Goal: Transaction & Acquisition: Purchase product/service

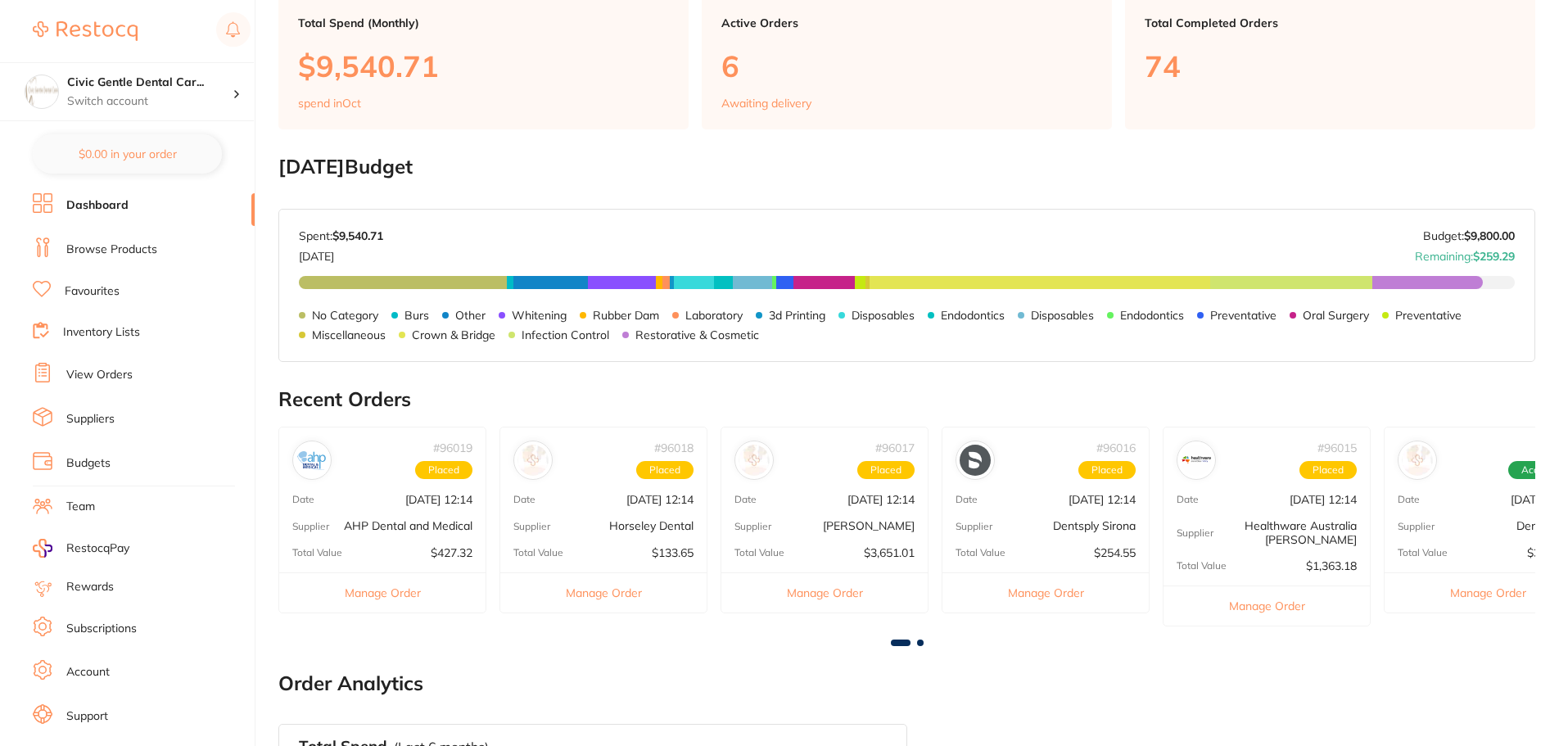
scroll to position [246, 0]
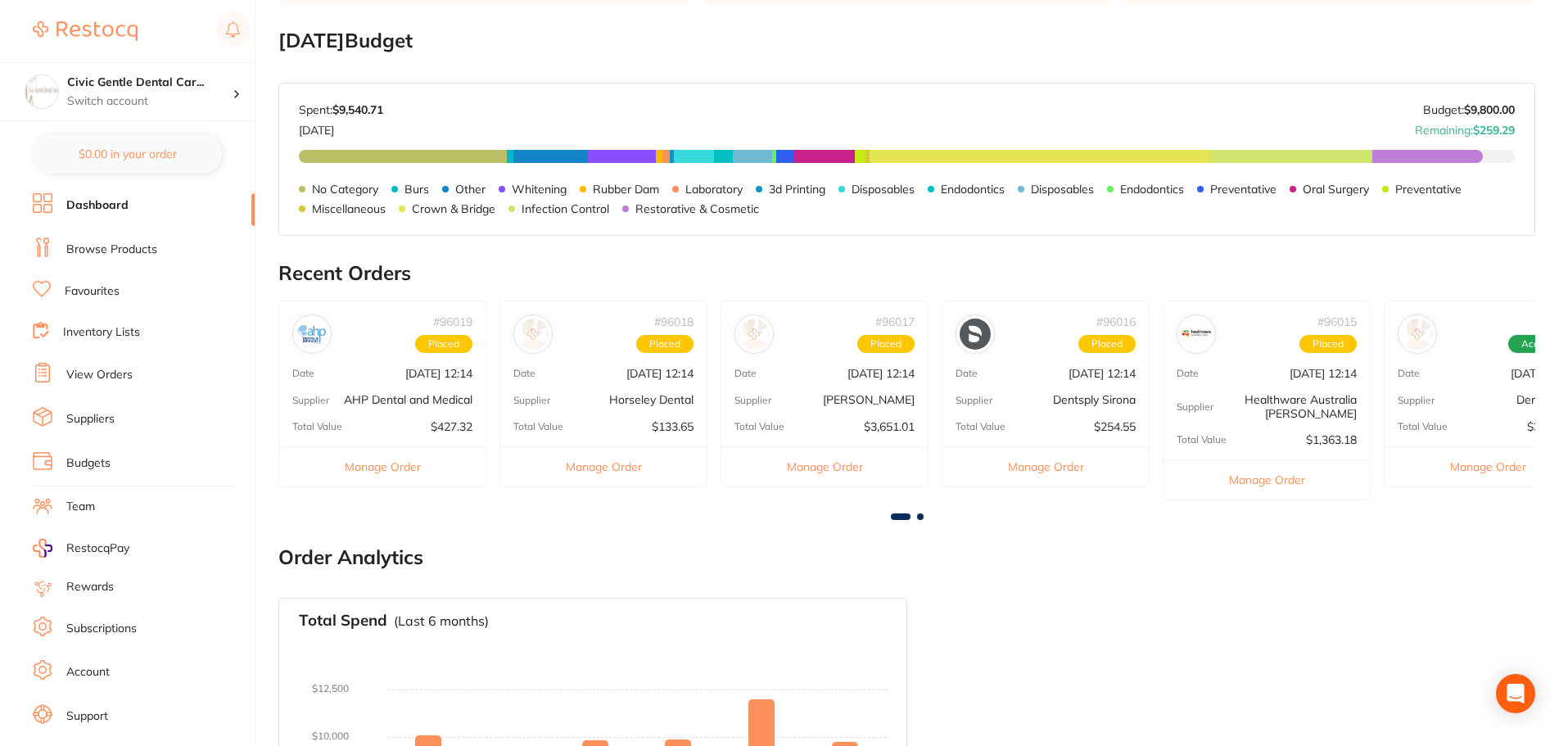
click at [77, 253] on link "Browse Products" at bounding box center [111, 250] width 91 height 16
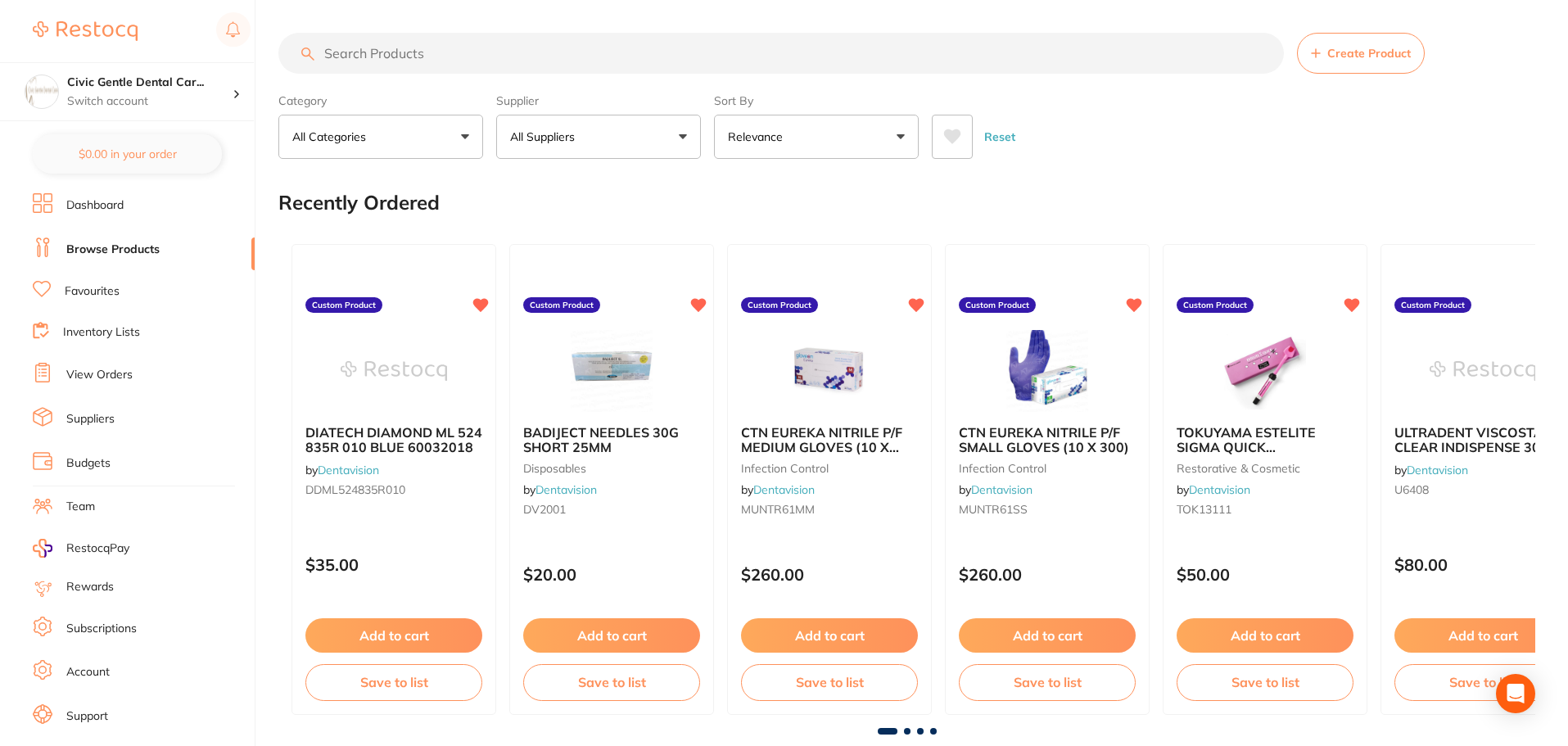
click at [588, 141] on button "All Suppliers" at bounding box center [598, 136] width 205 height 44
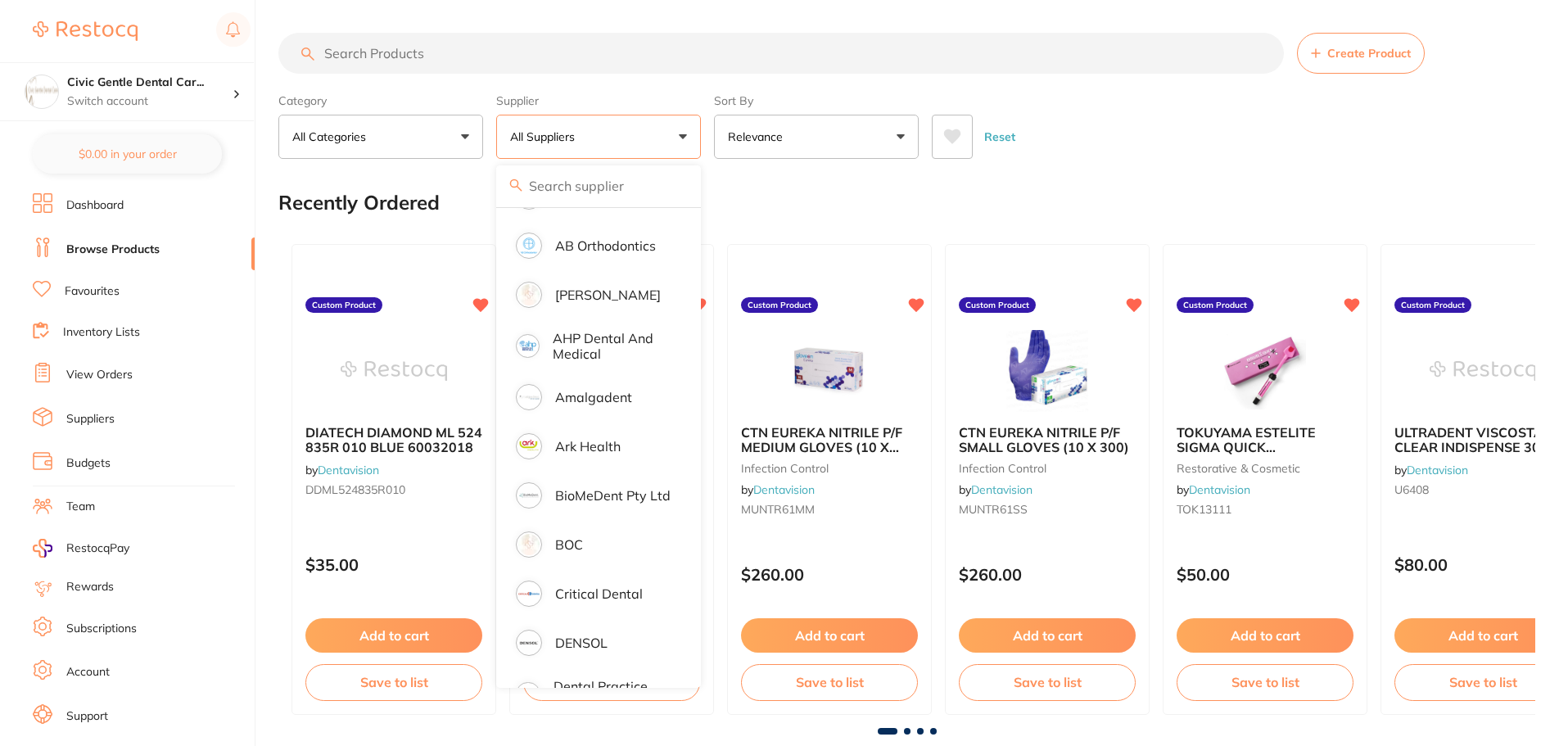
scroll to position [409, 0]
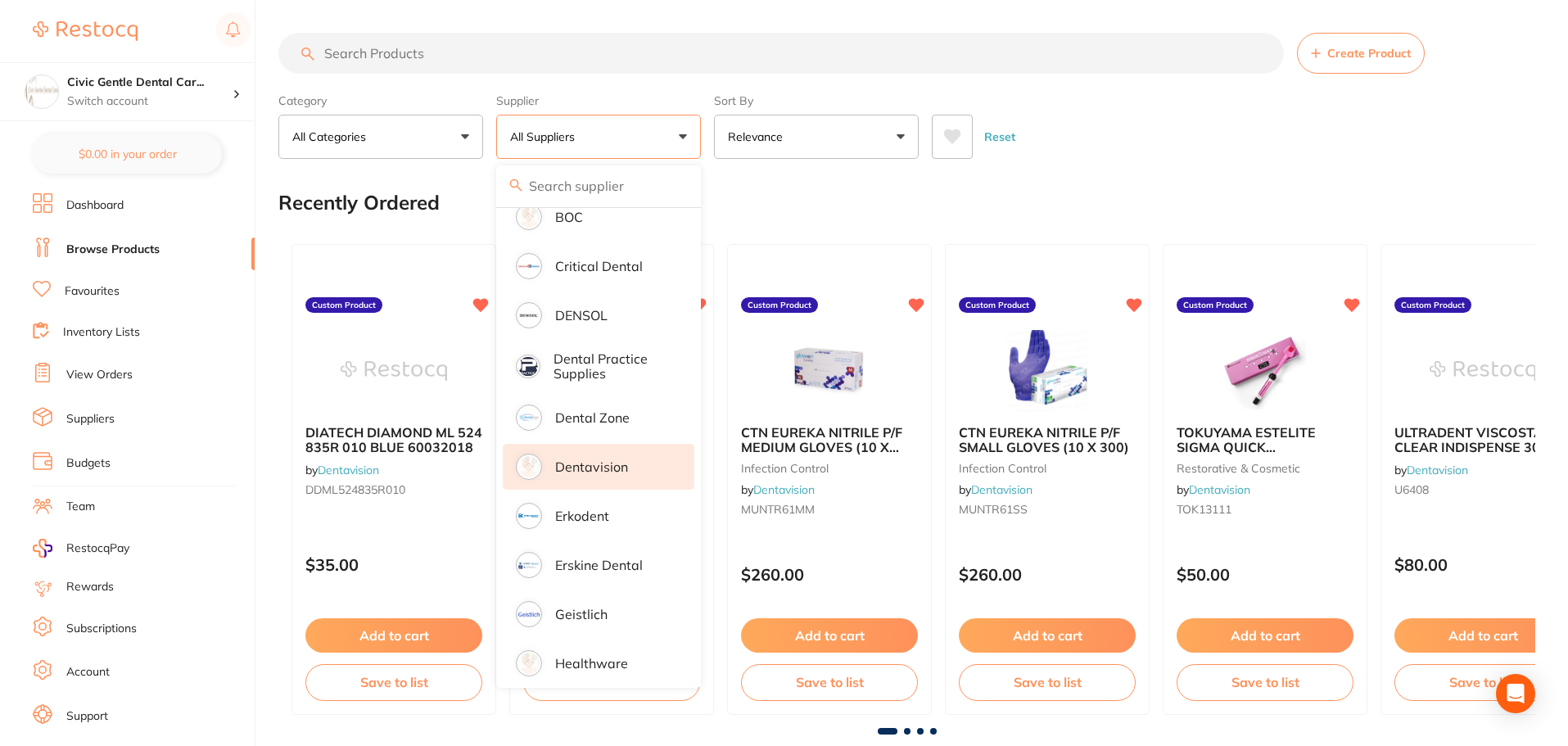
click at [588, 469] on p "Dentavision" at bounding box center [591, 467] width 73 height 14
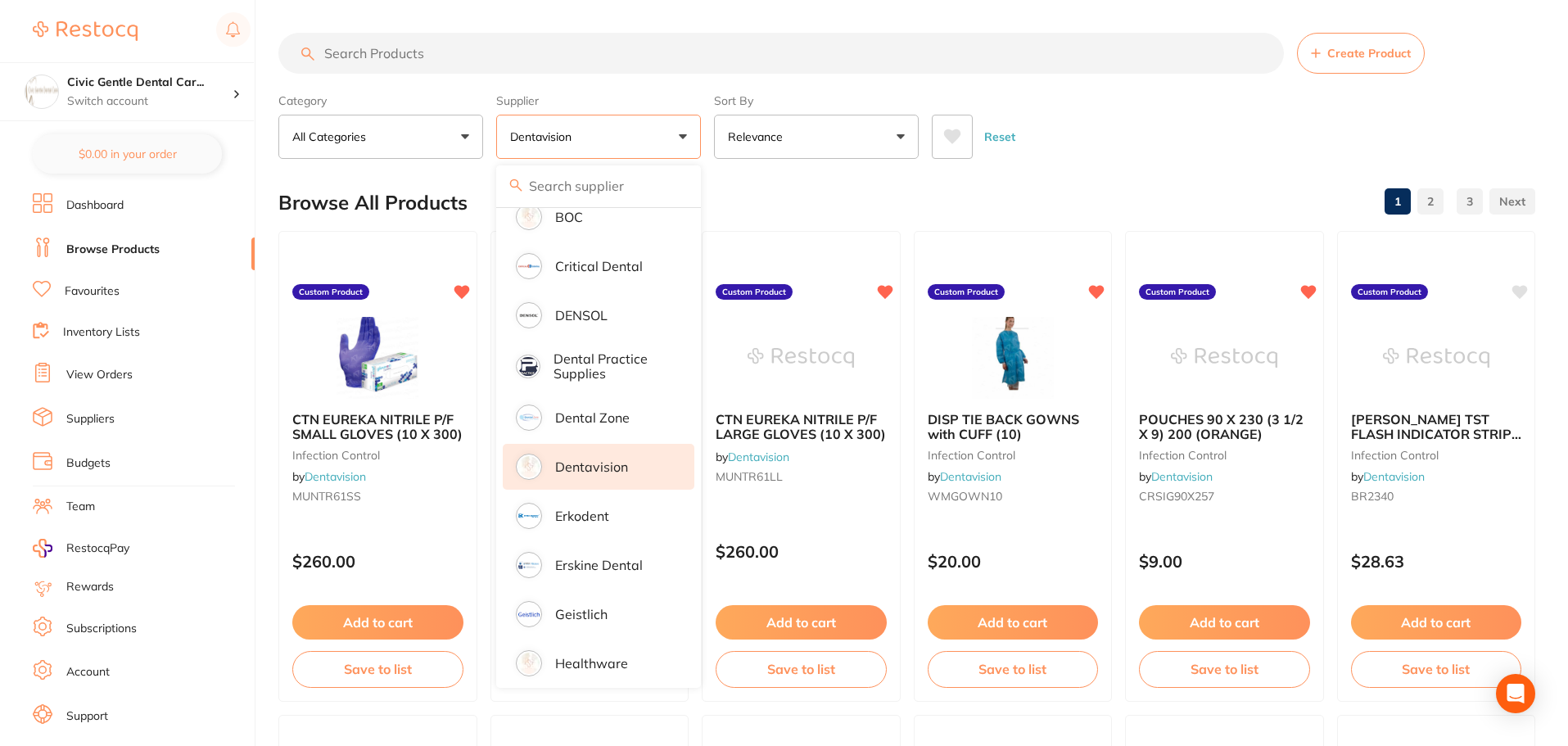
click at [416, 132] on button "All Categories" at bounding box center [380, 136] width 205 height 44
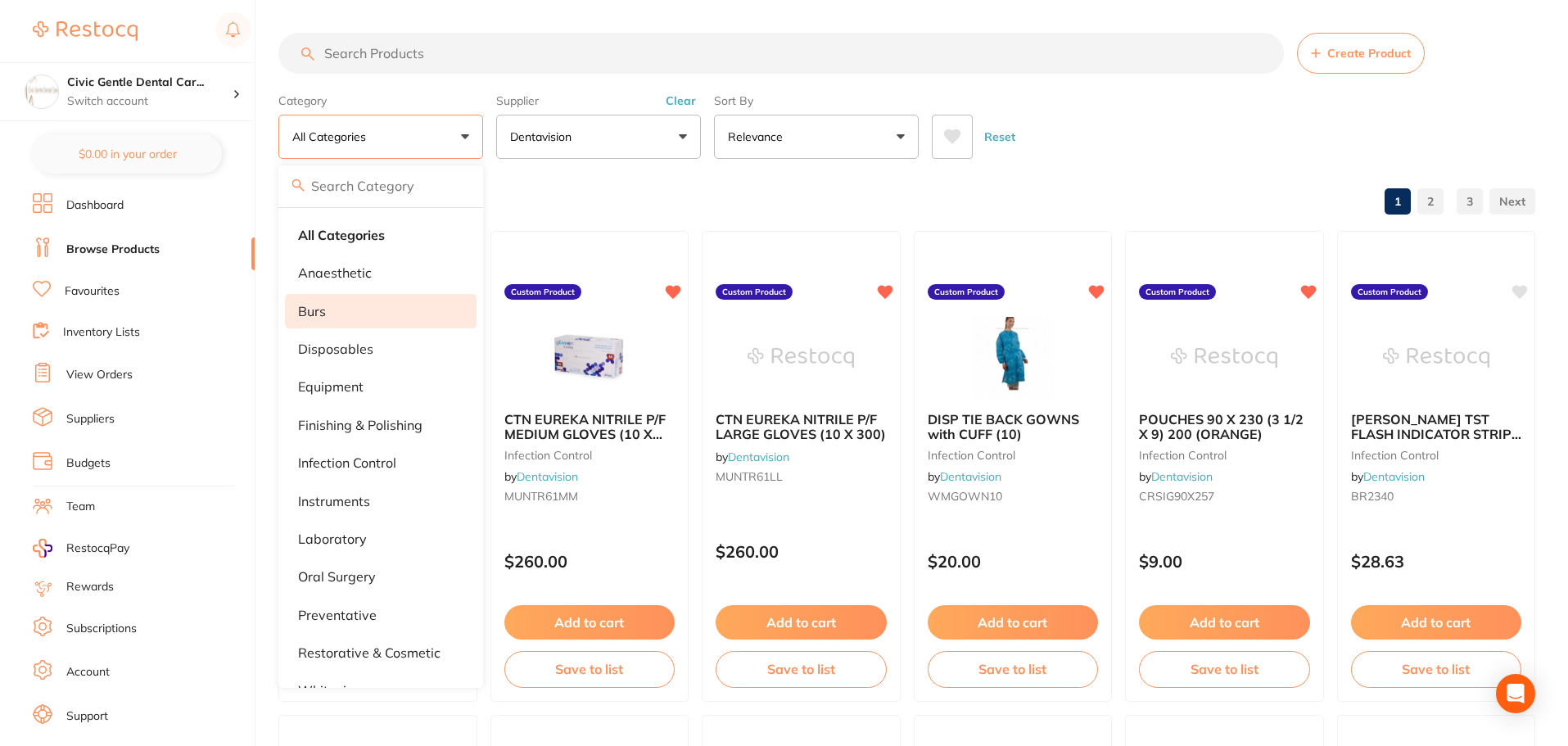
click at [353, 301] on li "burs" at bounding box center [381, 311] width 192 height 35
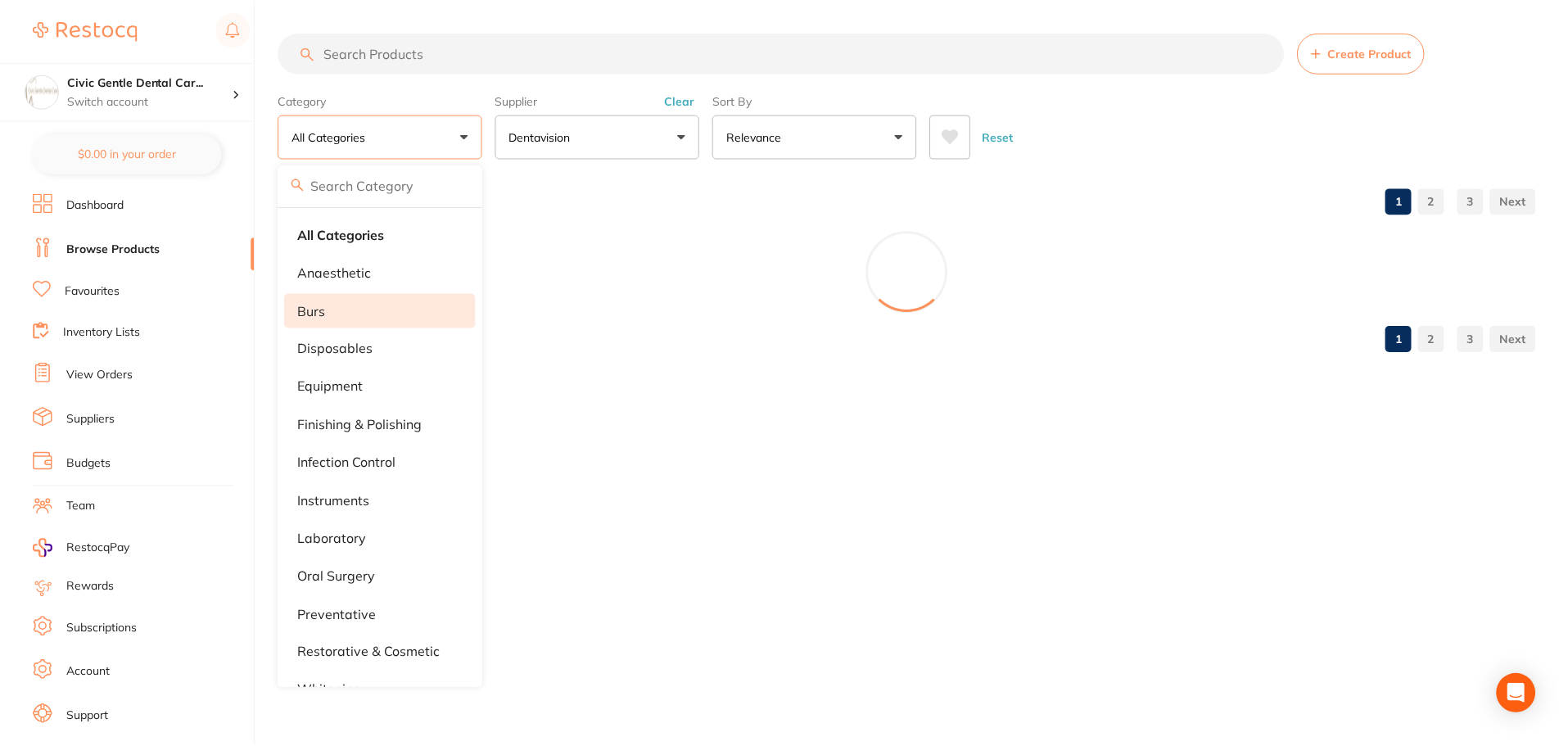
scroll to position [164, 0]
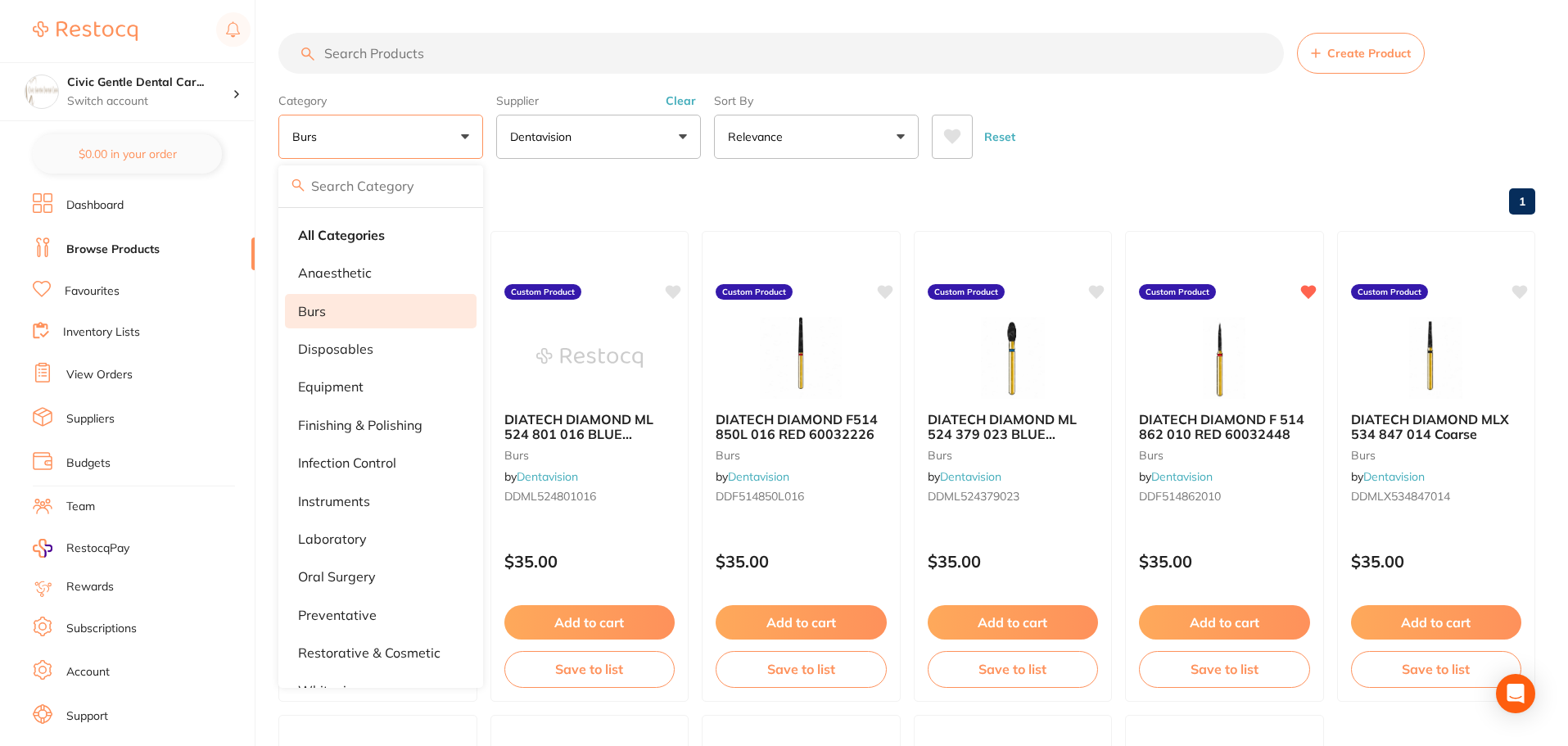
click at [941, 185] on div "Browse All Products 1" at bounding box center [906, 203] width 1257 height 55
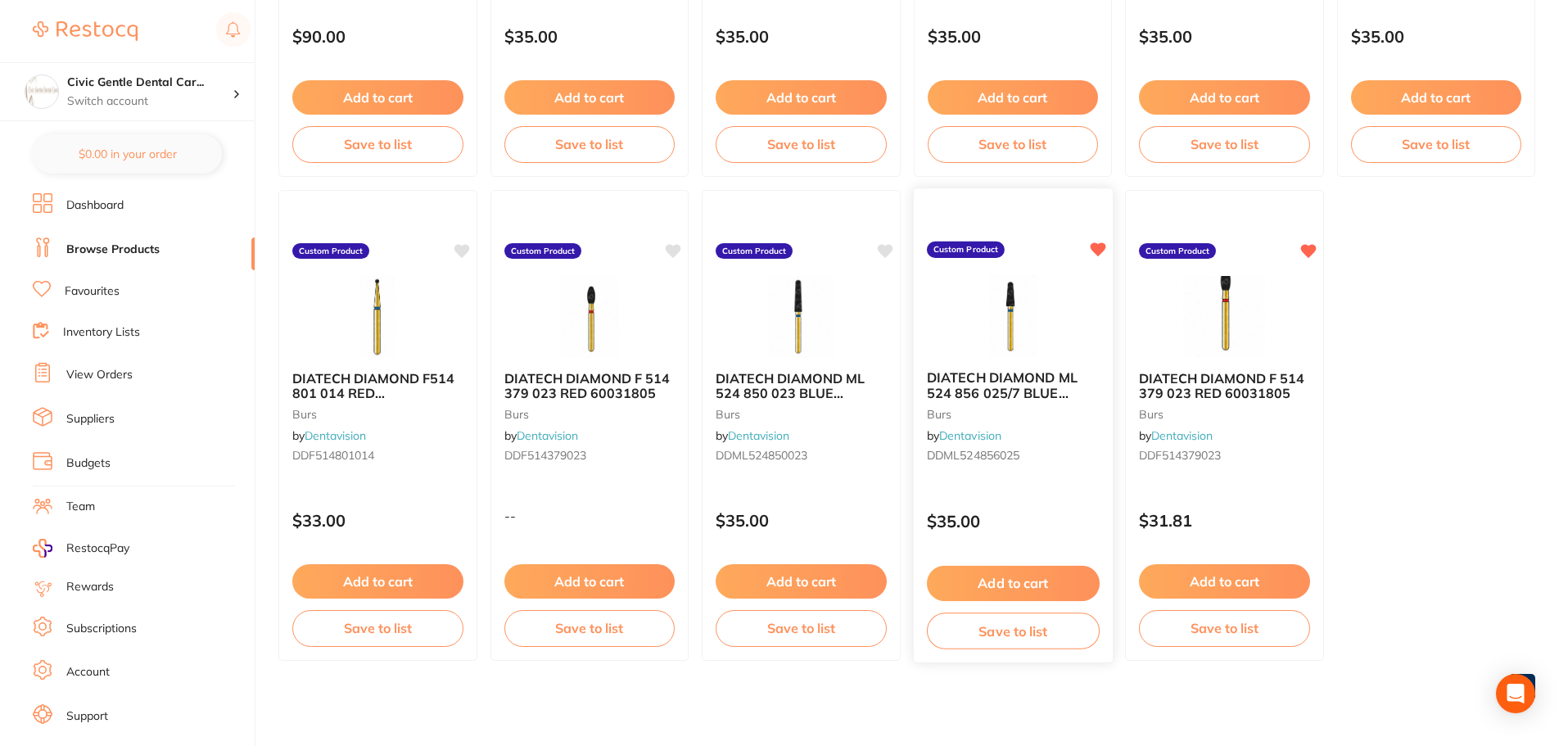
scroll to position [361, 0]
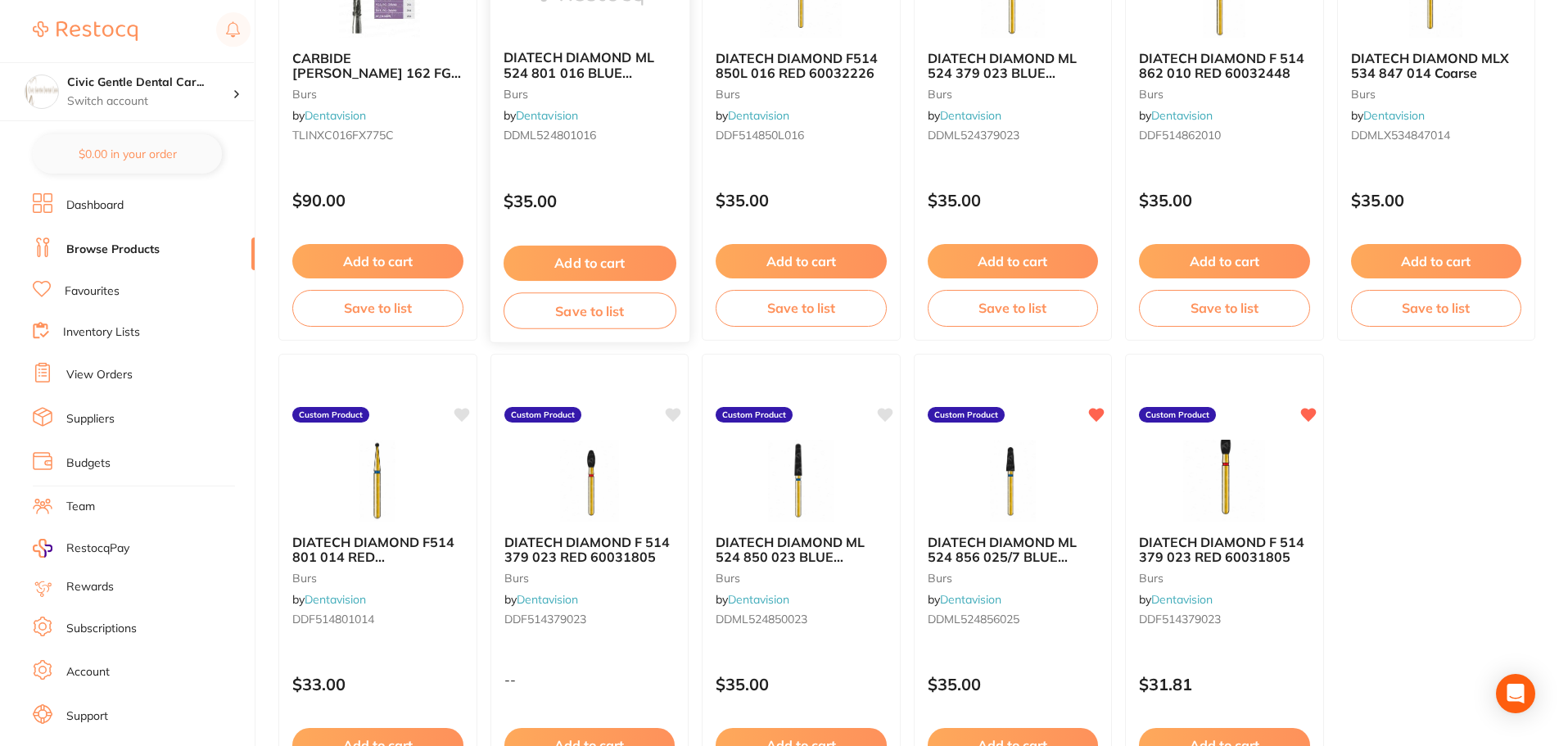
click at [557, 75] on span "DIATECH DIAMOND ML 524 801 016 BLUE 60031867" at bounding box center [578, 72] width 151 height 47
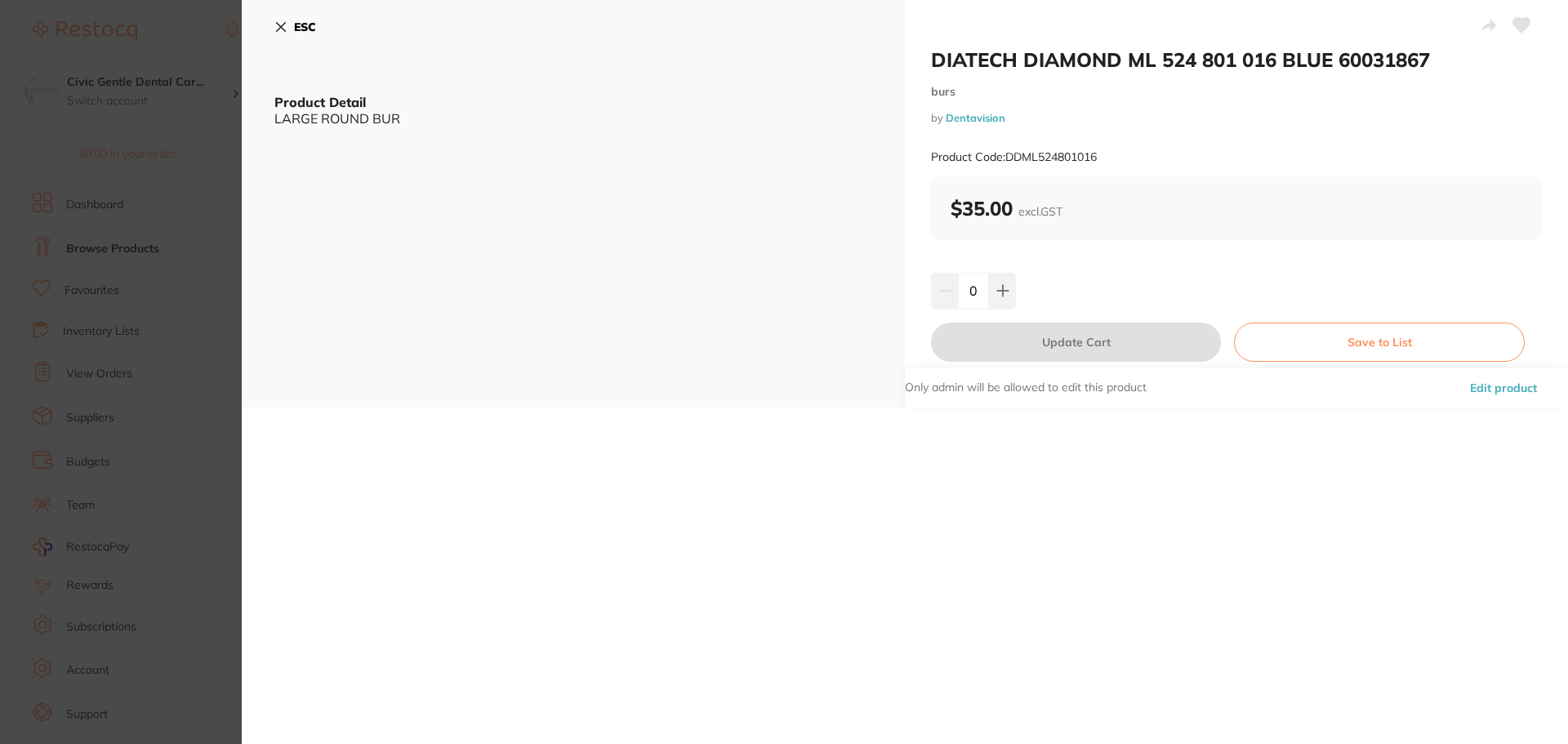
click at [242, 163] on div "ESC Product Detail LARGE ROUND BUR" at bounding box center [572, 204] width 663 height 408
click at [280, 29] on icon at bounding box center [280, 27] width 9 height 9
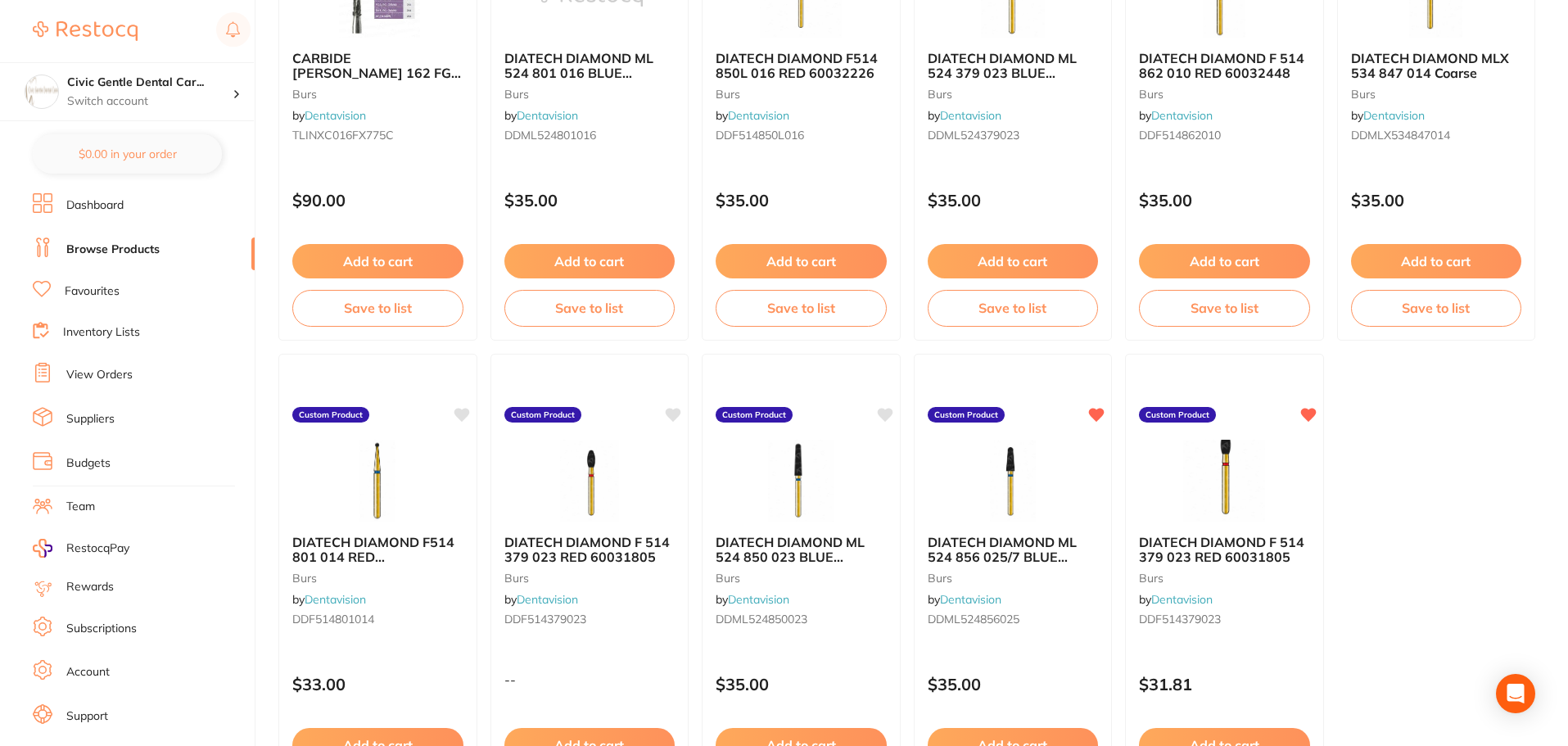
click at [107, 201] on link "Dashboard" at bounding box center [95, 205] width 58 height 16
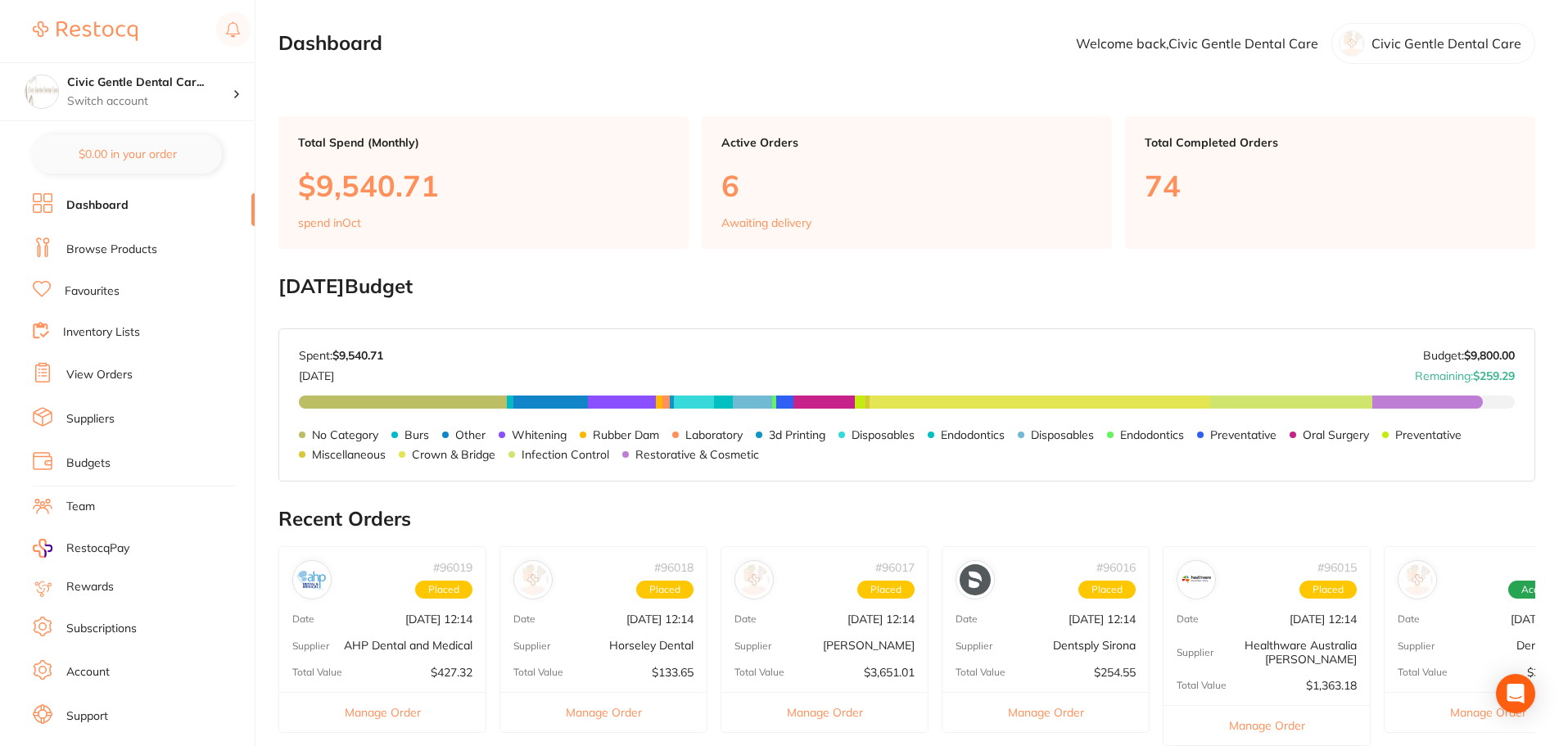
click at [144, 248] on link "Browse Products" at bounding box center [111, 250] width 91 height 16
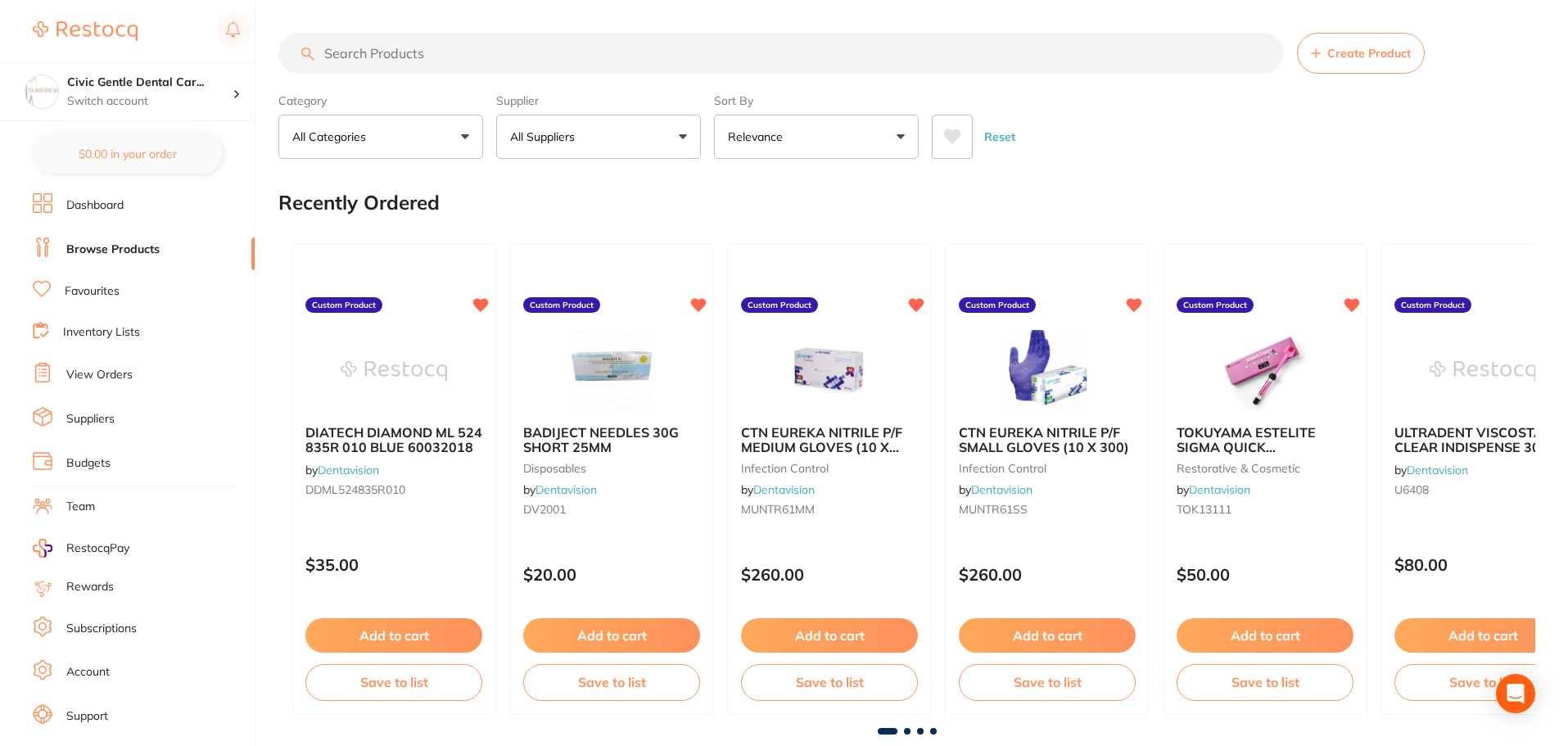
click at [1328, 47] on span "Create Product" at bounding box center [1369, 54] width 84 height 13
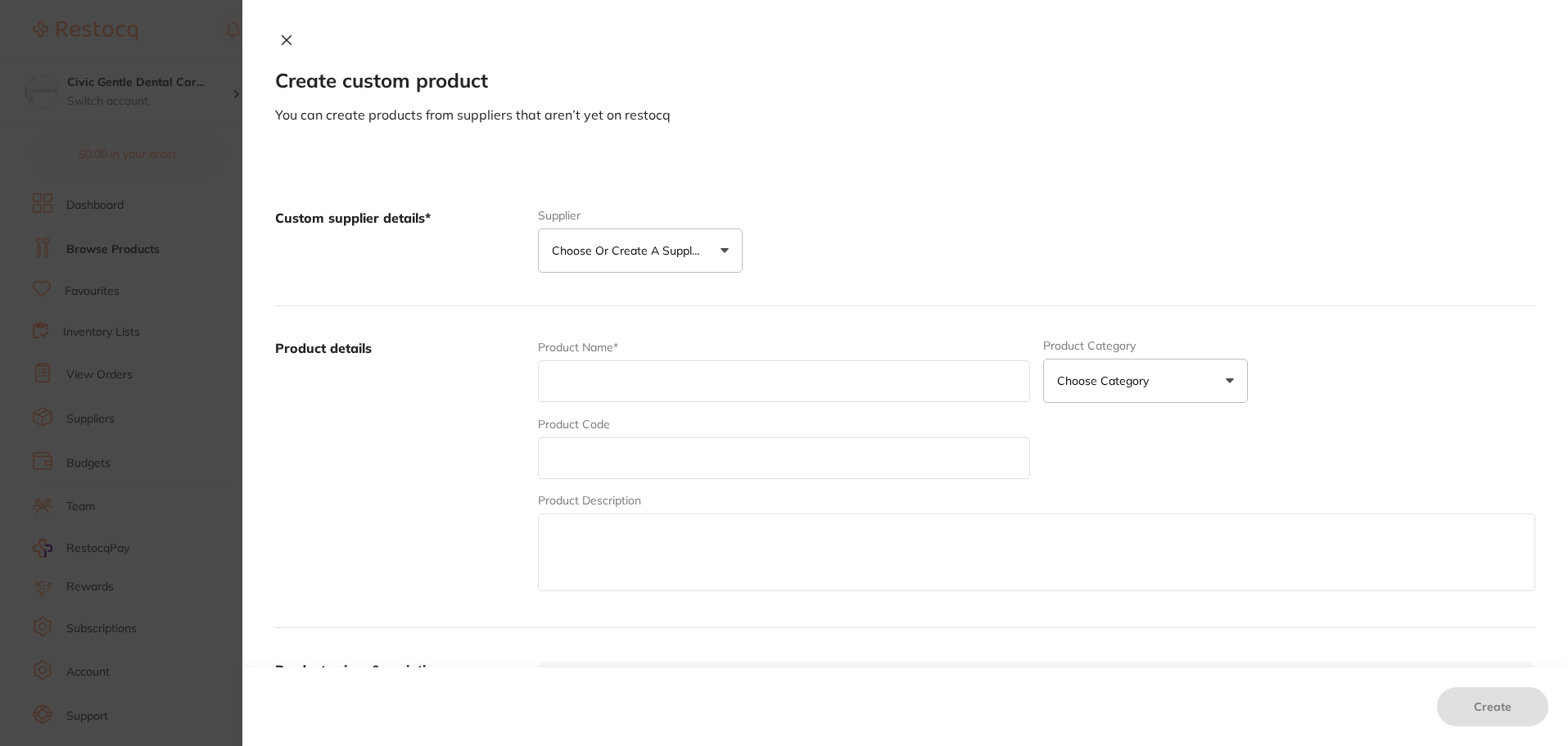
drag, startPoint x: 576, startPoint y: 374, endPoint x: 610, endPoint y: 501, distance: 131.5
click at [576, 374] on input "text" at bounding box center [784, 381] width 493 height 42
paste input "DIATECH DIAMOND MLX 534 856 021 Coarse 60032324"
type input "DIATECH DIAMOND MLX 534 856 021 Coarse 60032324"
click at [651, 253] on p "Choose or create a supplier" at bounding box center [630, 250] width 156 height 16
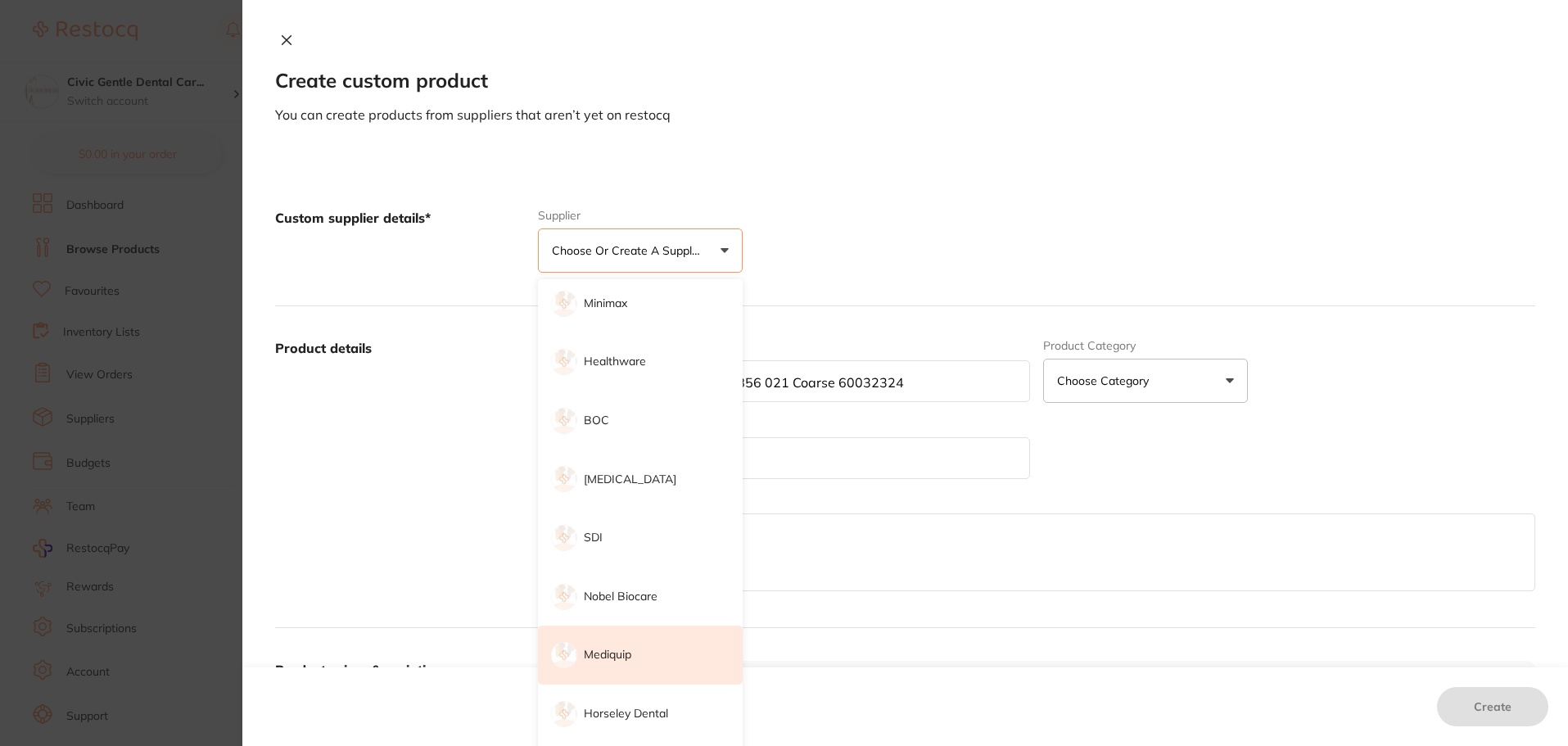
scroll to position [246, 0]
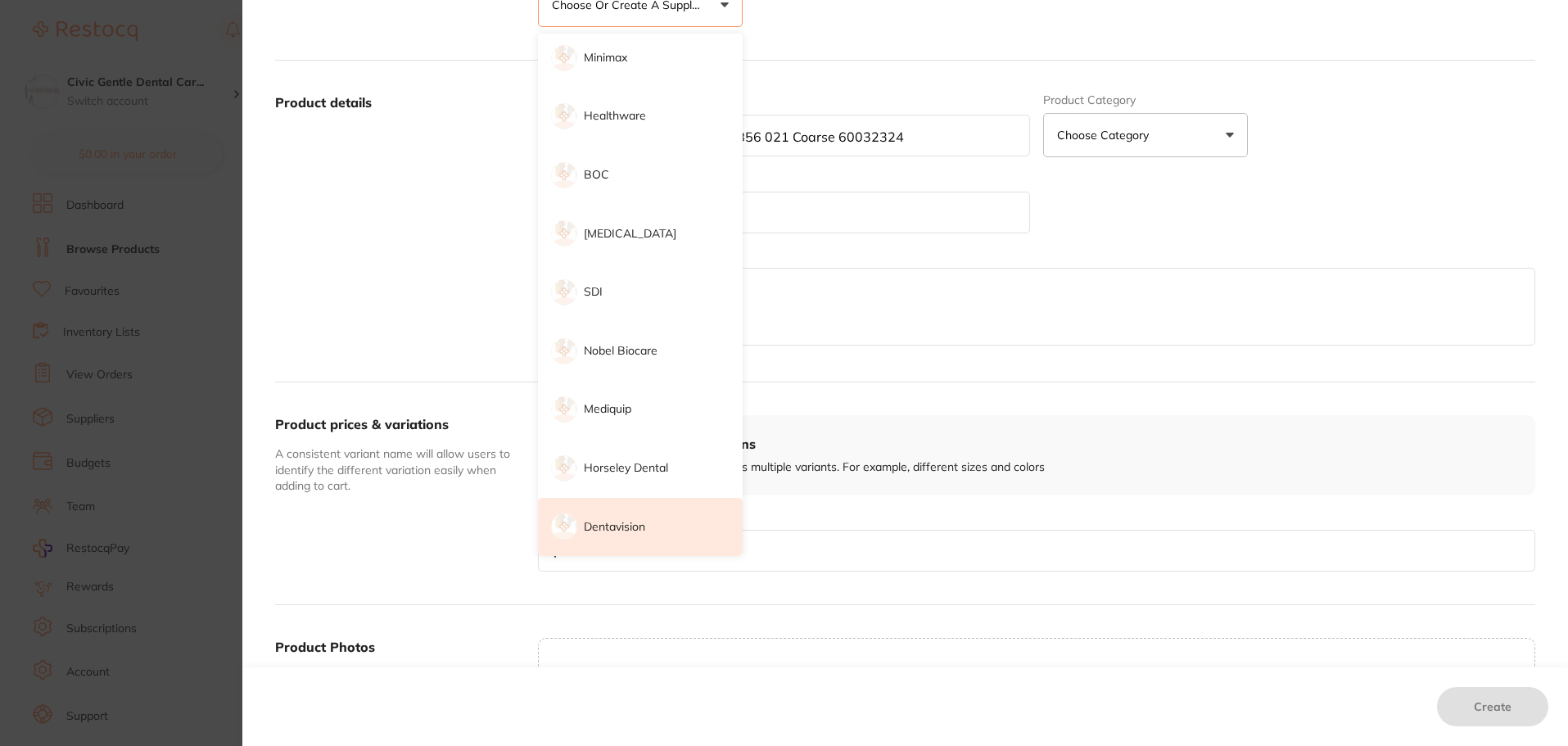
click at [609, 516] on li "Dentavision" at bounding box center [639, 527] width 205 height 59
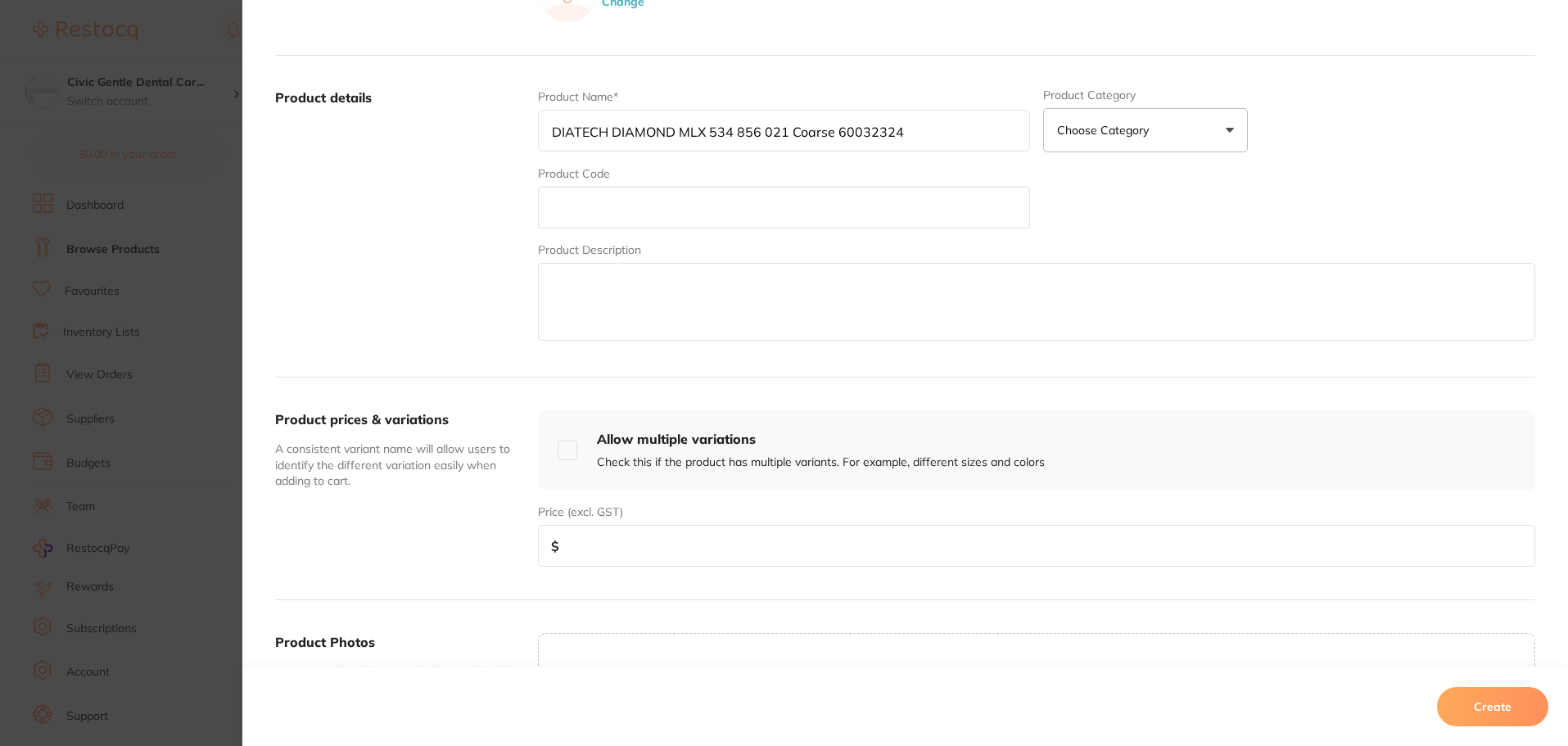
click at [1101, 120] on button "Choose Category" at bounding box center [1146, 131] width 205 height 44
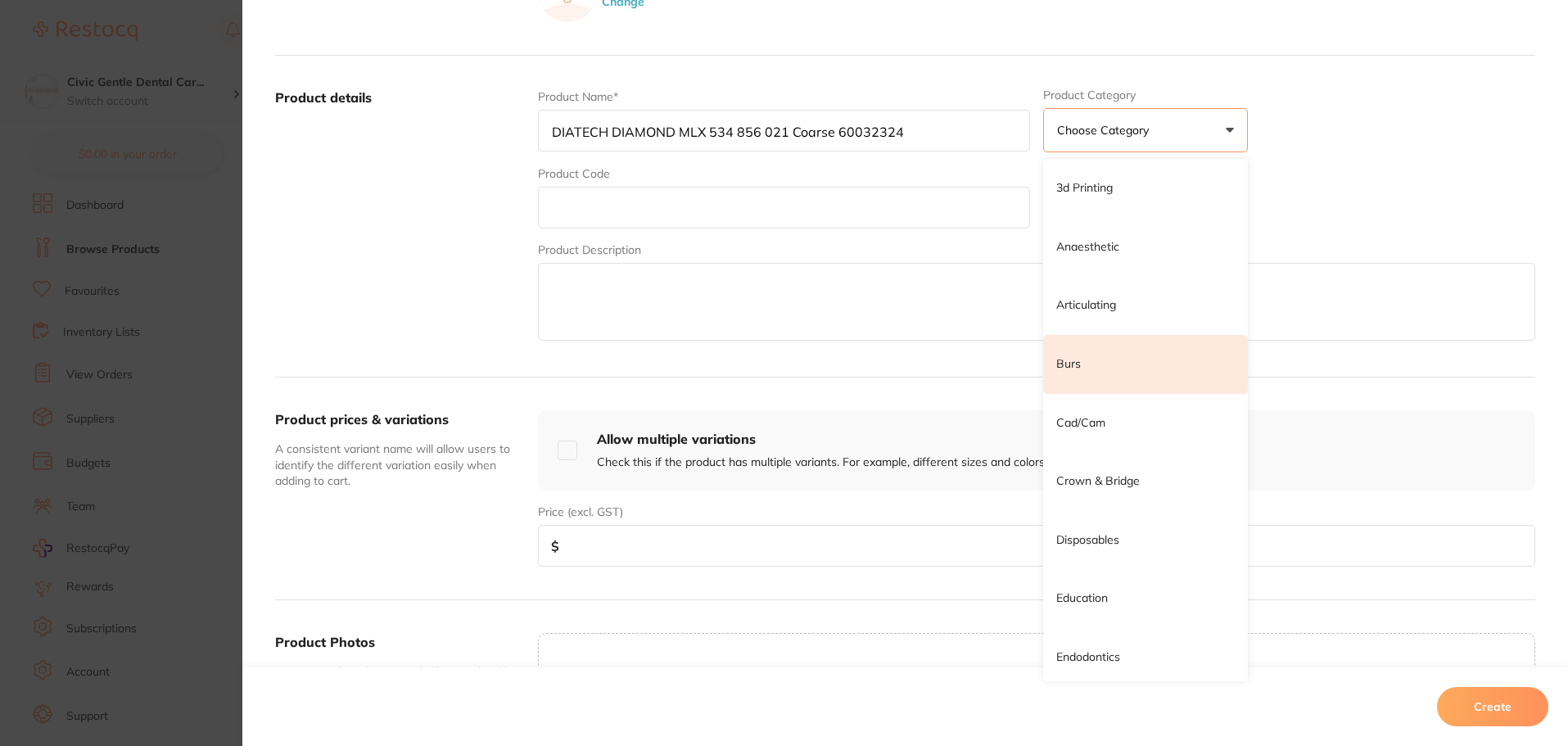
click at [1083, 349] on li "Burs" at bounding box center [1146, 364] width 205 height 59
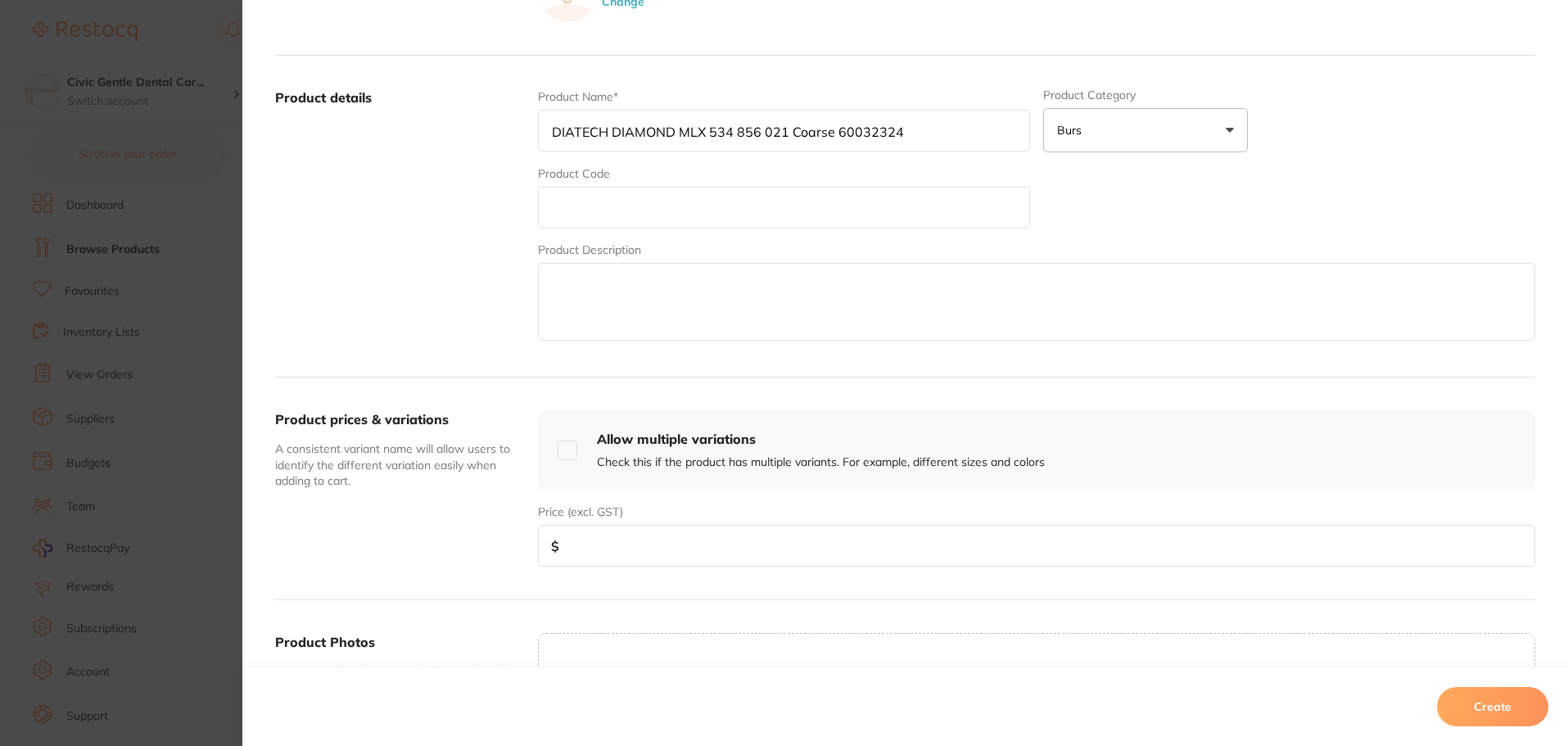
click at [593, 220] on input "text" at bounding box center [784, 207] width 493 height 42
paste input "DDMLX534856021"
type input "DDMLX534856021"
click at [571, 293] on textarea at bounding box center [1036, 301] width 998 height 78
paste textarea "Round End Taper Shape."
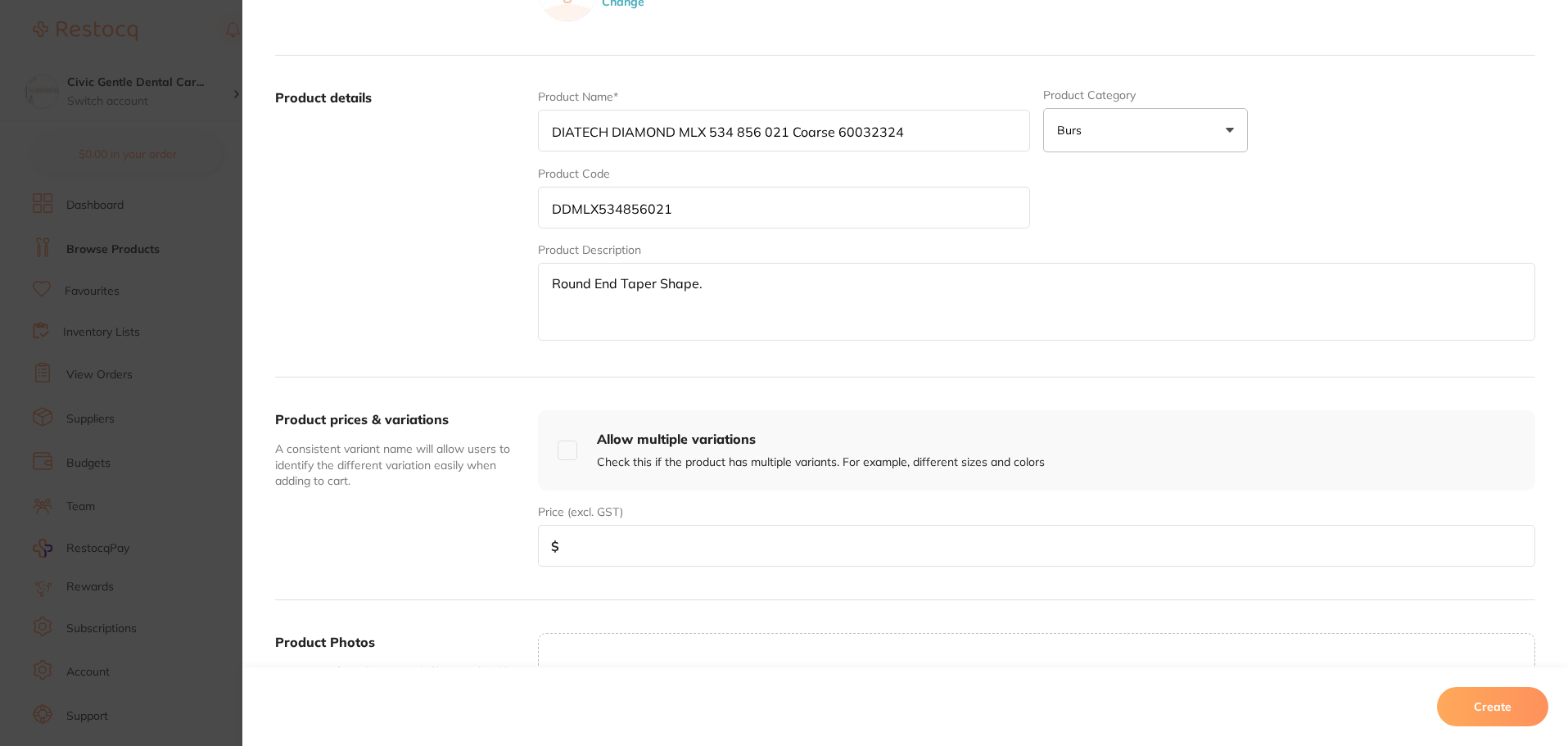
type textarea "Round End Taper Shape."
click at [561, 552] on input "number" at bounding box center [1036, 546] width 998 height 42
type input "35"
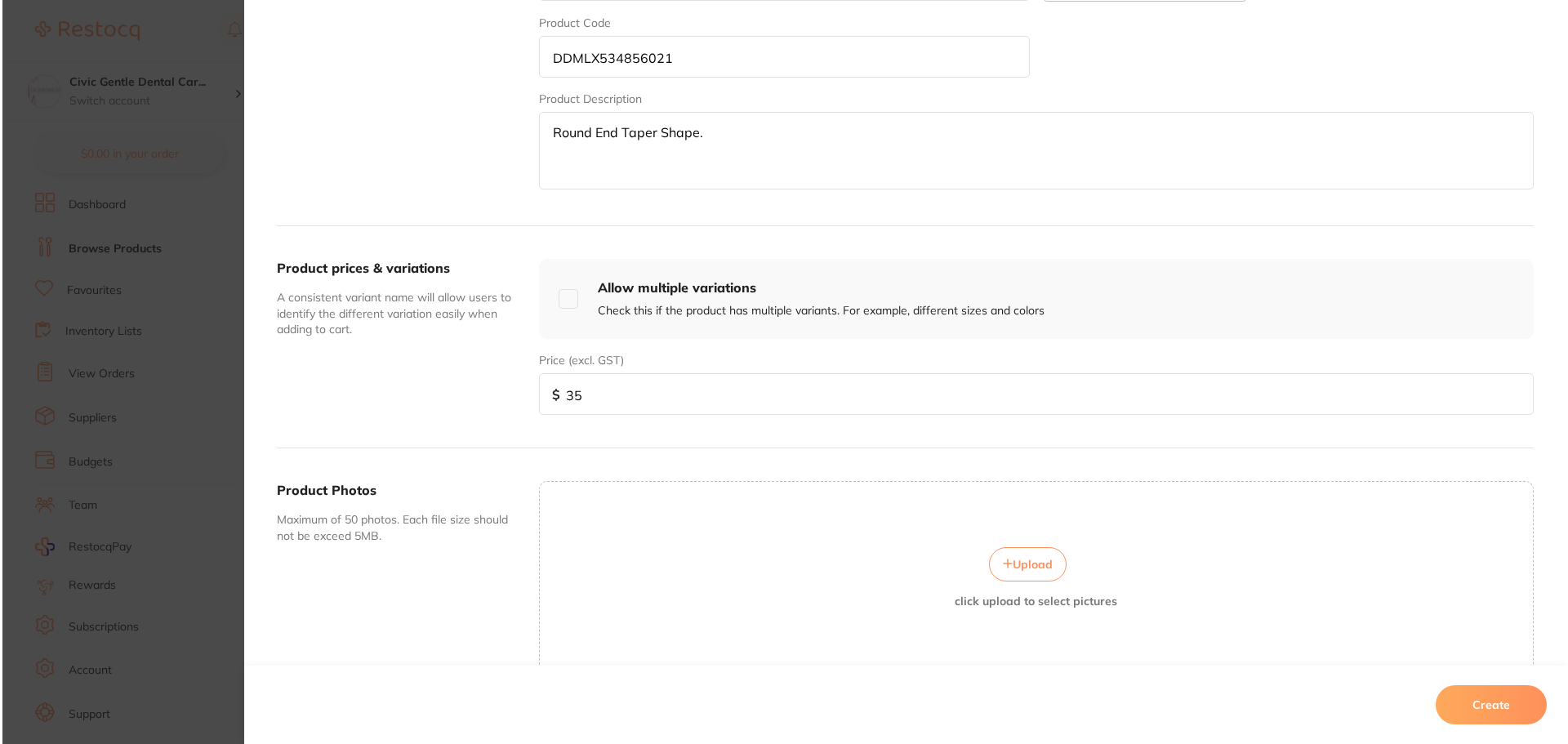
scroll to position [481, 0]
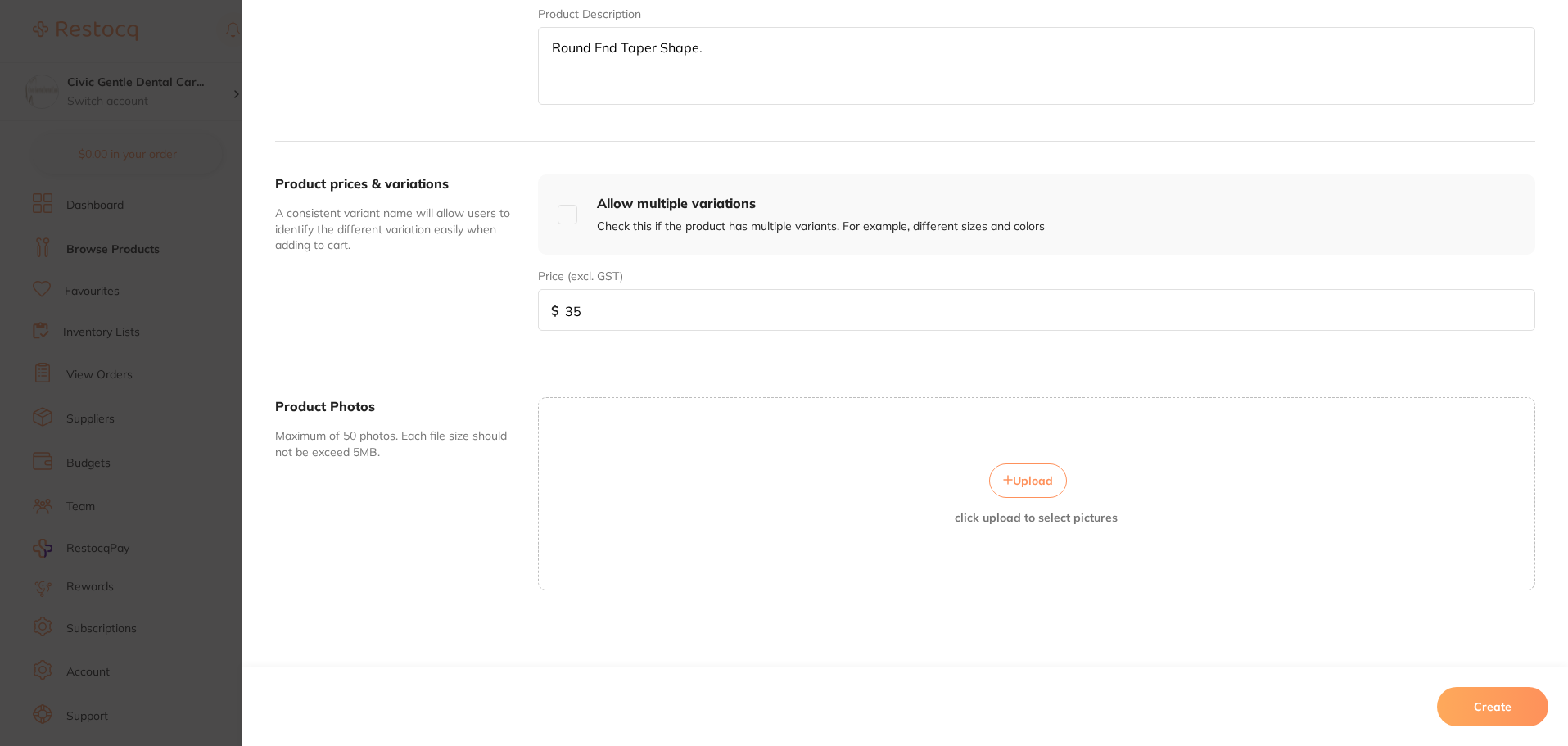
click at [1047, 466] on button "Upload" at bounding box center [1027, 481] width 78 height 35
click at [1499, 714] on button "Create" at bounding box center [1493, 707] width 111 height 39
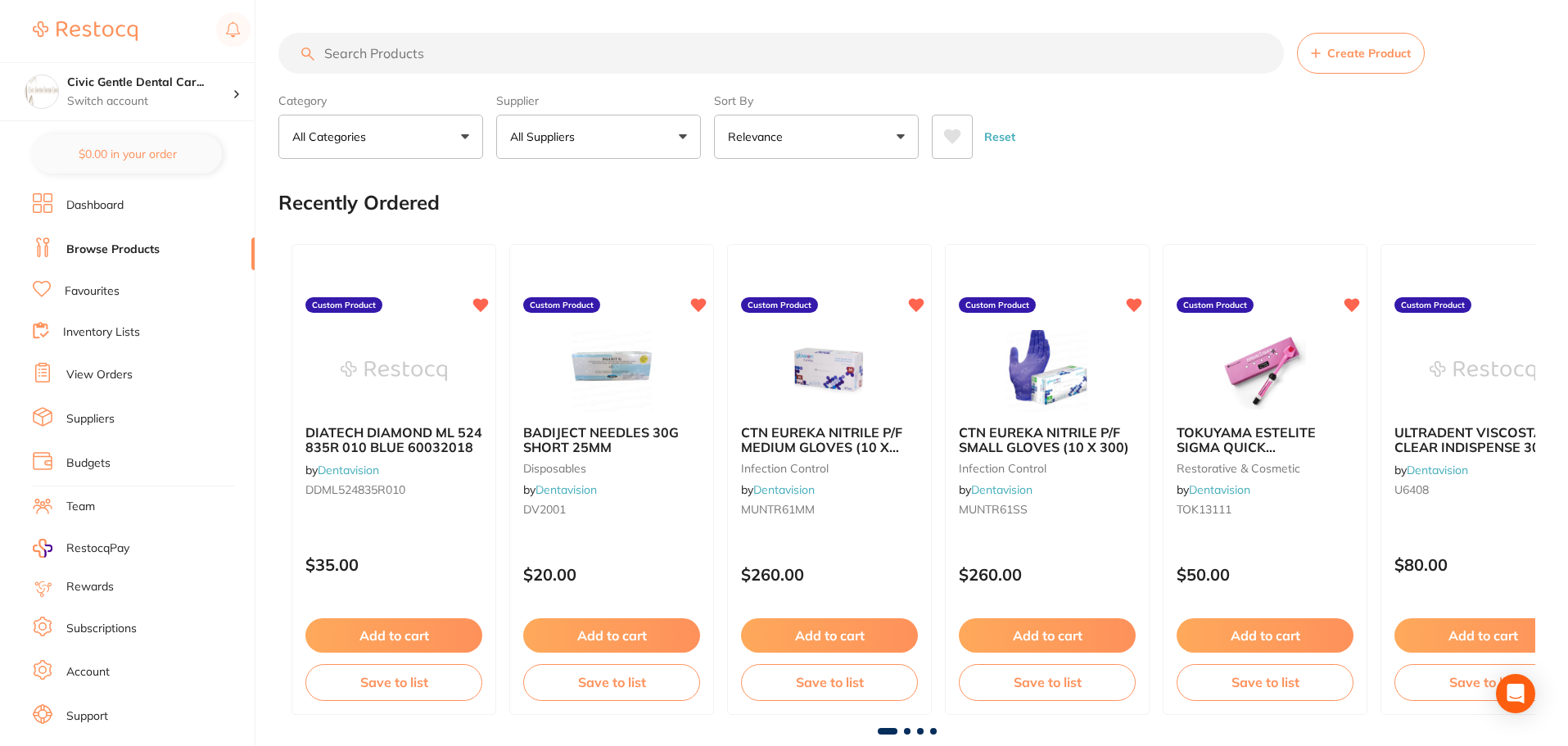
click at [350, 58] on input "search" at bounding box center [781, 53] width 1005 height 41
drag, startPoint x: 350, startPoint y: 58, endPoint x: 330, endPoint y: 436, distance: 378.5
click at [330, 436] on b "DIATECH DIAMOND ML 524 835R 010 BLUE 60032018" at bounding box center [394, 440] width 179 height 31
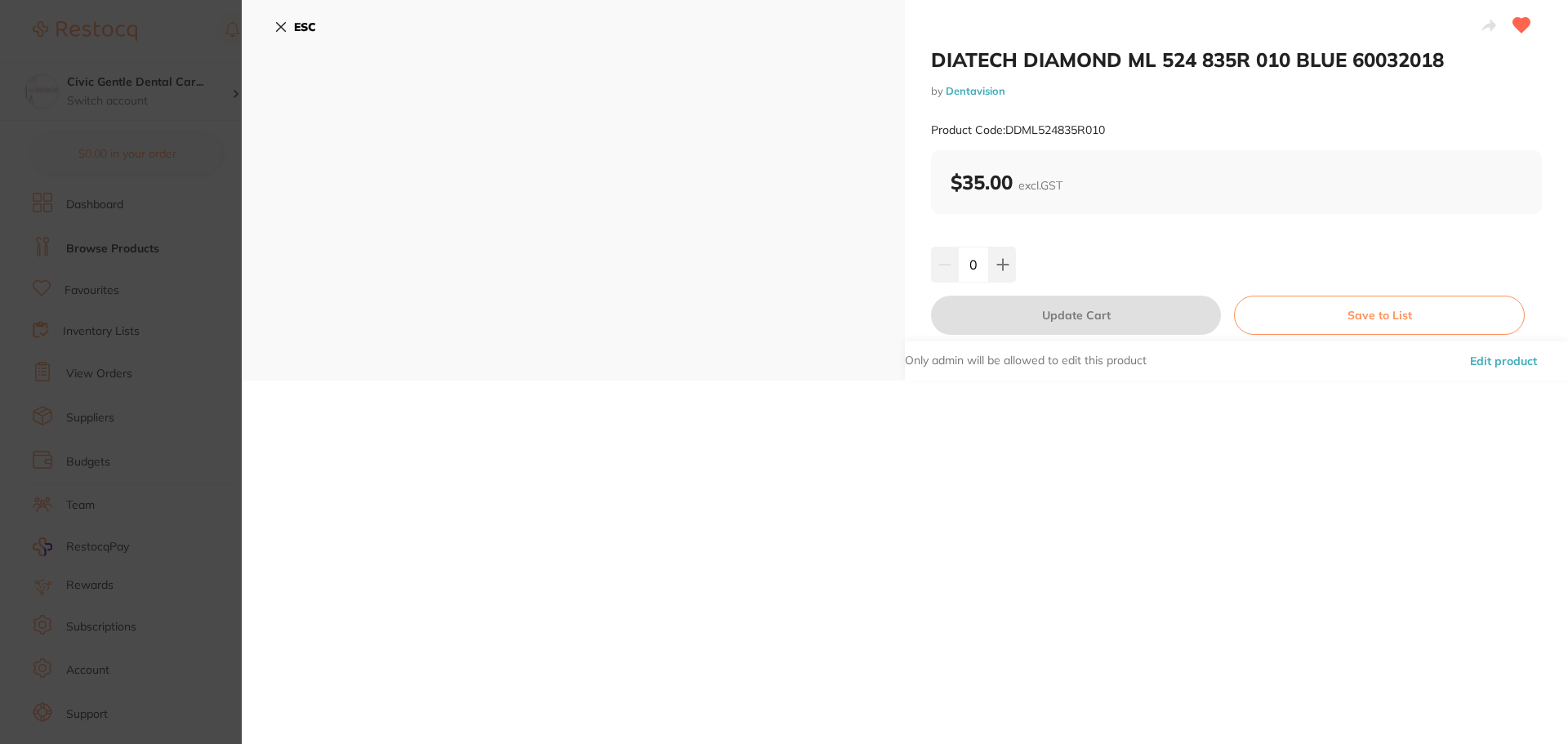
click at [290, 28] on button "ESC" at bounding box center [296, 27] width 42 height 28
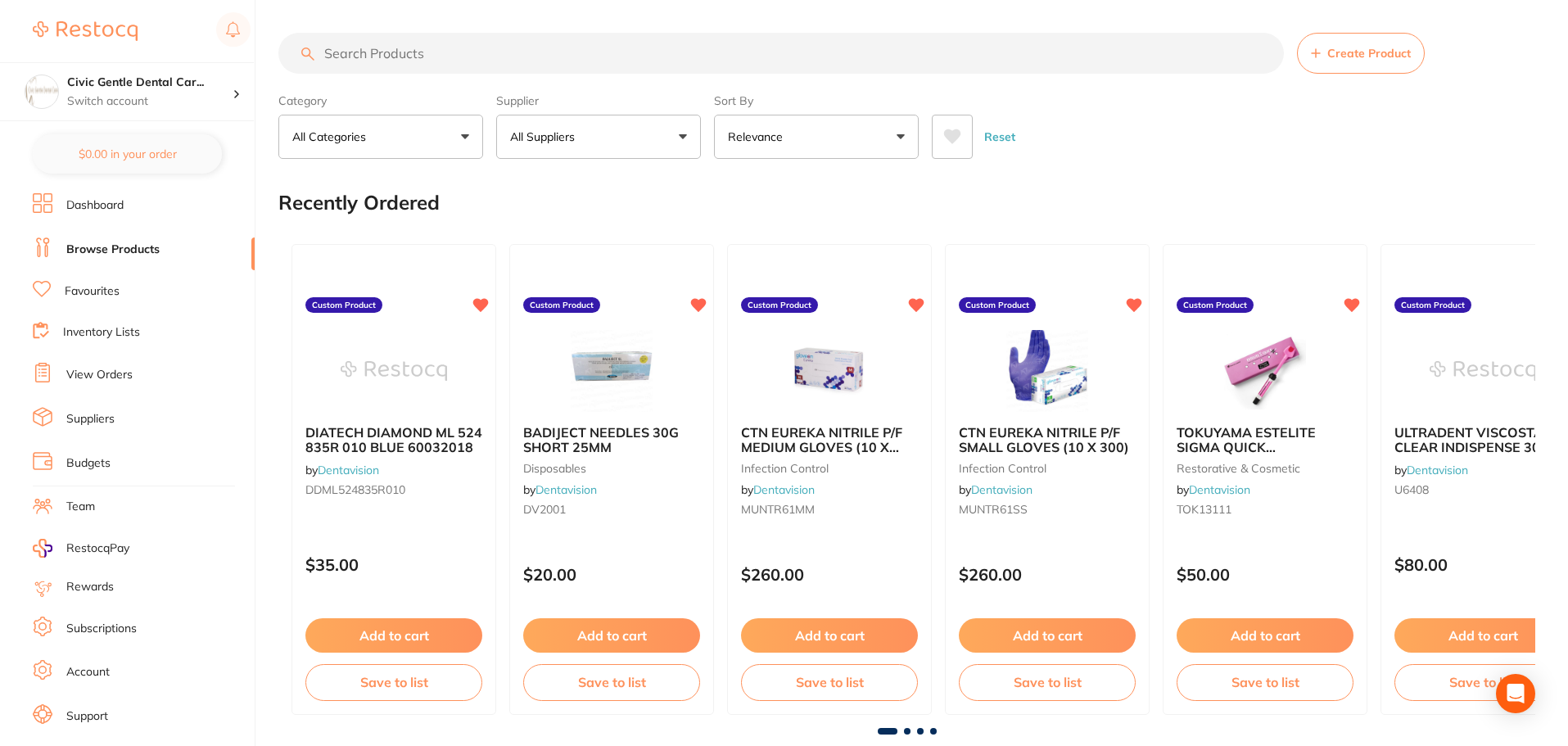
click at [381, 49] on input "search" at bounding box center [781, 53] width 1005 height 41
paste input "DDMLX534856021"
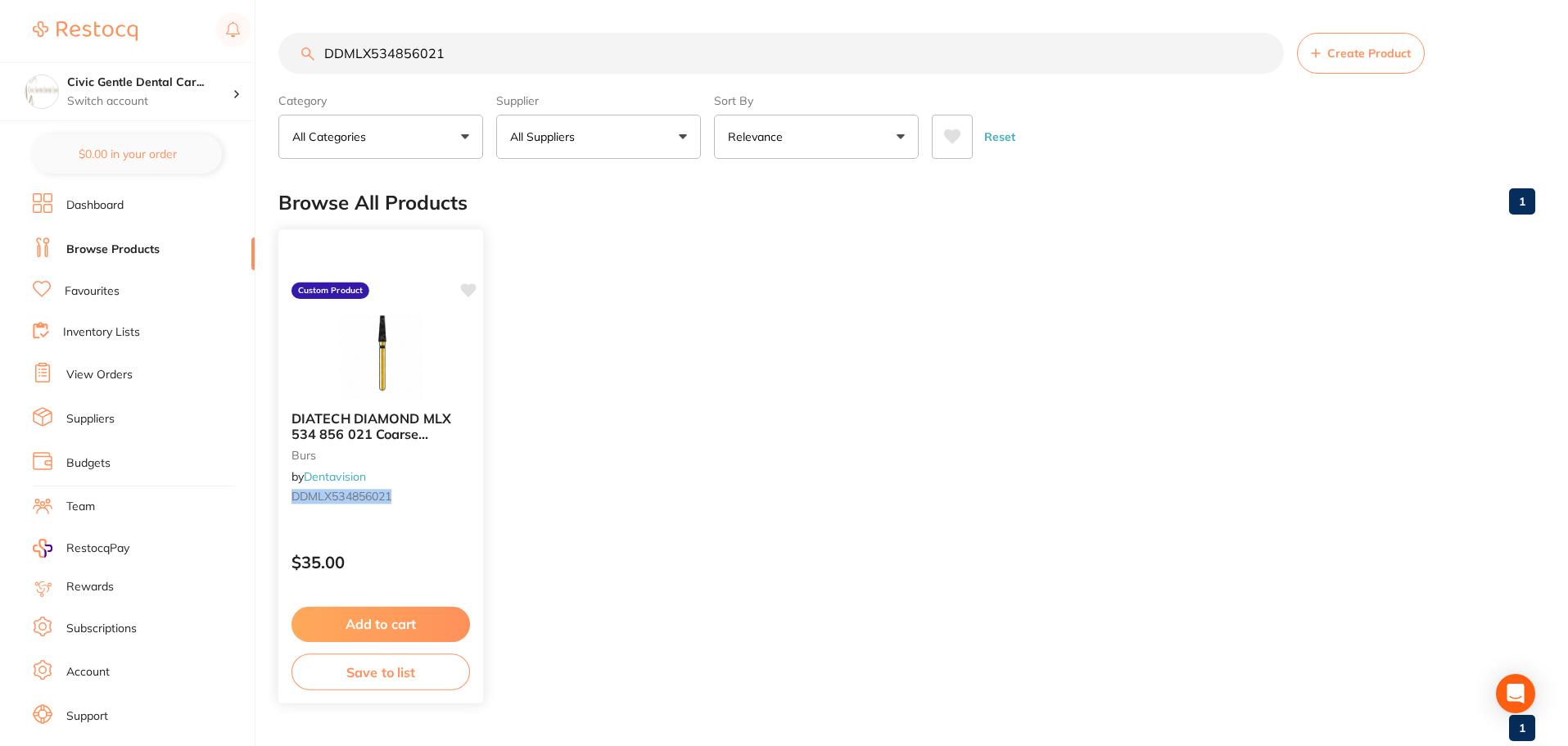
type input "DDMLX534856021"
click at [368, 431] on span "DIATECH DIAMOND MLX 534 856 021 Coarse 60032324" at bounding box center [372, 433] width 159 height 47
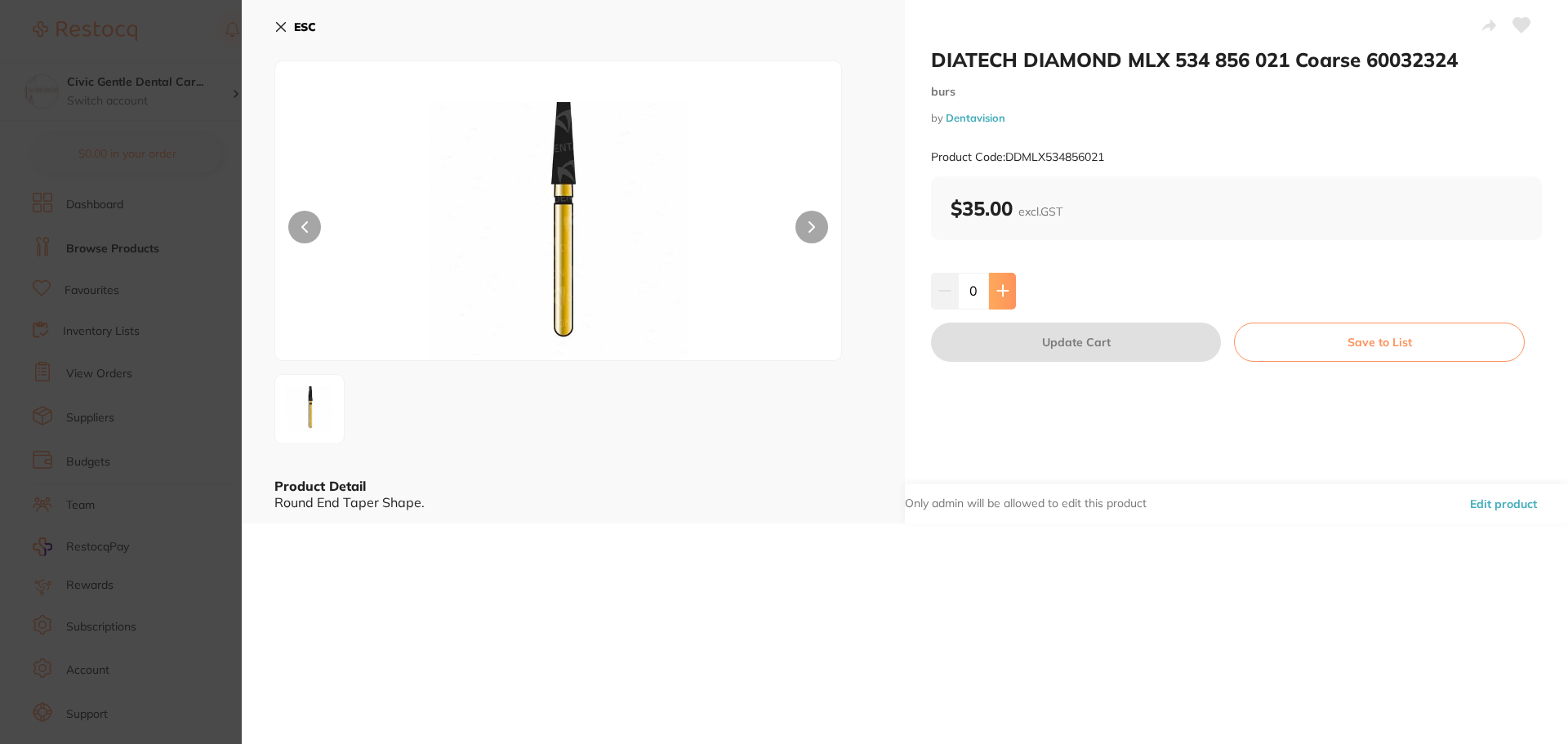
click at [1005, 296] on icon at bounding box center [1003, 291] width 13 height 13
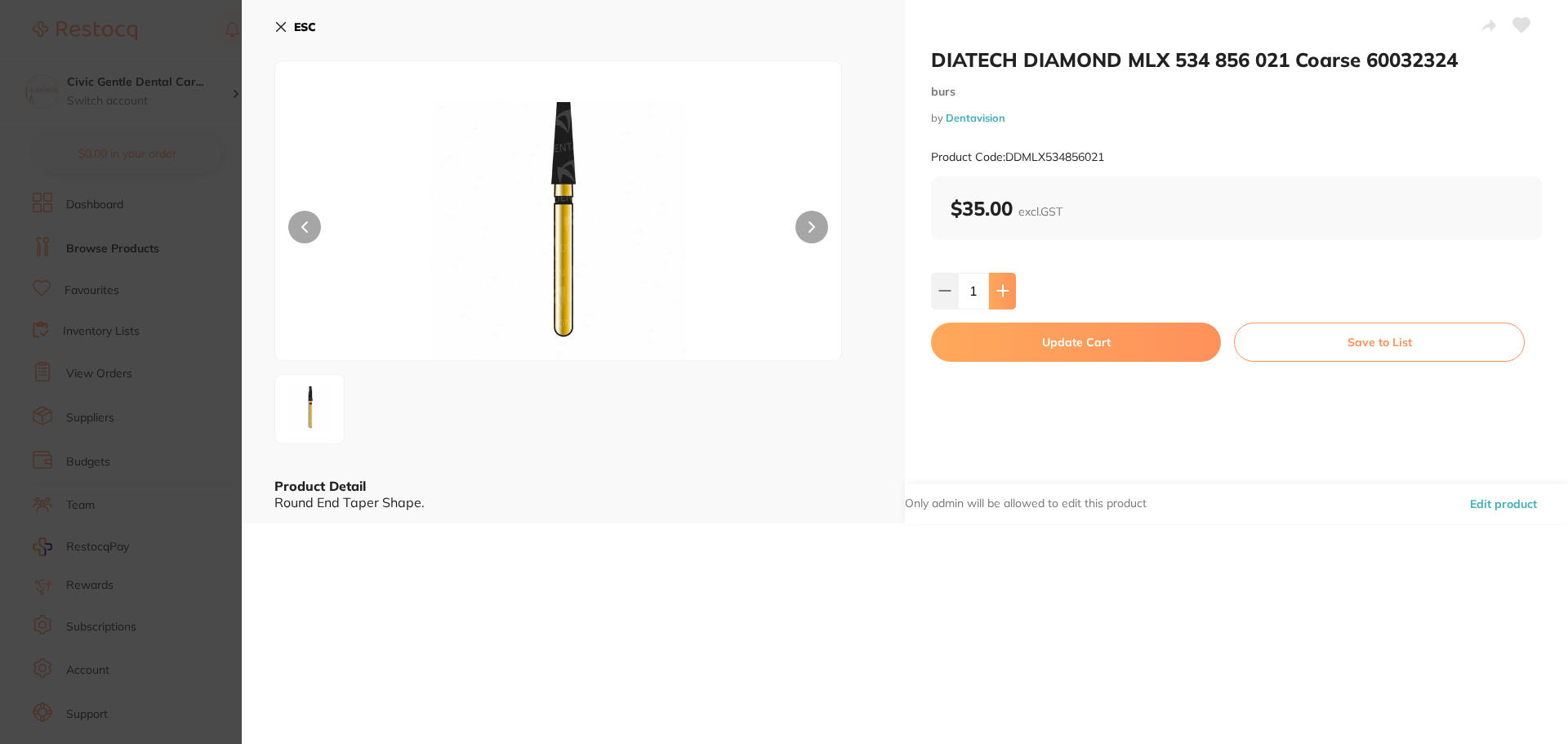
click at [1005, 296] on icon at bounding box center [1003, 291] width 13 height 13
type input "2"
click at [1032, 338] on button "Update Cart" at bounding box center [1075, 342] width 290 height 39
checkbox input "false"
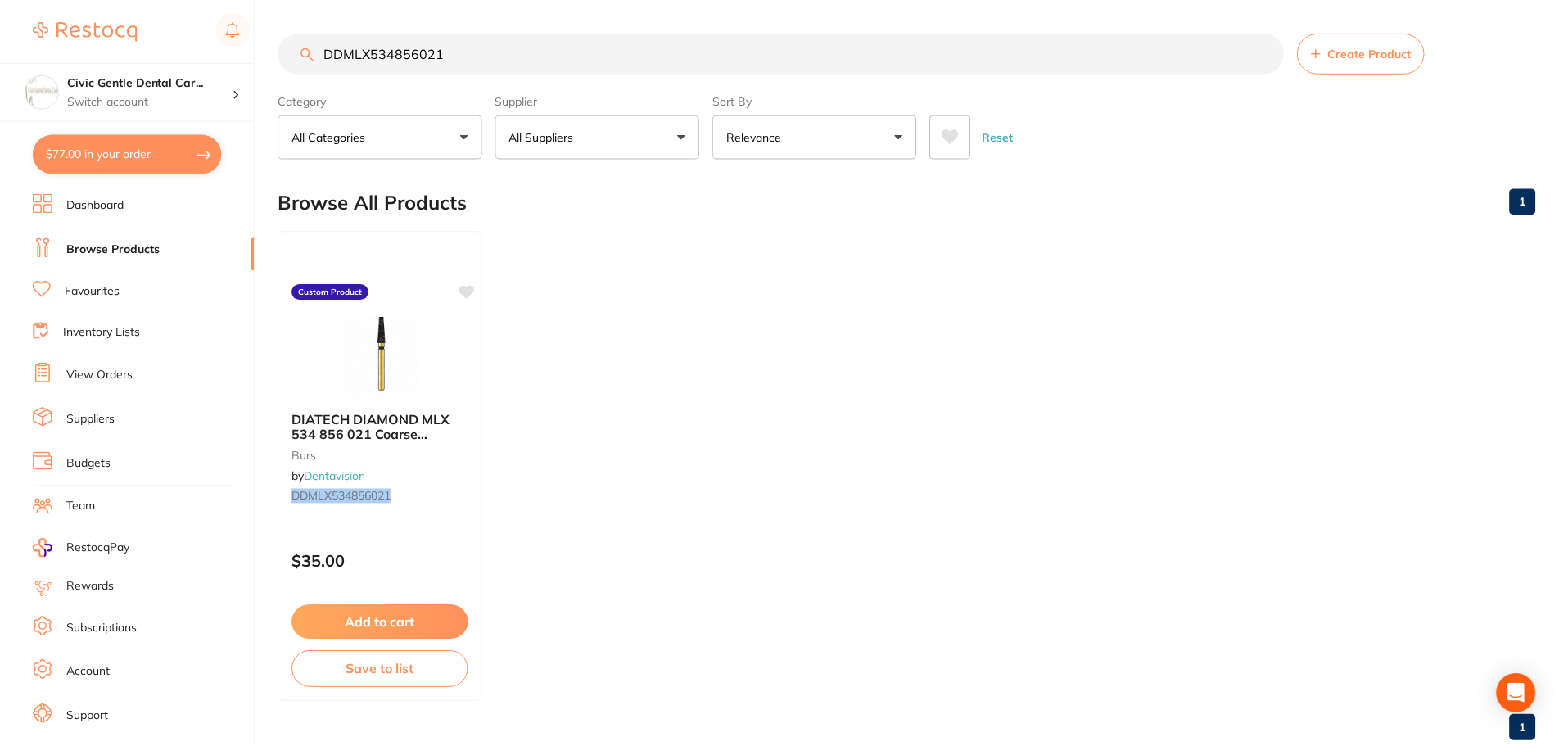
scroll to position [1, 0]
type textarea "Buy 3 get 1 promo"
drag, startPoint x: 464, startPoint y: 55, endPoint x: 12, endPoint y: 59, distance: 452.0
click at [12, 59] on div "$77.00 Civic Gentle Dental Car... Switch account Civic Gentle Dental Care $77.0…" at bounding box center [784, 372] width 1568 height 746
type input "856 025"
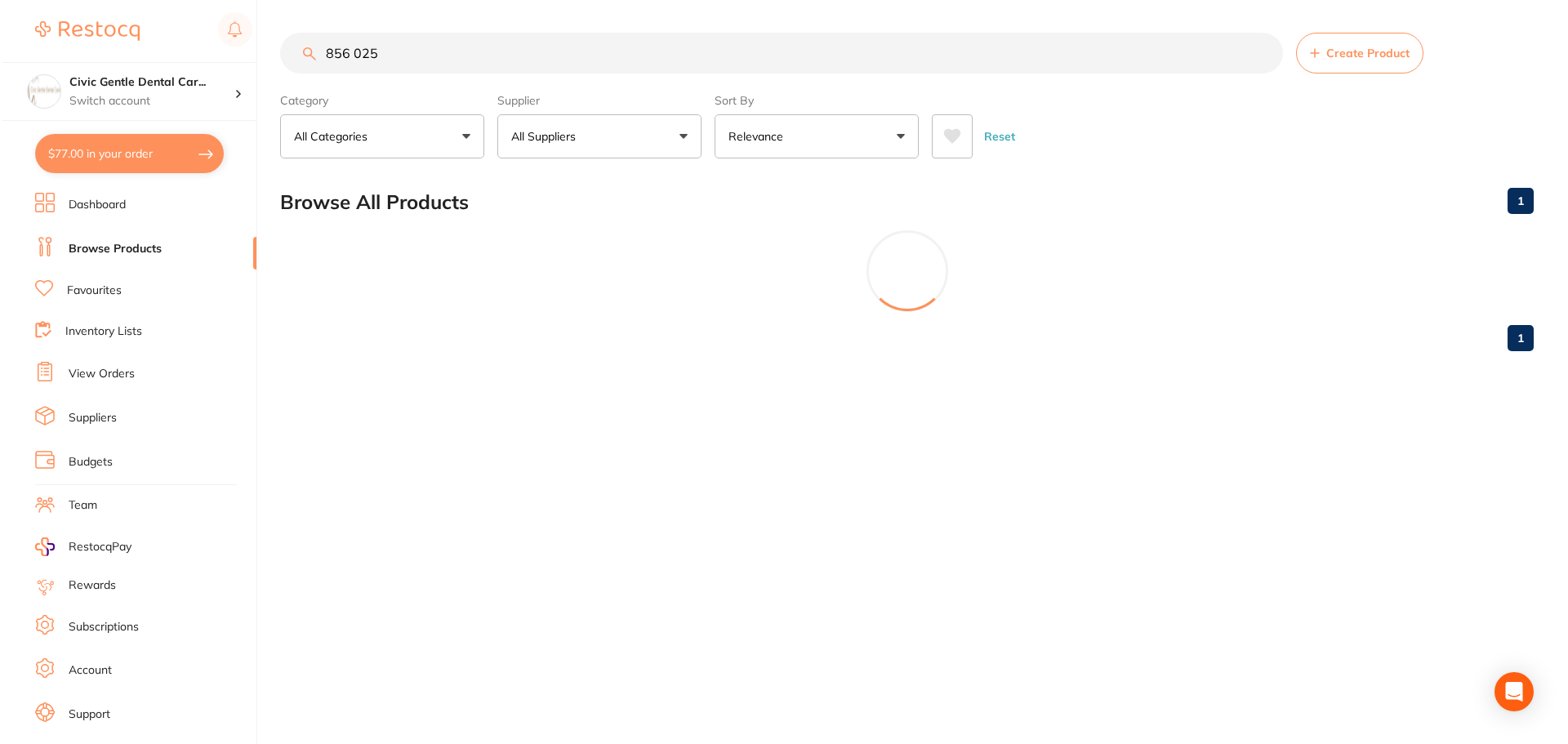
scroll to position [0, 0]
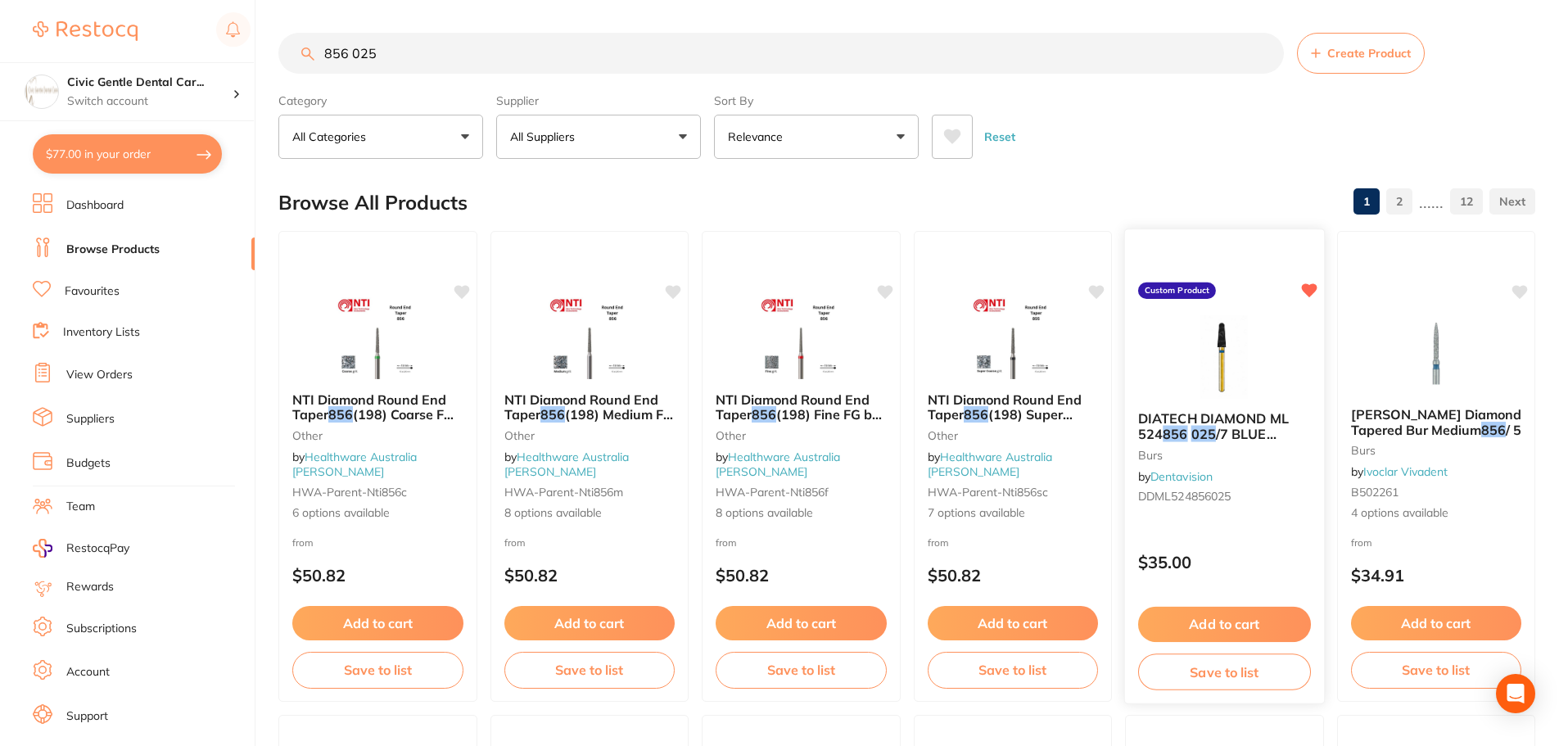
click at [1251, 429] on span "/7 BLUE 60032334" at bounding box center [1208, 442] width 138 height 32
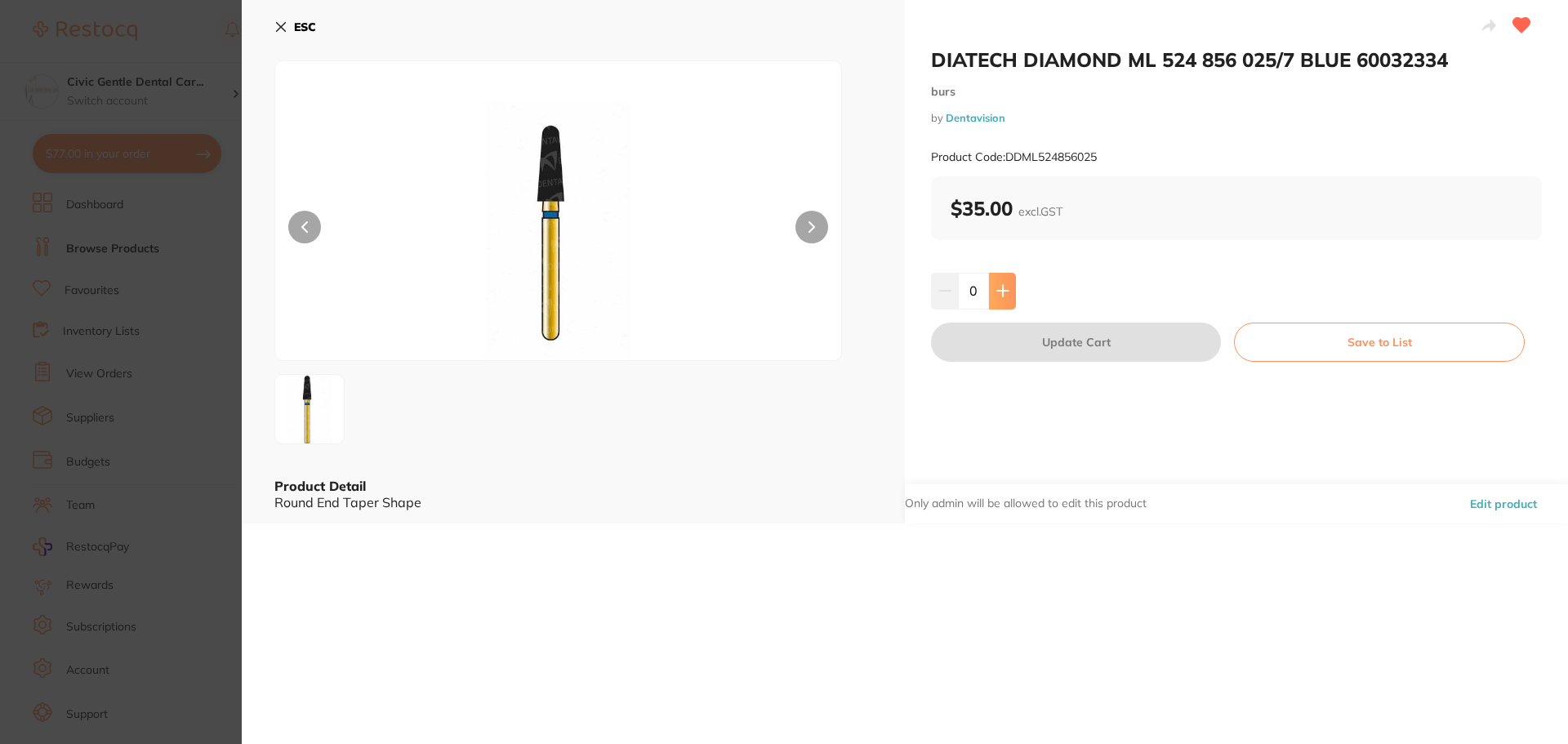
click at [1002, 287] on icon at bounding box center [1003, 291] width 13 height 13
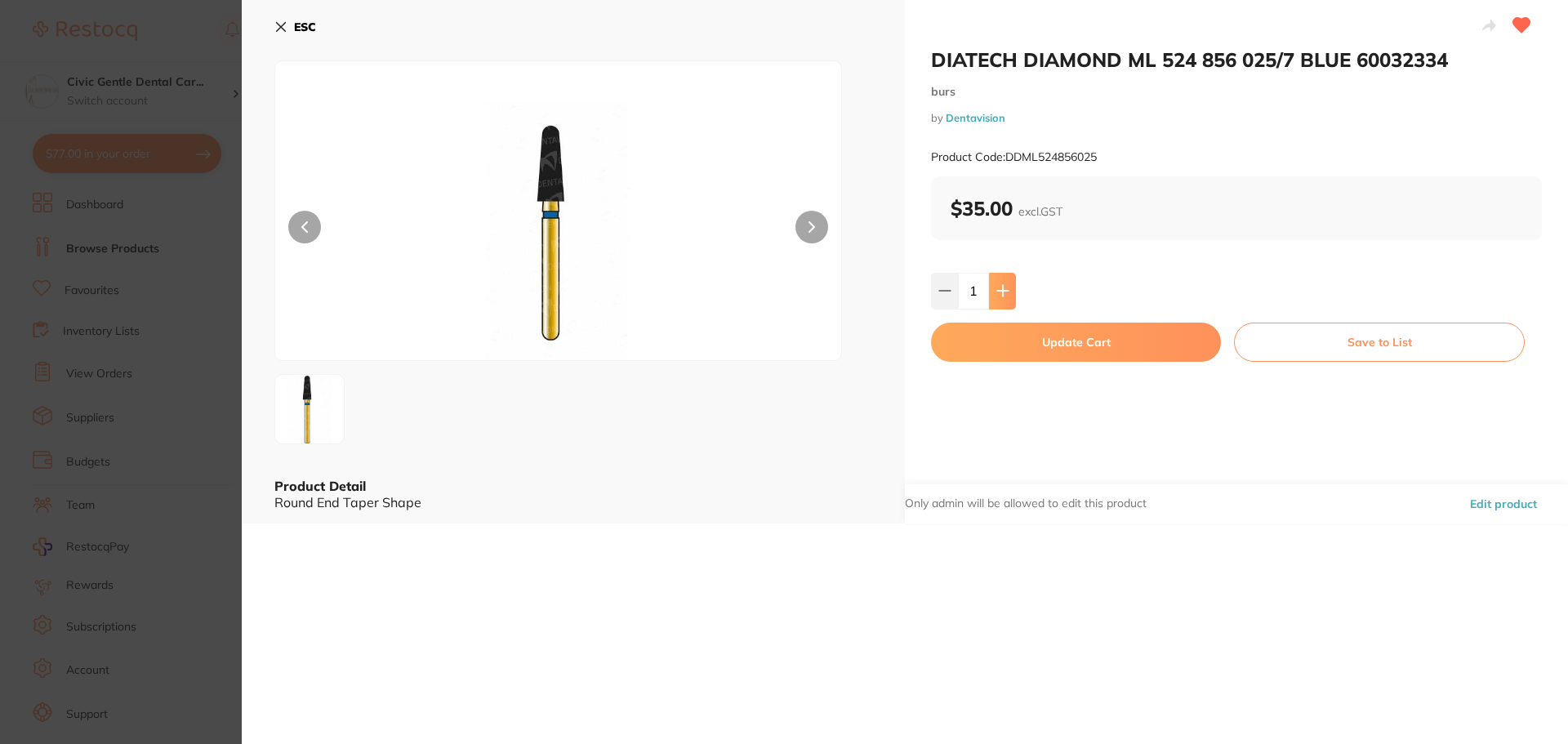
click at [1013, 286] on button at bounding box center [1002, 291] width 27 height 36
type input "2"
click at [1030, 341] on button "Update Cart" at bounding box center [1075, 342] width 290 height 39
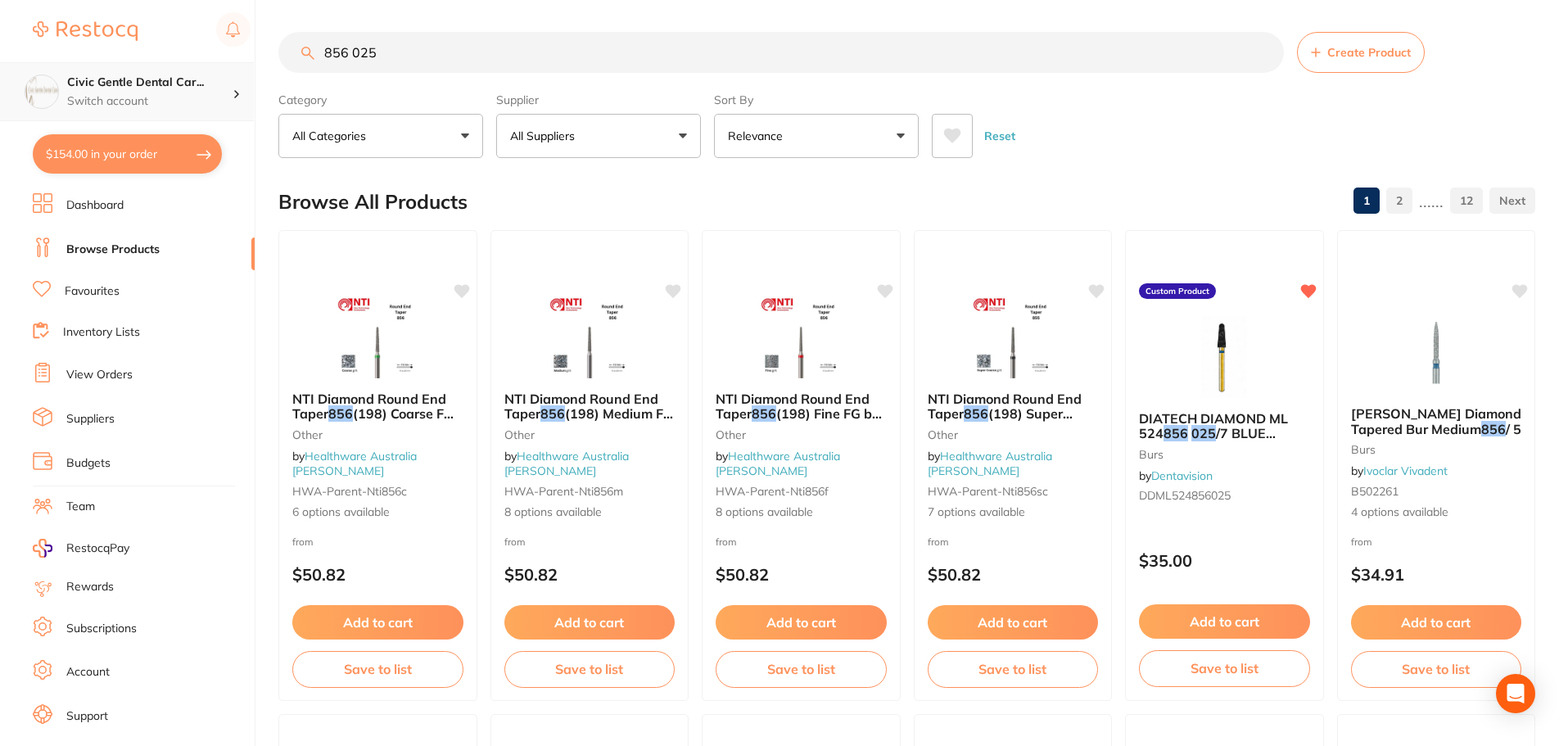
scroll to position [1, 0]
drag, startPoint x: 384, startPoint y: 57, endPoint x: 214, endPoint y: 71, distance: 170.6
click at [214, 71] on div "$154.00 Civic Gentle Dental Car... Switch account Civic Gentle Dental Care $154…" at bounding box center [784, 372] width 1568 height 746
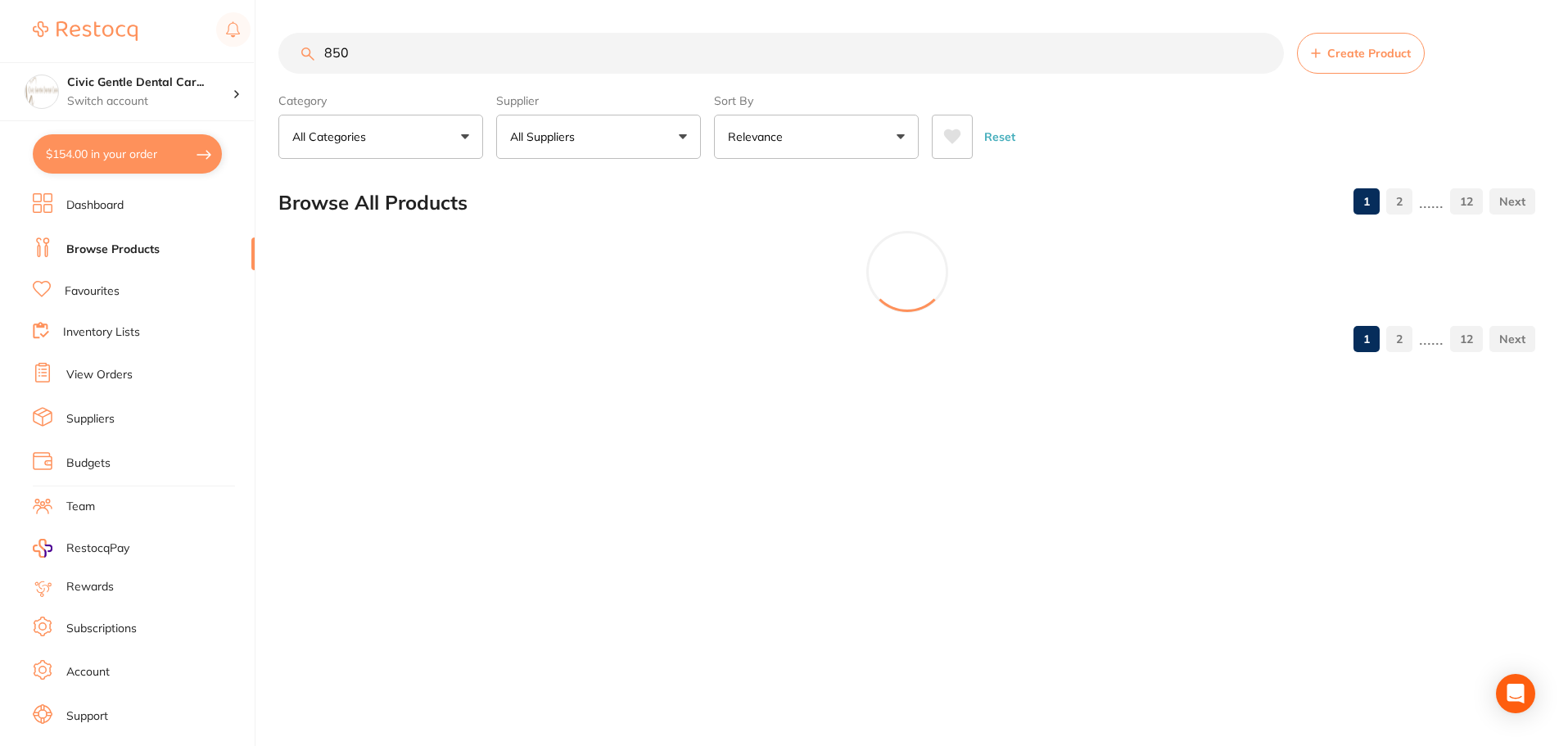
scroll to position [0, 0]
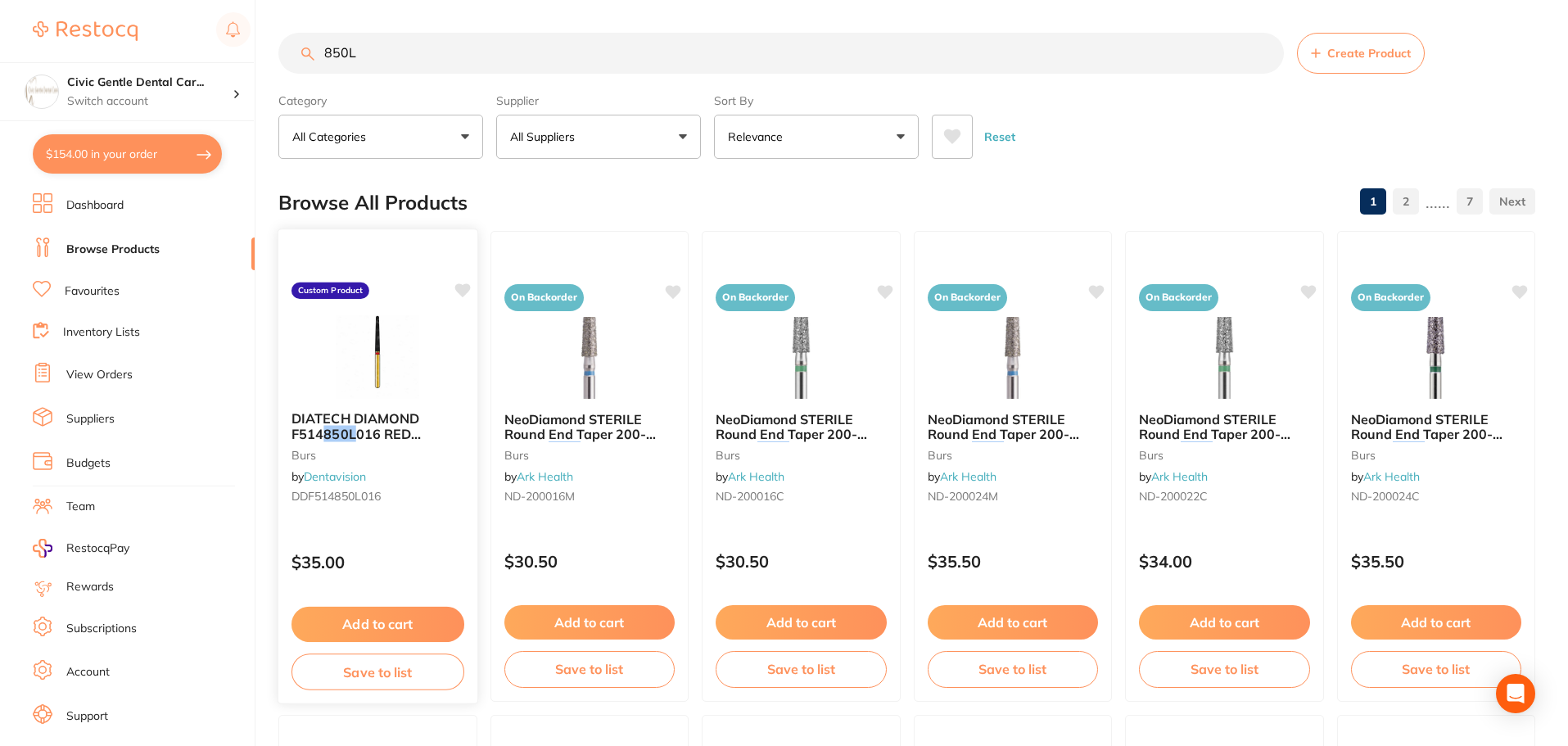
type input "850L"
click at [422, 391] on img at bounding box center [378, 356] width 108 height 83
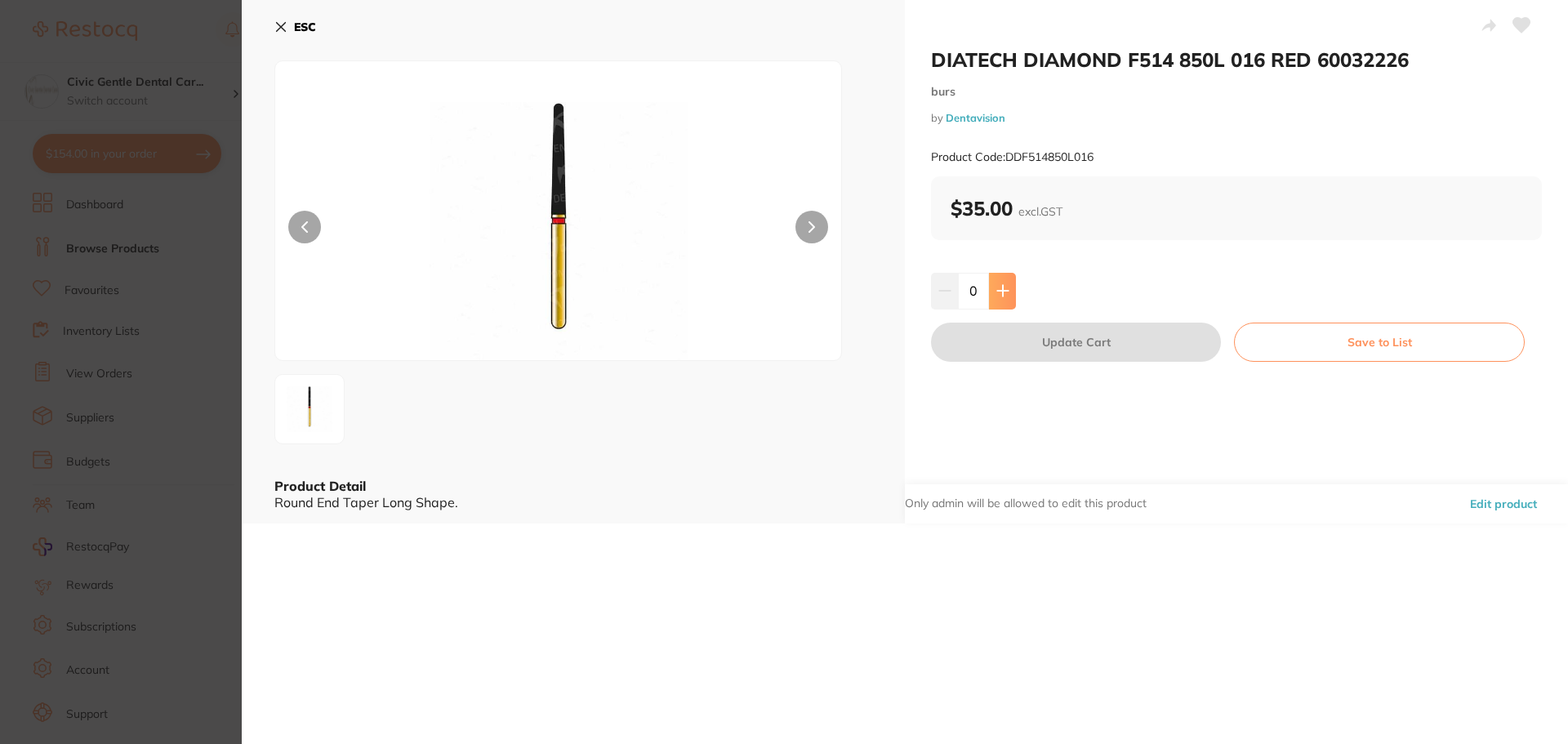
click at [1002, 290] on icon at bounding box center [1003, 291] width 13 height 13
type input "1"
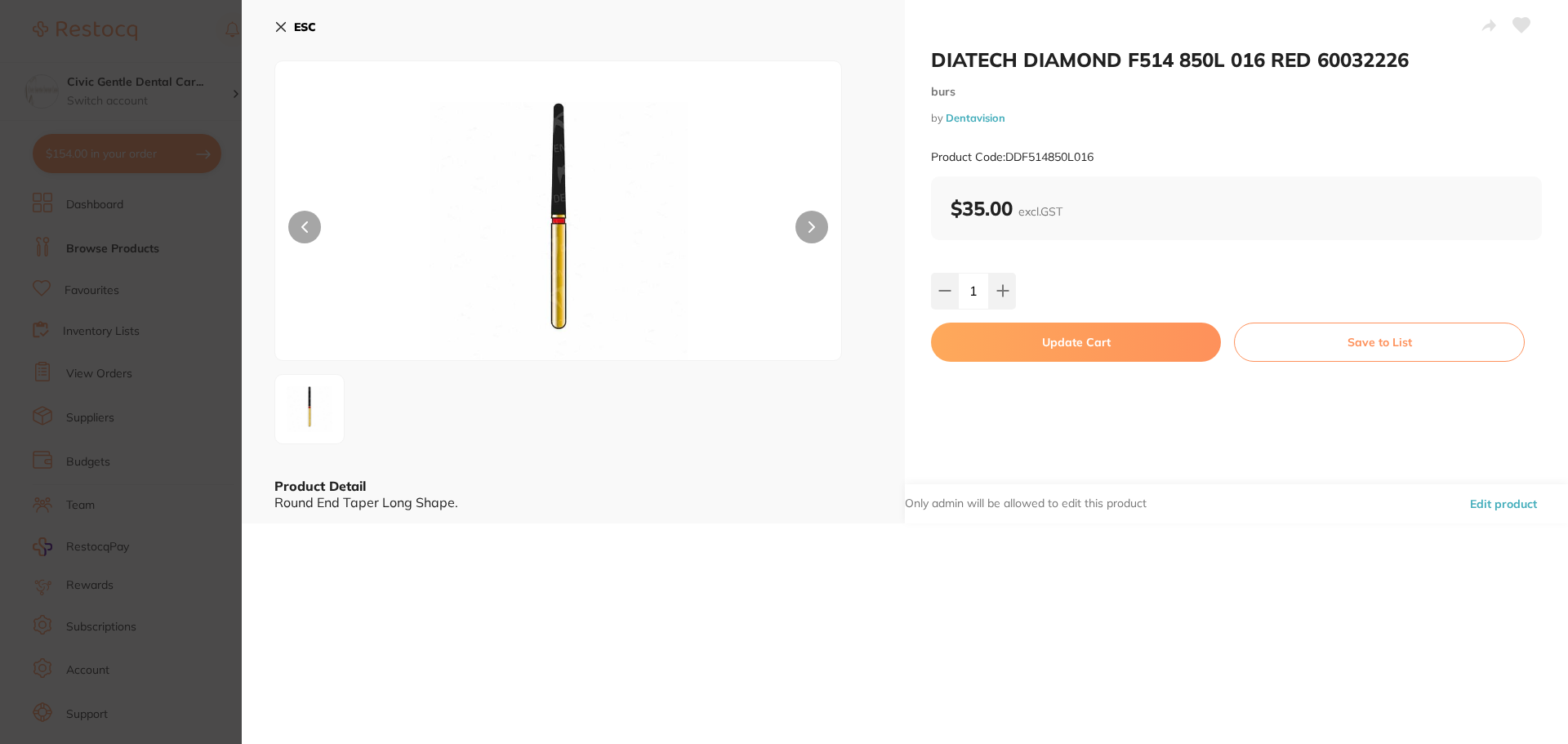
click at [1031, 342] on button "Update Cart" at bounding box center [1075, 342] width 290 height 39
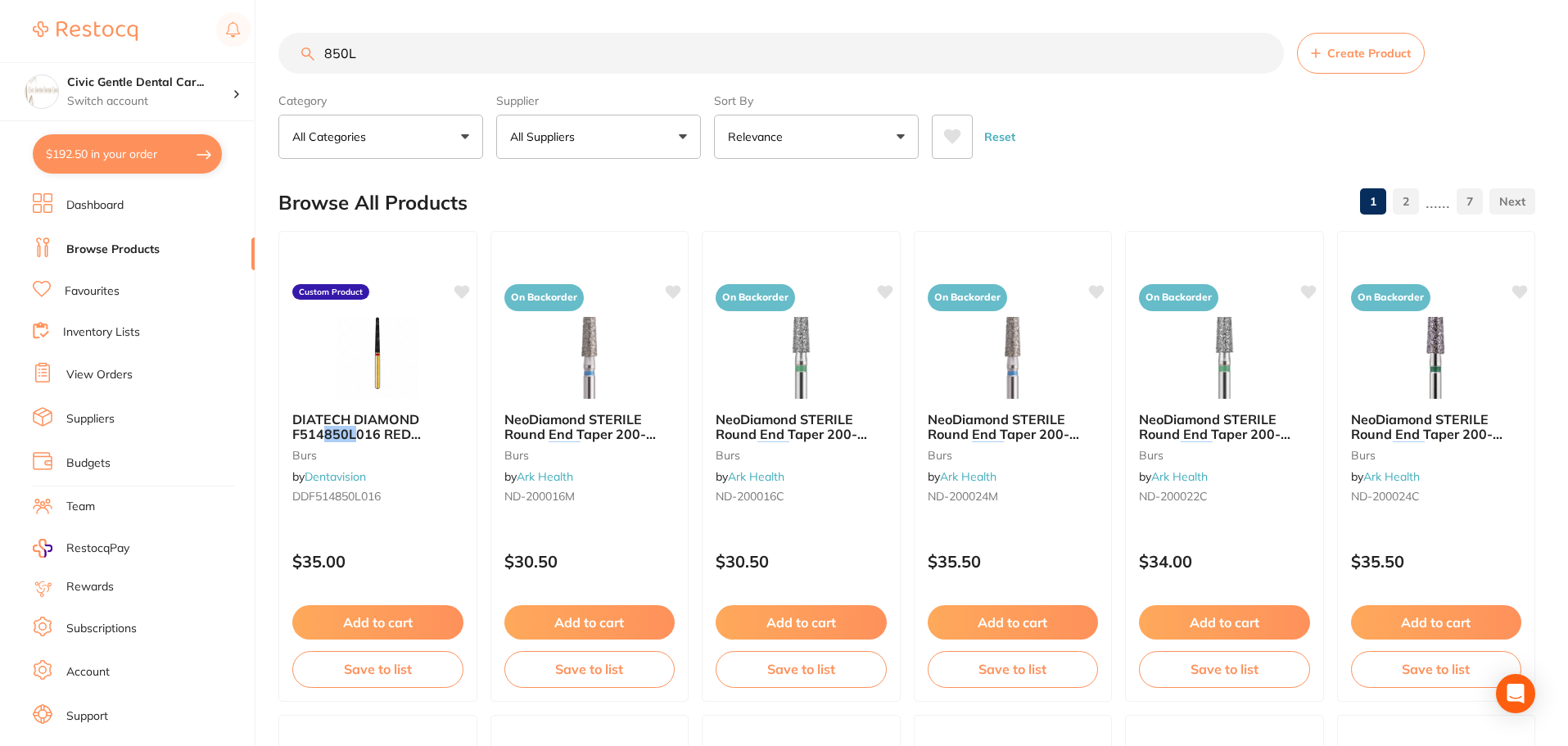
click at [1386, 62] on button "Create Product" at bounding box center [1361, 53] width 128 height 41
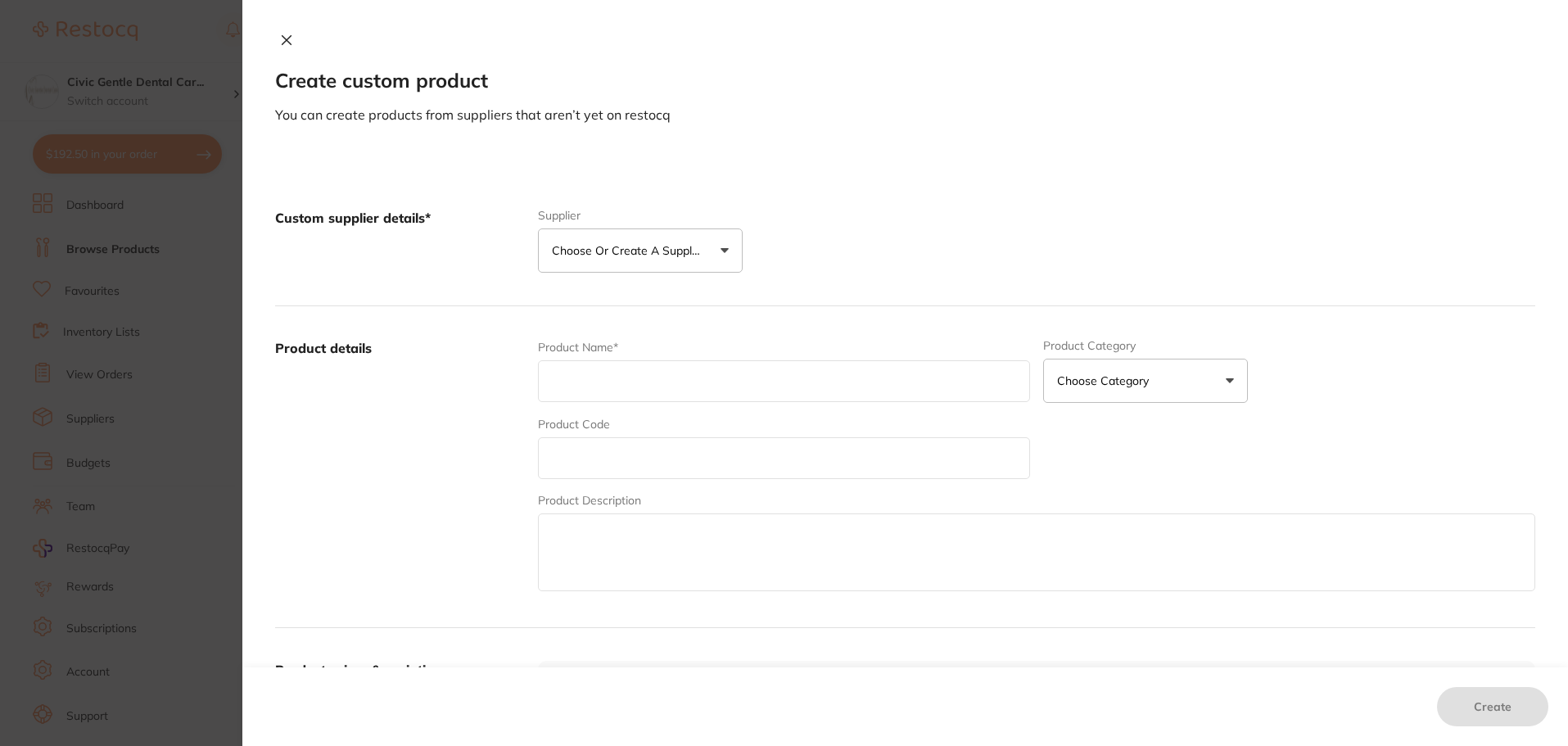
paste input "DIATECH DIAMOND ML 524 850L 018 BLUE 60032230"
type input "DIATECH DIAMOND ML 524 850L 018 BLUE 60032230"
paste input "DDML524850L018"
type input "DDML524850L018"
click at [1165, 381] on button "Choose Category" at bounding box center [1146, 381] width 205 height 44
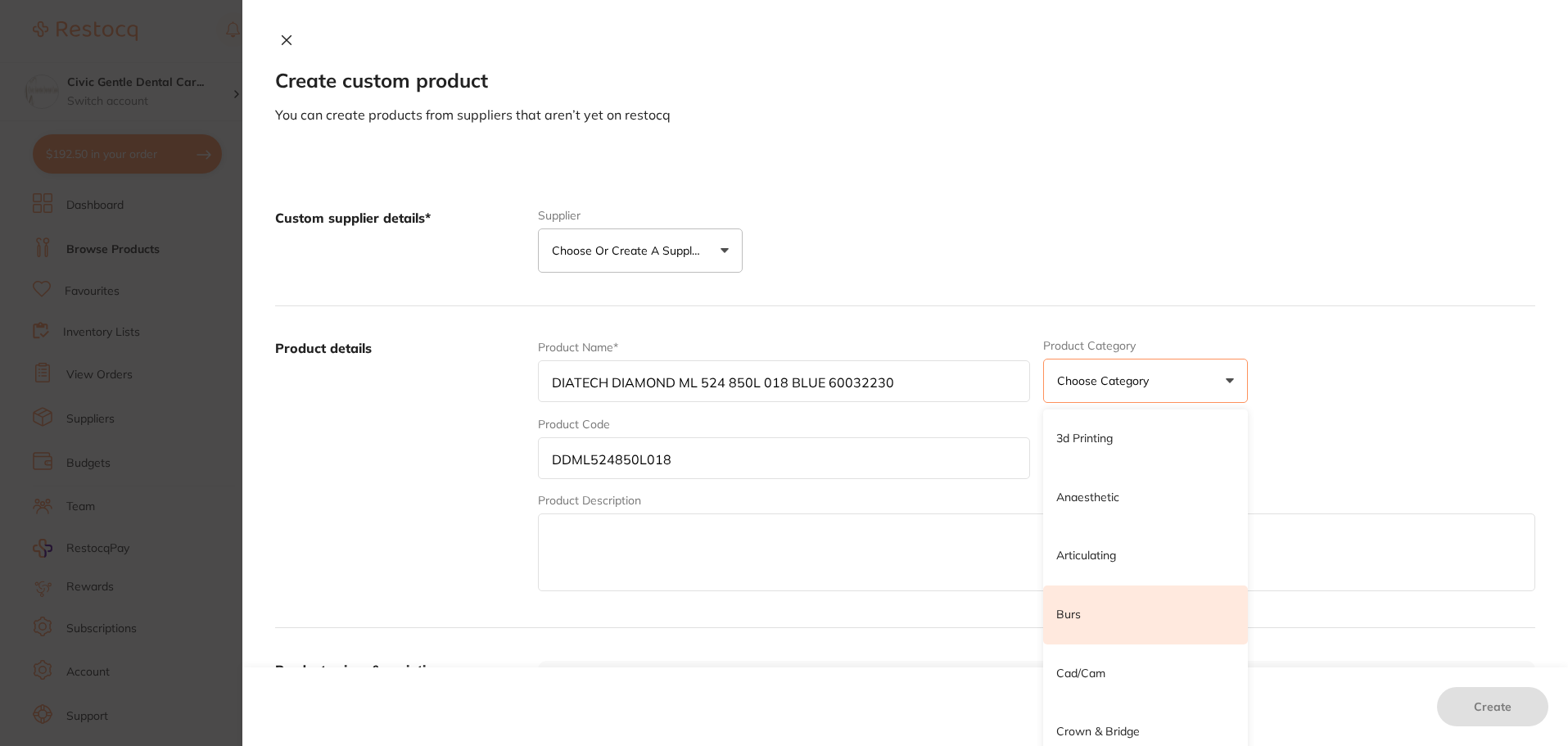
click at [1095, 609] on li "Burs" at bounding box center [1146, 614] width 205 height 59
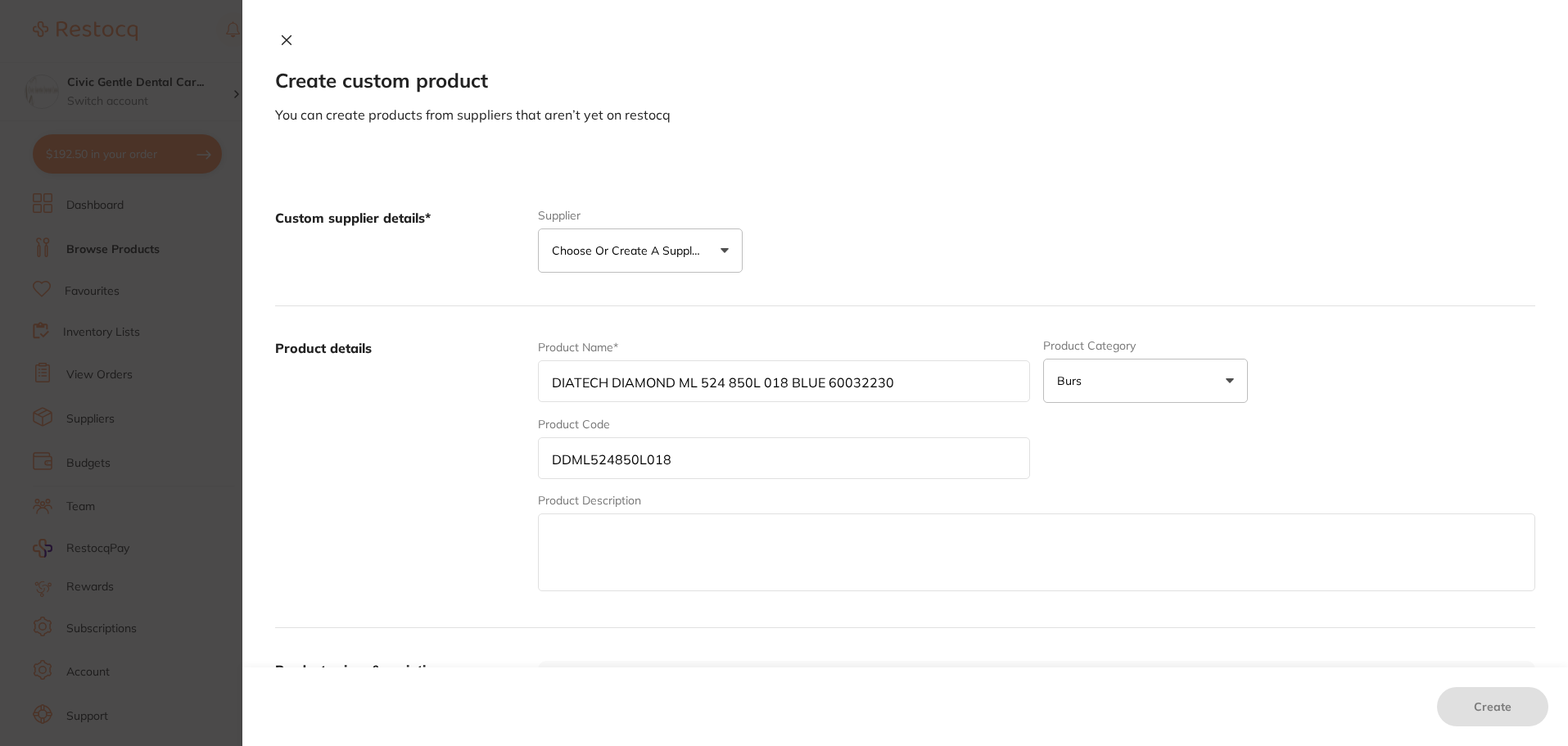
click at [626, 253] on p "Choose or create a supplier" at bounding box center [630, 250] width 156 height 16
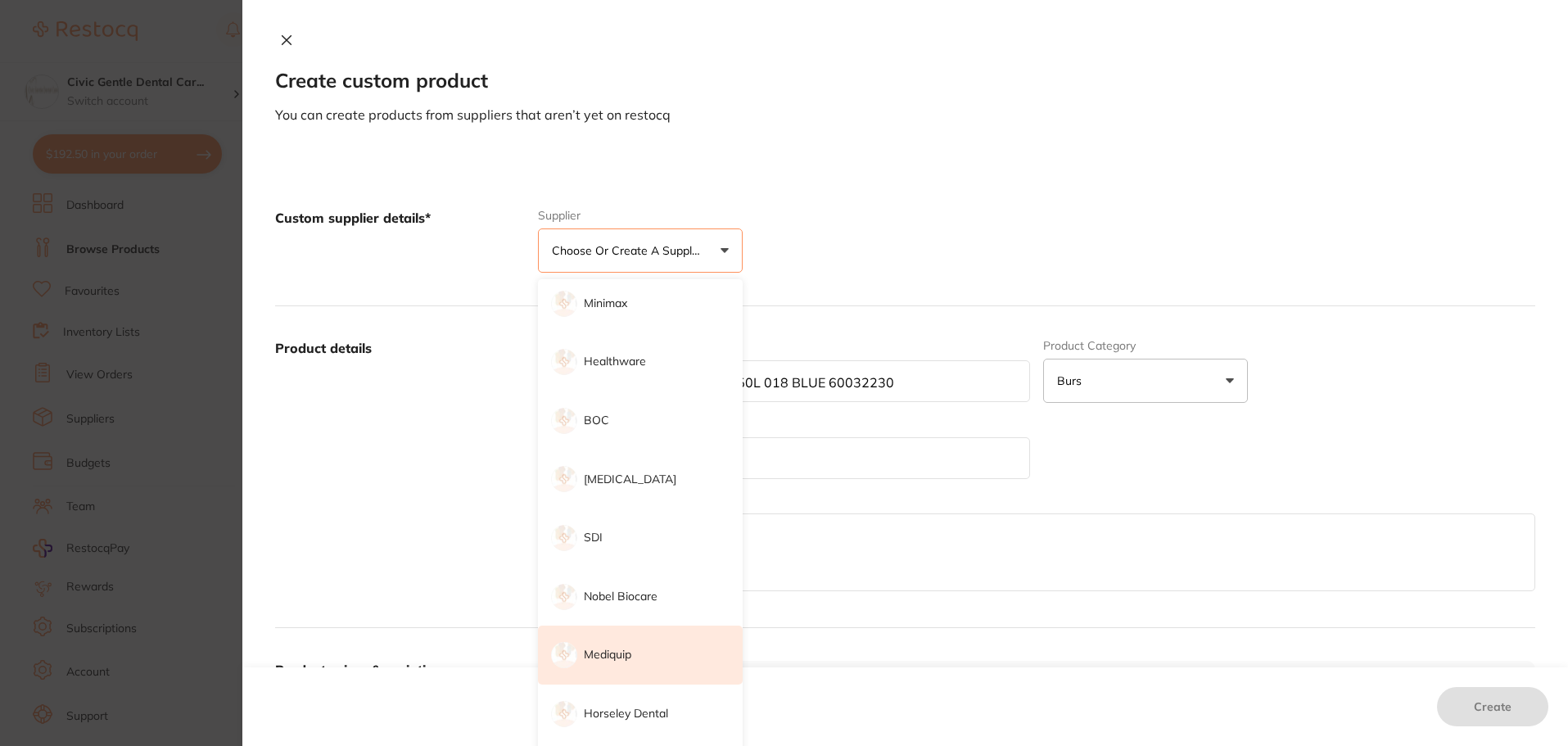
scroll to position [246, 0]
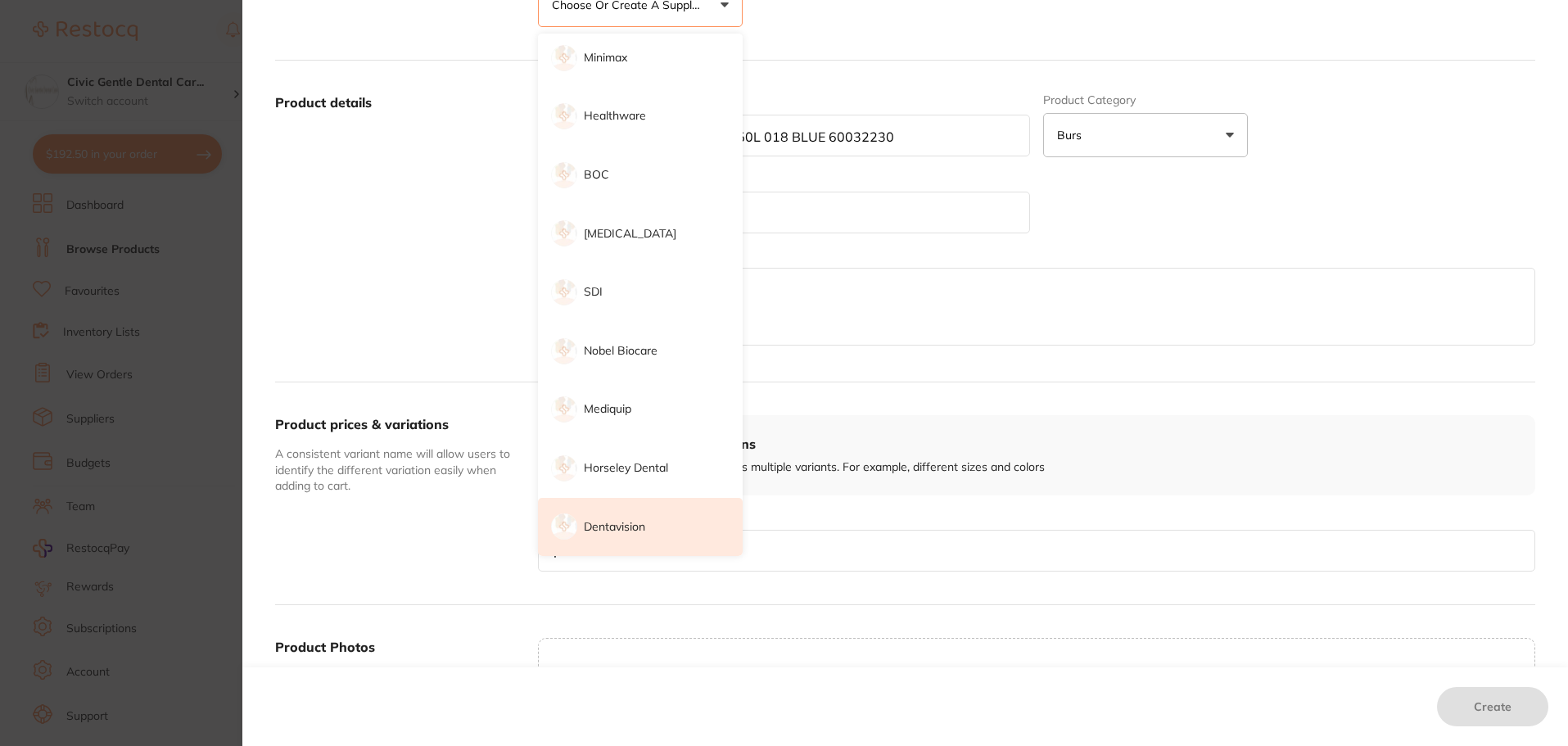
click at [598, 533] on p "Dentavision" at bounding box center [615, 527] width 61 height 16
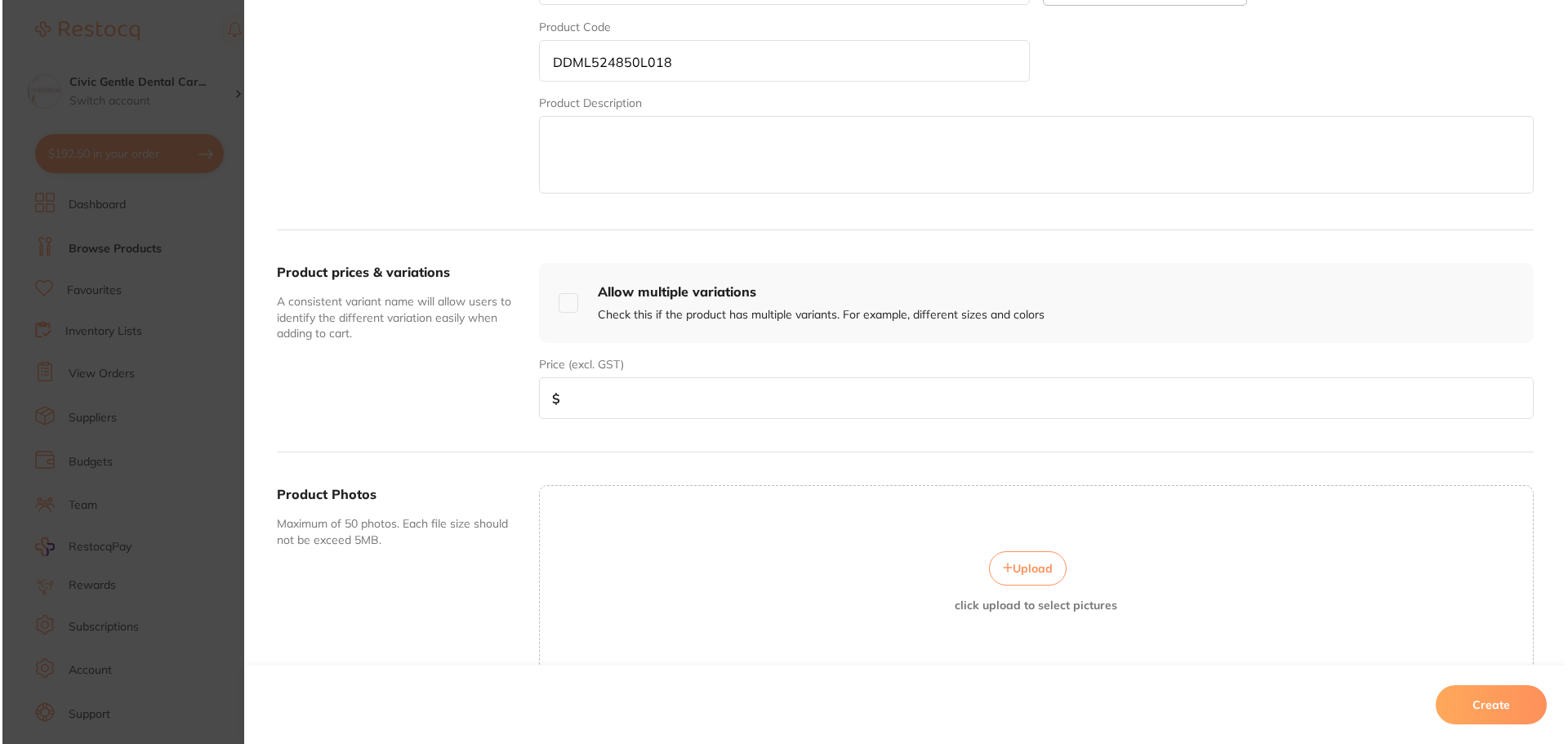
scroll to position [481, 0]
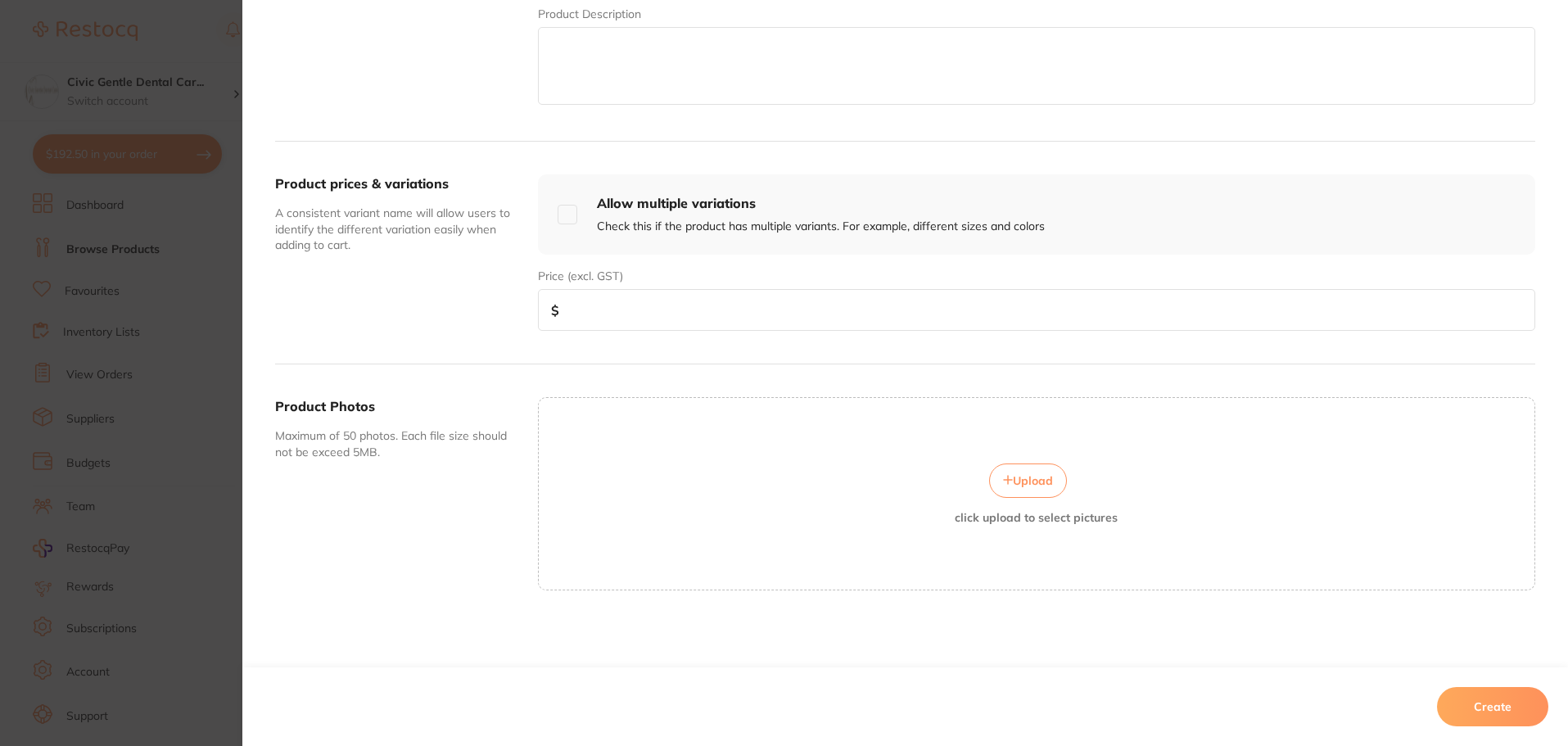
click at [1036, 480] on span "Upload" at bounding box center [1033, 480] width 40 height 14
click at [617, 318] on input "number" at bounding box center [1036, 310] width 998 height 42
type input "35"
click at [1484, 691] on button "Create" at bounding box center [1493, 707] width 111 height 39
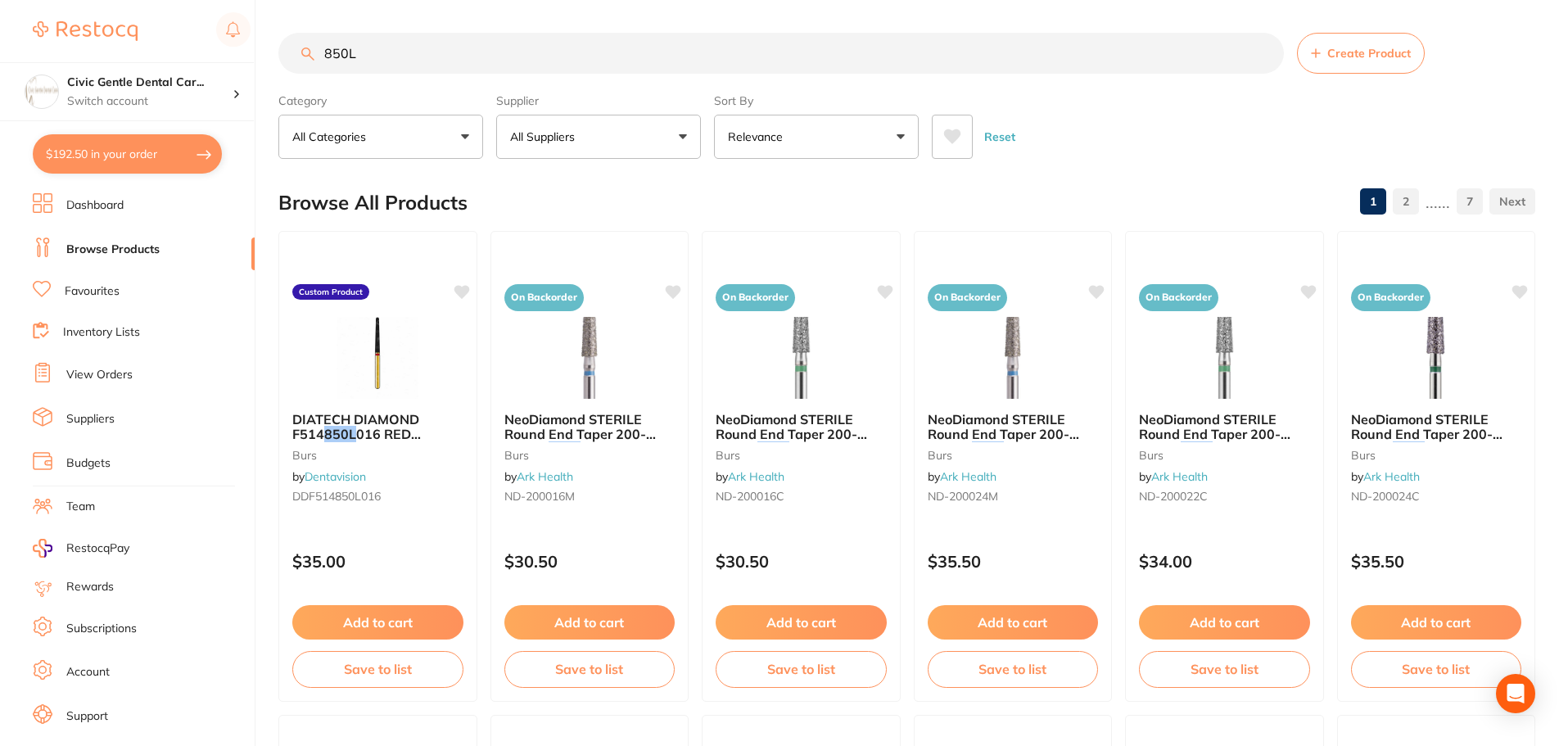
click at [379, 57] on input "850L" at bounding box center [781, 53] width 1005 height 41
paste input "DDML524850L018"
type input "DDML524850L018"
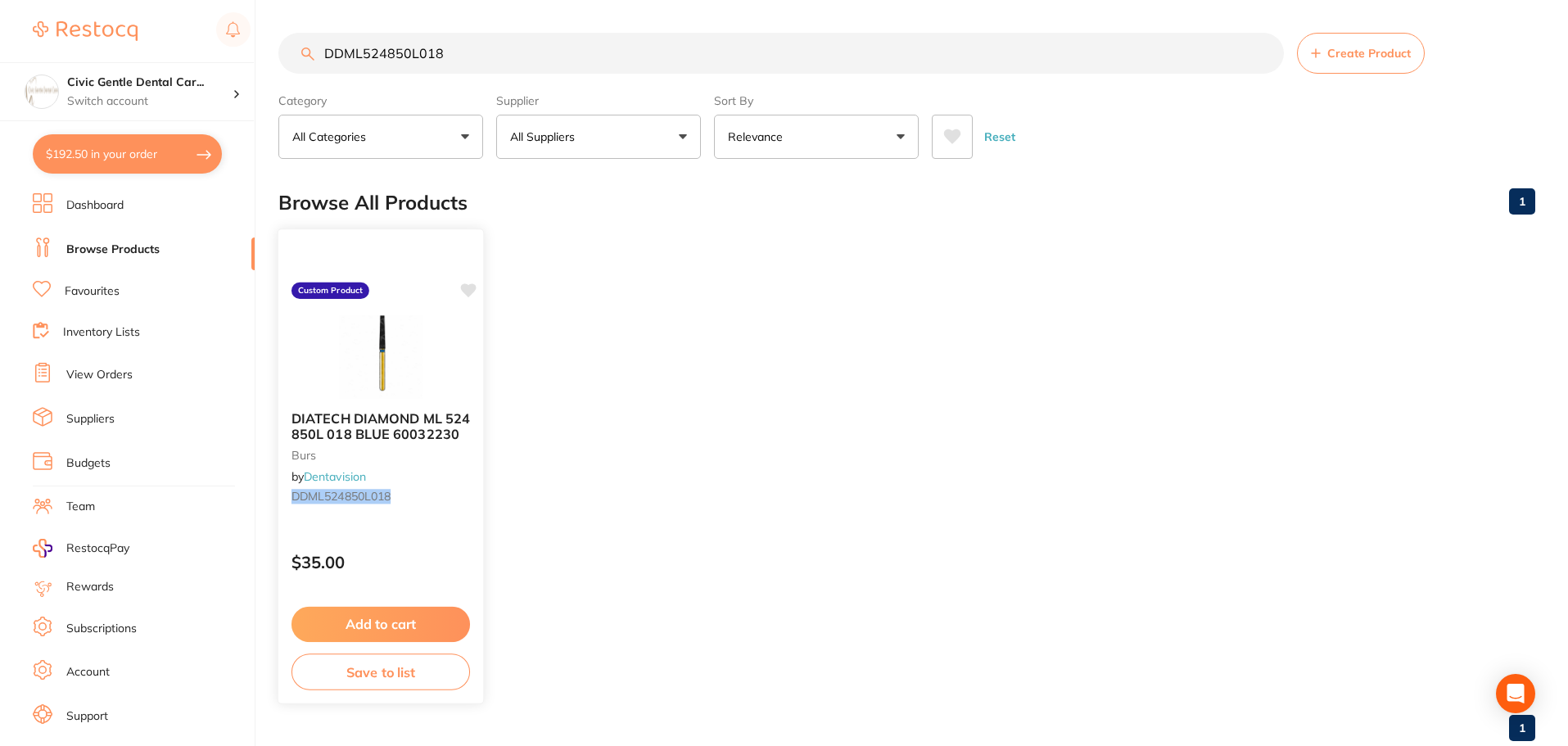
click at [409, 387] on img at bounding box center [380, 356] width 108 height 83
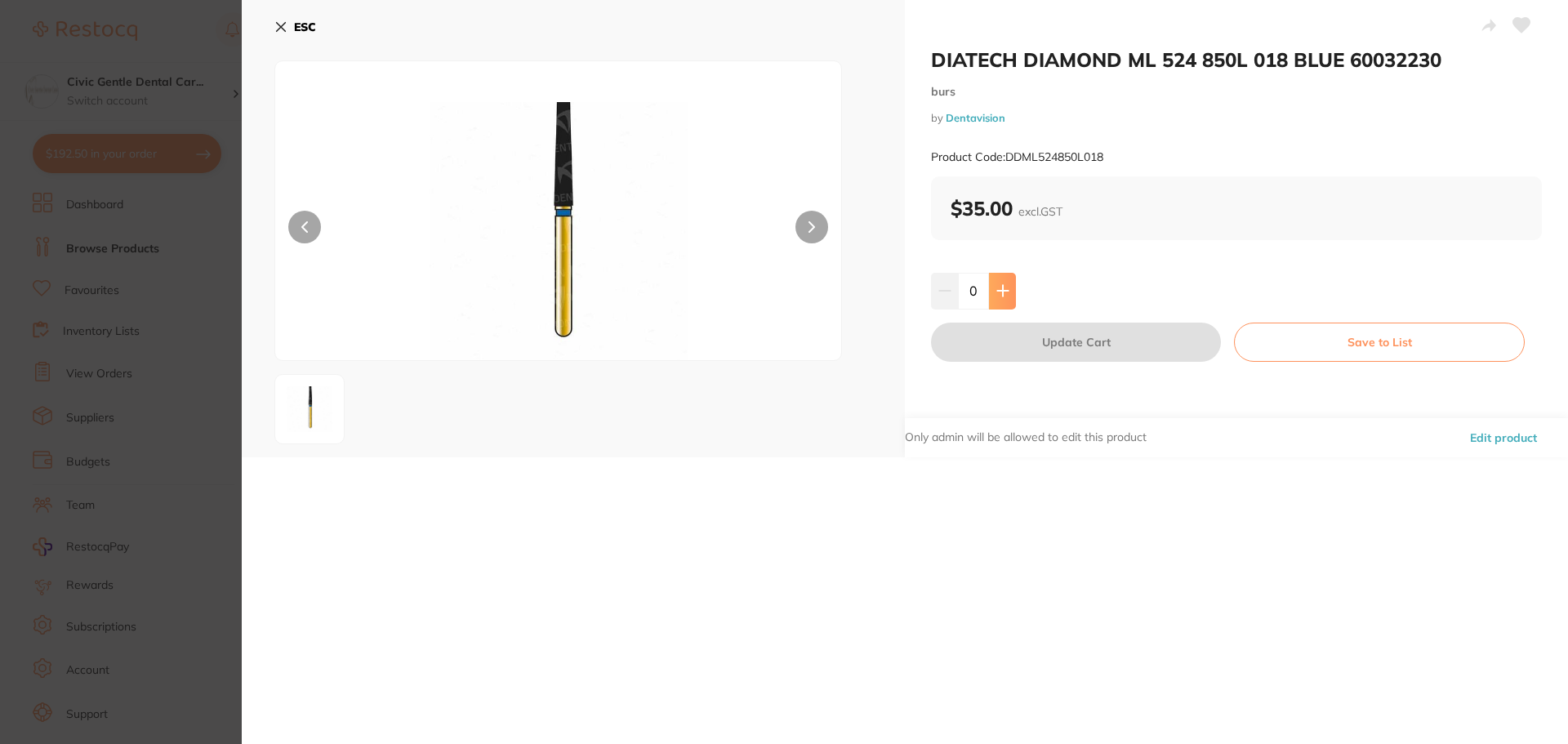
click at [997, 296] on icon at bounding box center [1003, 291] width 13 height 13
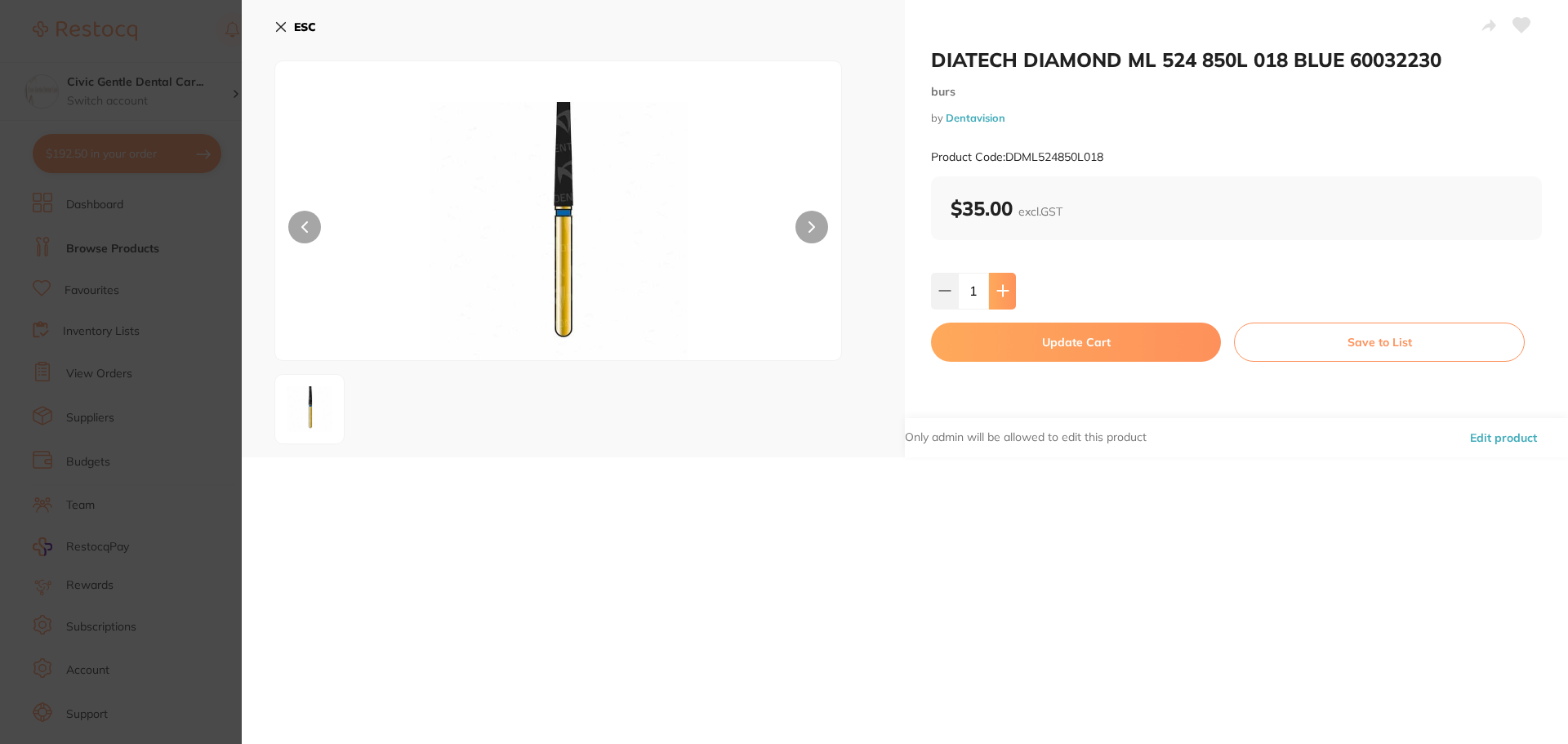
click at [997, 296] on icon at bounding box center [1003, 291] width 13 height 13
type input "2"
click at [1032, 336] on button "Update Cart" at bounding box center [1075, 342] width 290 height 39
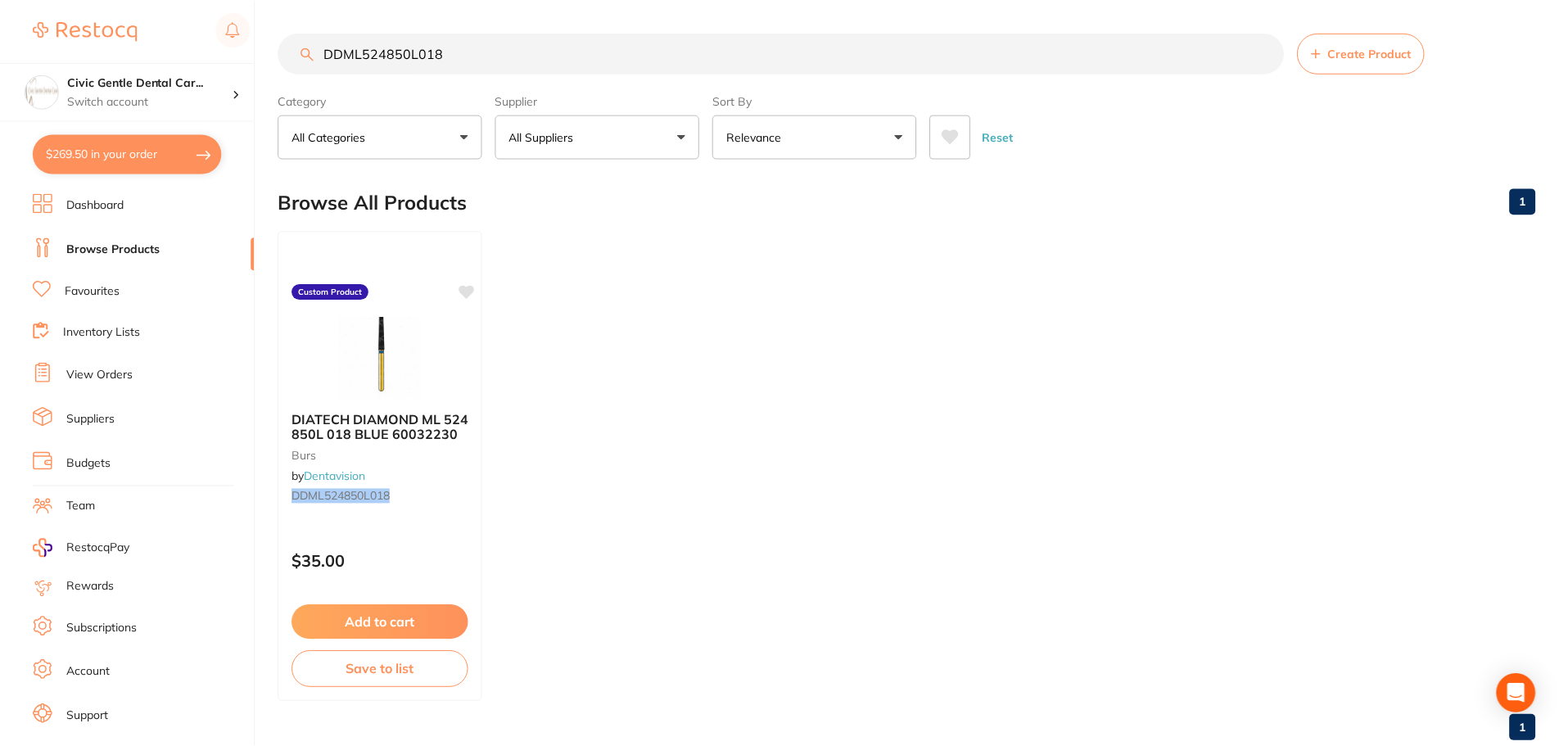
scroll to position [4, 0]
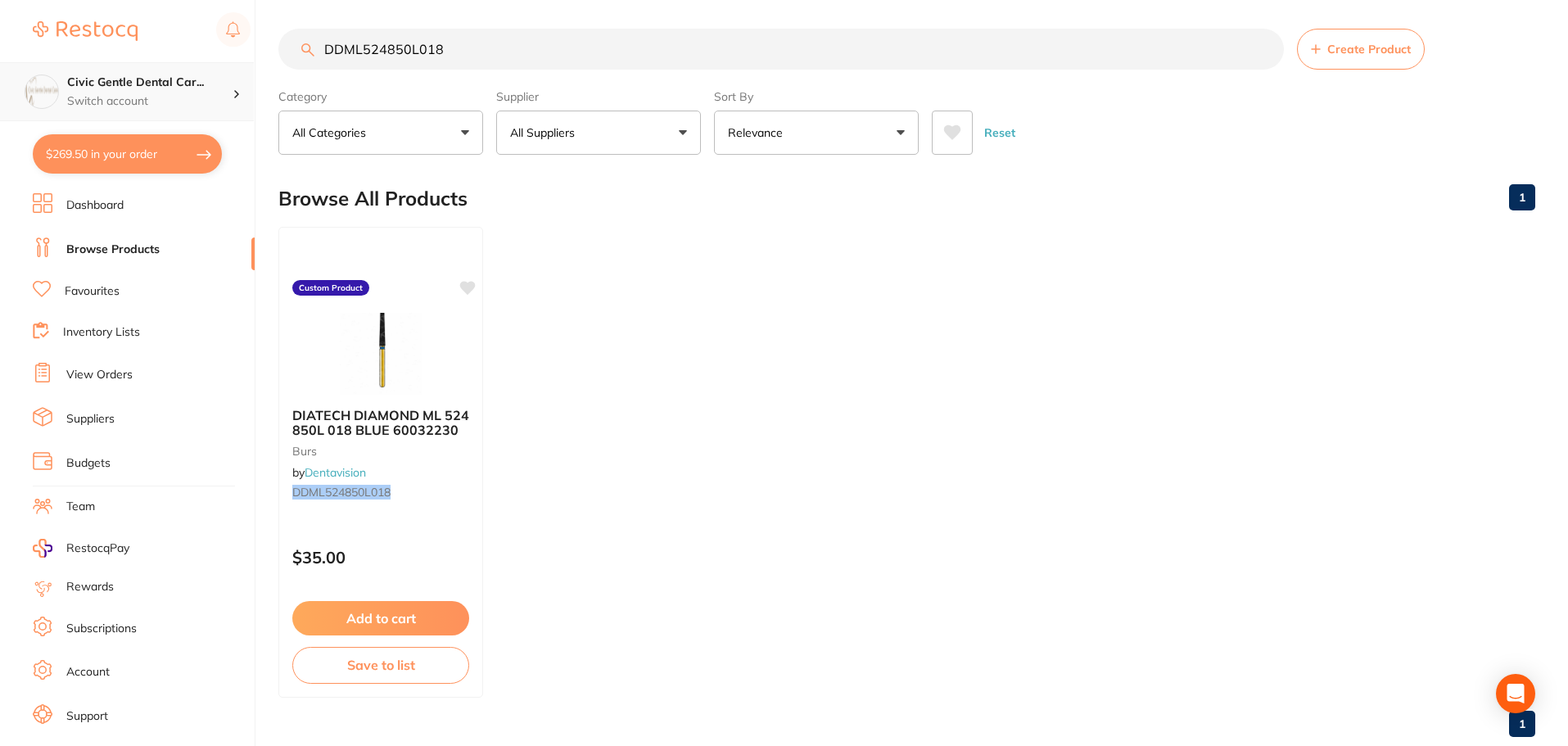
drag, startPoint x: 337, startPoint y: 31, endPoint x: 19, endPoint y: 64, distance: 319.7
click at [28, 63] on div "$269.50 Civic Gentle Dental Car... Switch account Civic Gentle Dental Care $269…" at bounding box center [784, 369] width 1568 height 746
type input "368 023"
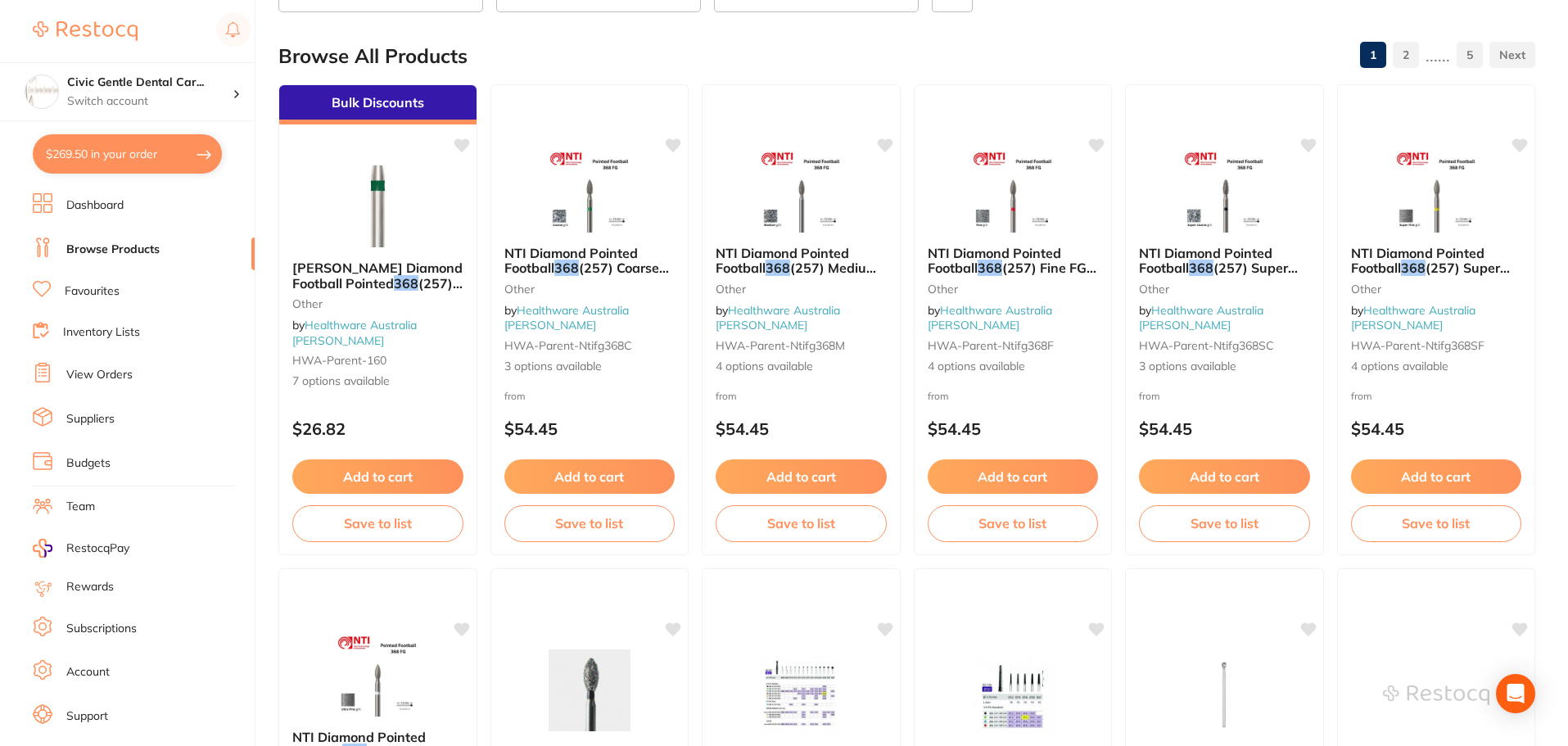
scroll to position [0, 0]
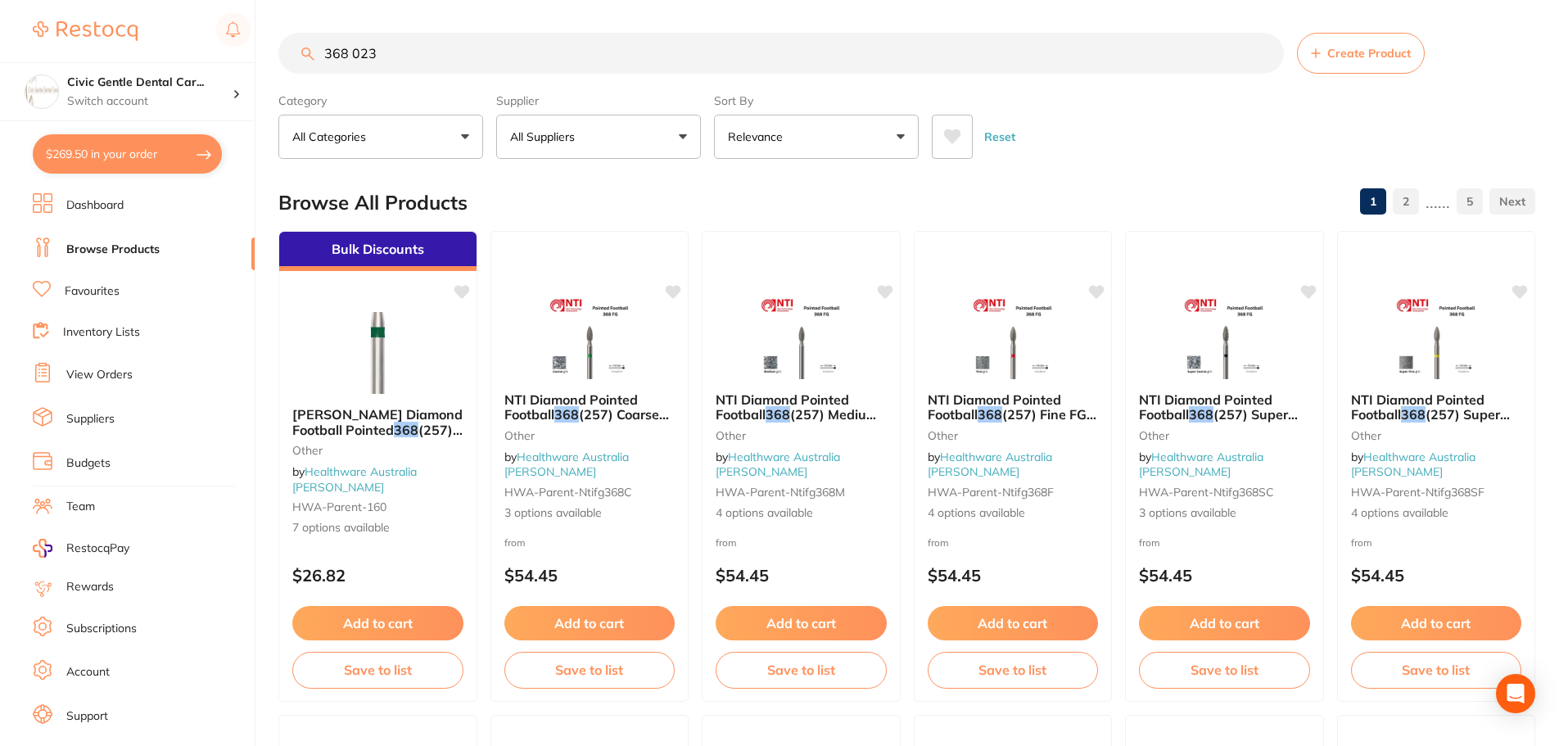
drag, startPoint x: 1541, startPoint y: 531, endPoint x: 1519, endPoint y: -99, distance: 630.4
click at [671, 140] on button "All Suppliers" at bounding box center [598, 136] width 205 height 44
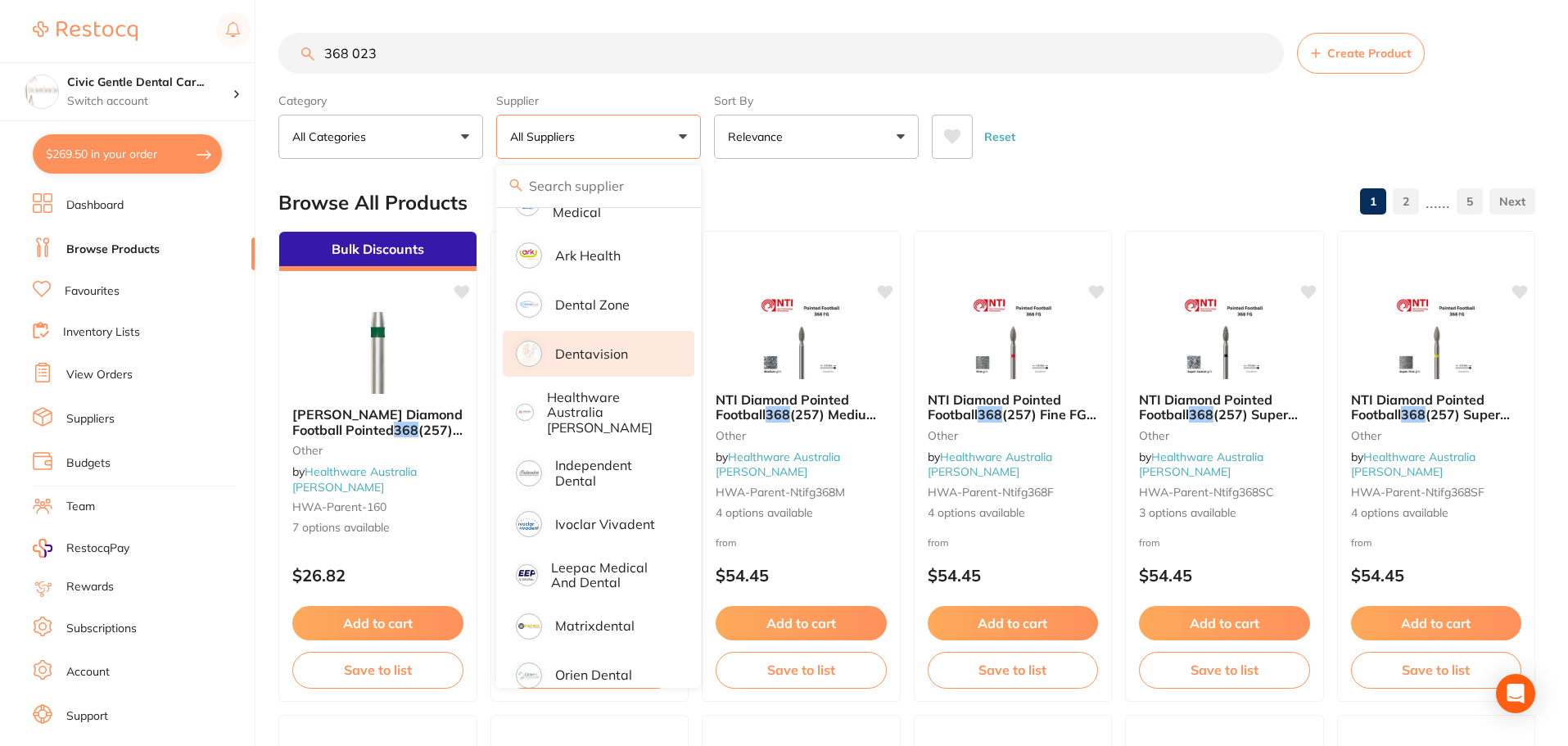
scroll to position [82, 0]
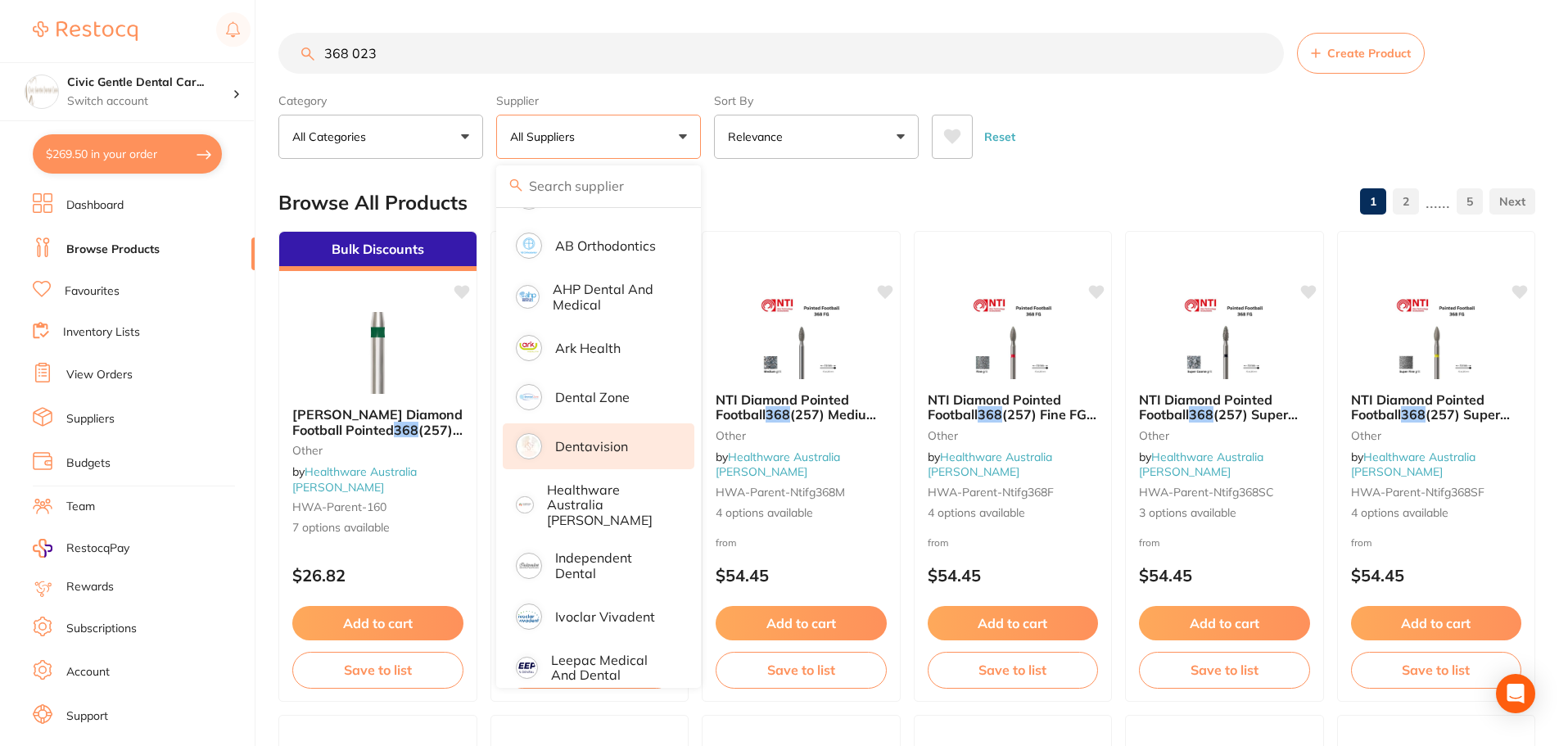
click at [582, 437] on li "Dentavision" at bounding box center [599, 446] width 192 height 46
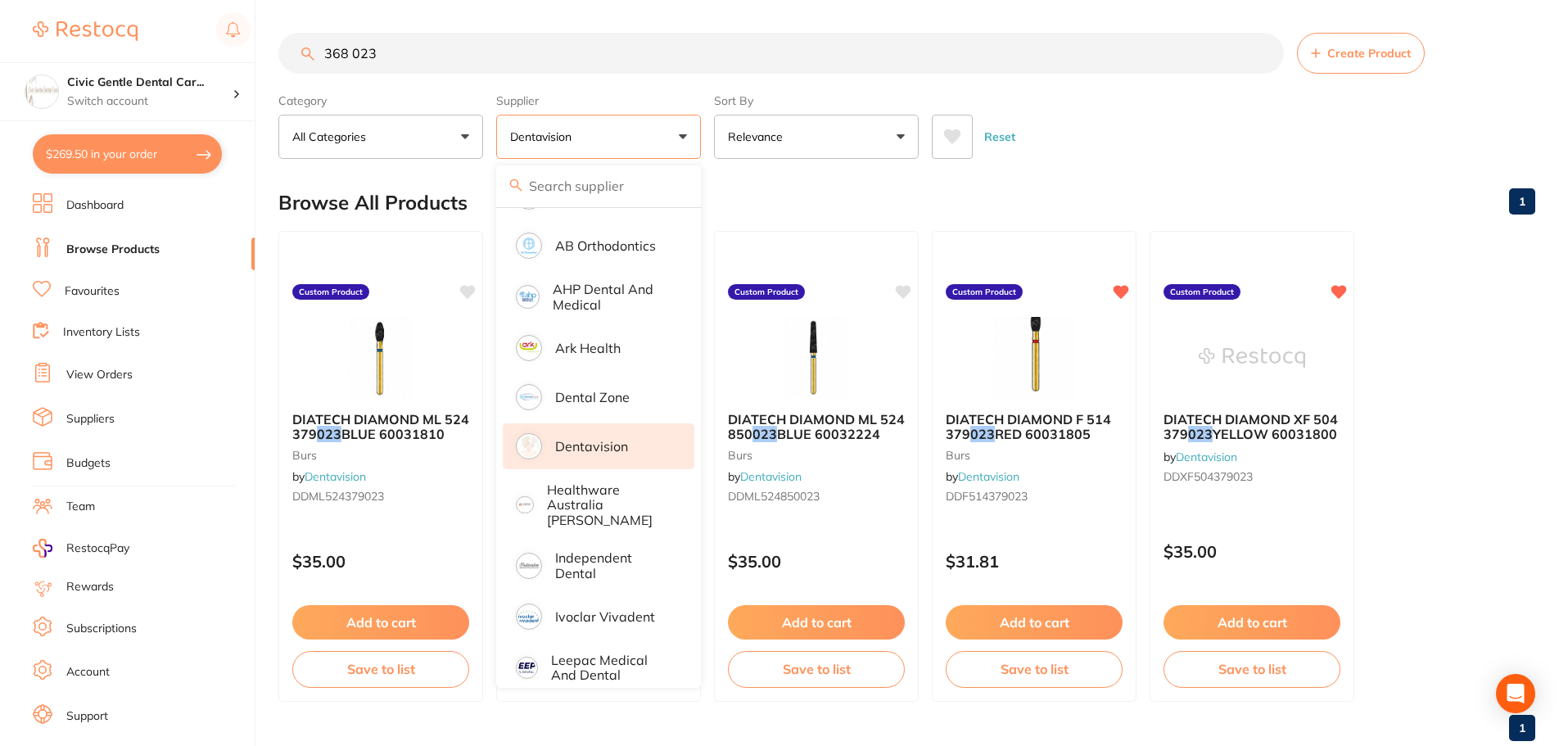
click at [1167, 103] on div "Reset" at bounding box center [1227, 131] width 591 height 58
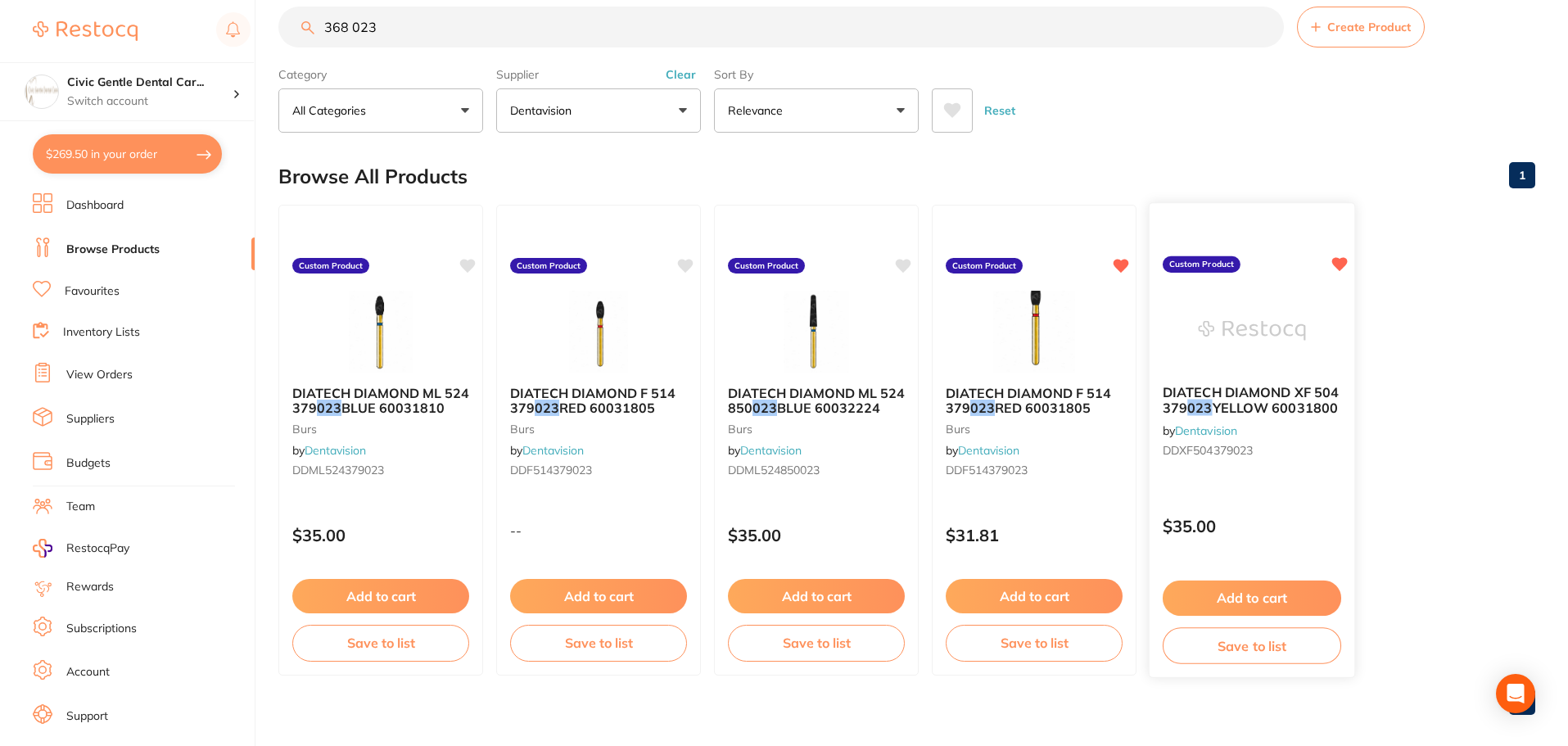
scroll to position [41, 0]
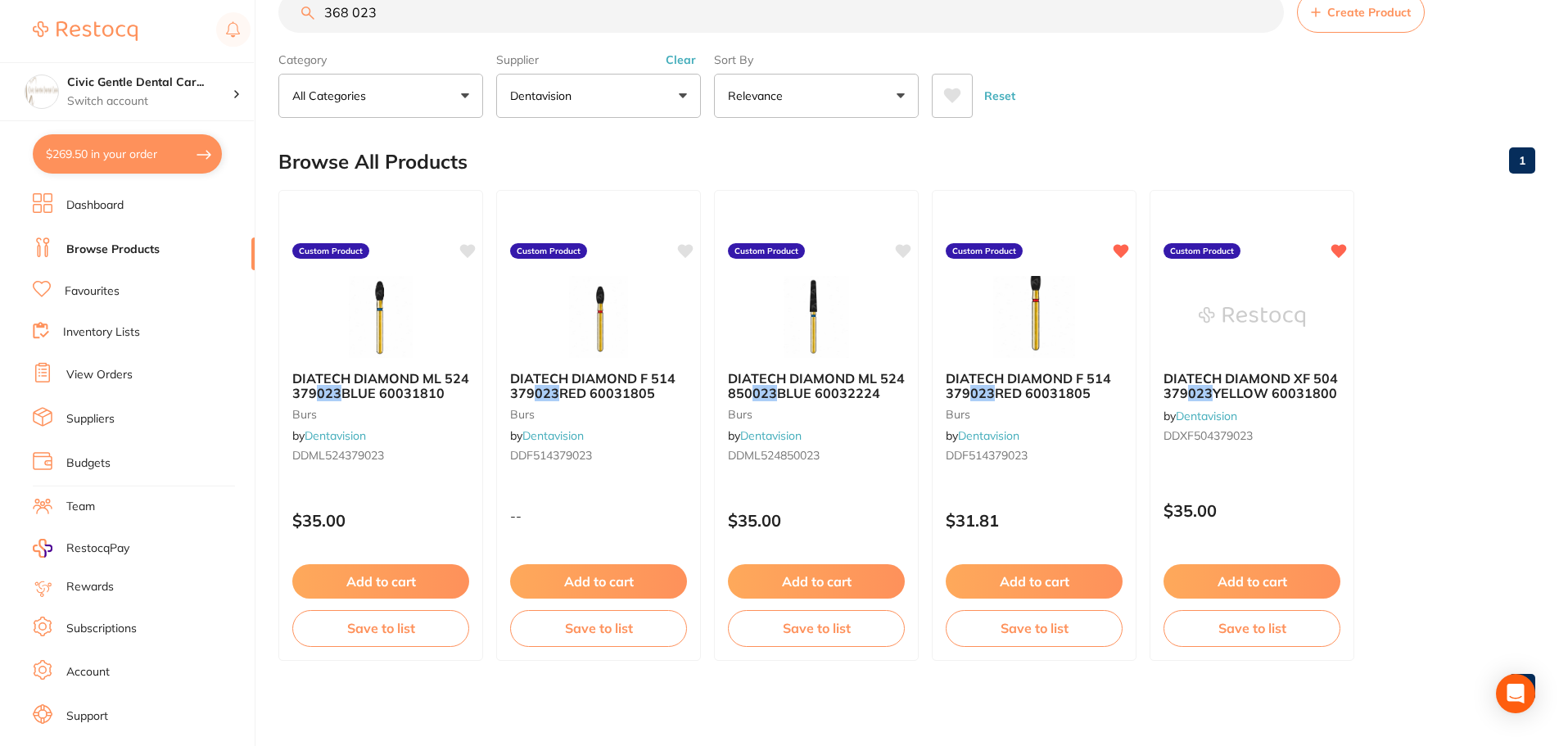
click at [1373, 12] on span "Create Product" at bounding box center [1369, 12] width 84 height 13
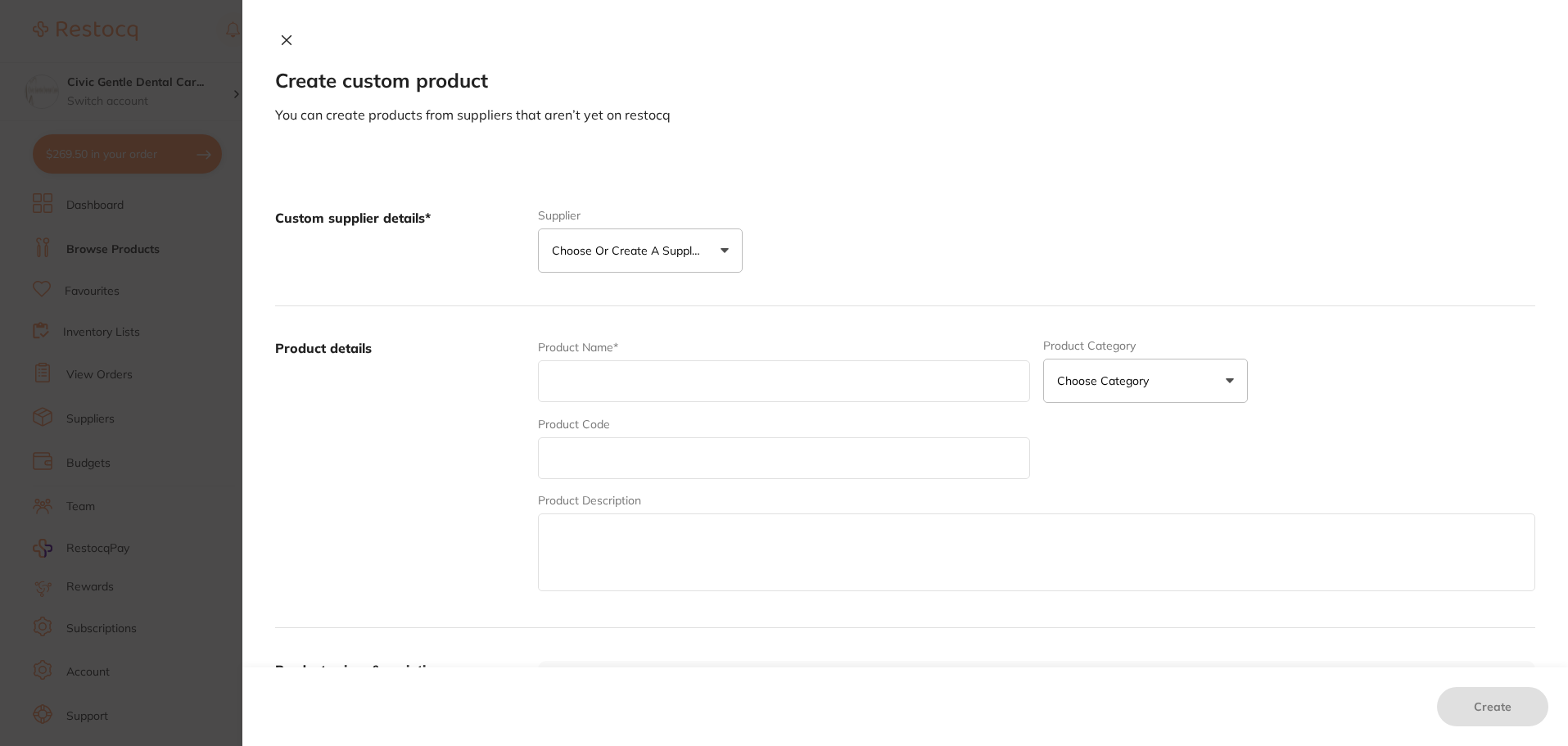
drag, startPoint x: 595, startPoint y: 349, endPoint x: 584, endPoint y: 363, distance: 17.8
drag, startPoint x: 584, startPoint y: 363, endPoint x: 573, endPoint y: 381, distance: 21.1
paste input "DIATECH DIAMOND F 514 368 023 RED 60031776"
type input "DIATECH DIAMOND F 514 368 023 RED 60031776"
click at [599, 268] on button "Choose or create a supplier" at bounding box center [639, 251] width 205 height 44
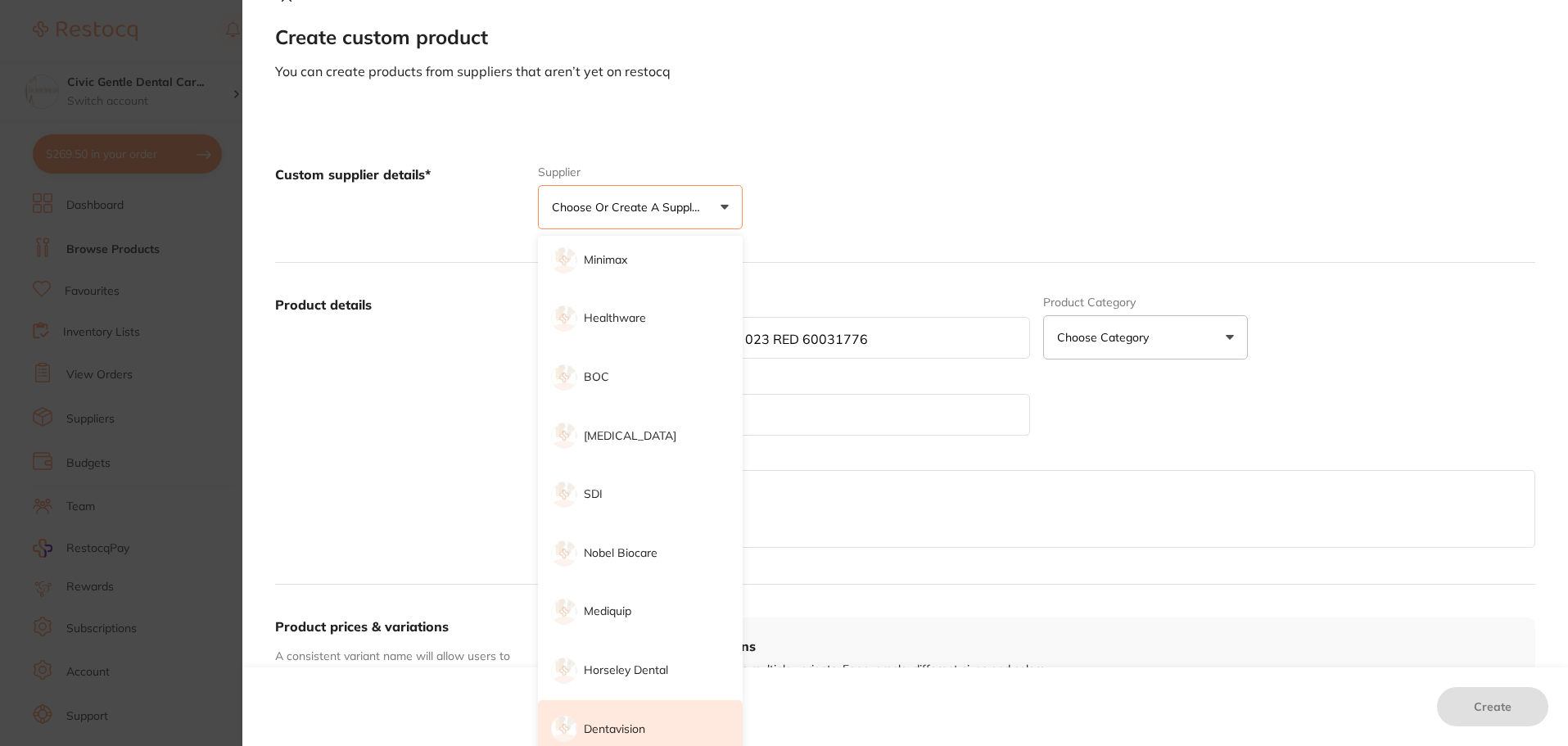
scroll to position [82, 0]
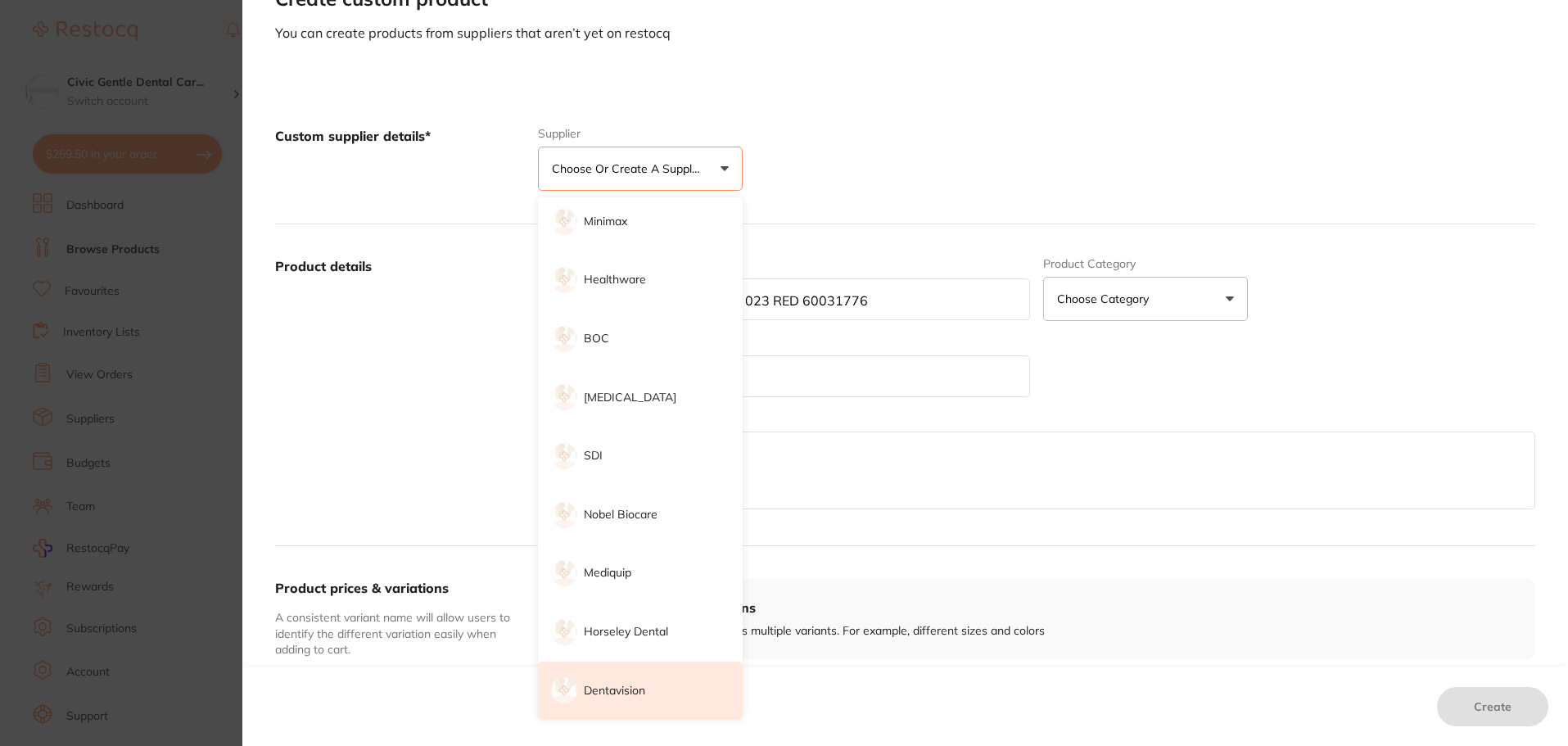
click at [610, 697] on p "Dentavision" at bounding box center [615, 690] width 61 height 16
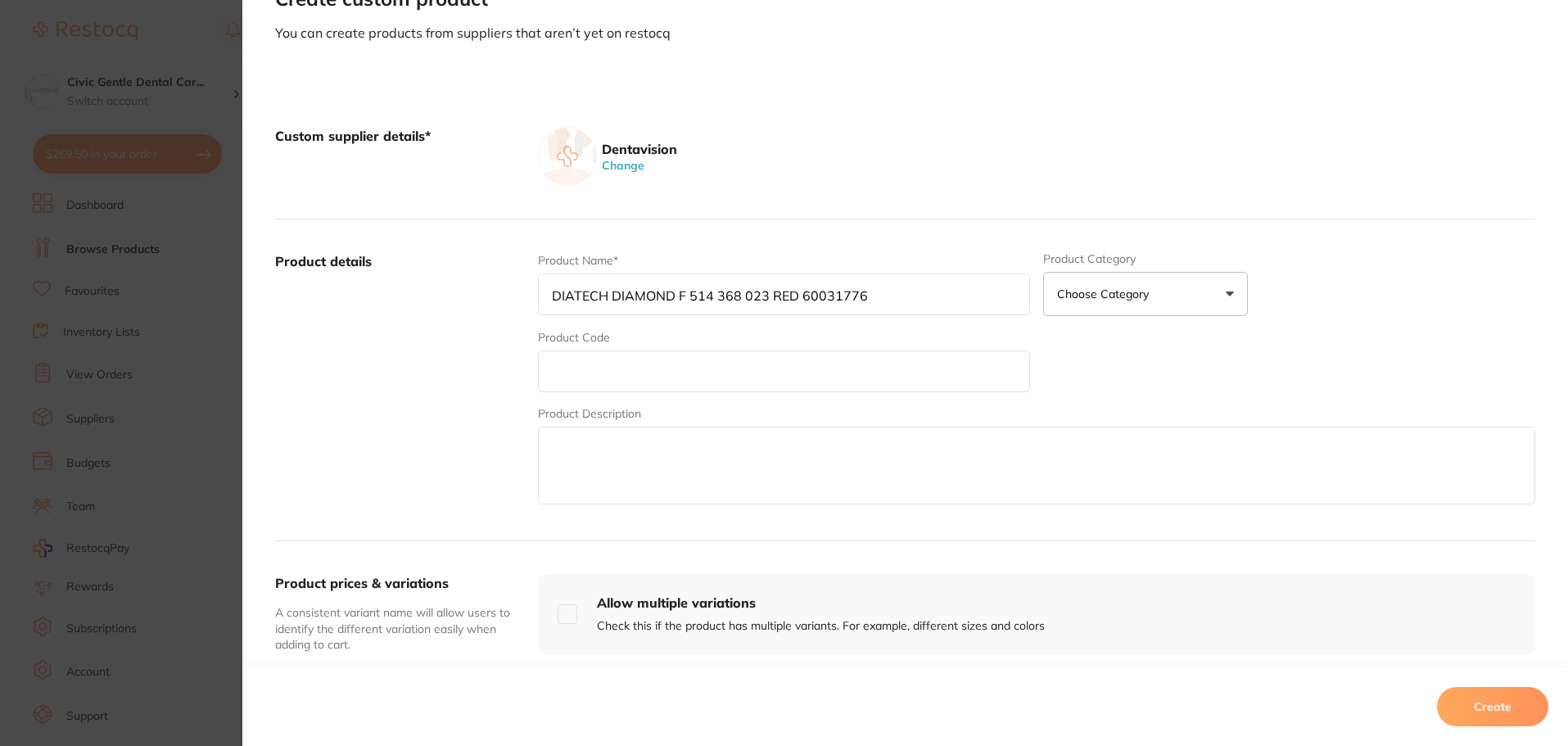
click at [1153, 298] on button "Choose Category" at bounding box center [1146, 294] width 205 height 44
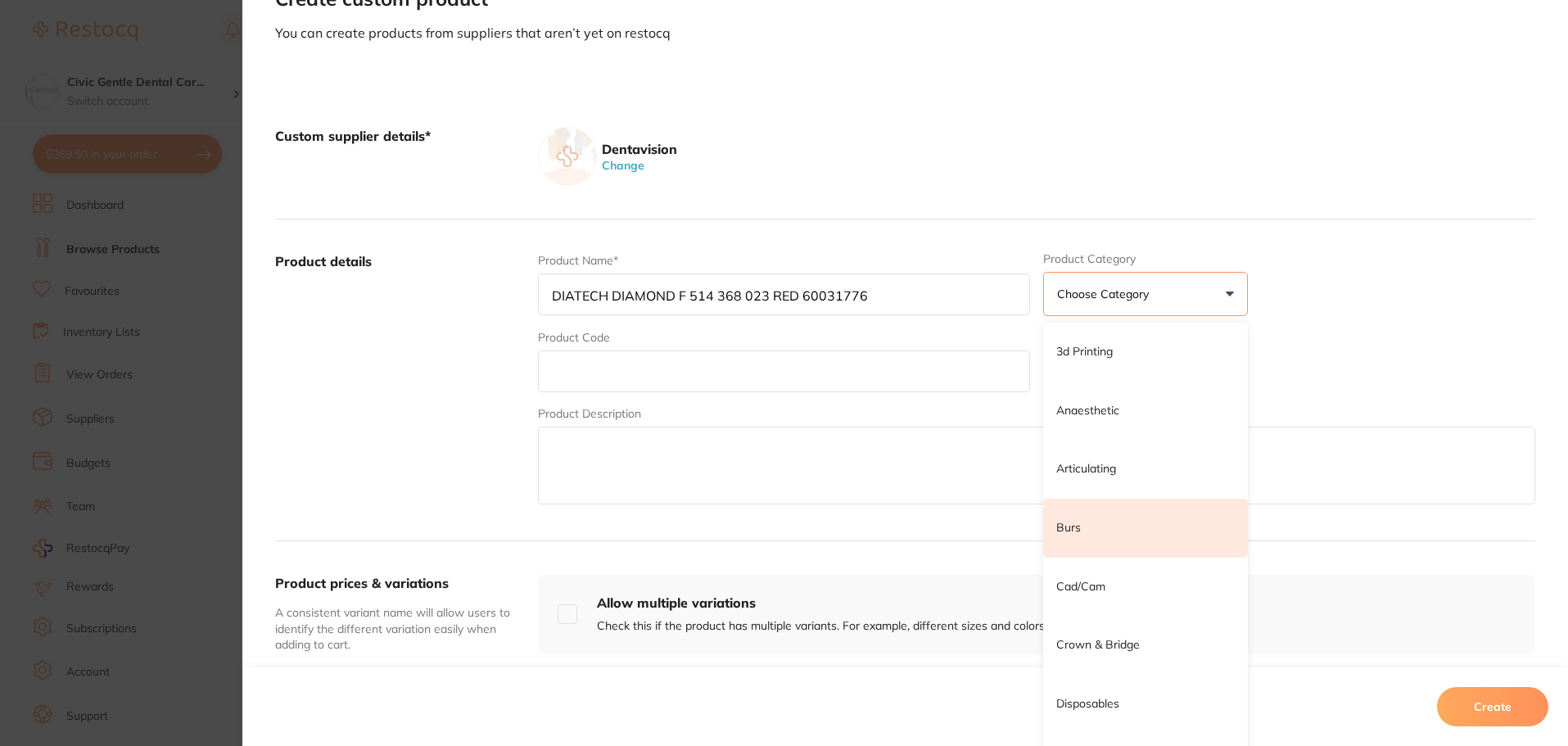
click at [1055, 539] on li "Burs" at bounding box center [1146, 527] width 205 height 59
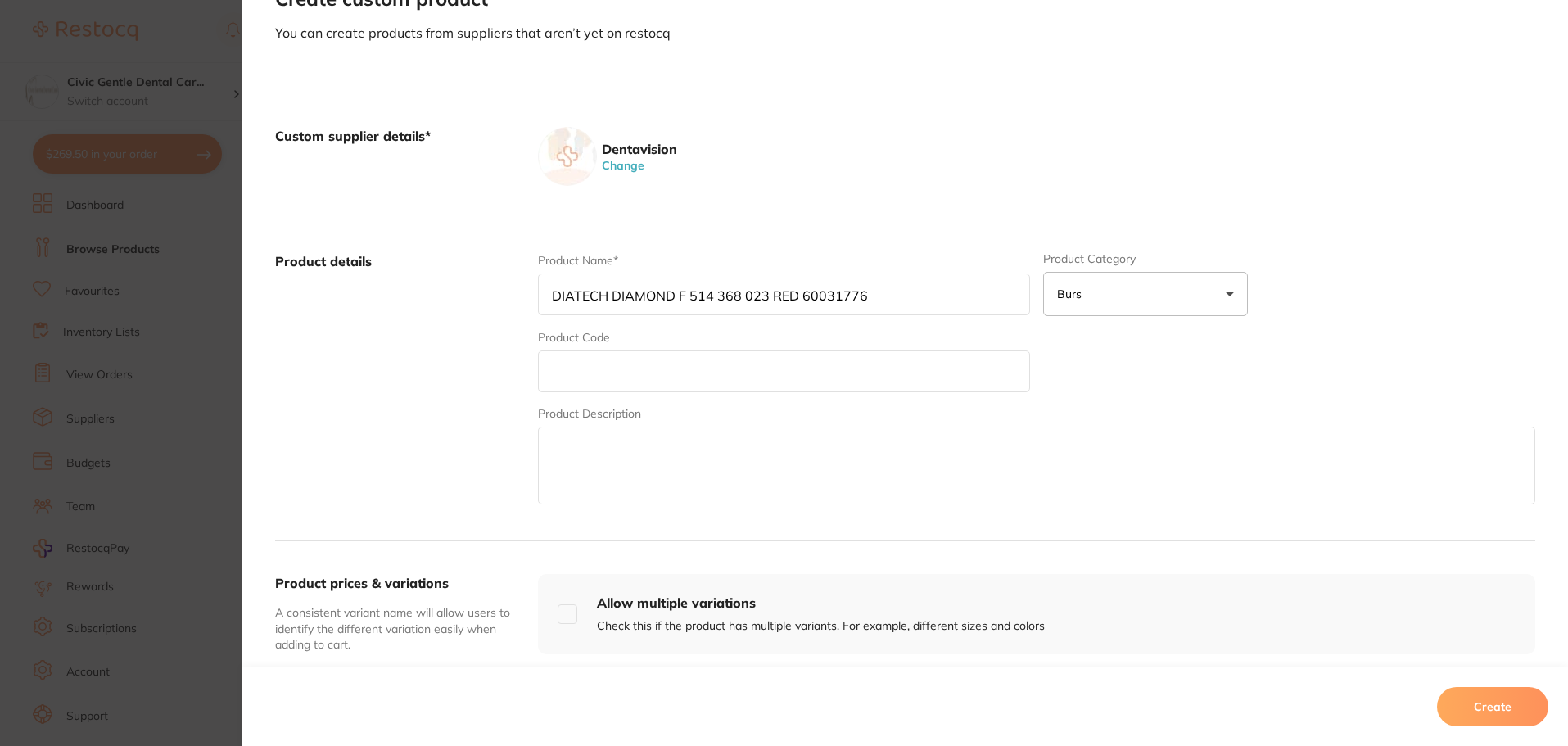
click at [554, 361] on input "text" at bounding box center [784, 372] width 493 height 42
paste input "DDF514368023"
type input "DDF514368023"
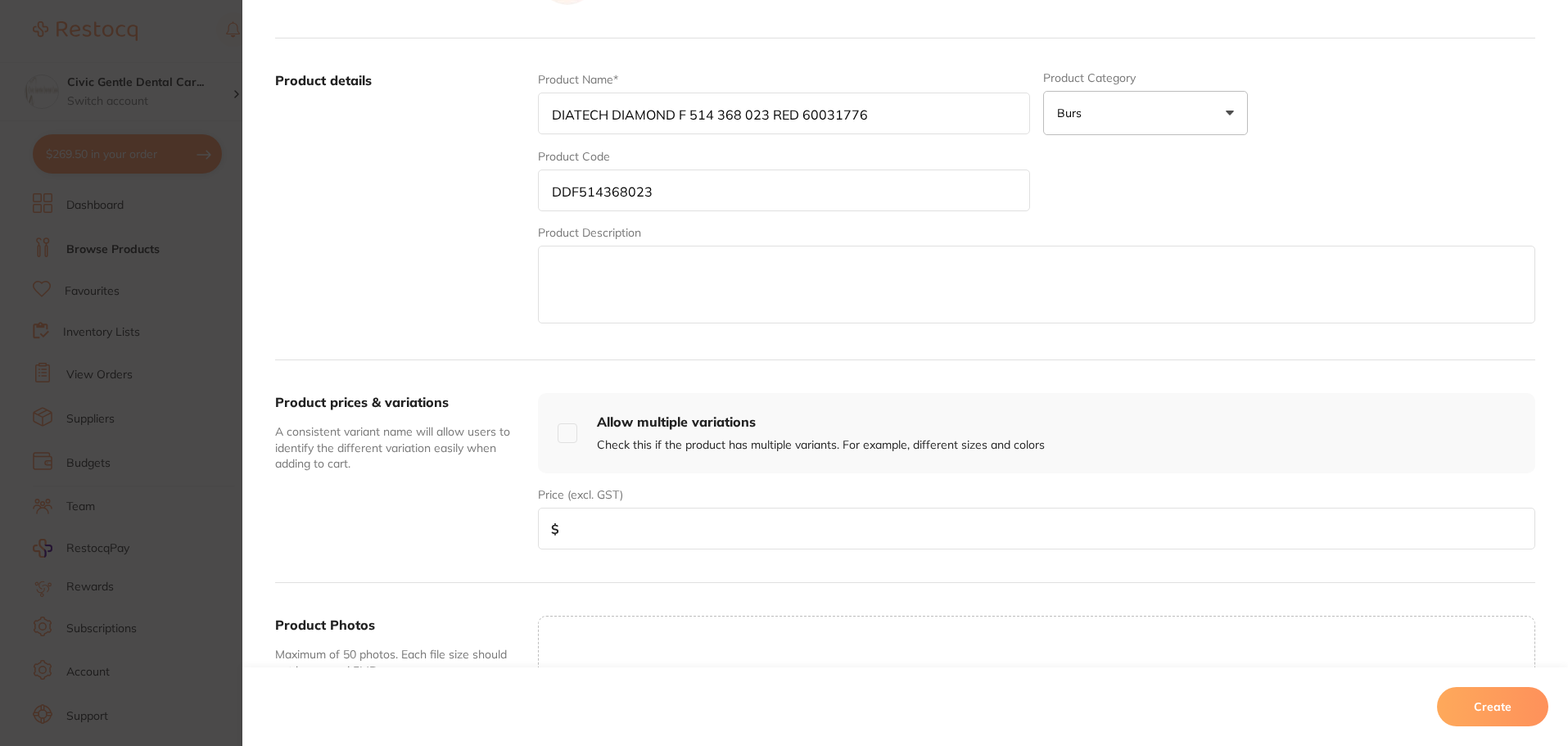
scroll to position [327, 0]
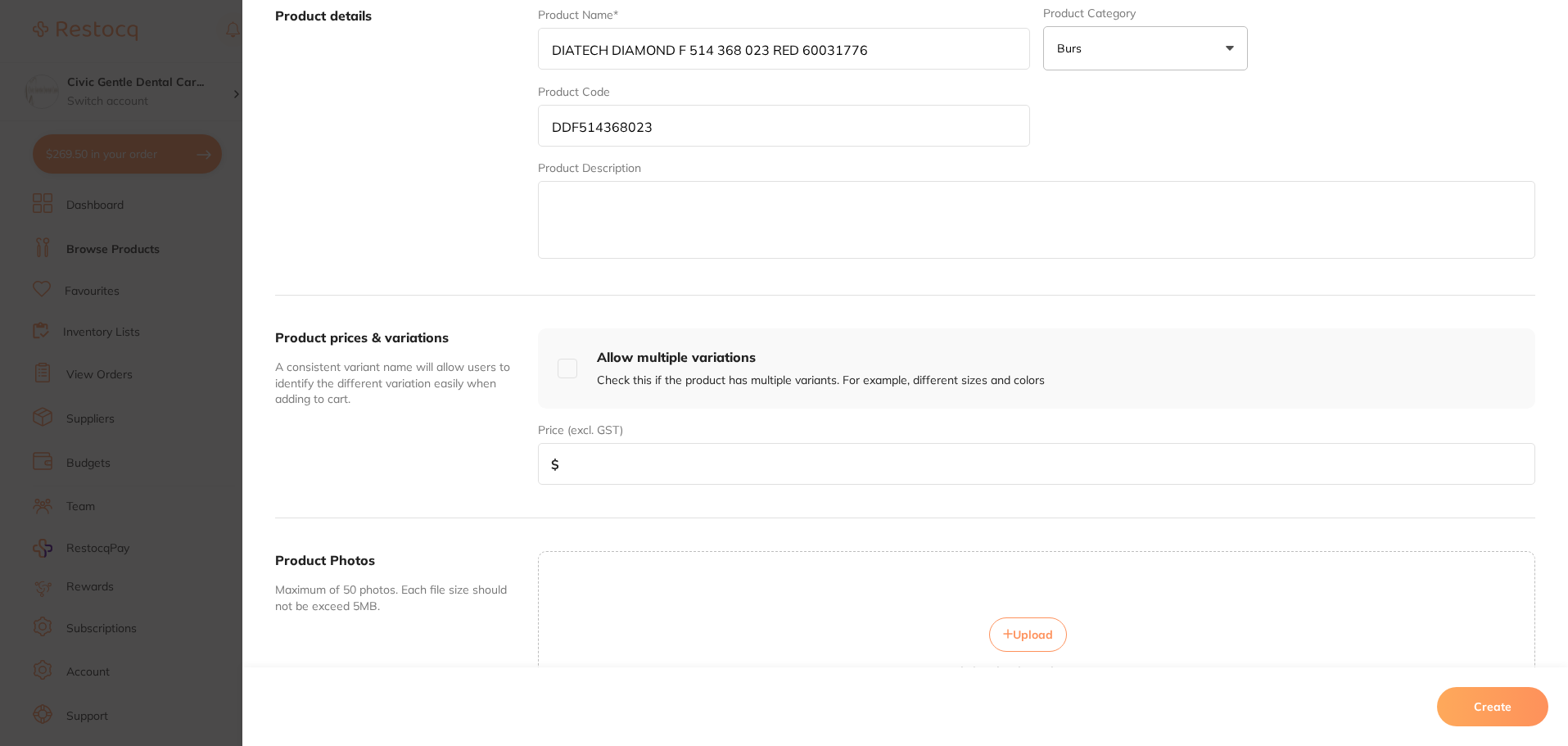
click at [1045, 627] on span "Upload" at bounding box center [1033, 634] width 40 height 14
click at [594, 465] on input "number" at bounding box center [1036, 464] width 998 height 42
type input "35"
click at [585, 131] on input "DDF514368023" at bounding box center [784, 126] width 493 height 42
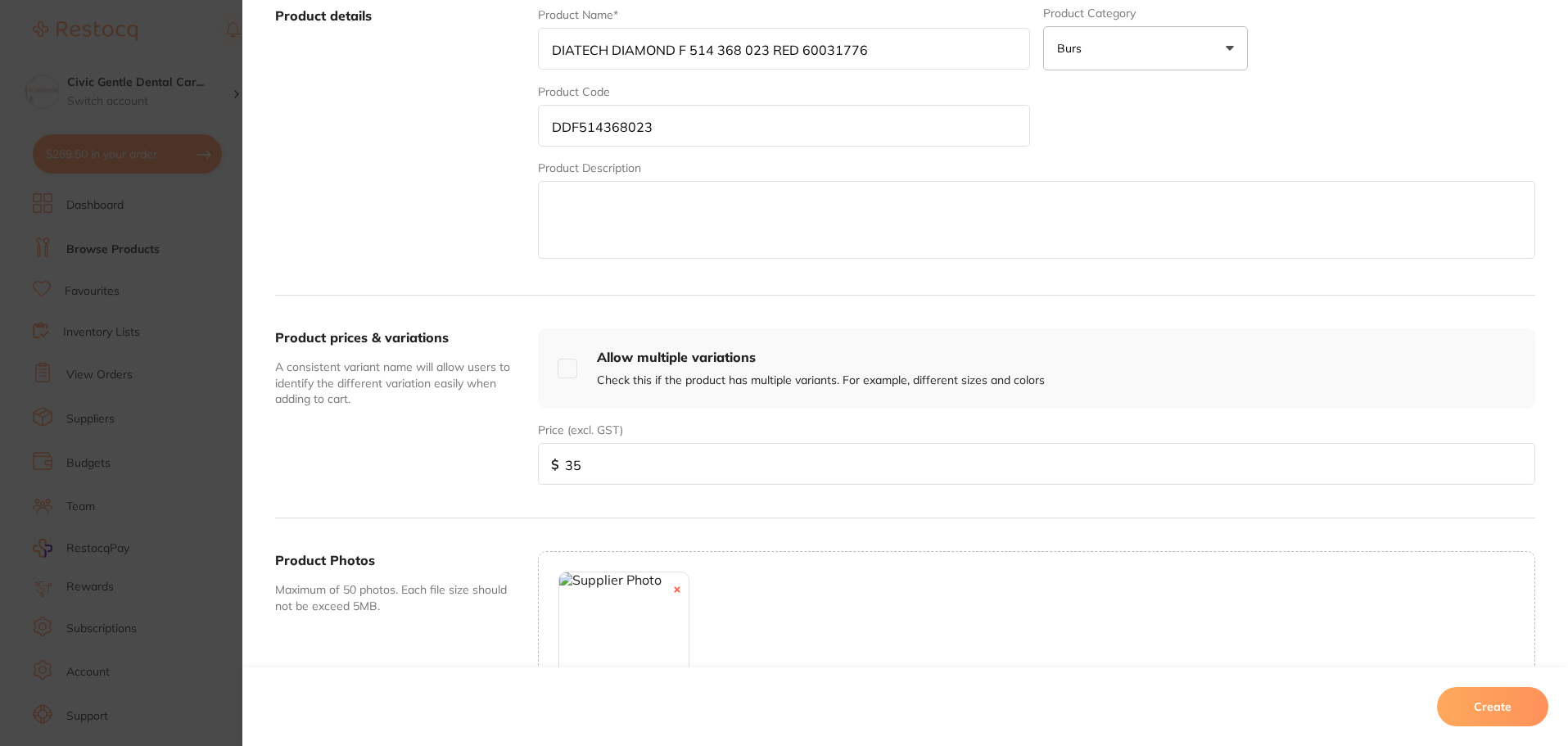
click at [585, 131] on input "DDF514368023" at bounding box center [784, 126] width 493 height 42
click at [1487, 717] on button "Create" at bounding box center [1493, 707] width 111 height 39
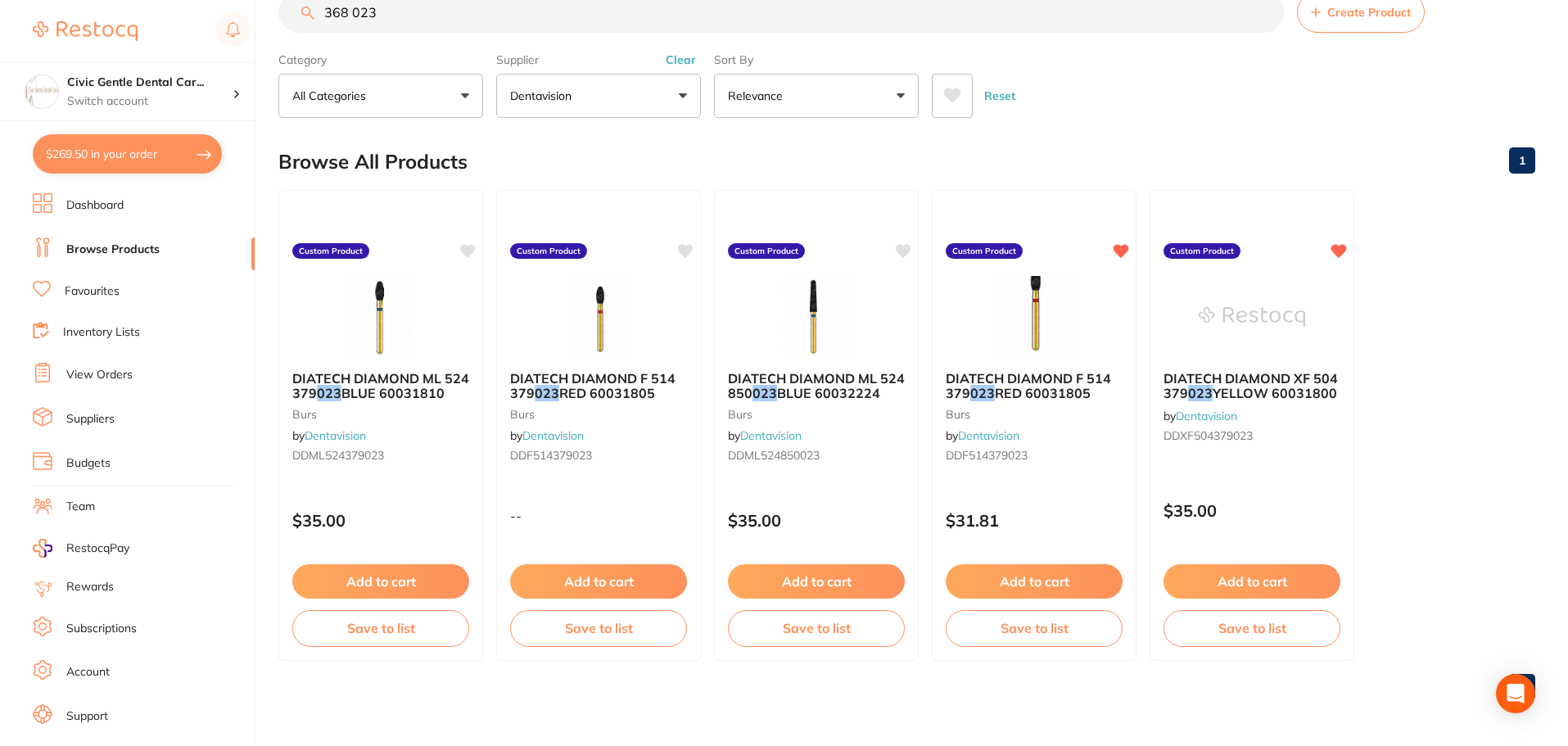
click at [364, 9] on input "368 023" at bounding box center [781, 12] width 1005 height 41
paste input "DDF514368"
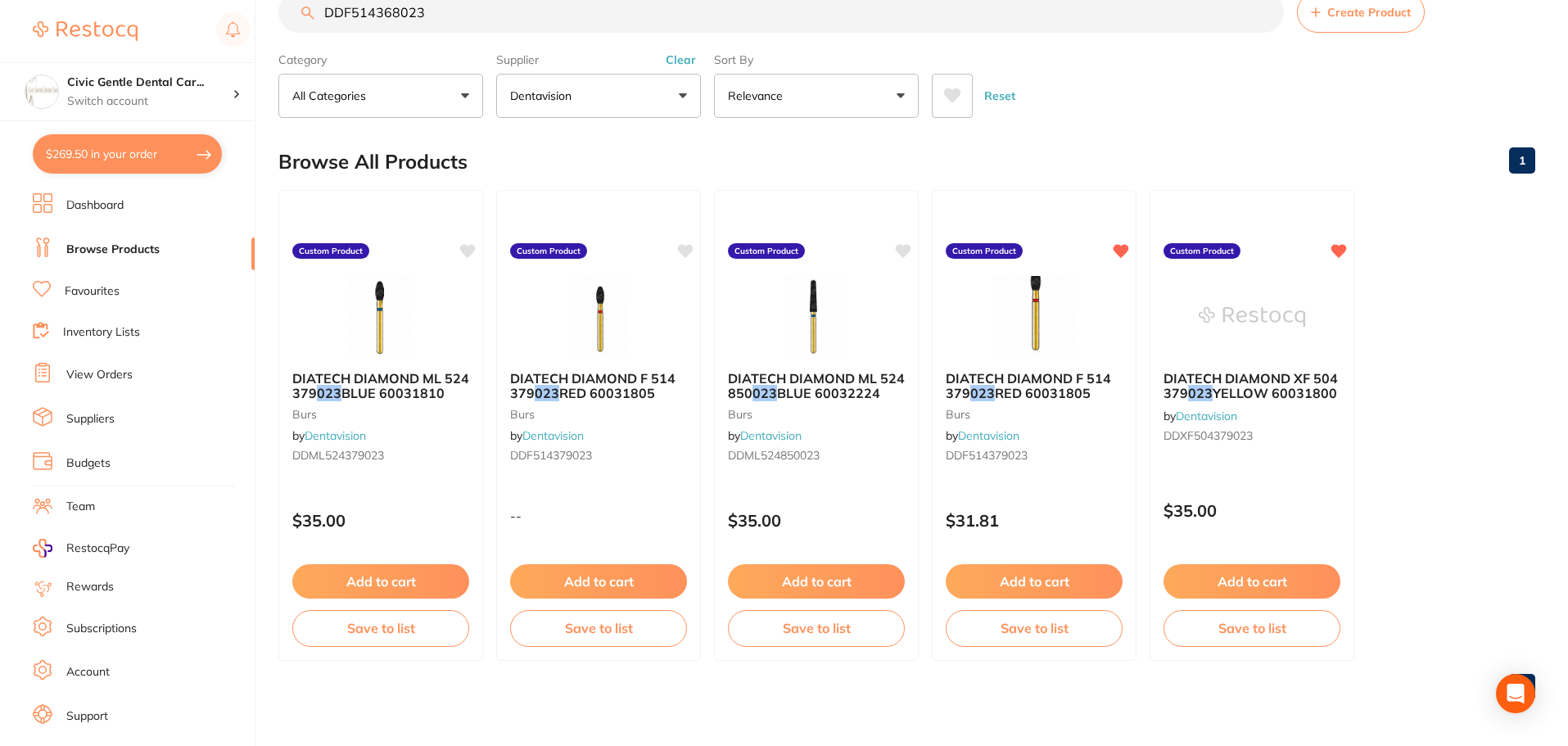
type input "DDF514368023"
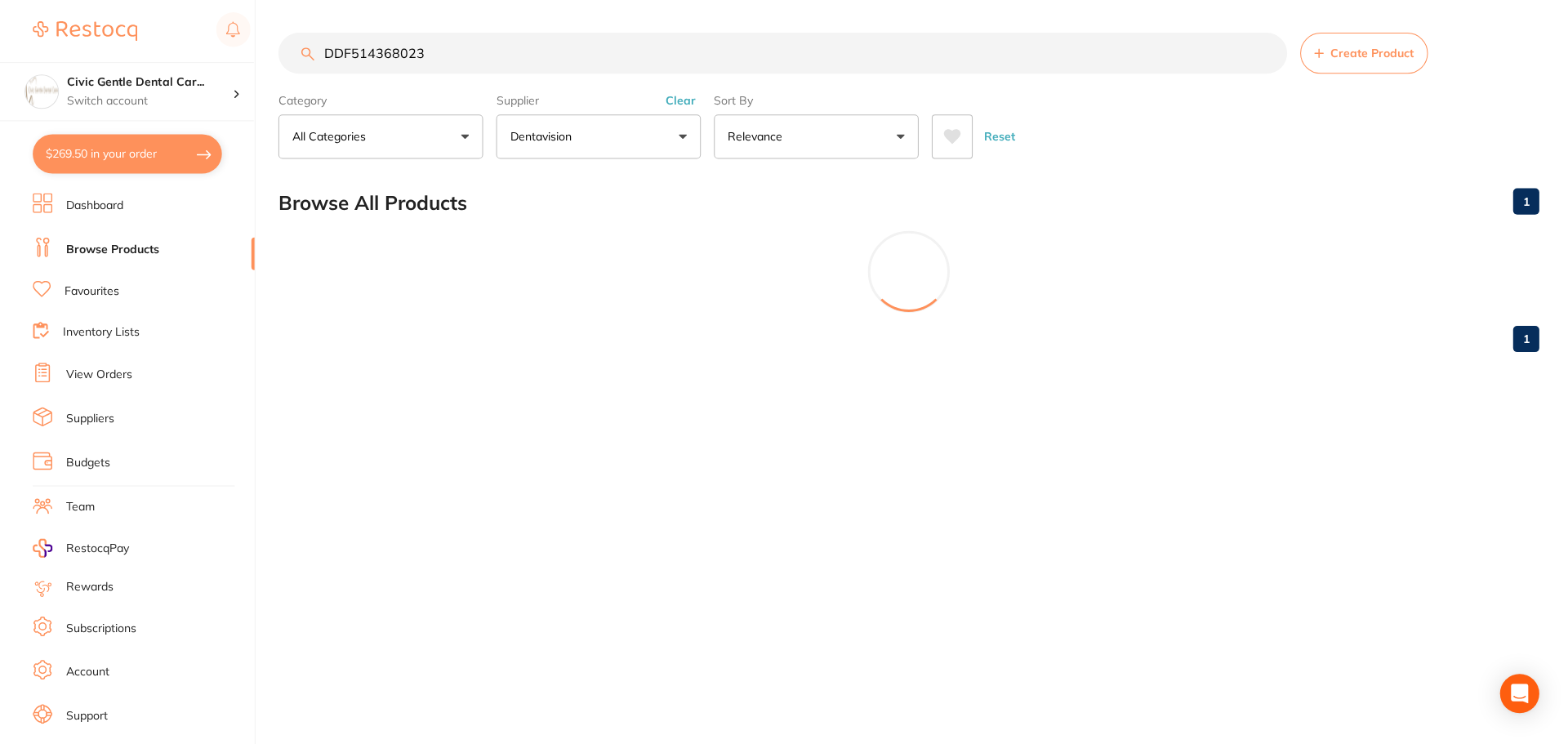
scroll to position [0, 0]
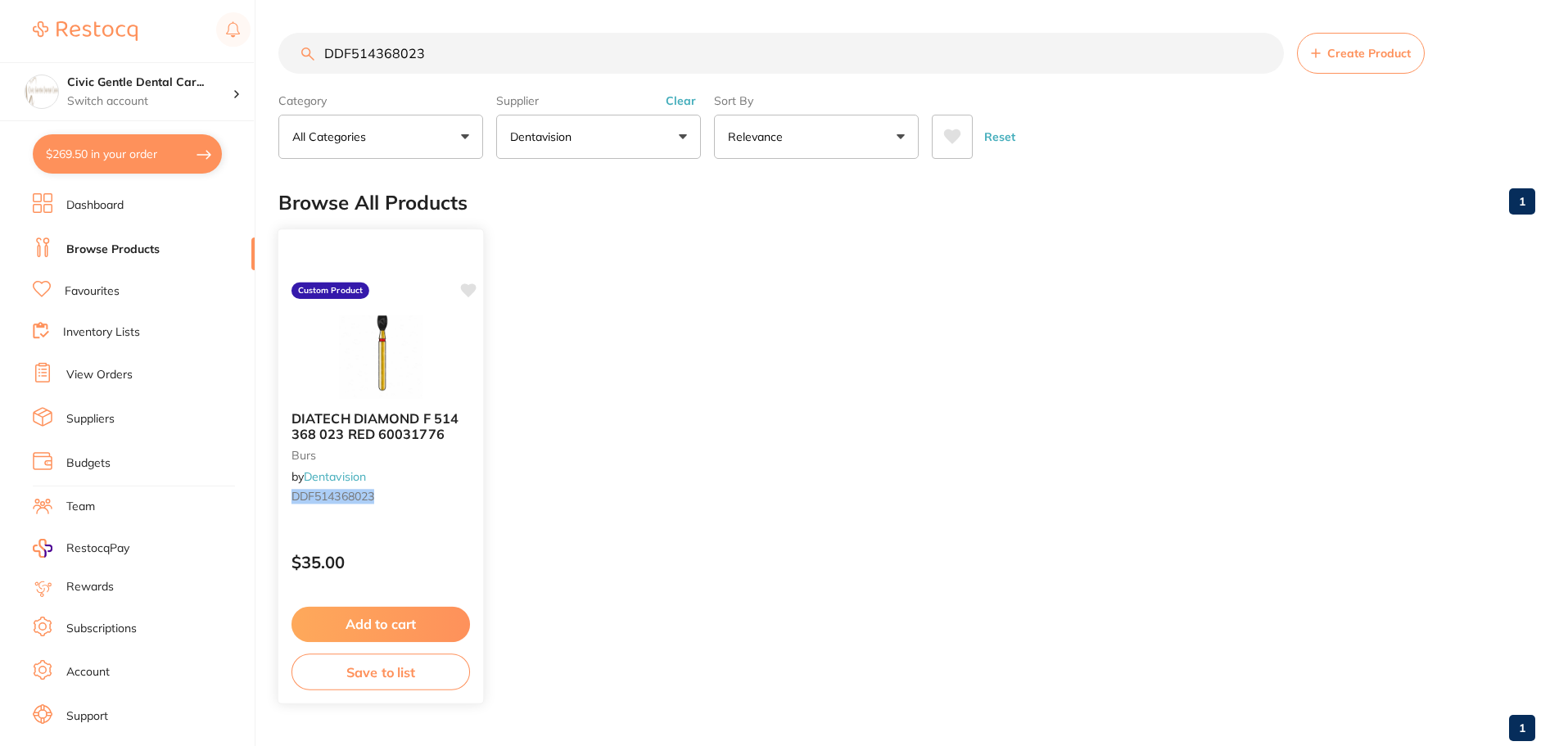
click at [390, 408] on div "DIATECH DIAMOND F 514 368 023 RED 60031776 burs by Dentavision DDF514368023" at bounding box center [380, 461] width 205 height 126
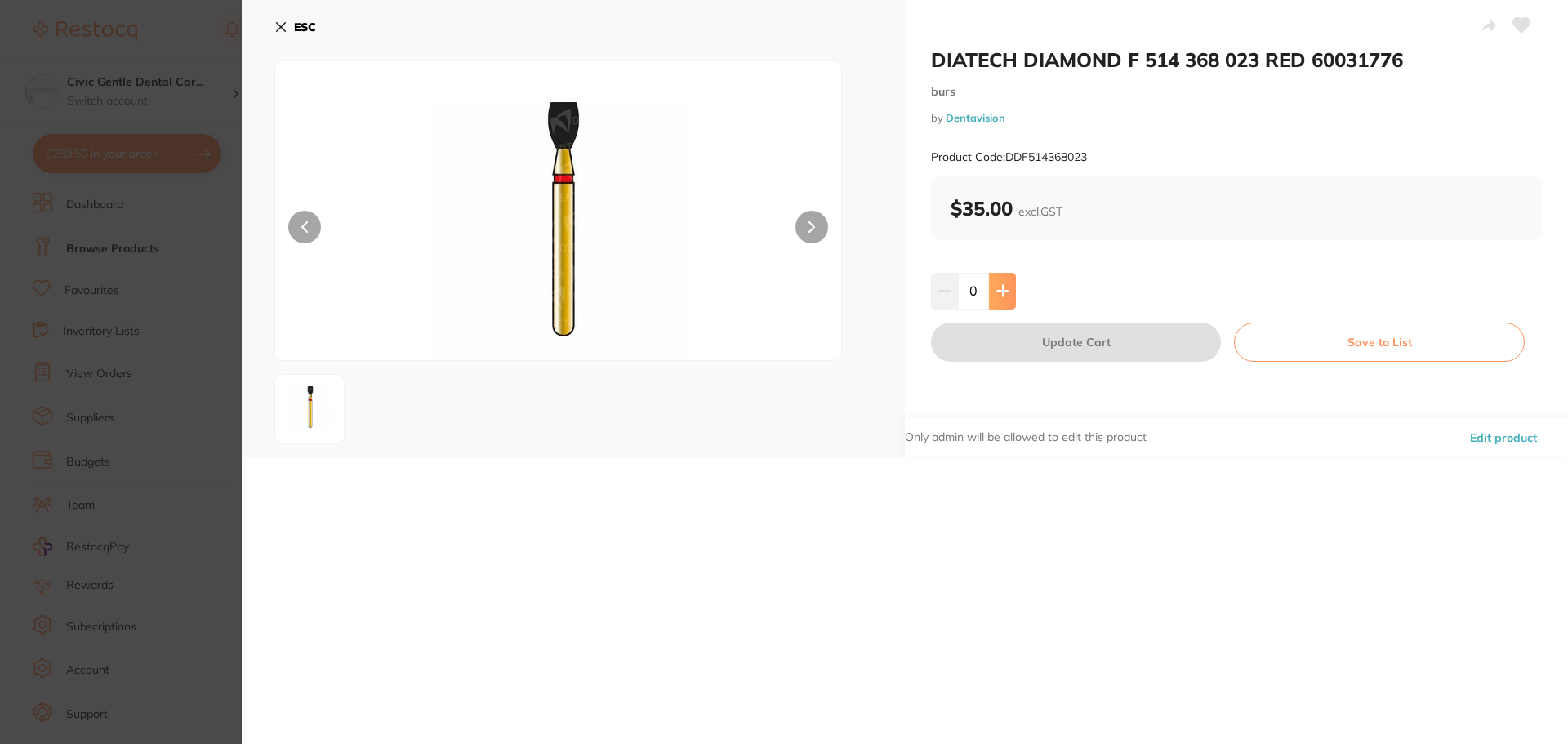
click at [1013, 286] on button at bounding box center [1002, 291] width 27 height 36
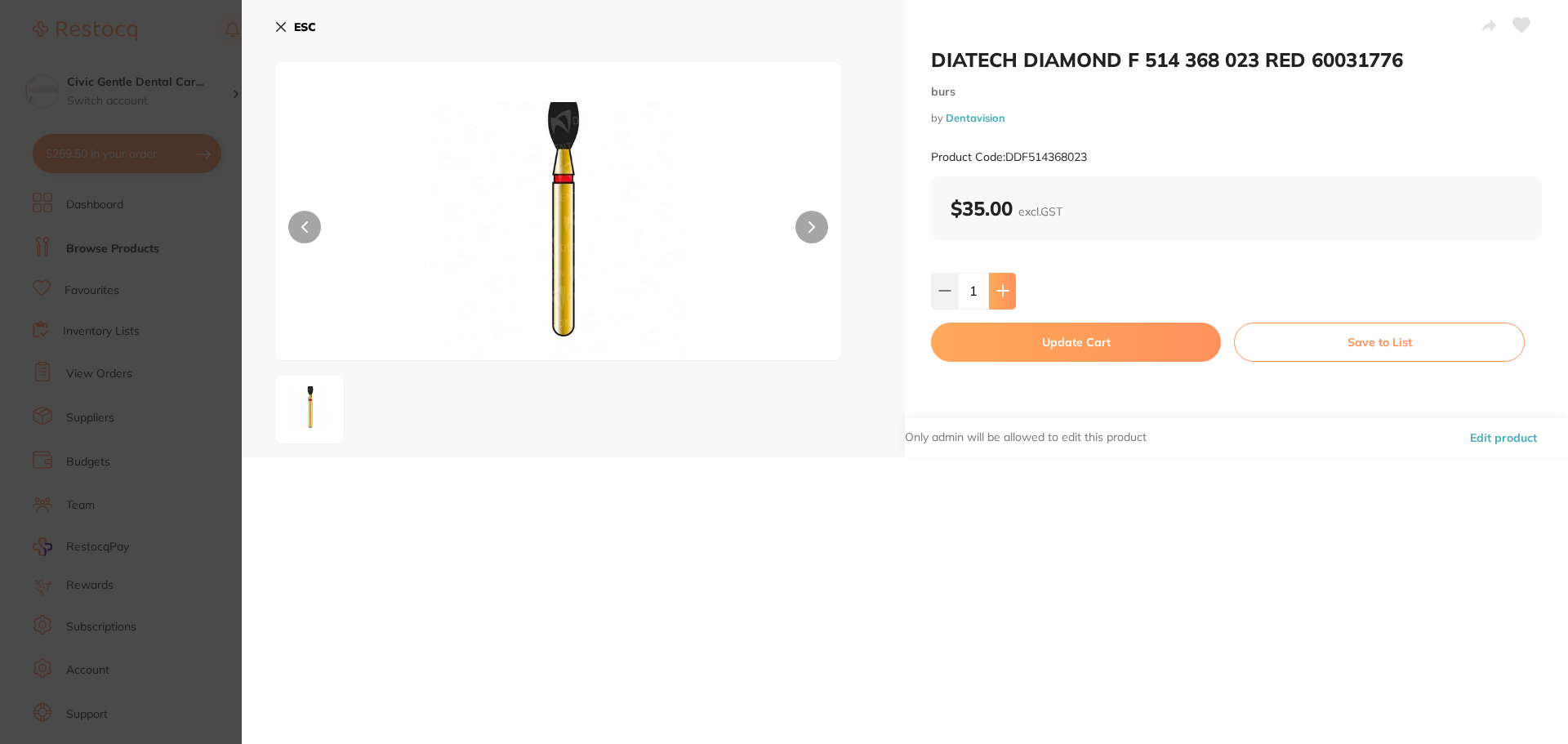
click at [1013, 286] on button at bounding box center [1002, 291] width 27 height 36
click at [943, 292] on icon at bounding box center [945, 291] width 13 height 13
type input "1"
click at [1017, 328] on button "Update Cart" at bounding box center [1075, 342] width 290 height 39
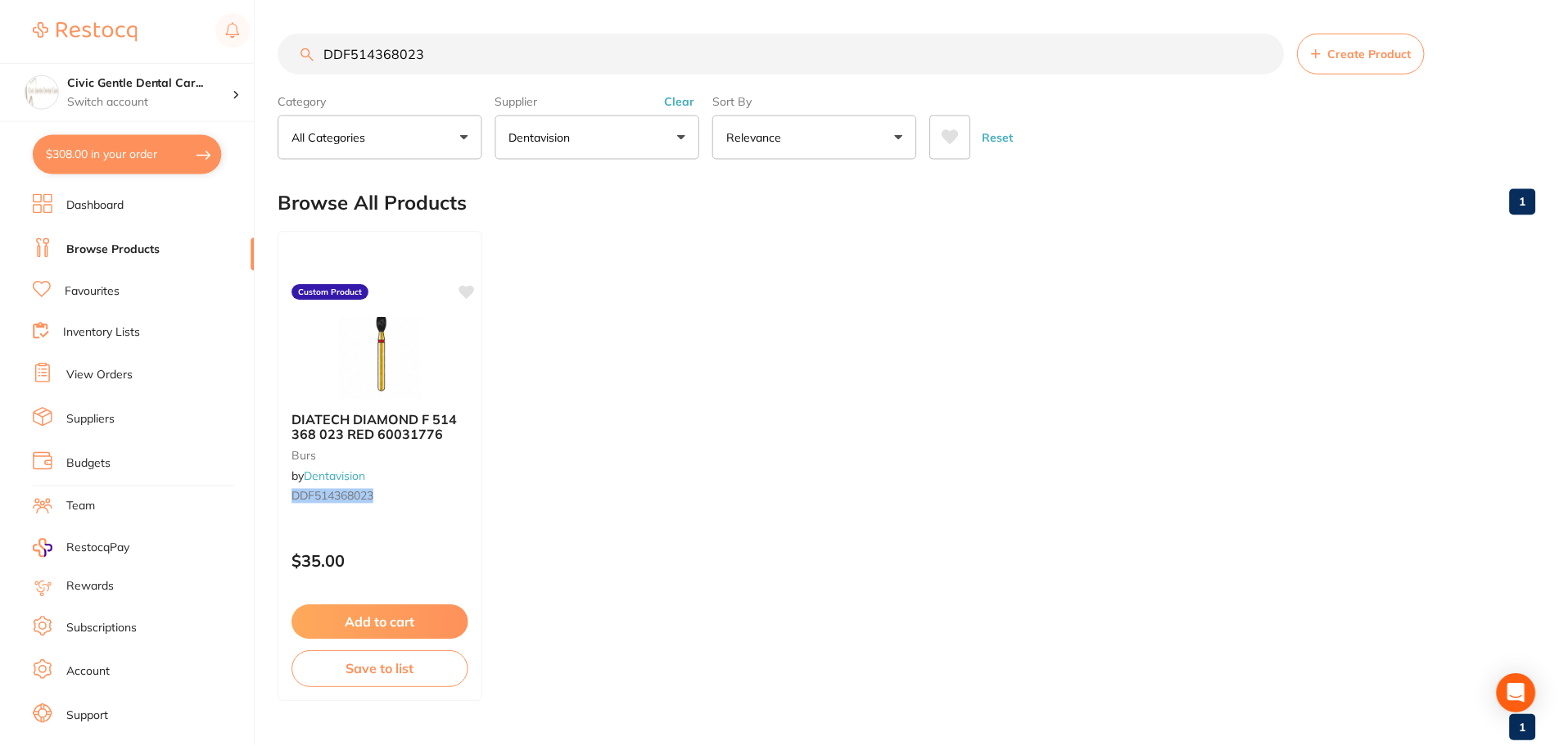
scroll to position [41, 0]
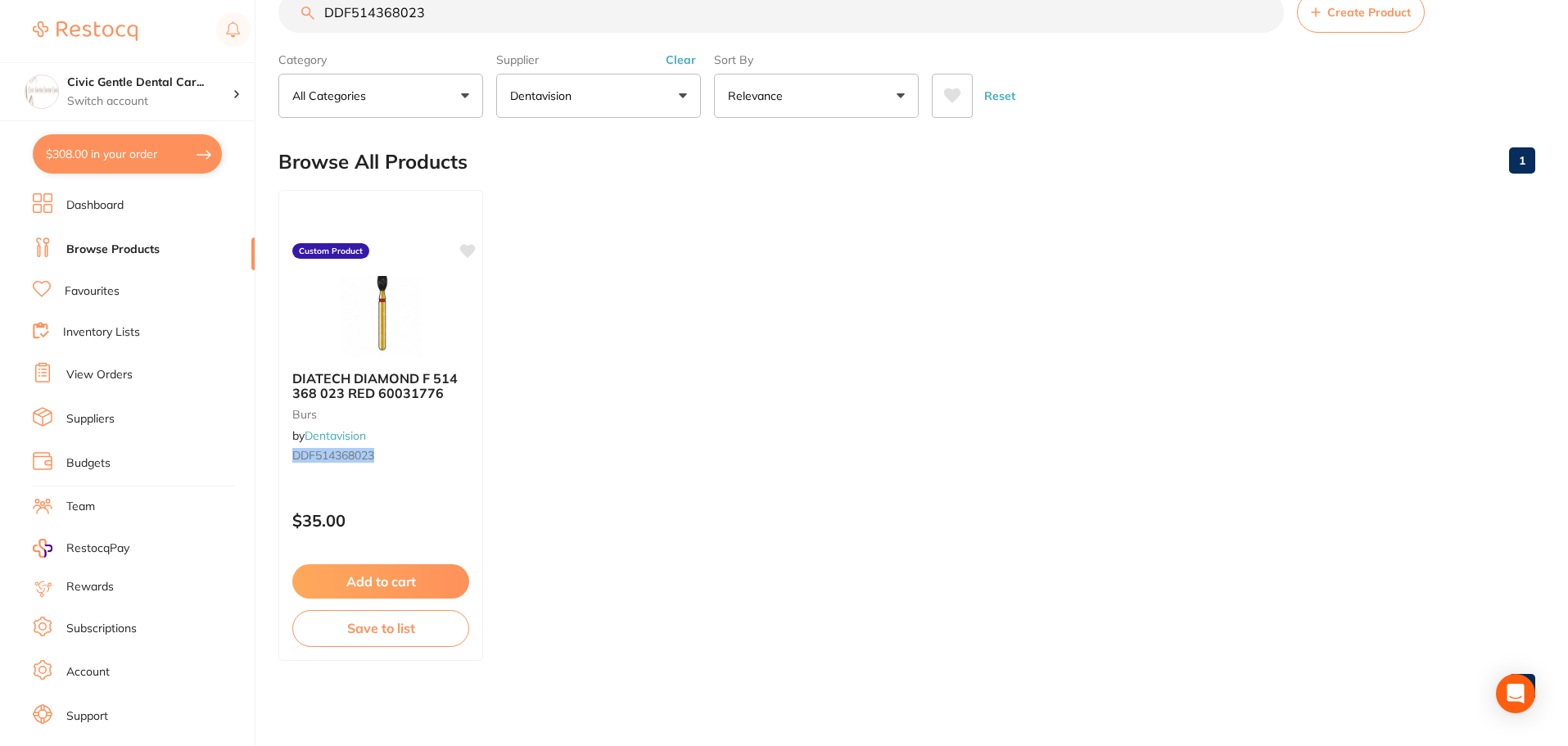
click at [1351, 22] on button "Create Product" at bounding box center [1361, 12] width 128 height 41
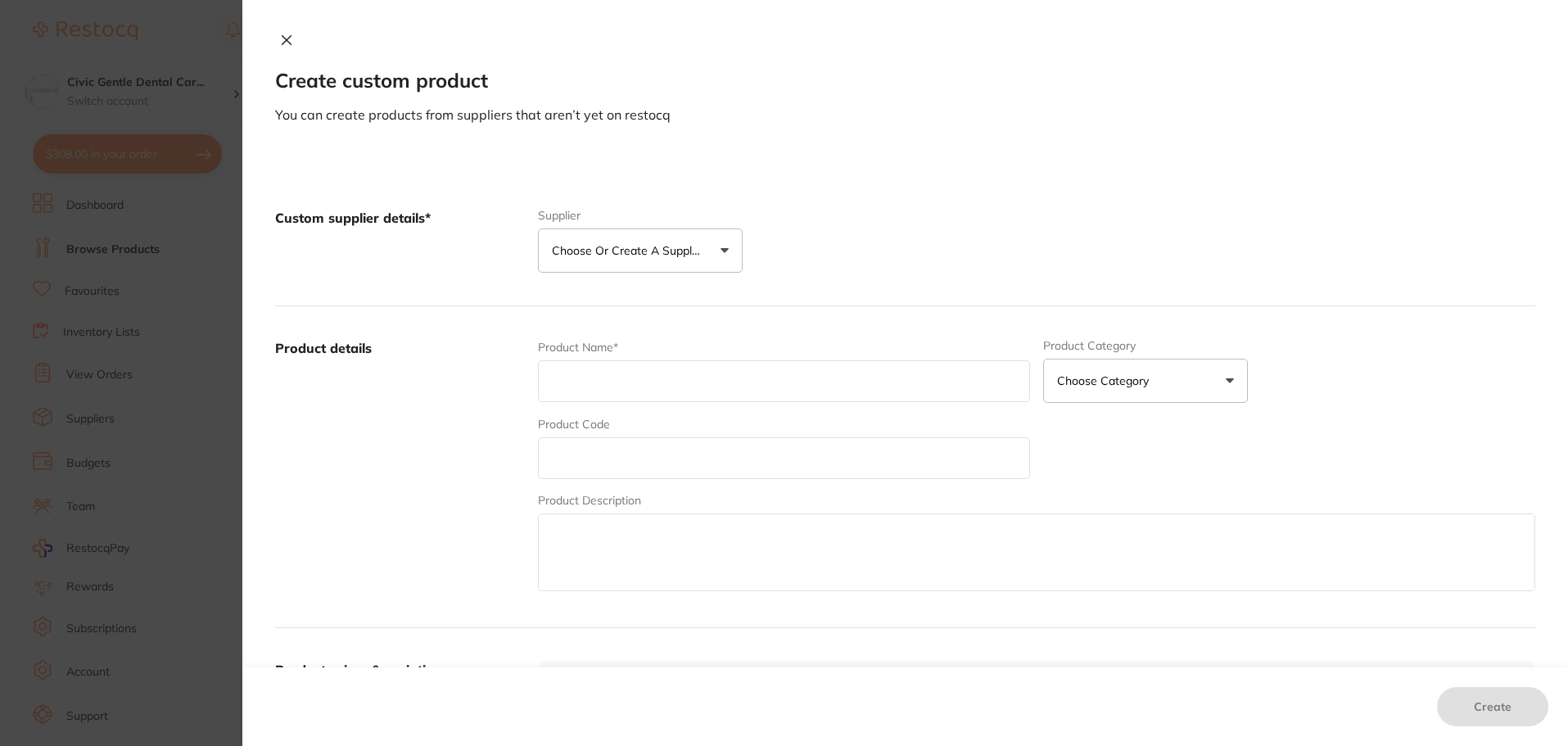
paste input "DIATECH DIAMOND ML 524 835 008 BLUE 60032002"
type input "DIATECH DIAMOND ML 524 835 008 BLUE 60032002"
paste input "DDML524835008"
type input "DDML524835008"
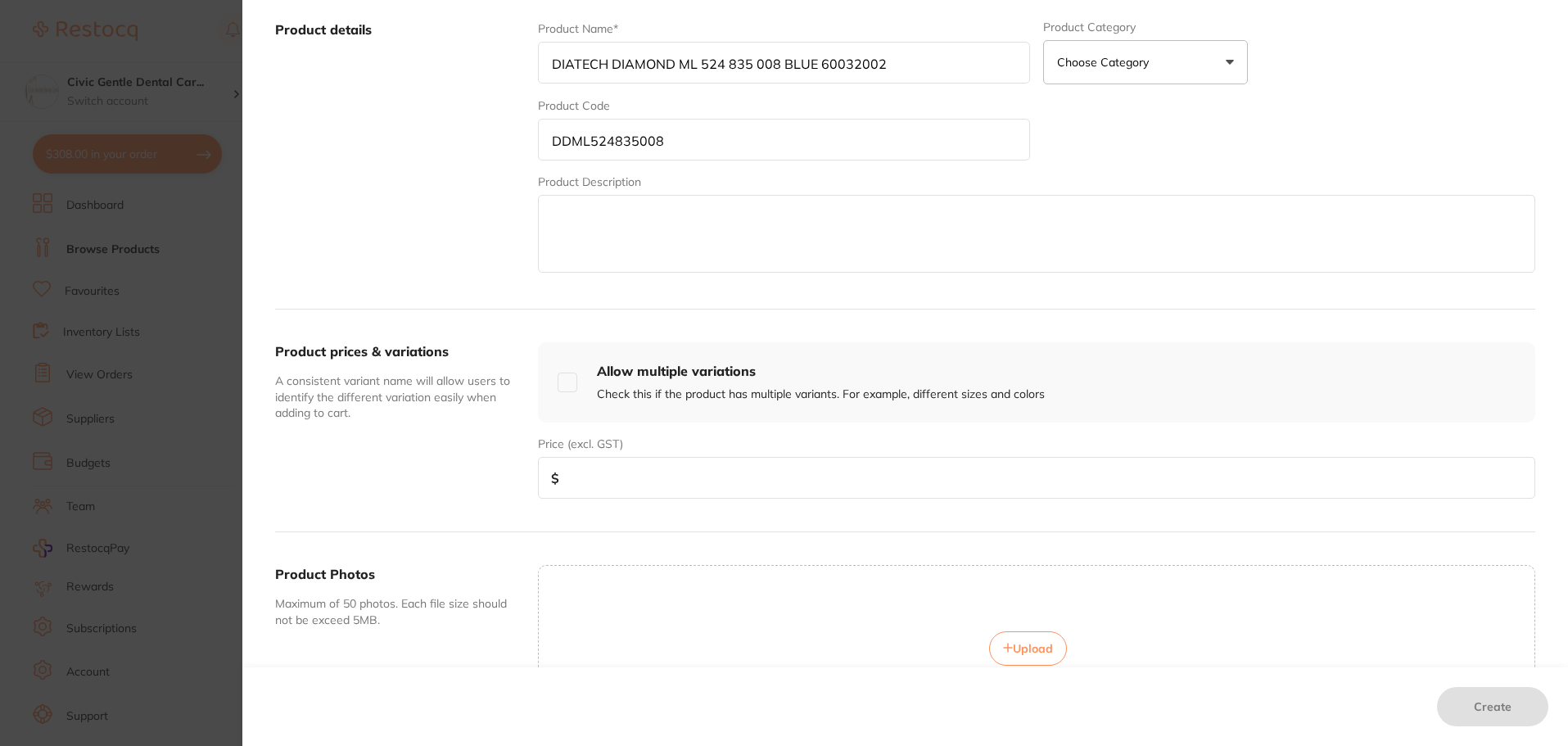
scroll to position [409, 0]
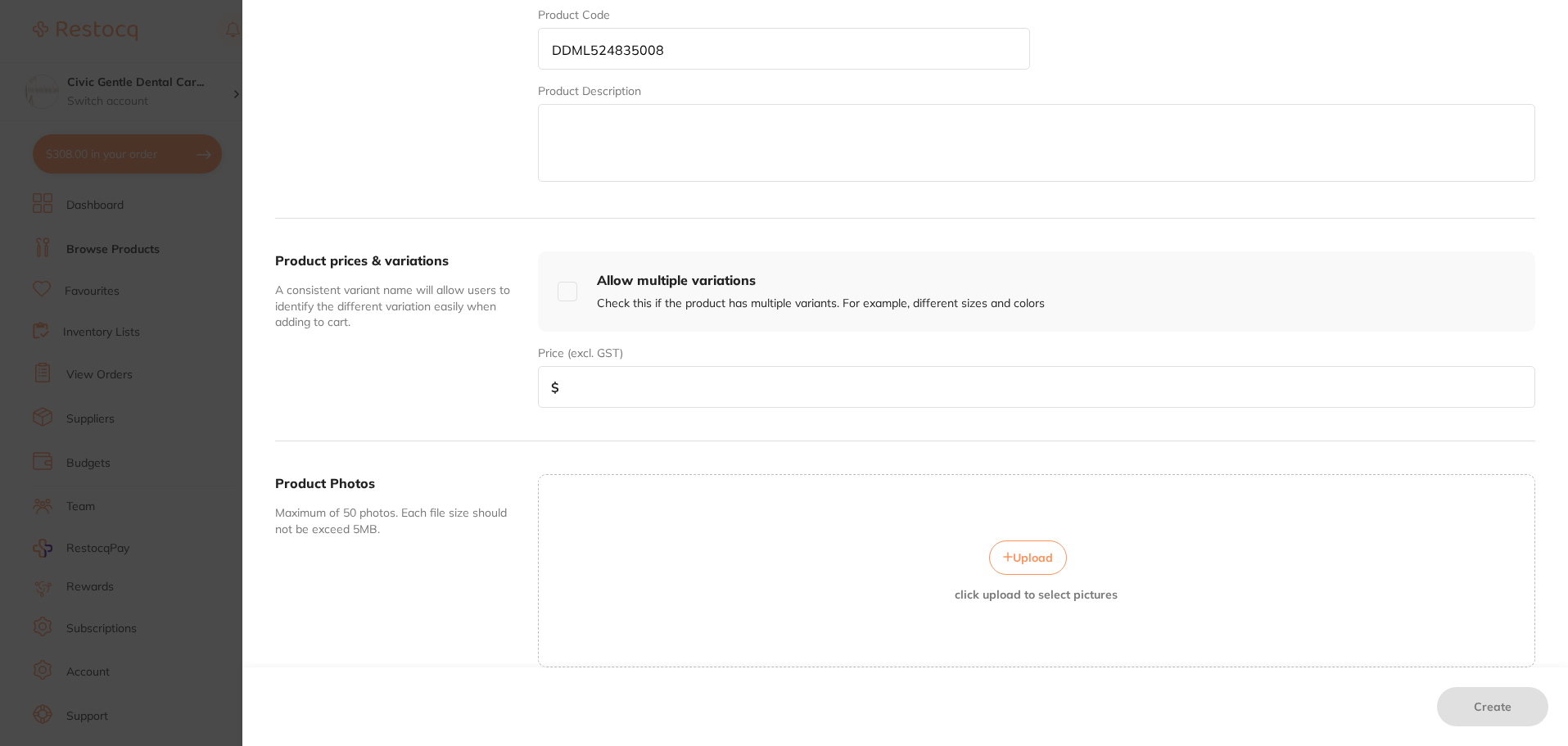
click at [605, 397] on input "number" at bounding box center [1036, 387] width 998 height 42
type input "35"
click at [1024, 554] on span "Upload" at bounding box center [1033, 557] width 40 height 14
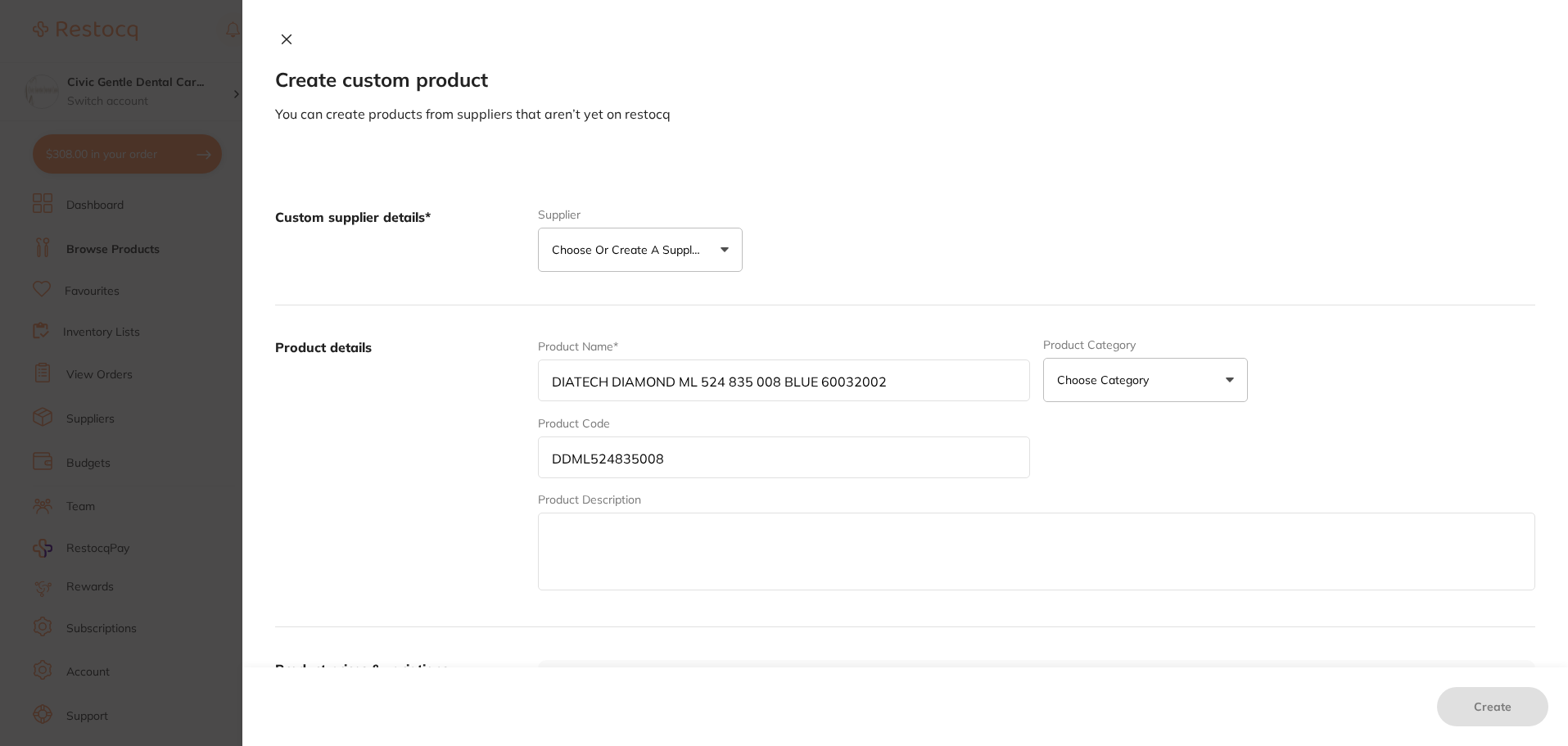
scroll to position [0, 0]
click at [610, 464] on input "DDML524835008" at bounding box center [784, 458] width 493 height 42
click at [611, 464] on input "DDML524835008" at bounding box center [784, 458] width 493 height 42
click at [592, 251] on p "Choose or create a supplier" at bounding box center [630, 250] width 156 height 16
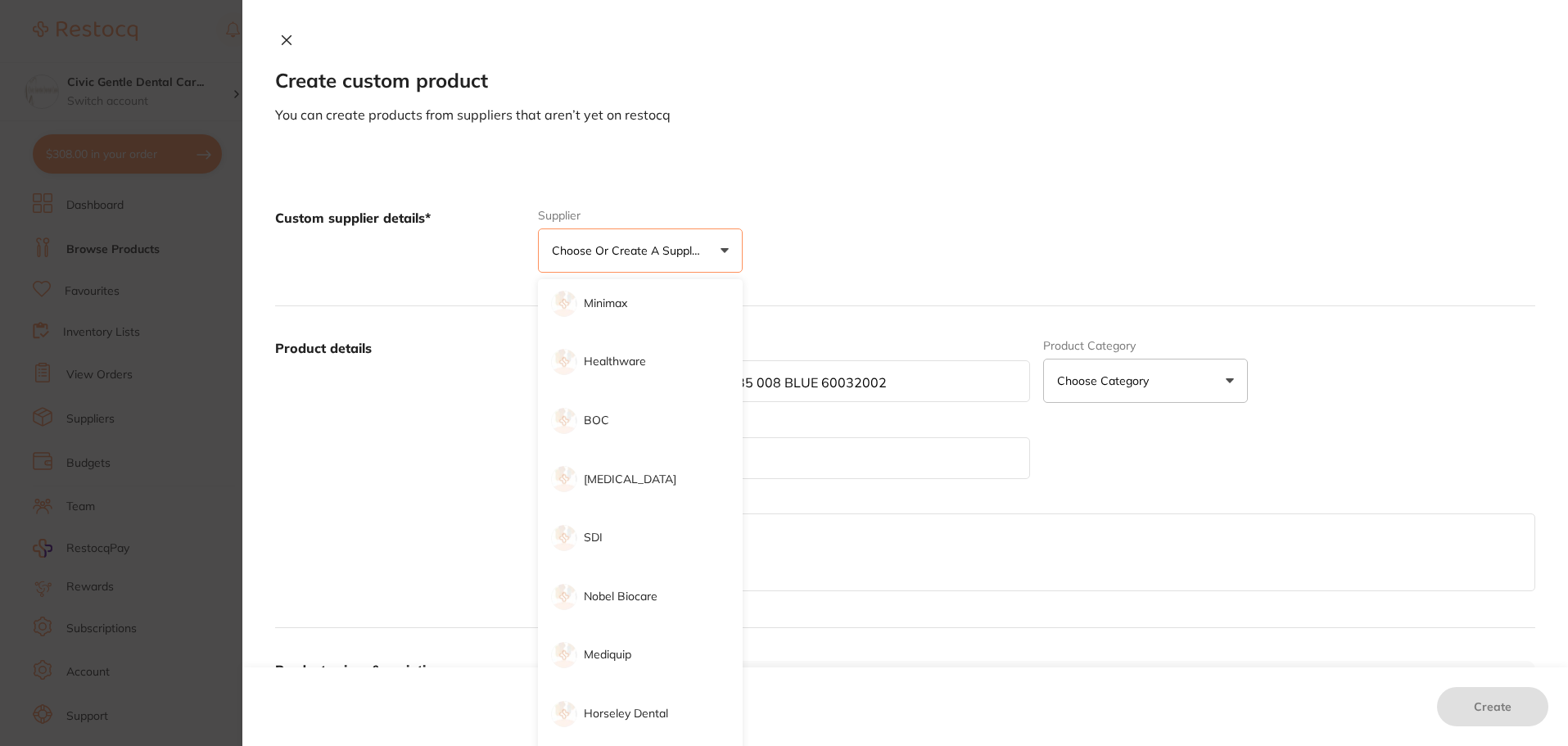
scroll to position [164, 0]
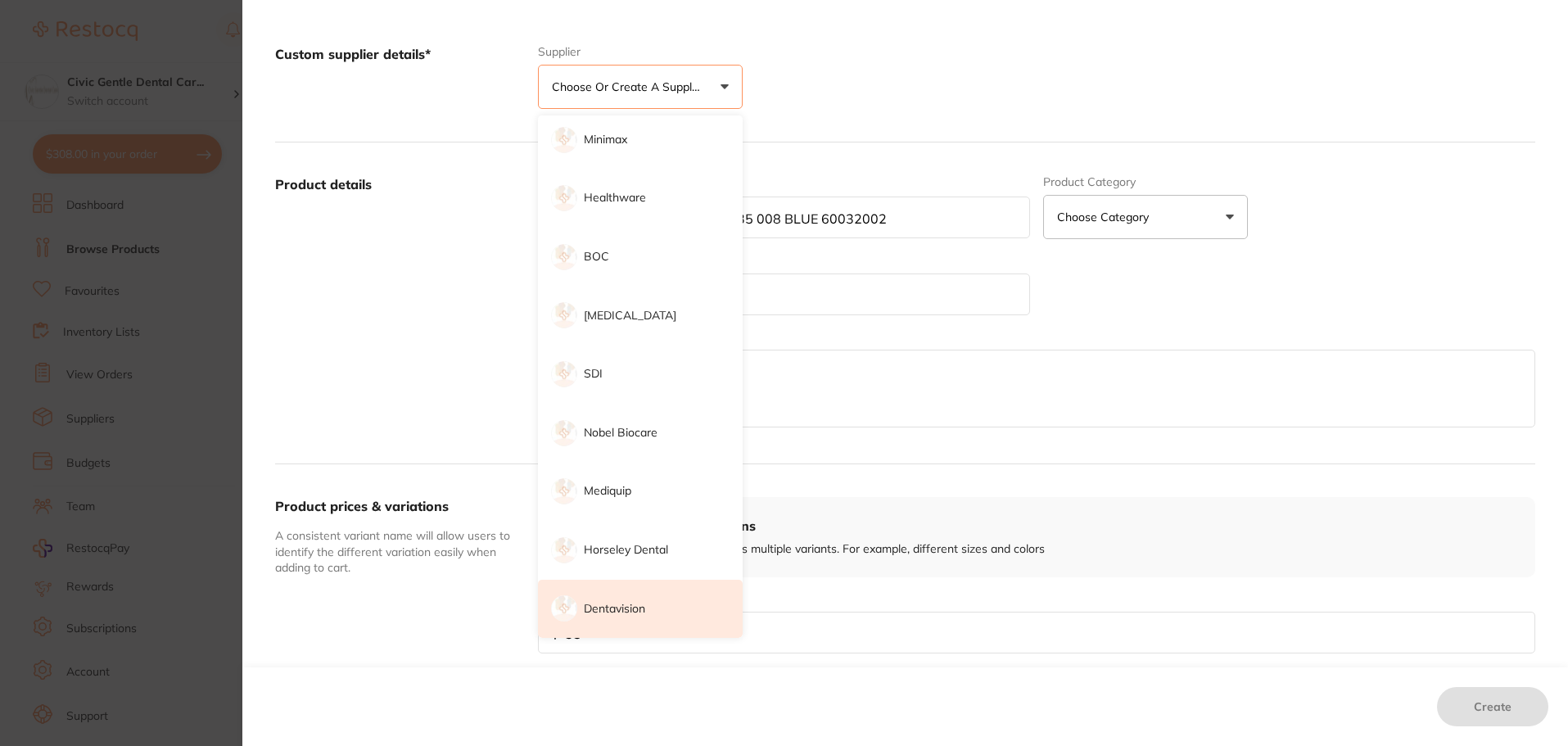
click at [611, 624] on li "Dentavision" at bounding box center [639, 609] width 205 height 59
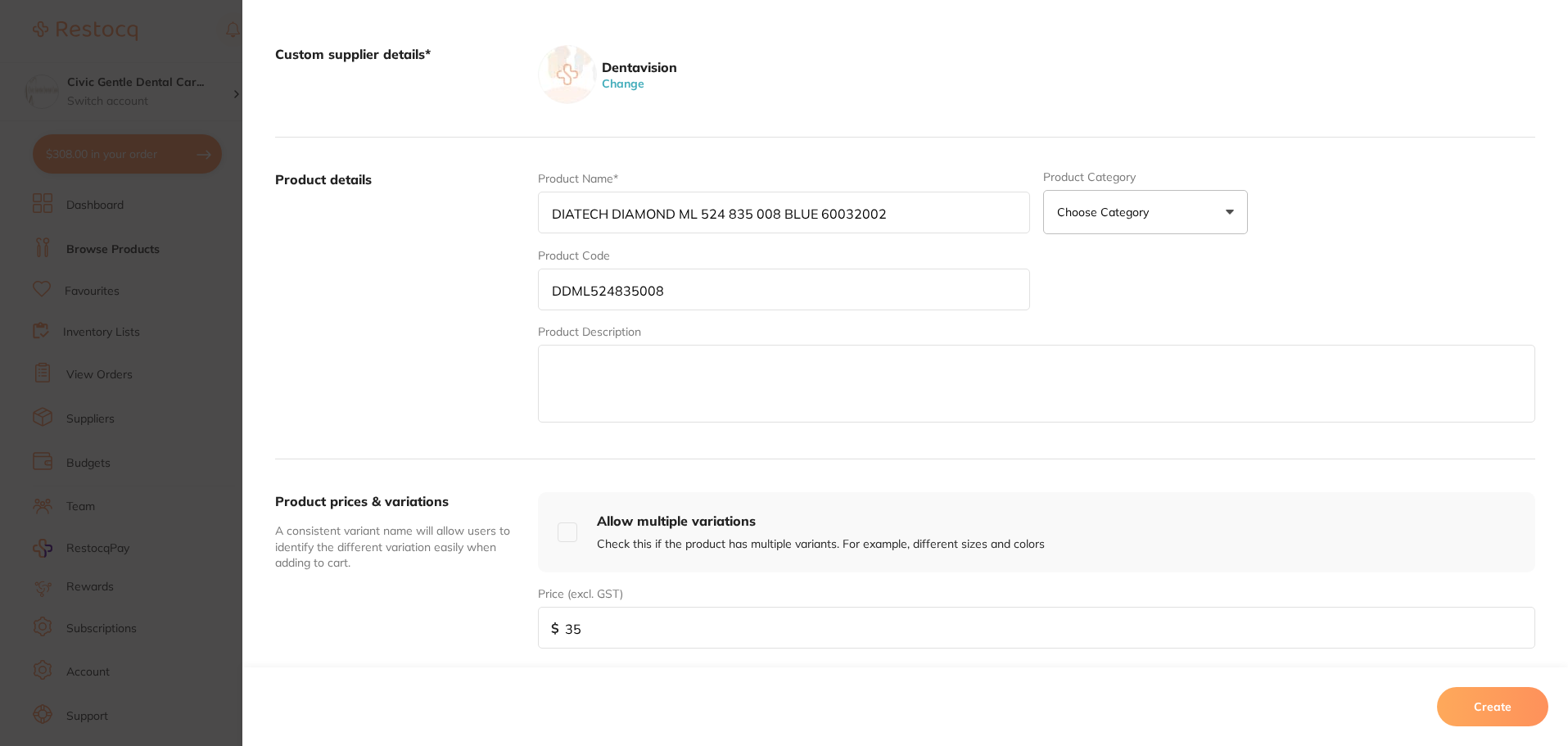
click at [1518, 697] on button "Create" at bounding box center [1493, 707] width 111 height 39
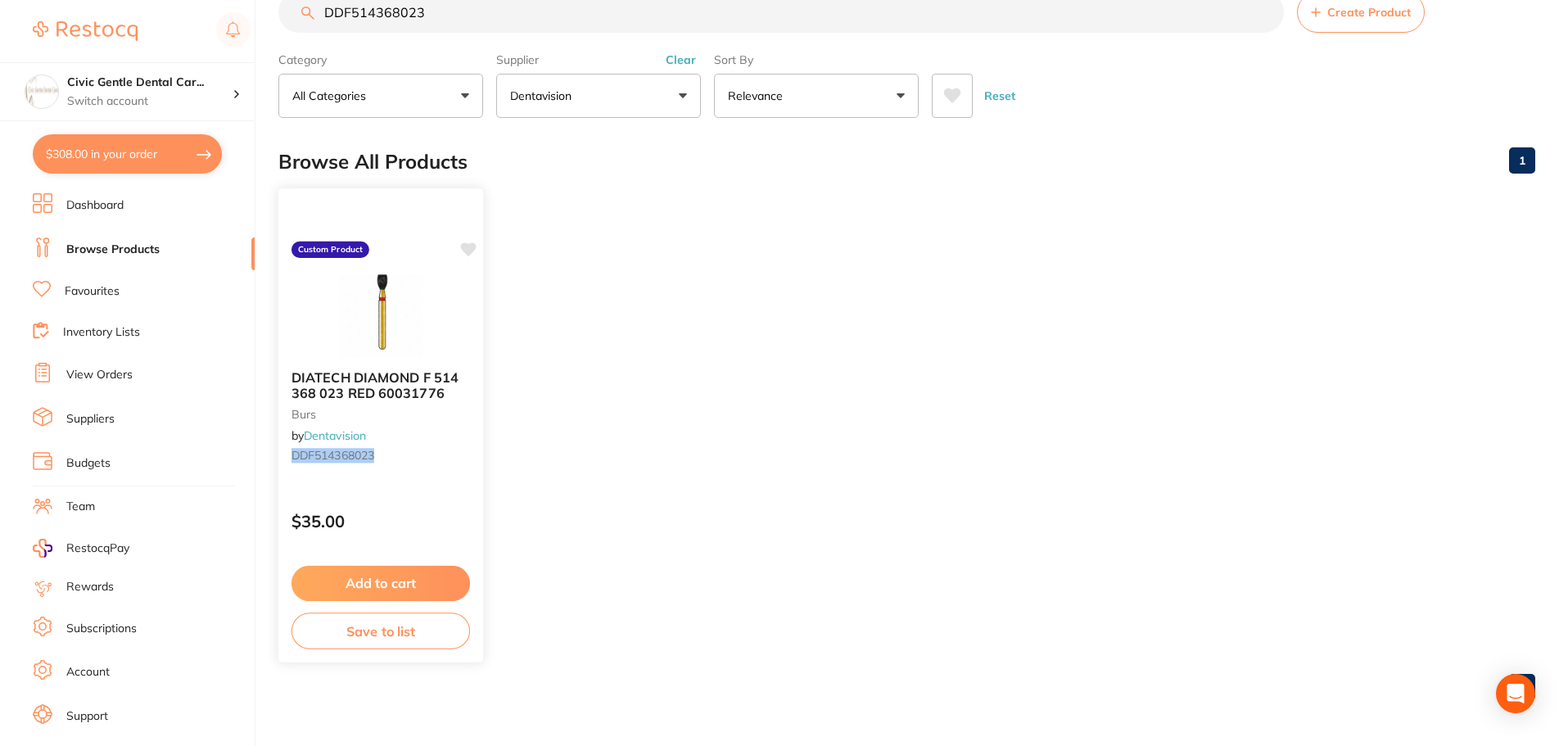
click at [417, 321] on img at bounding box center [380, 316] width 108 height 83
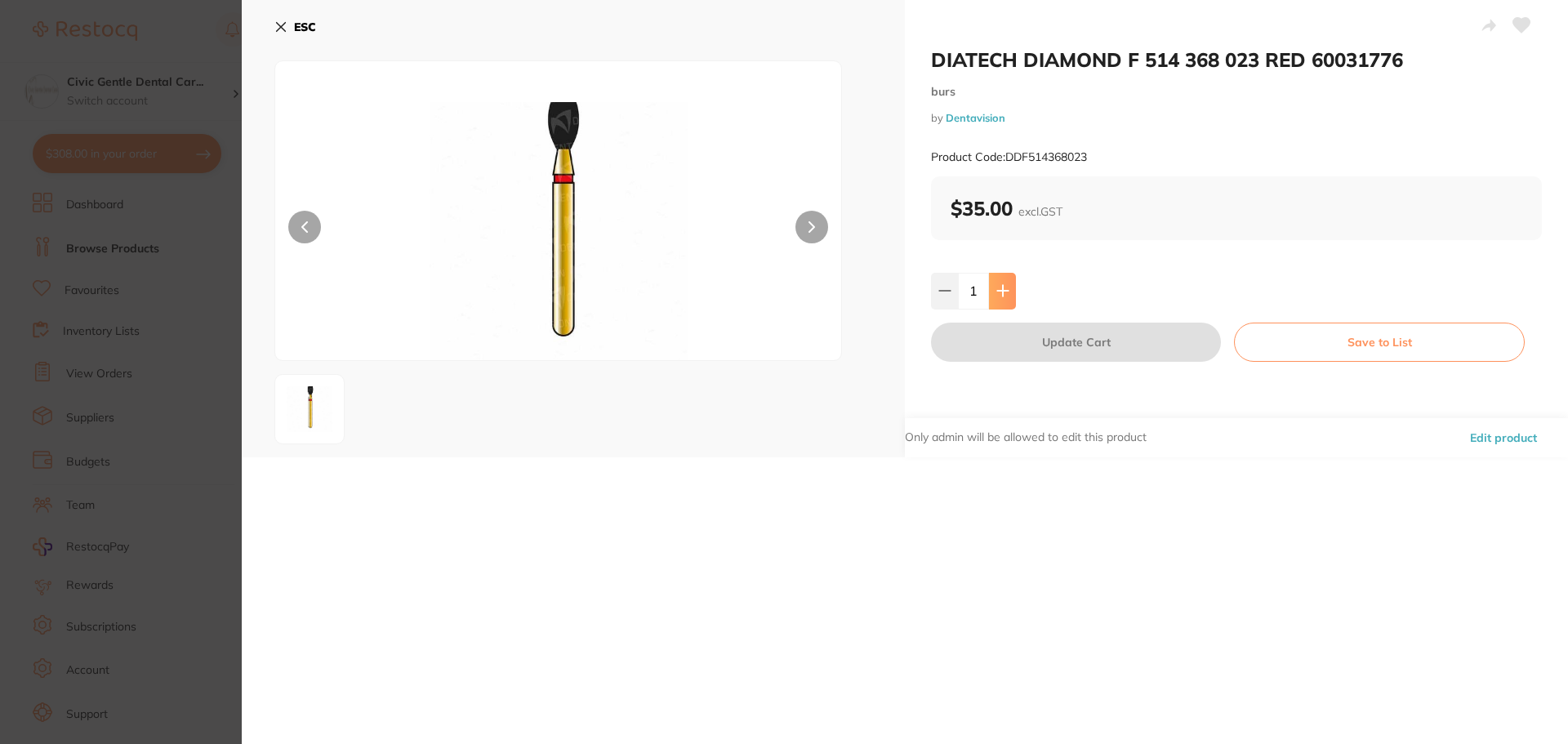
click at [1010, 297] on button at bounding box center [1002, 291] width 27 height 36
type input "2"
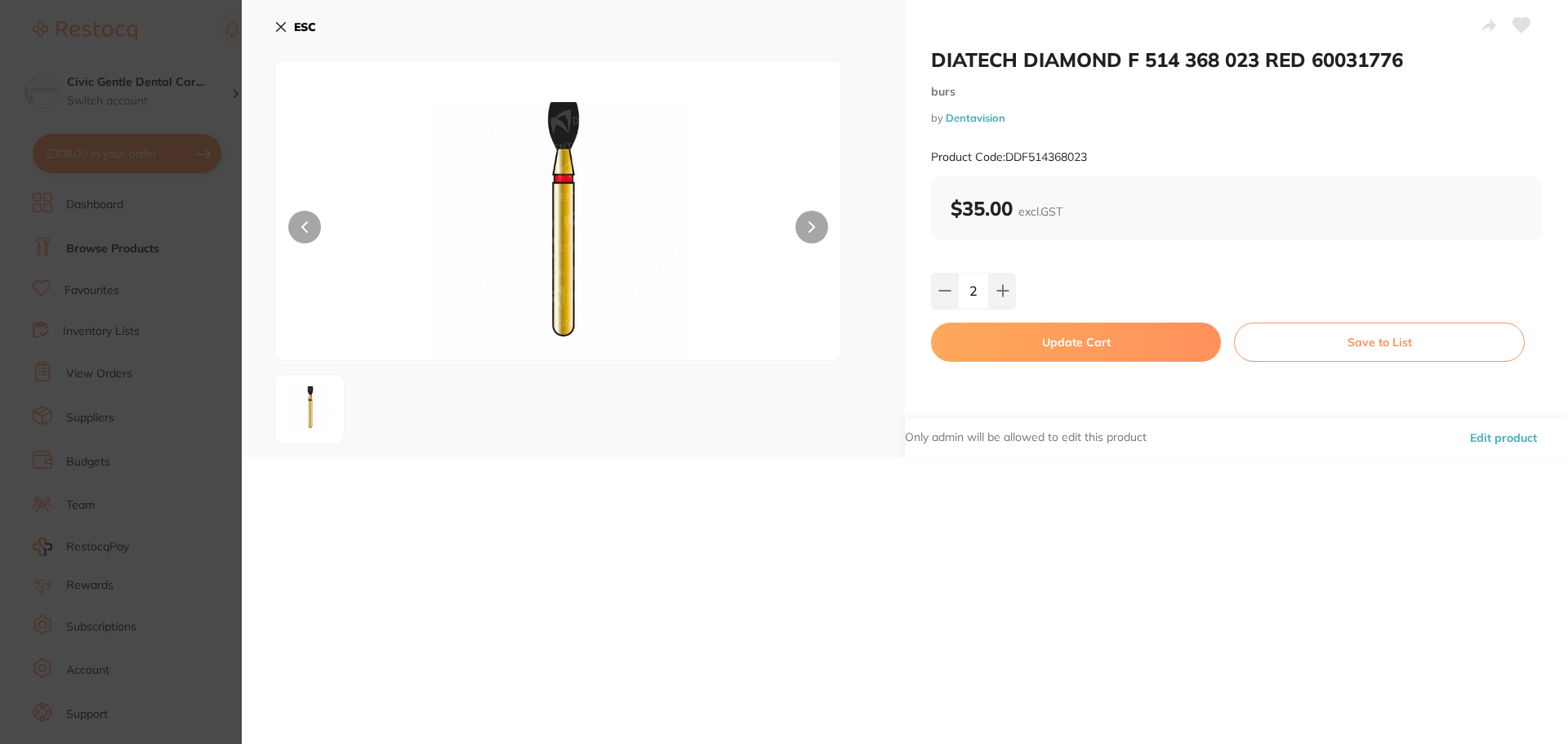
click at [1042, 362] on div "DIATECH DIAMOND F 514 368 023 RED 60031776 burs by Dentavision Product Code: DD…" at bounding box center [1236, 229] width 663 height 458
click at [276, 31] on icon at bounding box center [281, 27] width 13 height 13
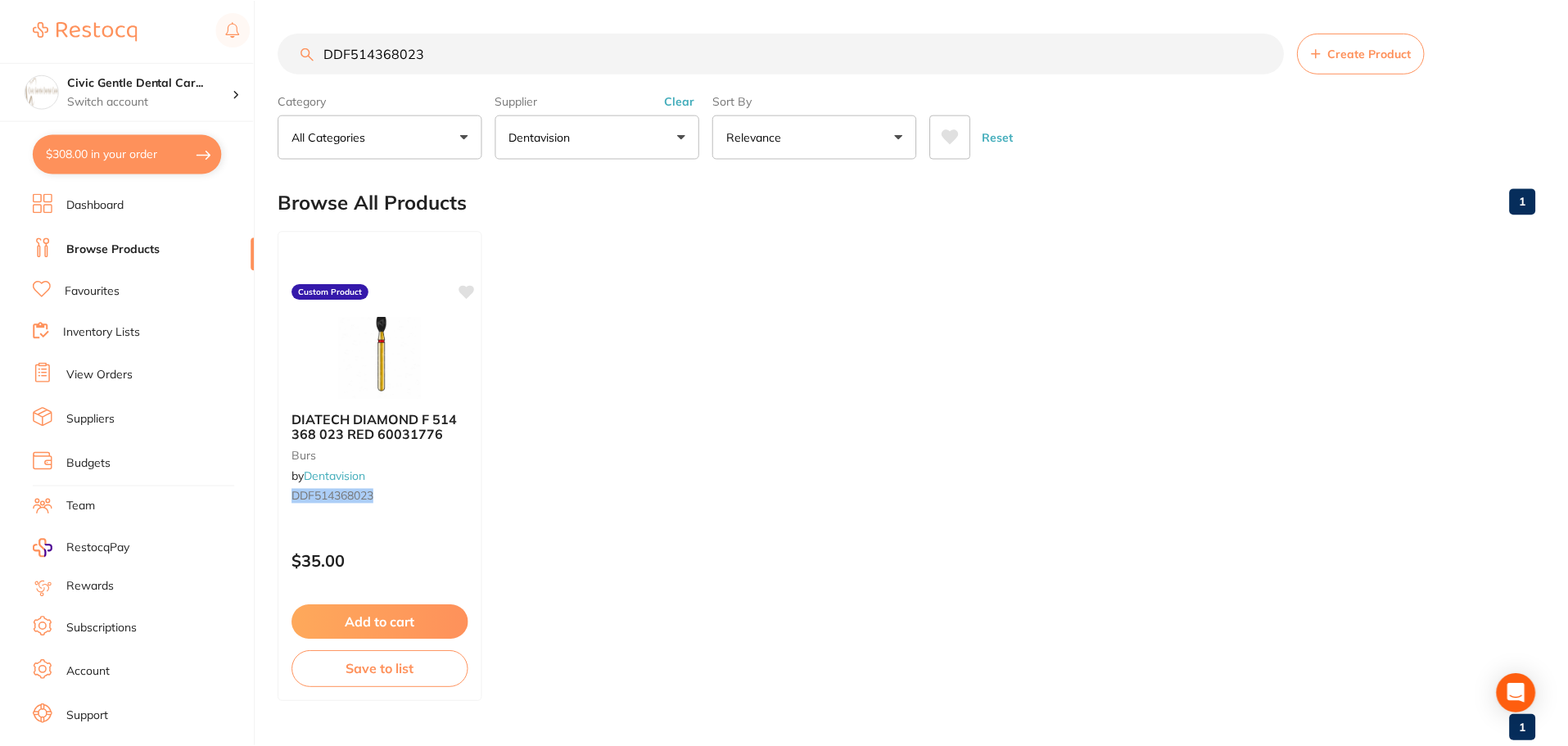
scroll to position [41, 0]
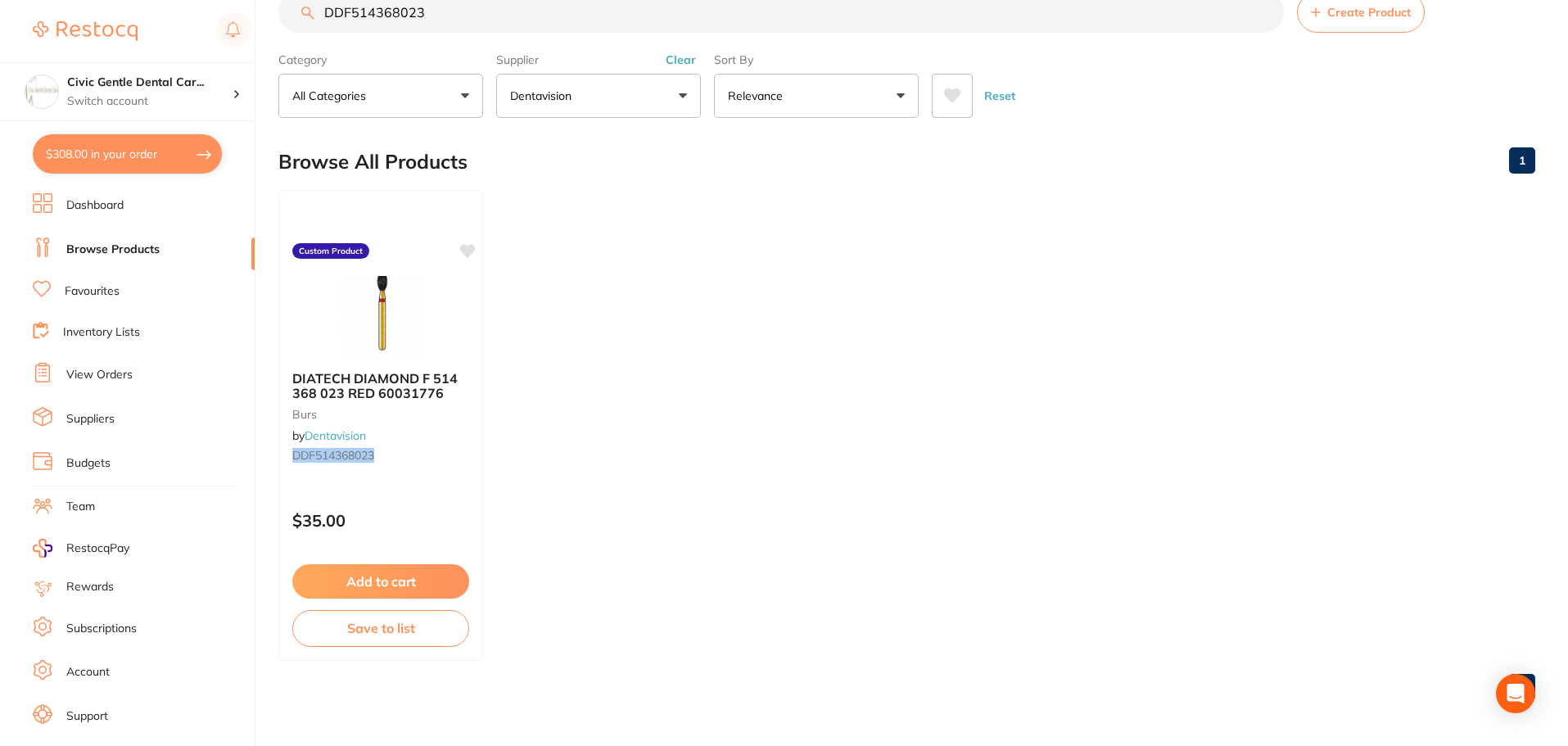
click at [400, 13] on input "DDF514368023" at bounding box center [781, 12] width 1005 height 41
paste input "DDML524835008"
type input "DDML524835008"
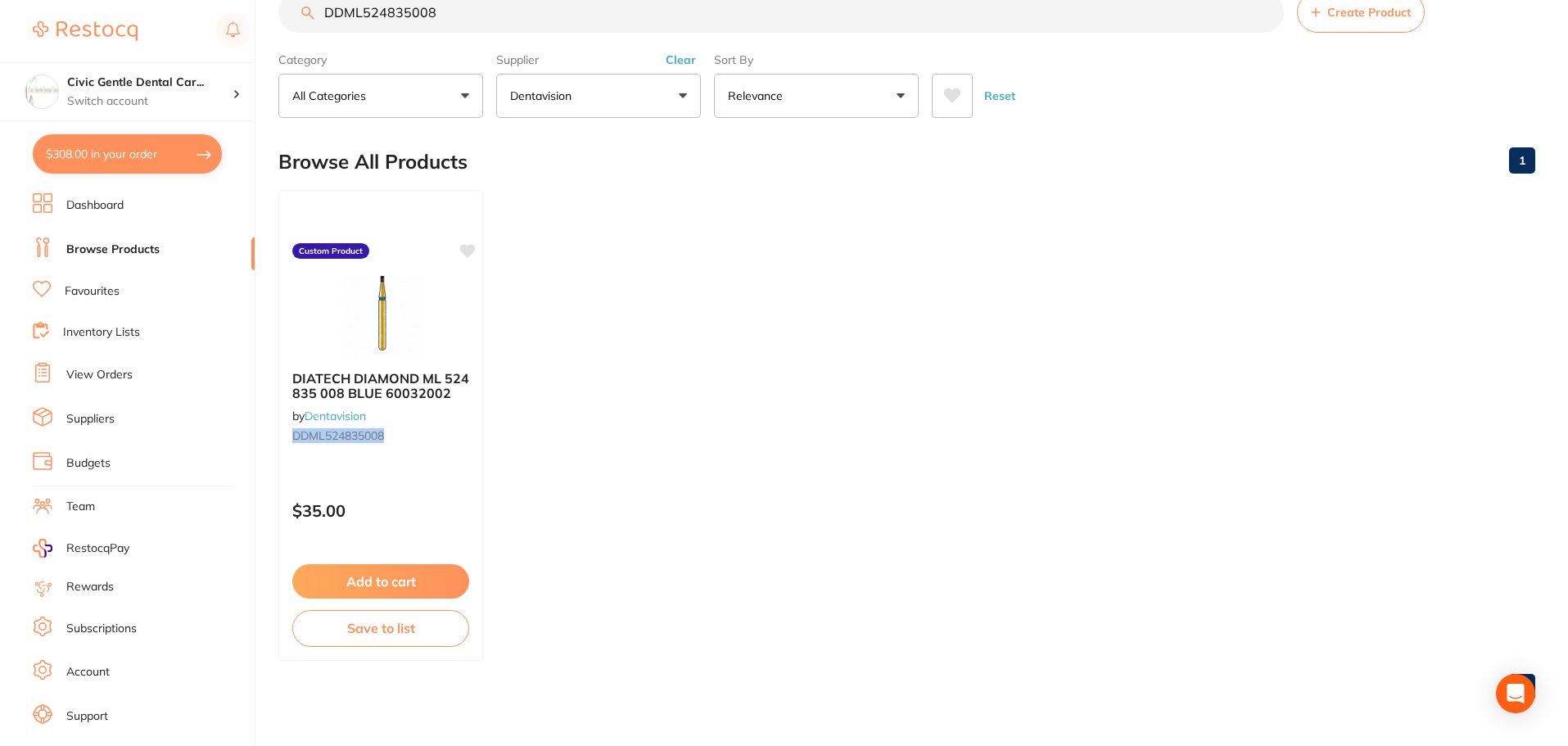
click at [401, 13] on input "DDML524835008" at bounding box center [781, 12] width 1005 height 41
click at [380, 404] on div "DIATECH DIAMOND ML 524 835 008 BLUE 60032002 by Dentavision DDML524835008" at bounding box center [380, 410] width 205 height 106
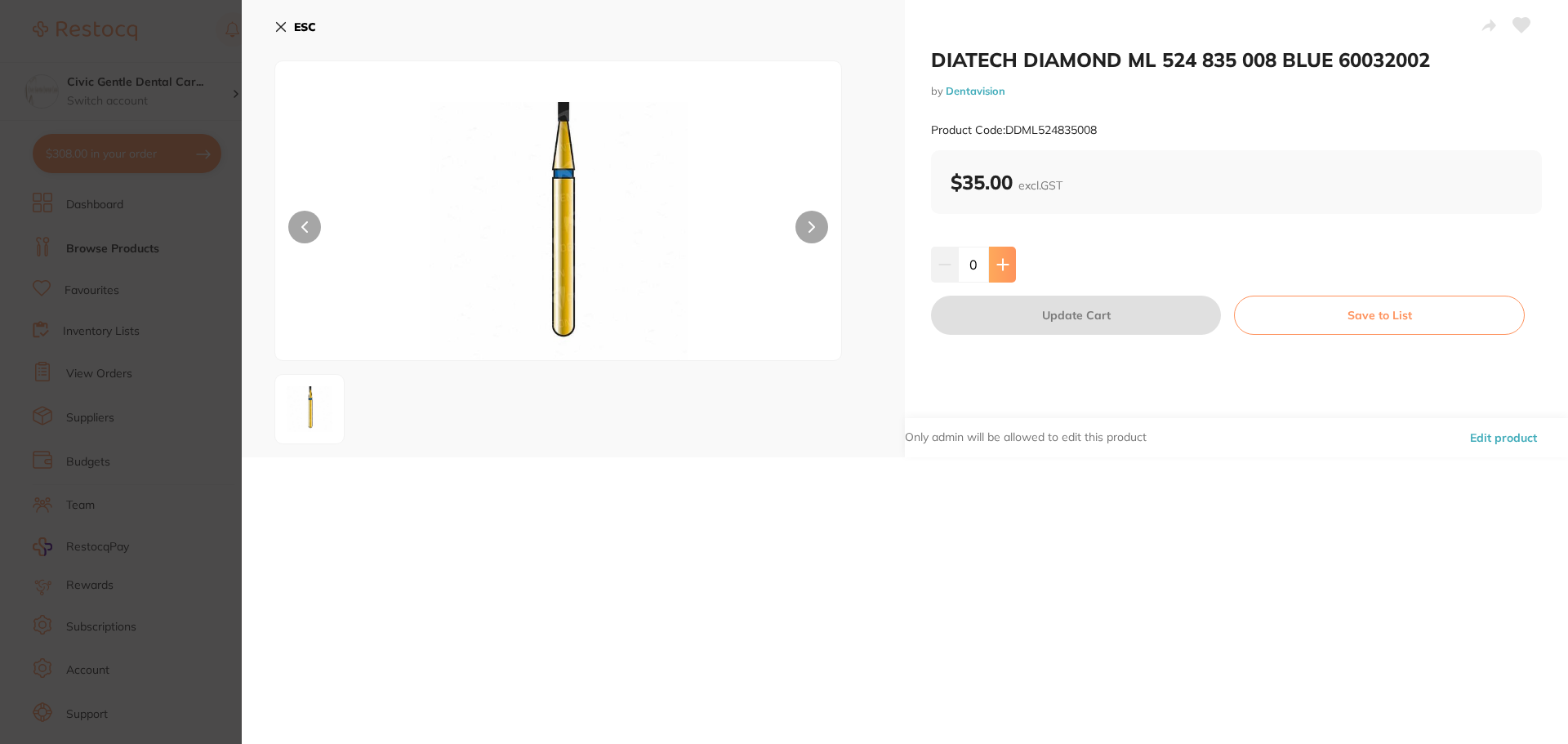
click at [1000, 272] on button at bounding box center [1002, 265] width 27 height 36
type input "2"
click at [1019, 305] on button "Update Cart" at bounding box center [1075, 315] width 290 height 39
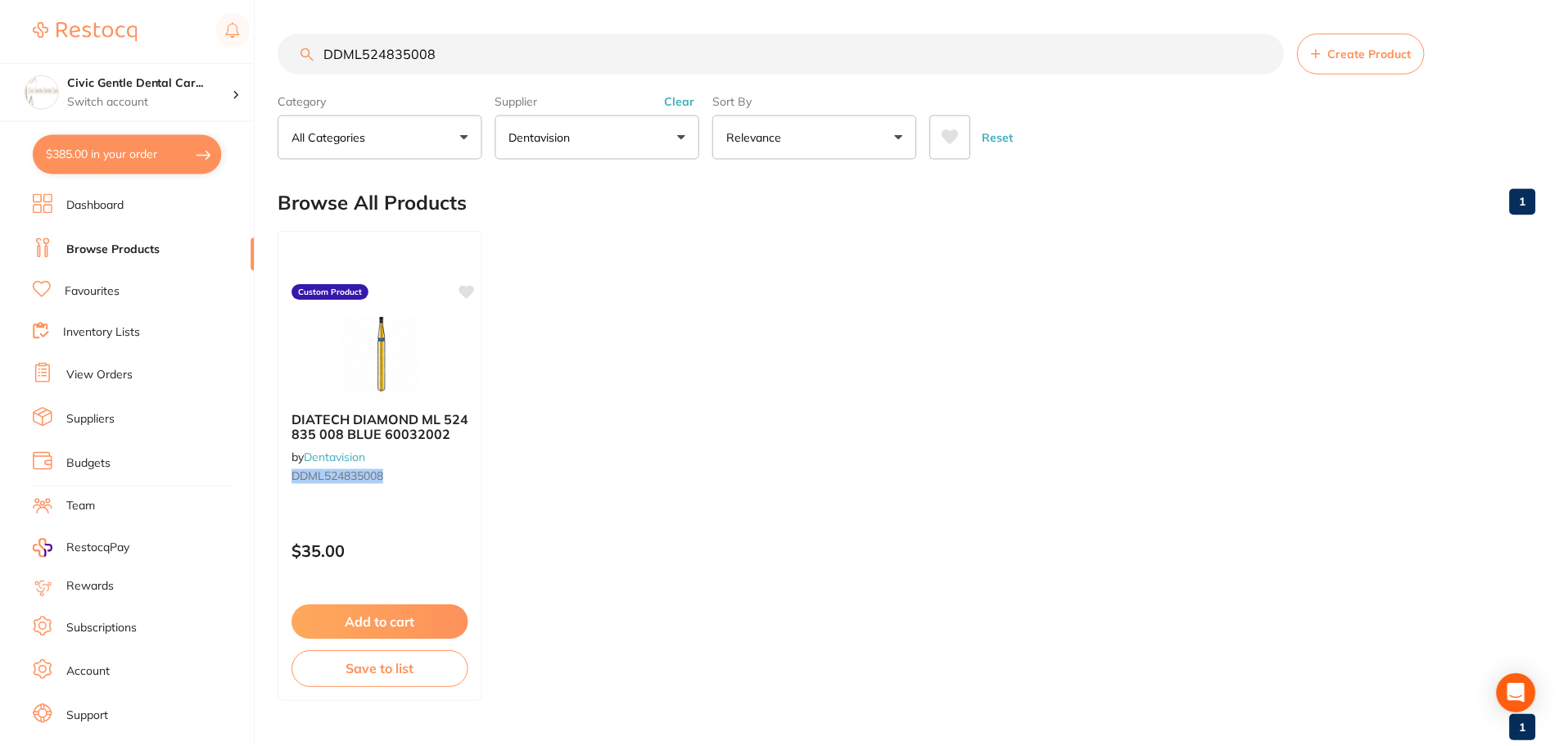
scroll to position [41, 0]
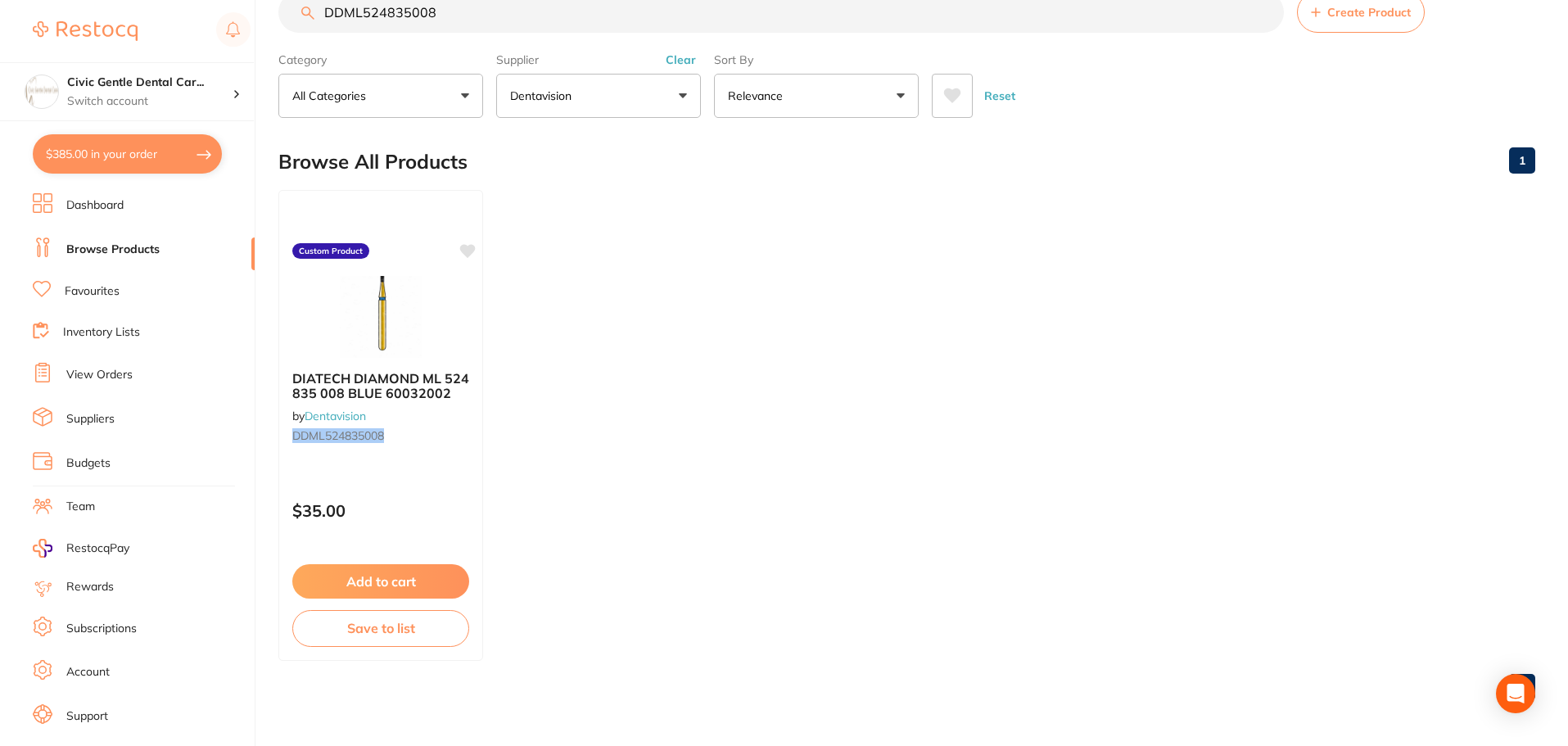
click at [1410, 16] on span "Create Product" at bounding box center [1369, 12] width 84 height 13
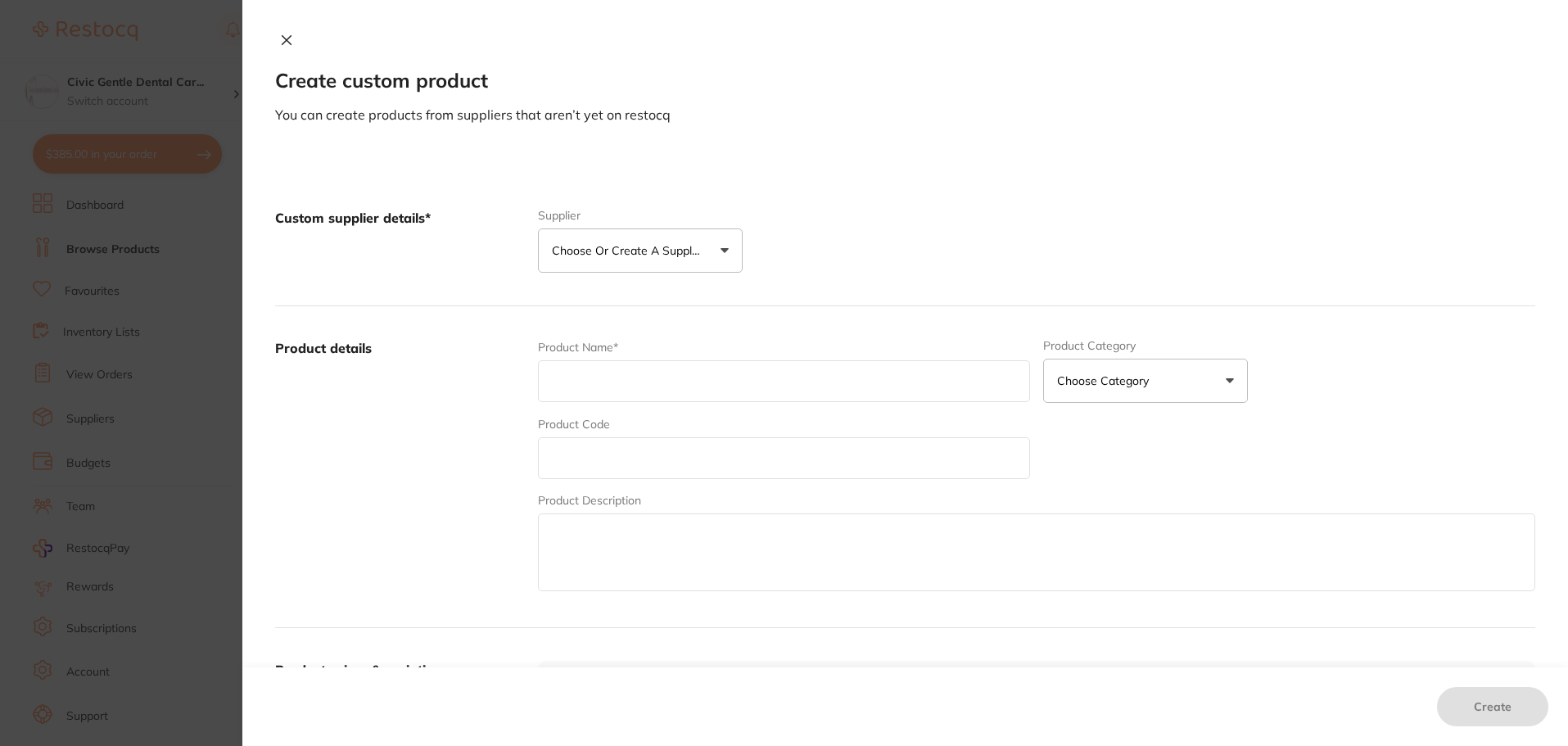
paste input "DIATECH DIAMOND ML 524 836 012 BLUE 60032028"
type input "DIATECH DIAMOND ML 524 836 012 BLUE 60032028"
click at [601, 259] on p "Choose or create a supplier" at bounding box center [630, 250] width 156 height 16
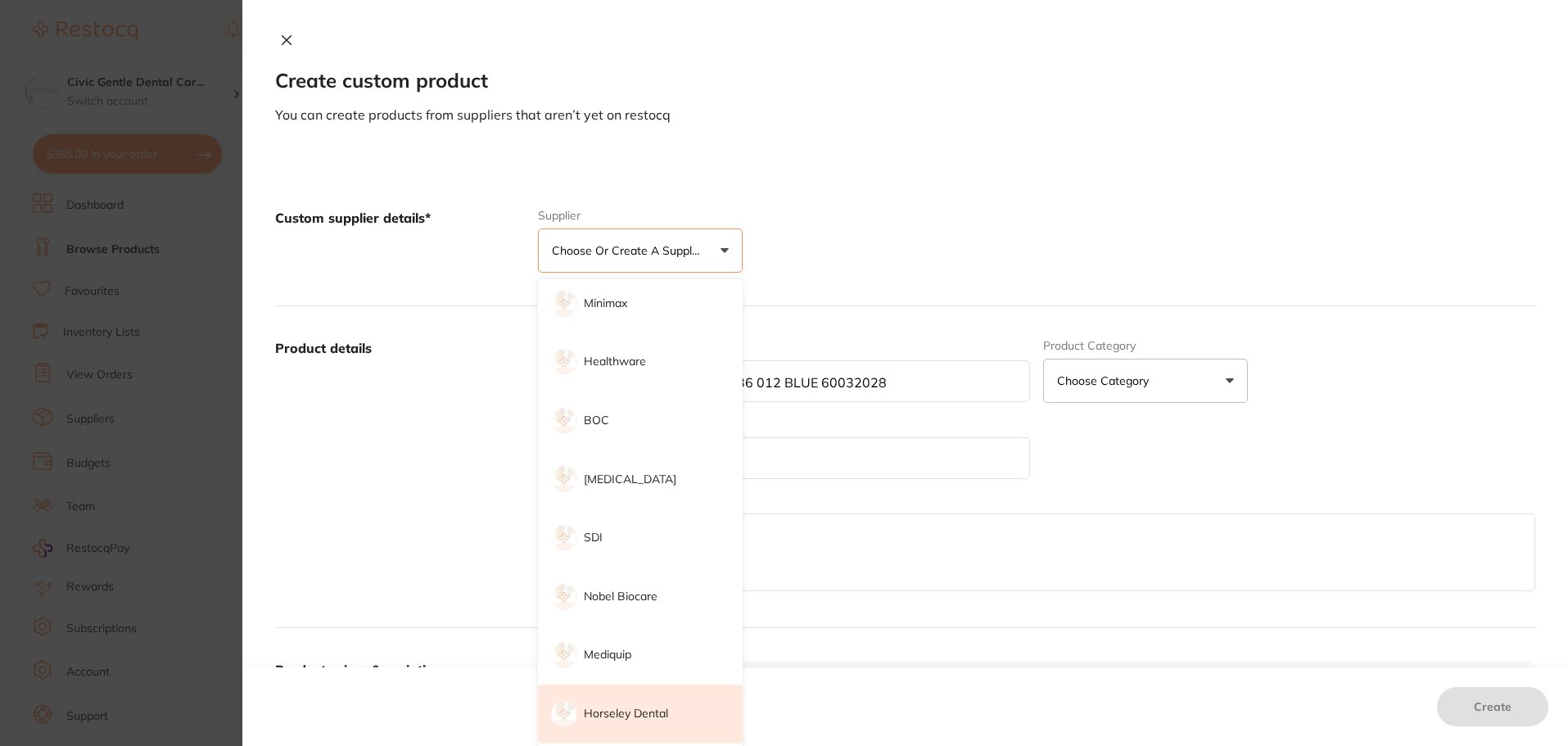
scroll to position [164, 0]
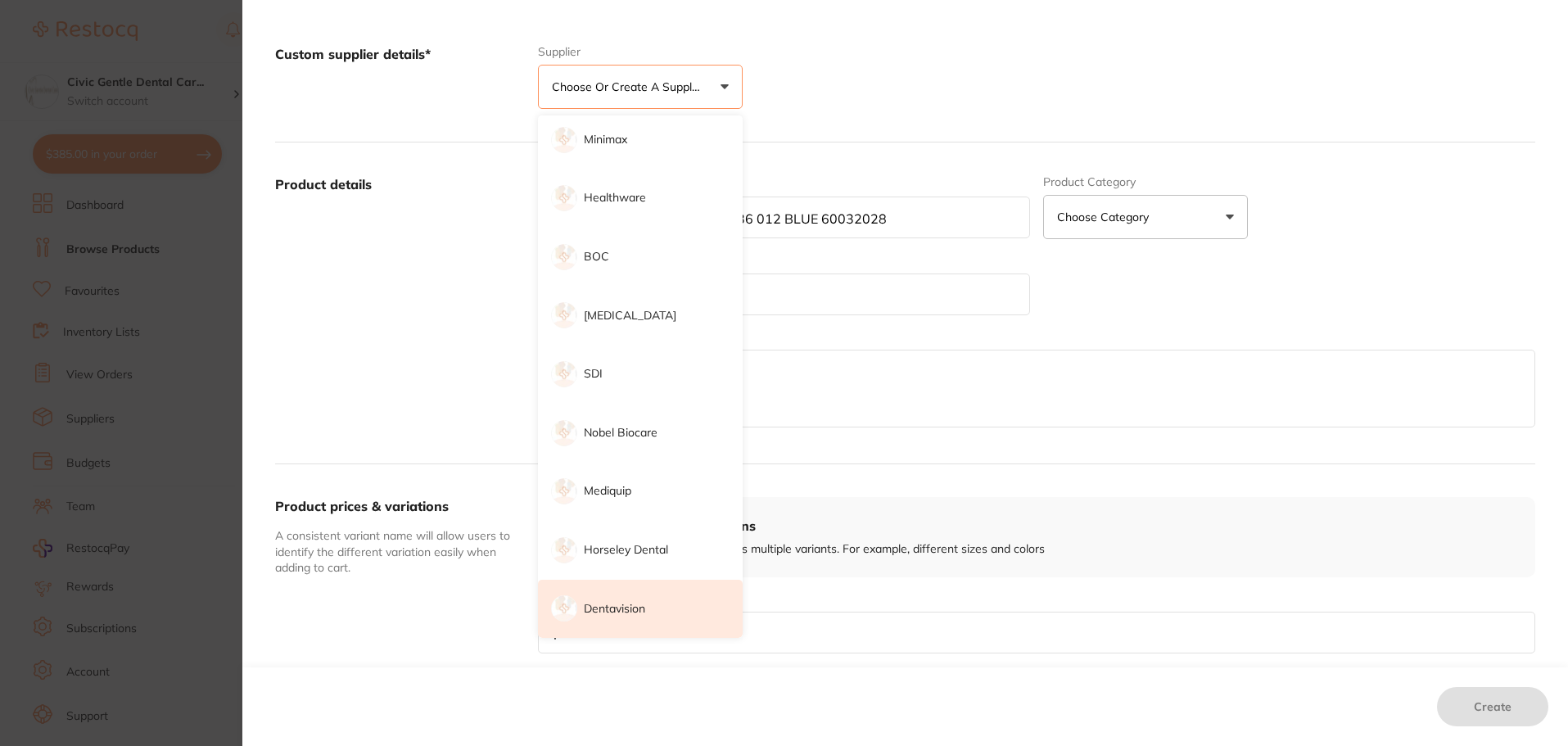
click at [609, 603] on p "Dentavision" at bounding box center [615, 609] width 61 height 16
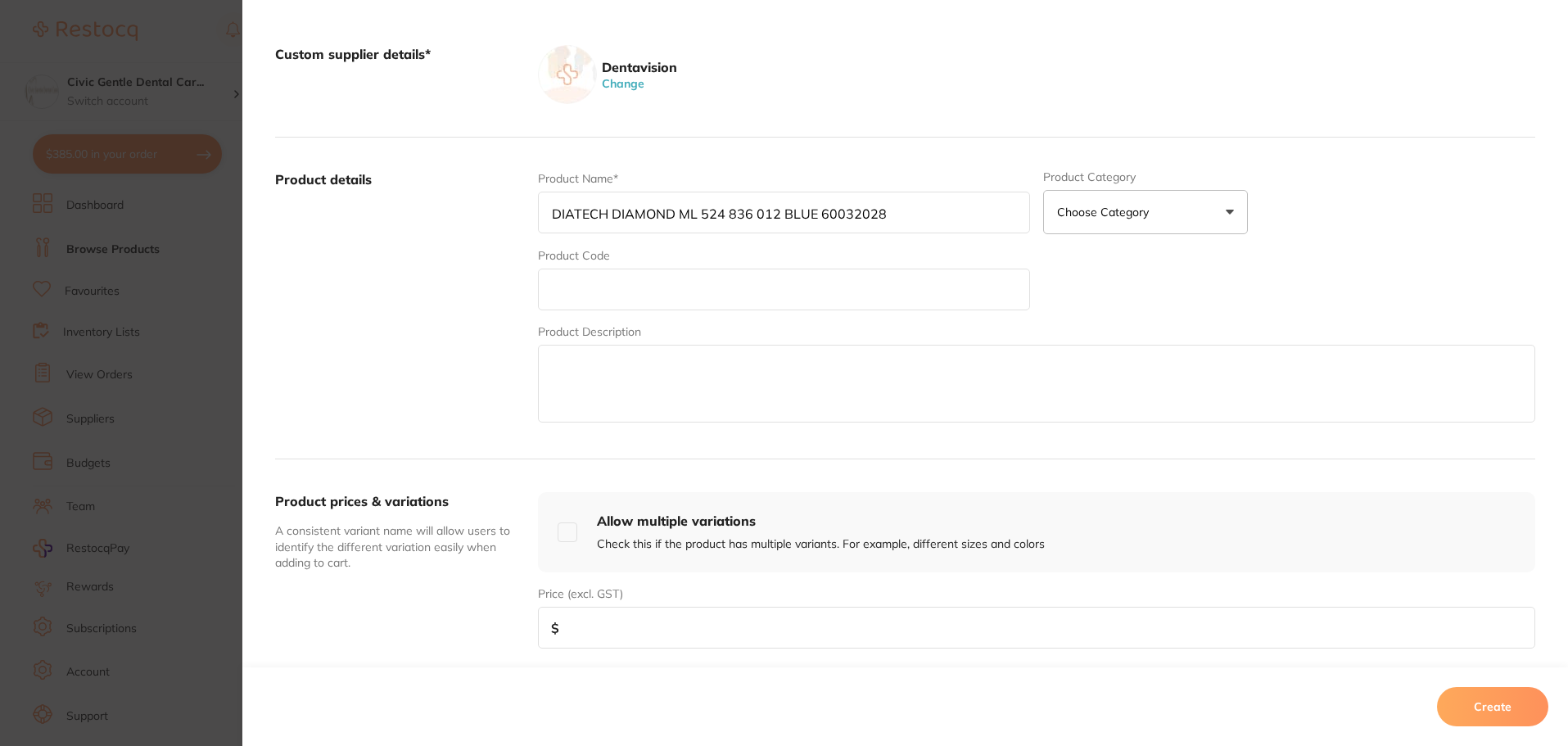
click at [1129, 214] on p "Choose Category" at bounding box center [1106, 211] width 98 height 16
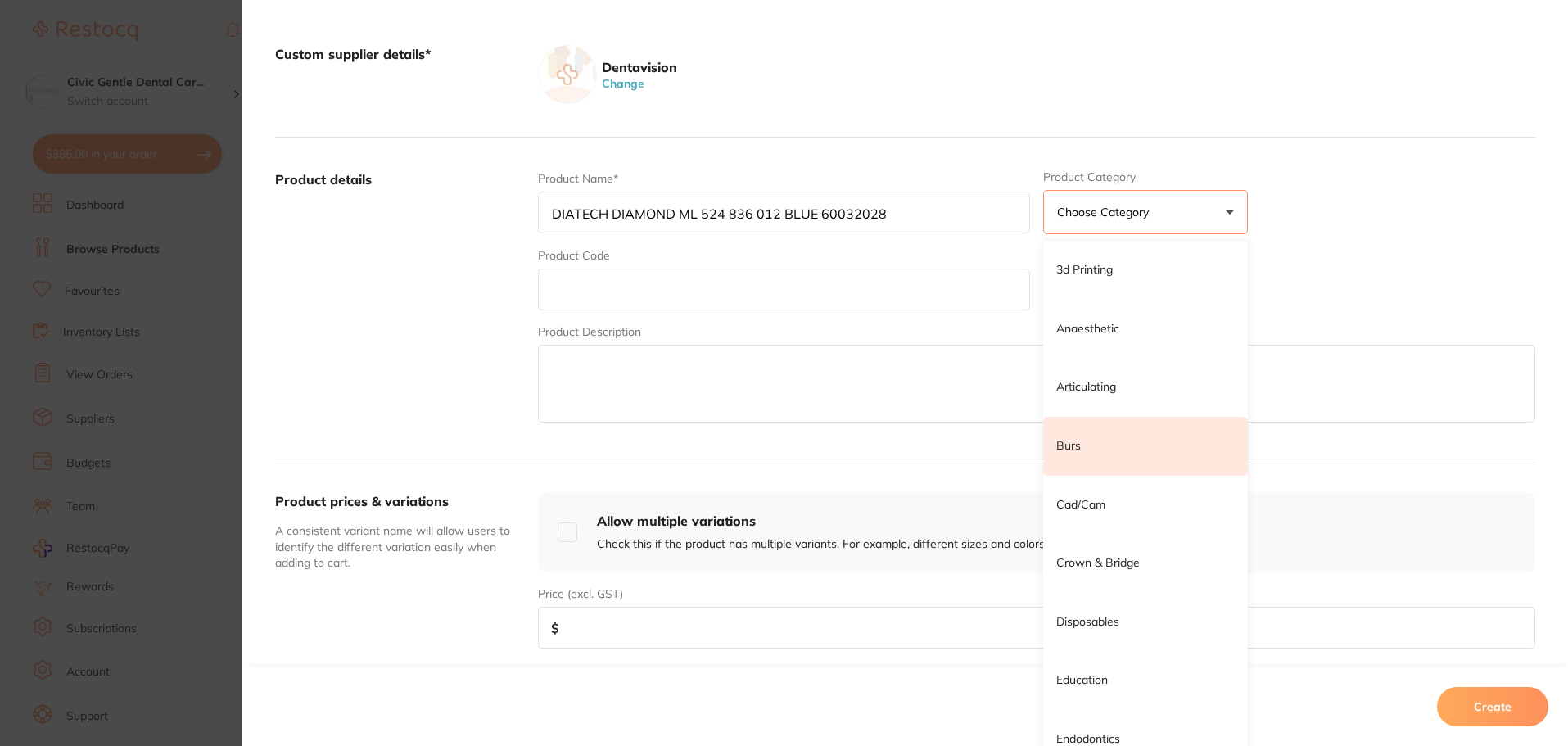
click at [1080, 454] on li "Burs" at bounding box center [1146, 445] width 205 height 59
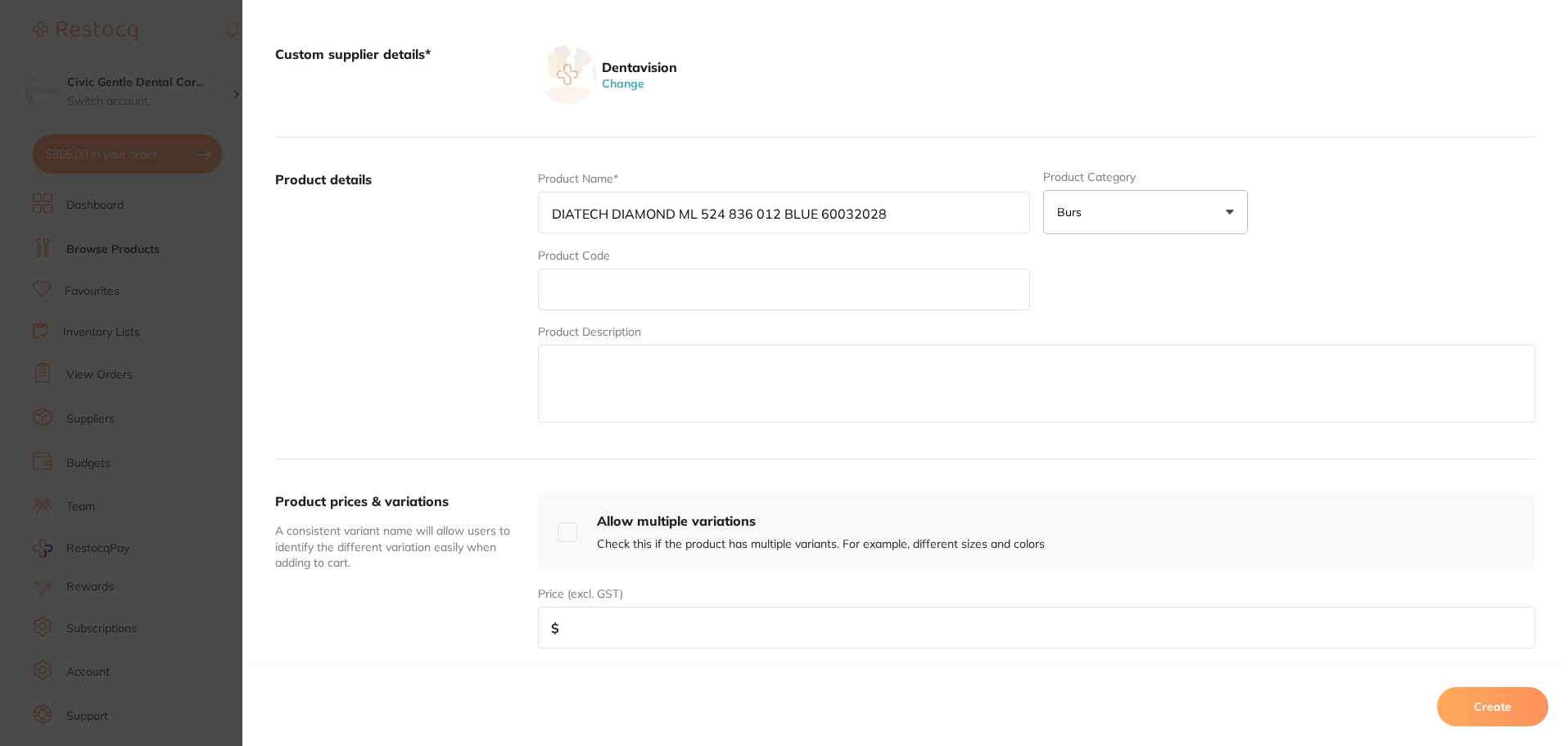
click at [611, 280] on input "text" at bounding box center [784, 290] width 493 height 42
paste input "DDML524836012"
type input "DDML524836012"
click at [599, 628] on input "number" at bounding box center [1036, 628] width 998 height 42
type input "35"
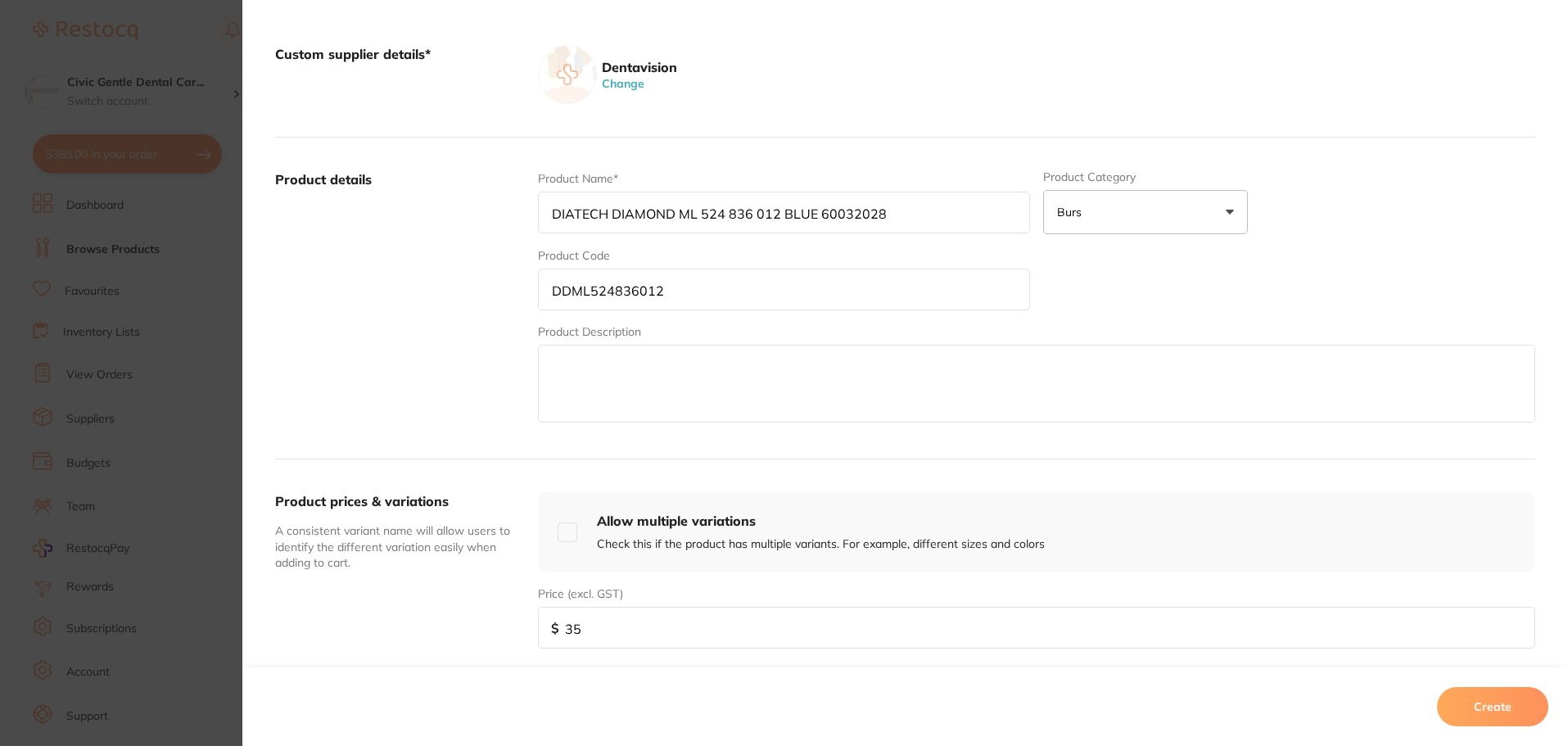
click at [462, 594] on div "Product prices & variations A consistent variant name will allow users to ident…" at bounding box center [400, 570] width 250 height 156
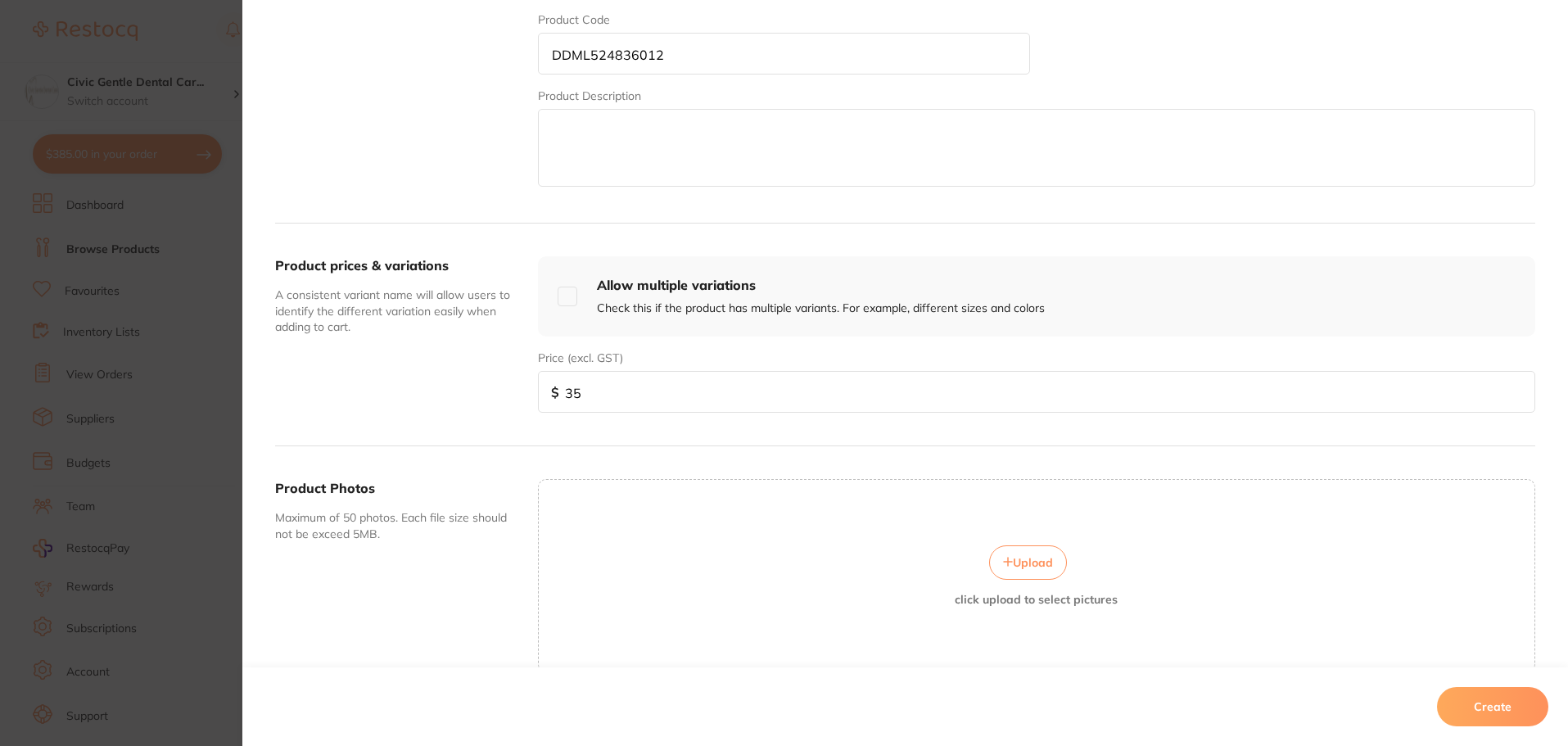
scroll to position [482, 0]
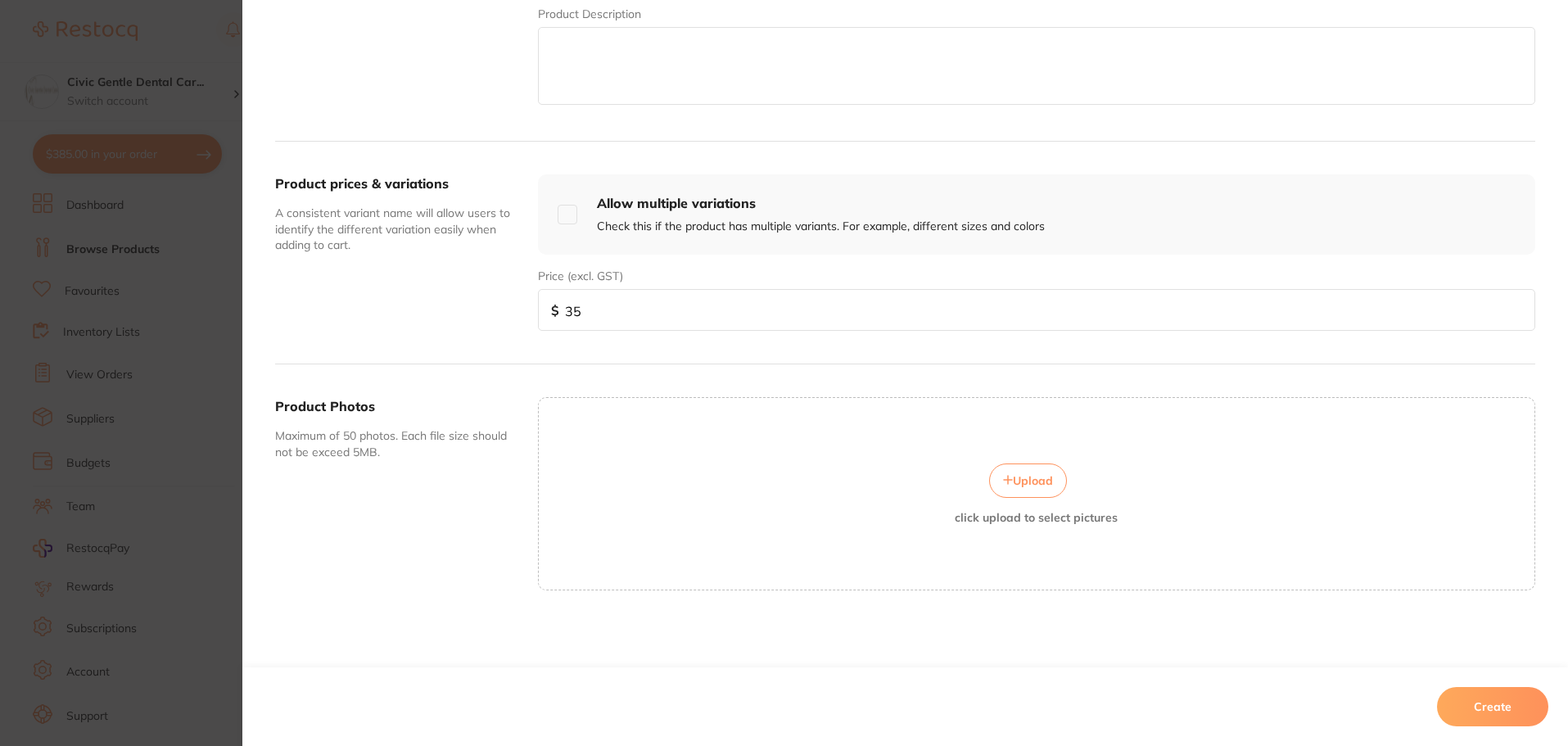
click at [1050, 476] on button "Upload" at bounding box center [1027, 481] width 78 height 35
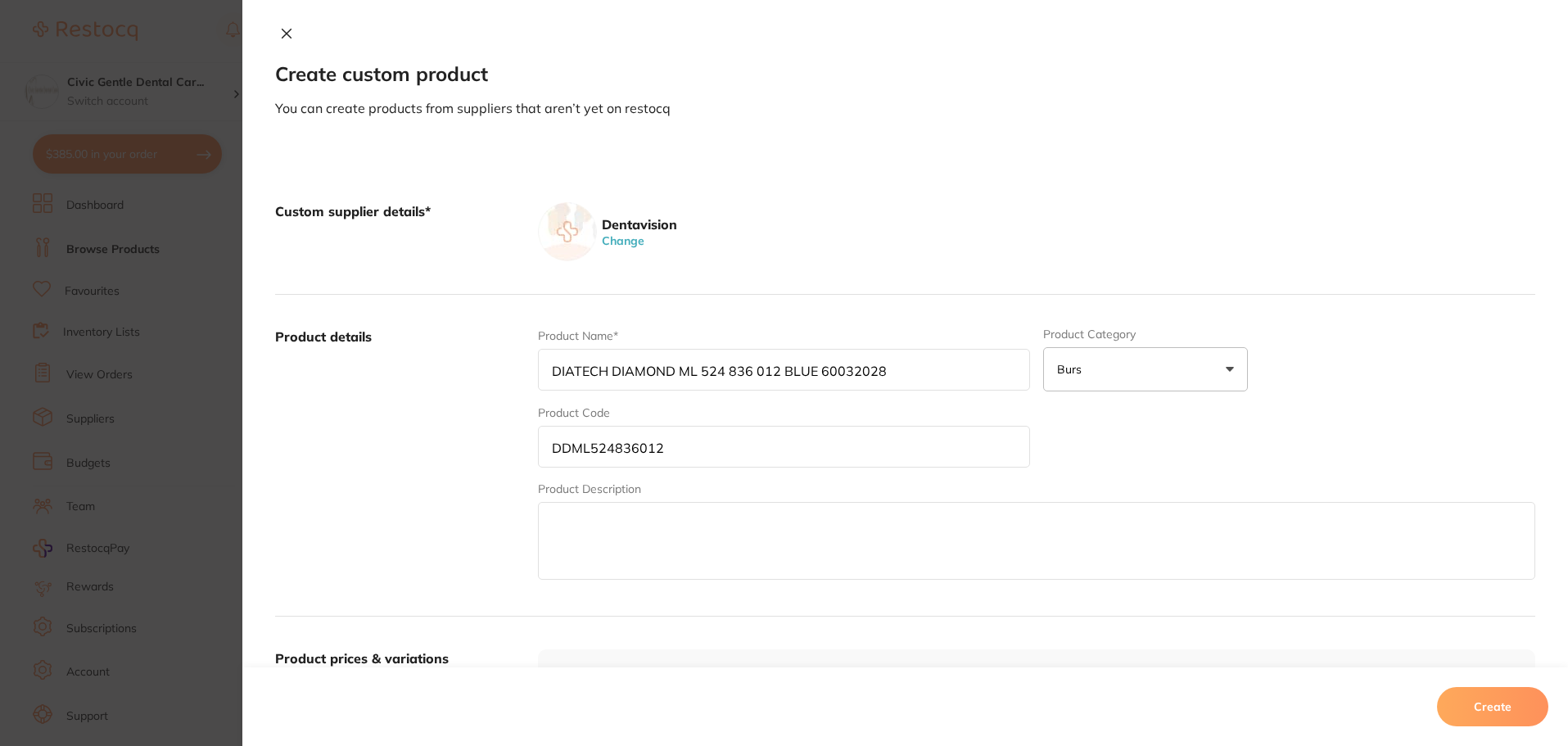
scroll to position [0, 0]
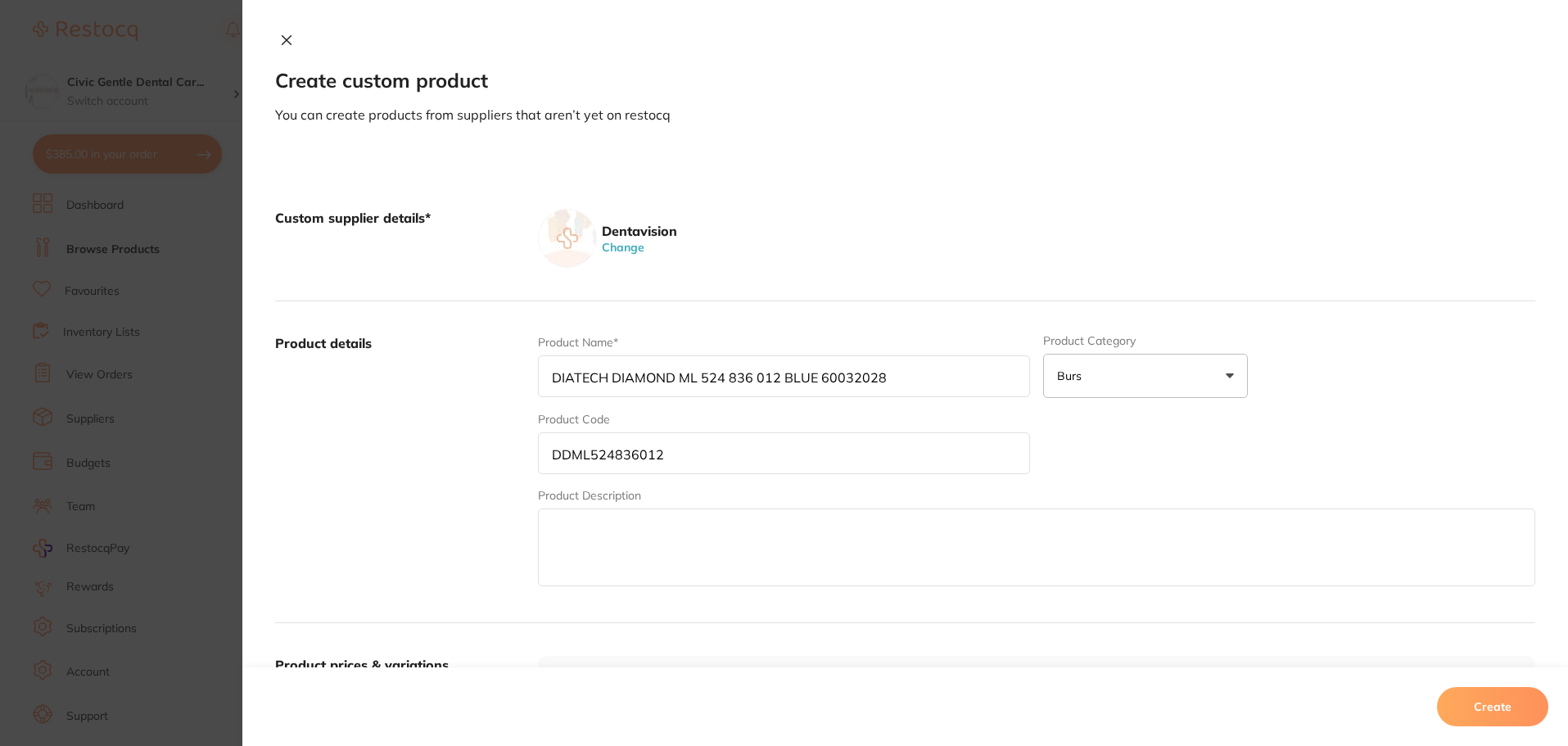
click at [615, 453] on input "DDML524836012" at bounding box center [784, 453] width 493 height 42
click at [1491, 705] on button "Create" at bounding box center [1493, 707] width 111 height 39
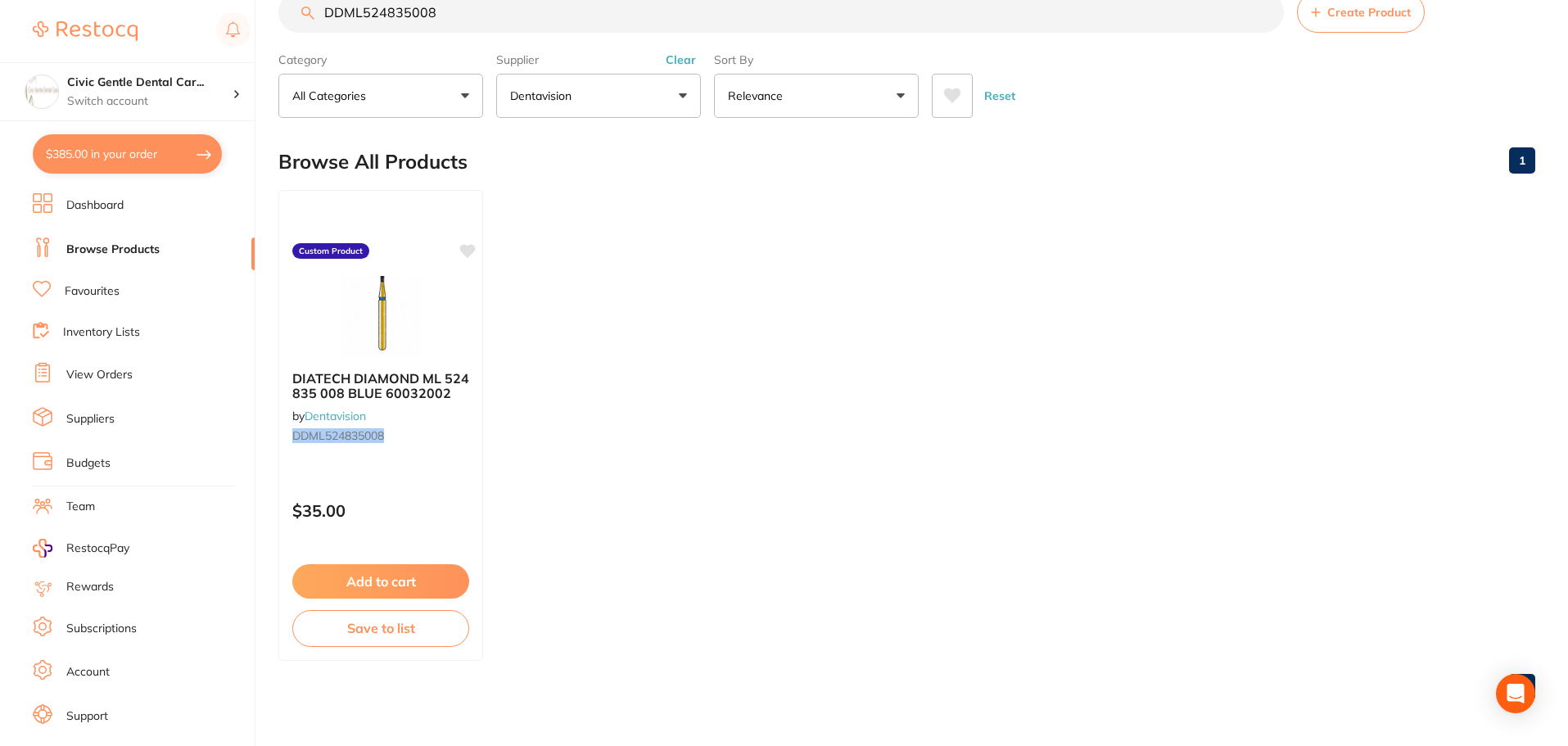
click at [377, 18] on input "DDML524835008" at bounding box center [781, 12] width 1005 height 41
paste input "6012"
type input "DDML524836012"
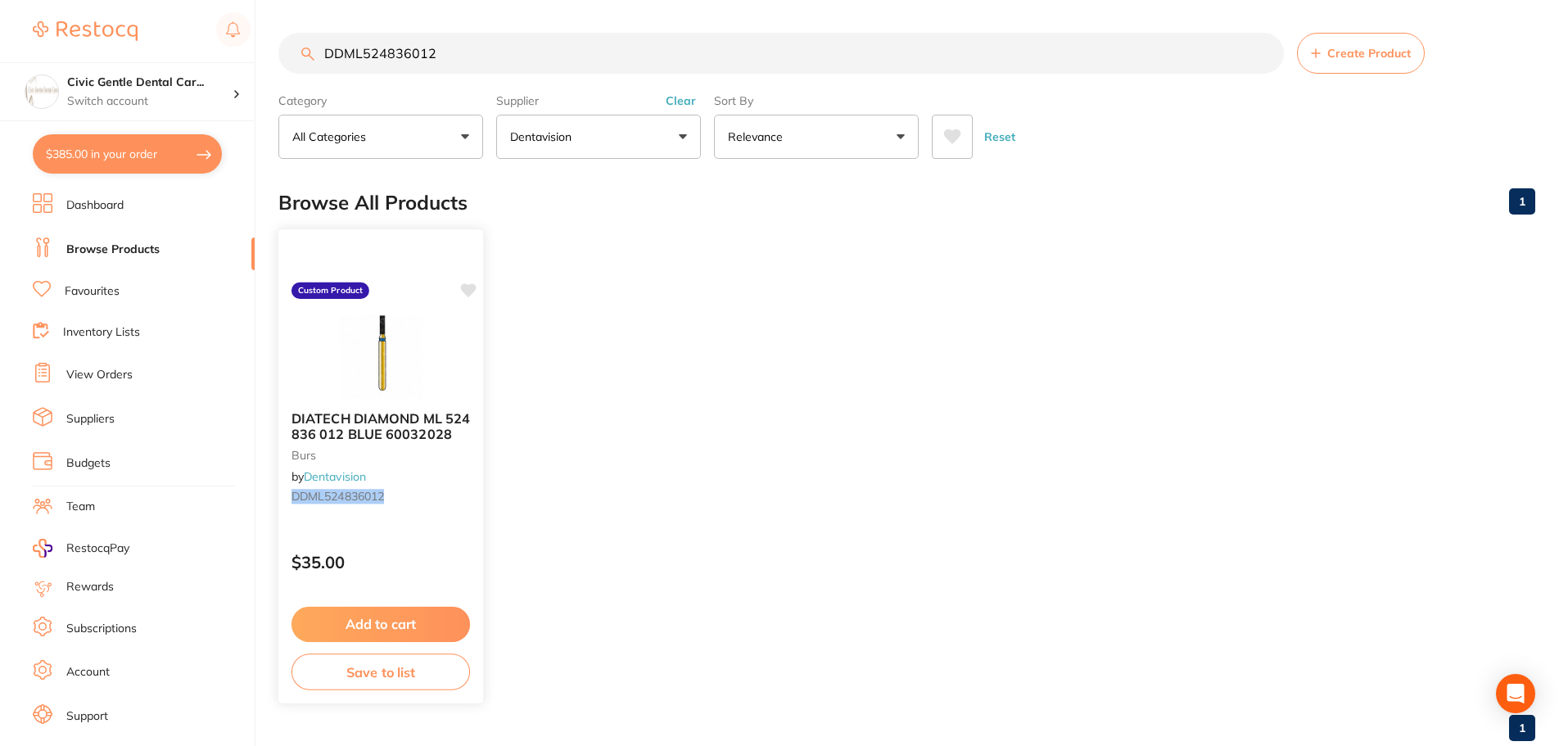
click at [418, 376] on img at bounding box center [380, 356] width 108 height 83
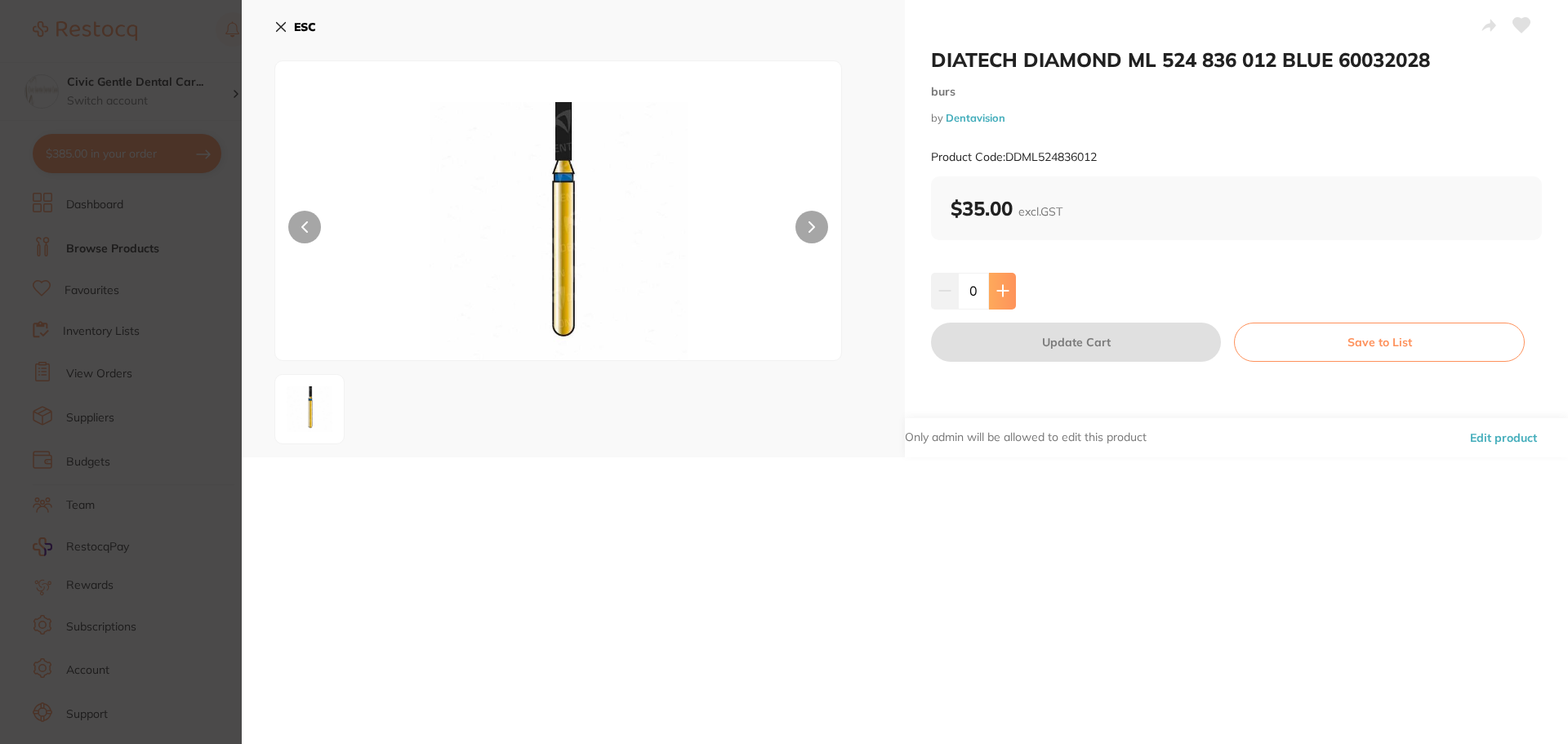
click at [1004, 291] on icon at bounding box center [1001, 291] width 11 height 11
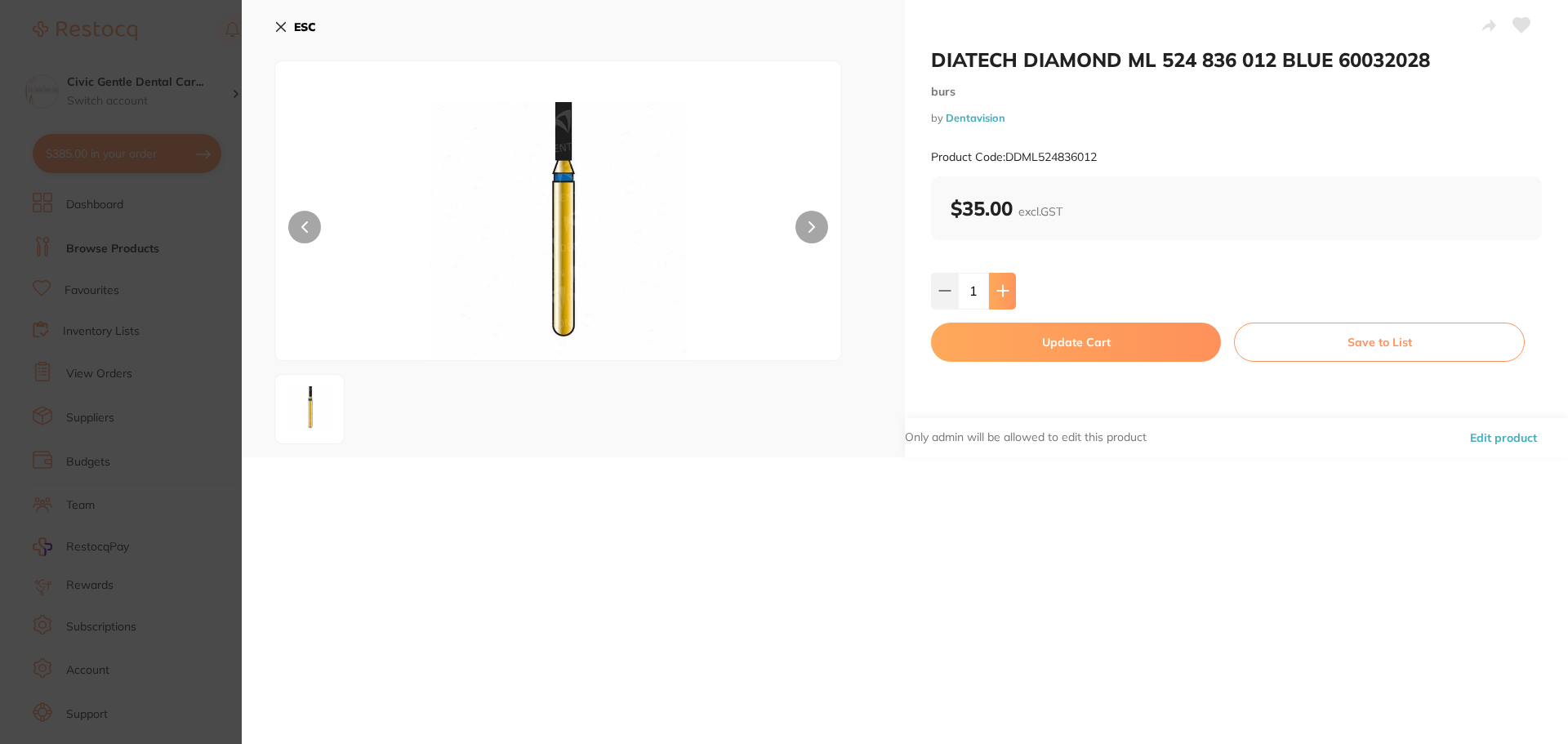
click at [1004, 291] on icon at bounding box center [1001, 291] width 11 height 11
type input "3"
click at [1054, 354] on button "Update Cart" at bounding box center [1075, 342] width 290 height 39
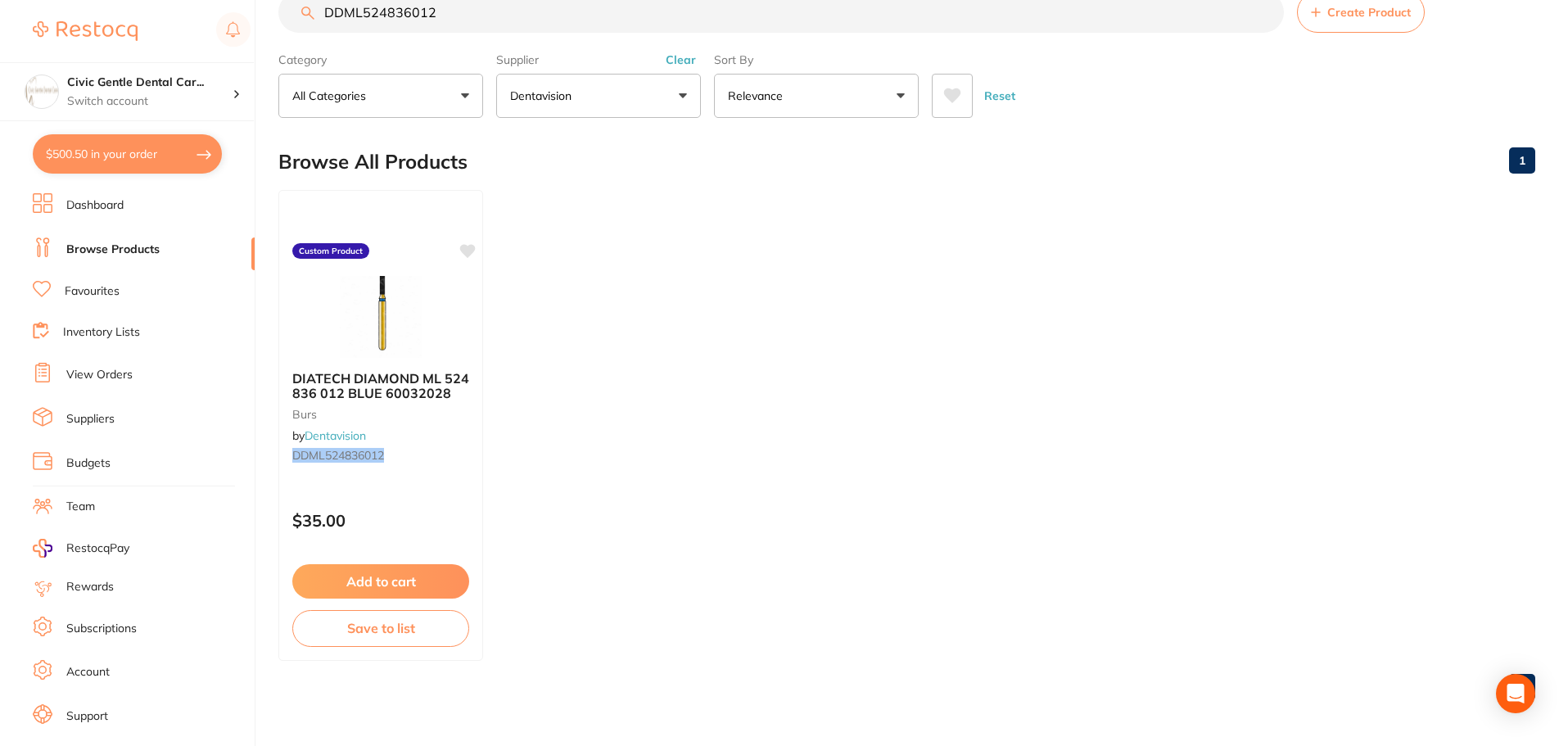
click at [357, 15] on input "DDML524836012" at bounding box center [781, 12] width 1005 height 41
paste input "Hu Friedy Composite Flat Plastic"
type input "Hu Friedy Composite Flat Plastic"
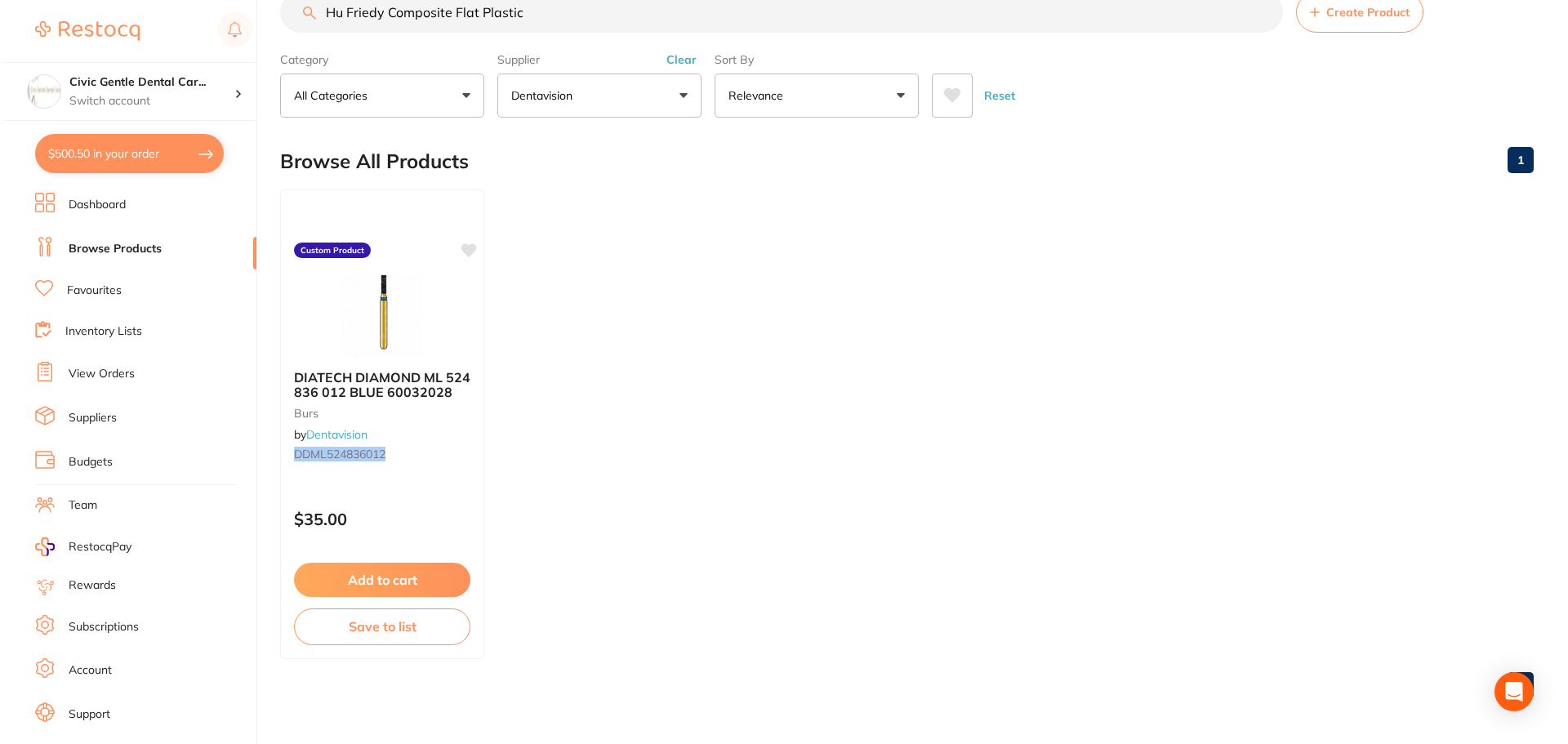
scroll to position [0, 0]
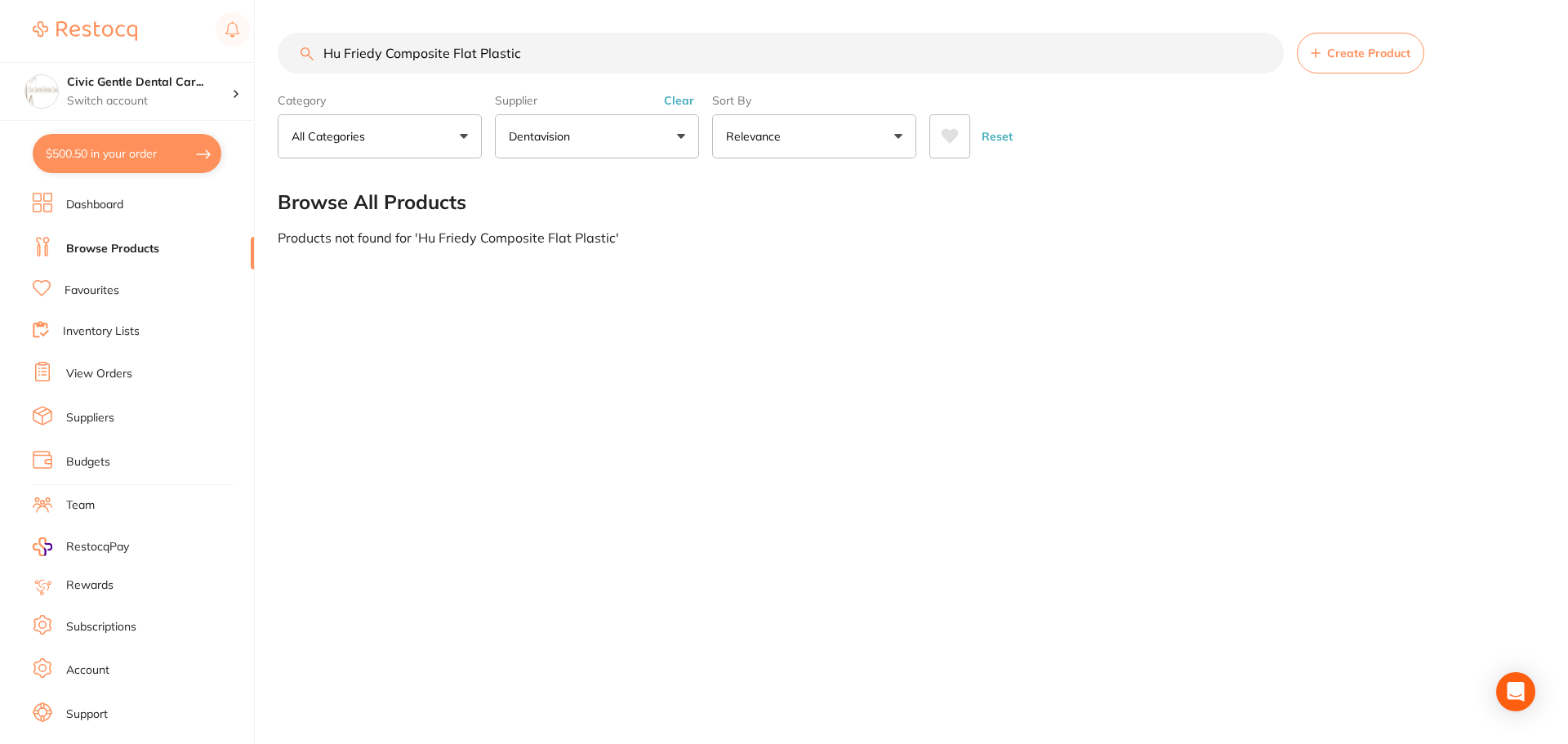
drag, startPoint x: 143, startPoint y: 153, endPoint x: 96, endPoint y: 231, distance: 91.1
click at [109, 237] on section "Civic Gentle Dental Car... Switch account Civic Gentle Dental Care $500.50 in y…" at bounding box center [127, 372] width 255 height 744
click at [99, 238] on li "Browse Products" at bounding box center [143, 249] width 221 height 25
click at [1349, 43] on button "Create Product" at bounding box center [1359, 53] width 127 height 41
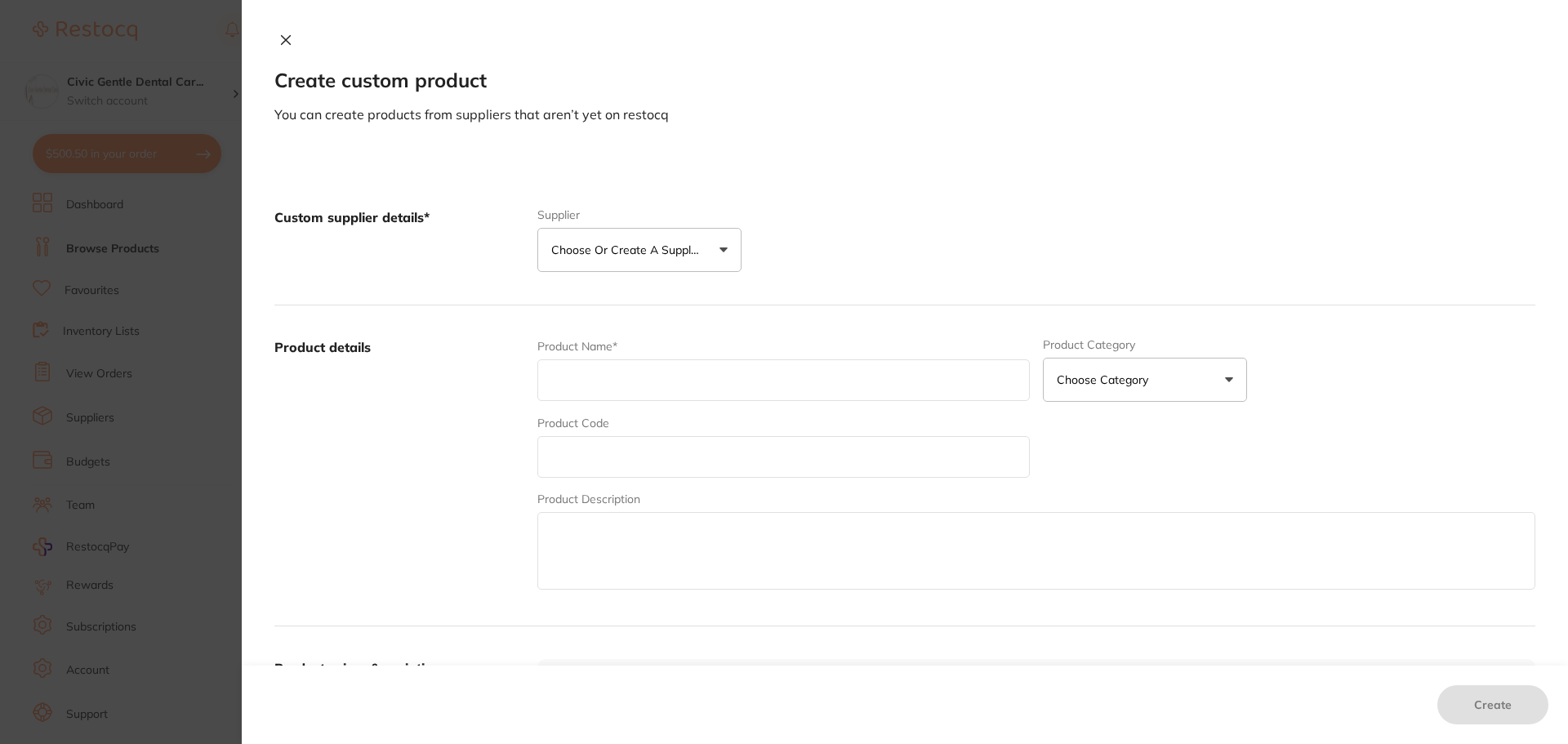
paste input "HuFriedyGroup Composite Instrument - #A6 XTS - Smooth Satin Steel handle"
type input "HuFriedyGroup Composite Instrument - #A6 XTS - Smooth Satin Steel handle"
click at [618, 257] on p "Choose or create a supplier" at bounding box center [629, 249] width 155 height 16
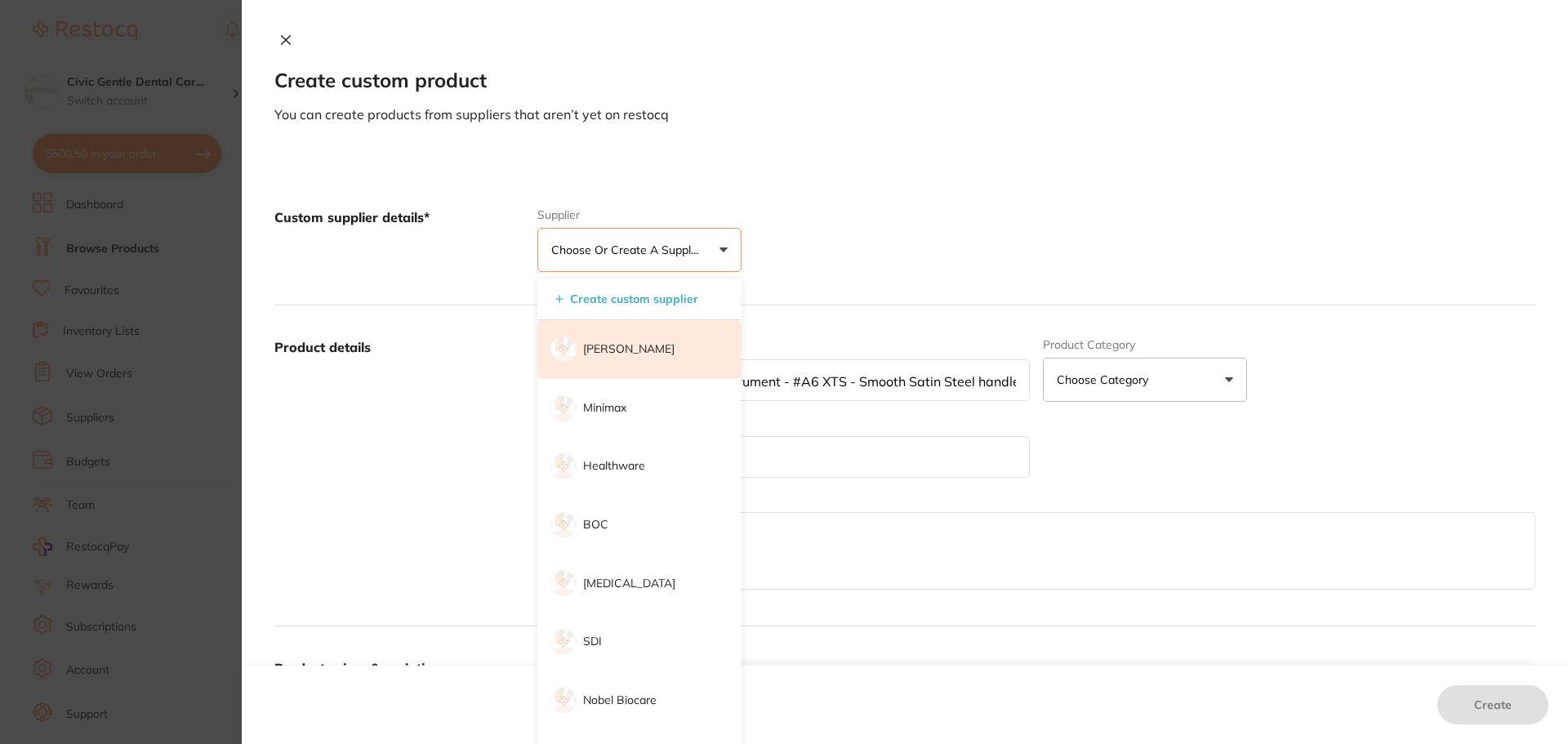
click at [628, 352] on p "[PERSON_NAME]" at bounding box center [629, 349] width 92 height 16
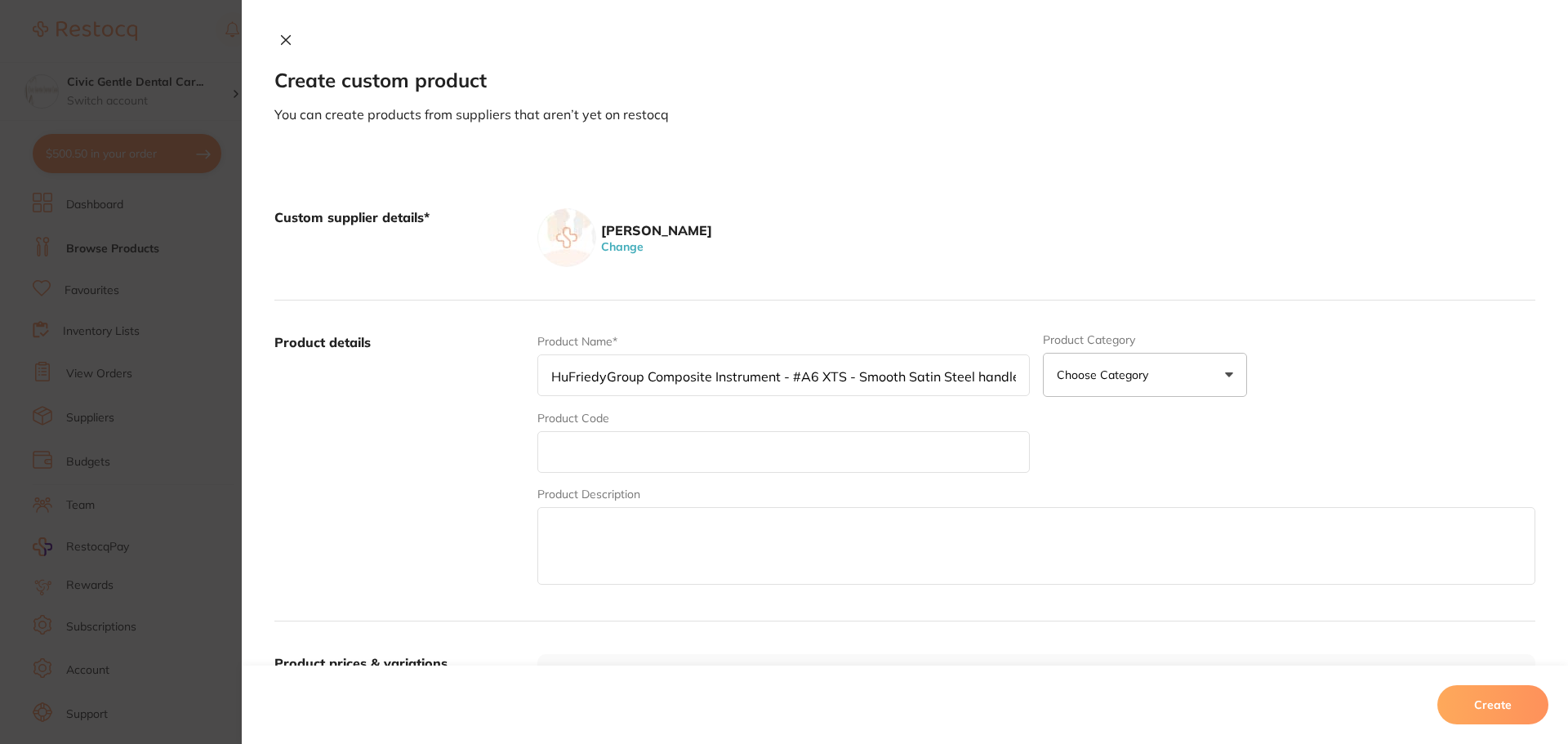
paste input "HF-TNPFIA6"
type input "HF-TNPFIA6"
click at [1108, 373] on p "Choose Category" at bounding box center [1106, 374] width 98 height 16
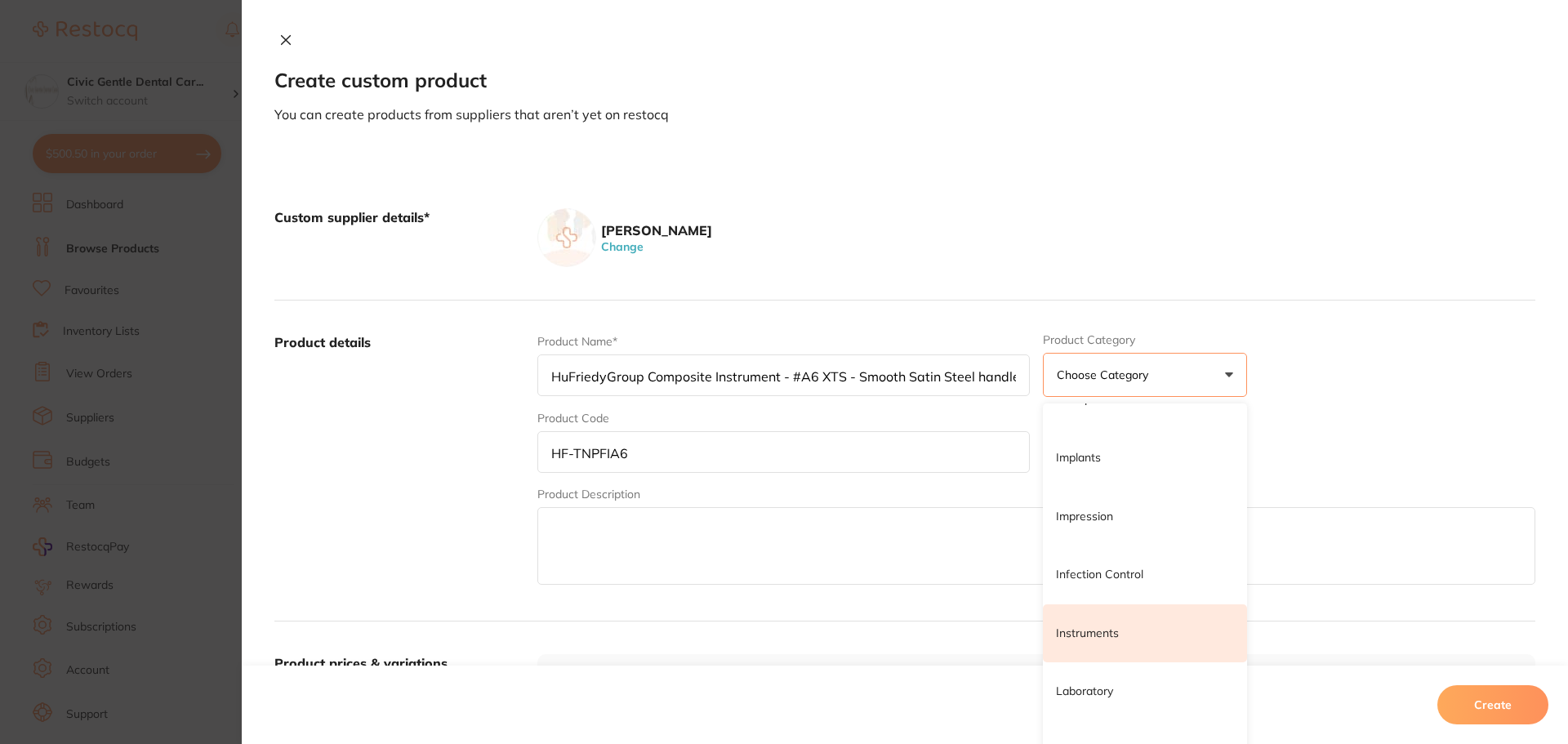
click at [1113, 646] on li "Instruments" at bounding box center [1144, 633] width 204 height 58
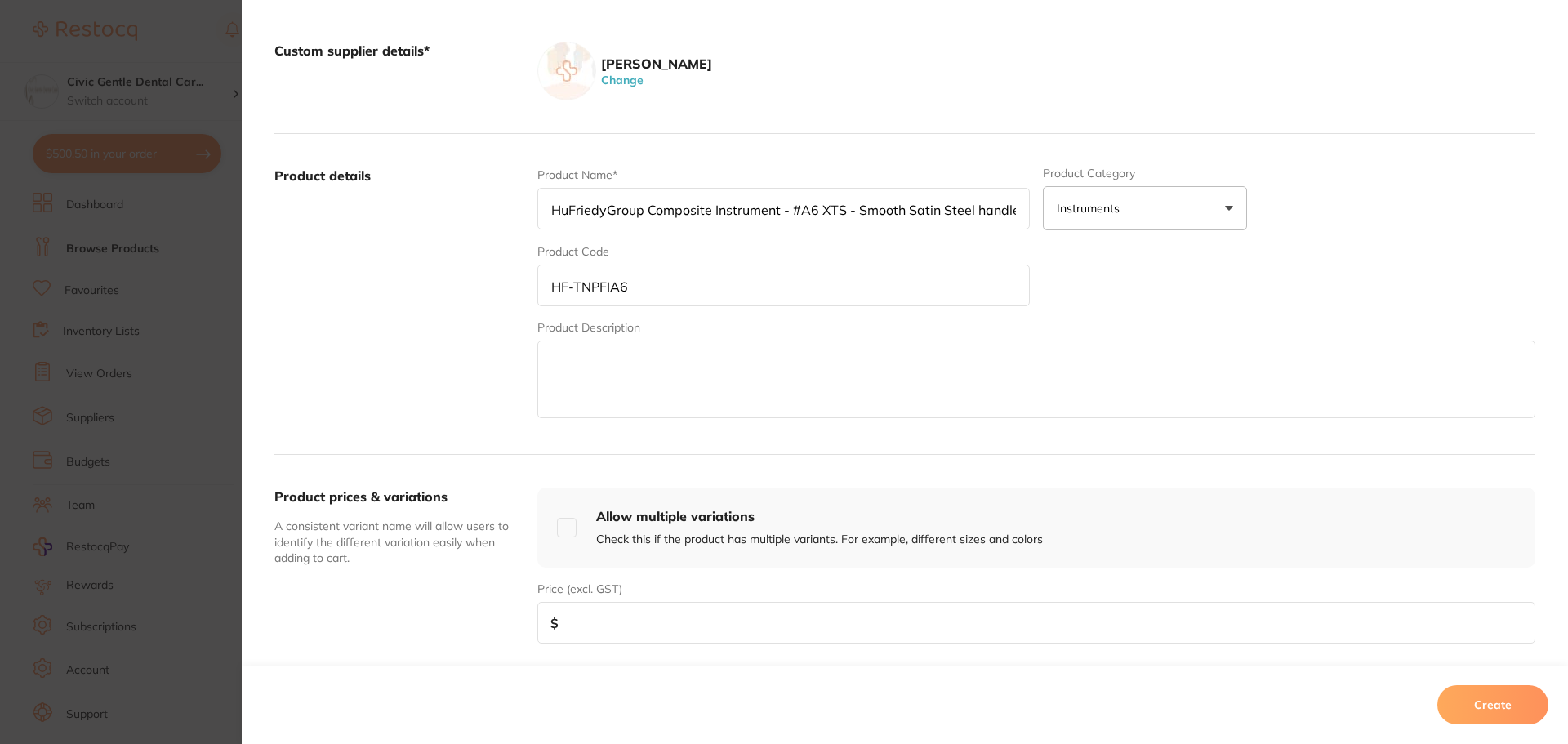
scroll to position [245, 0]
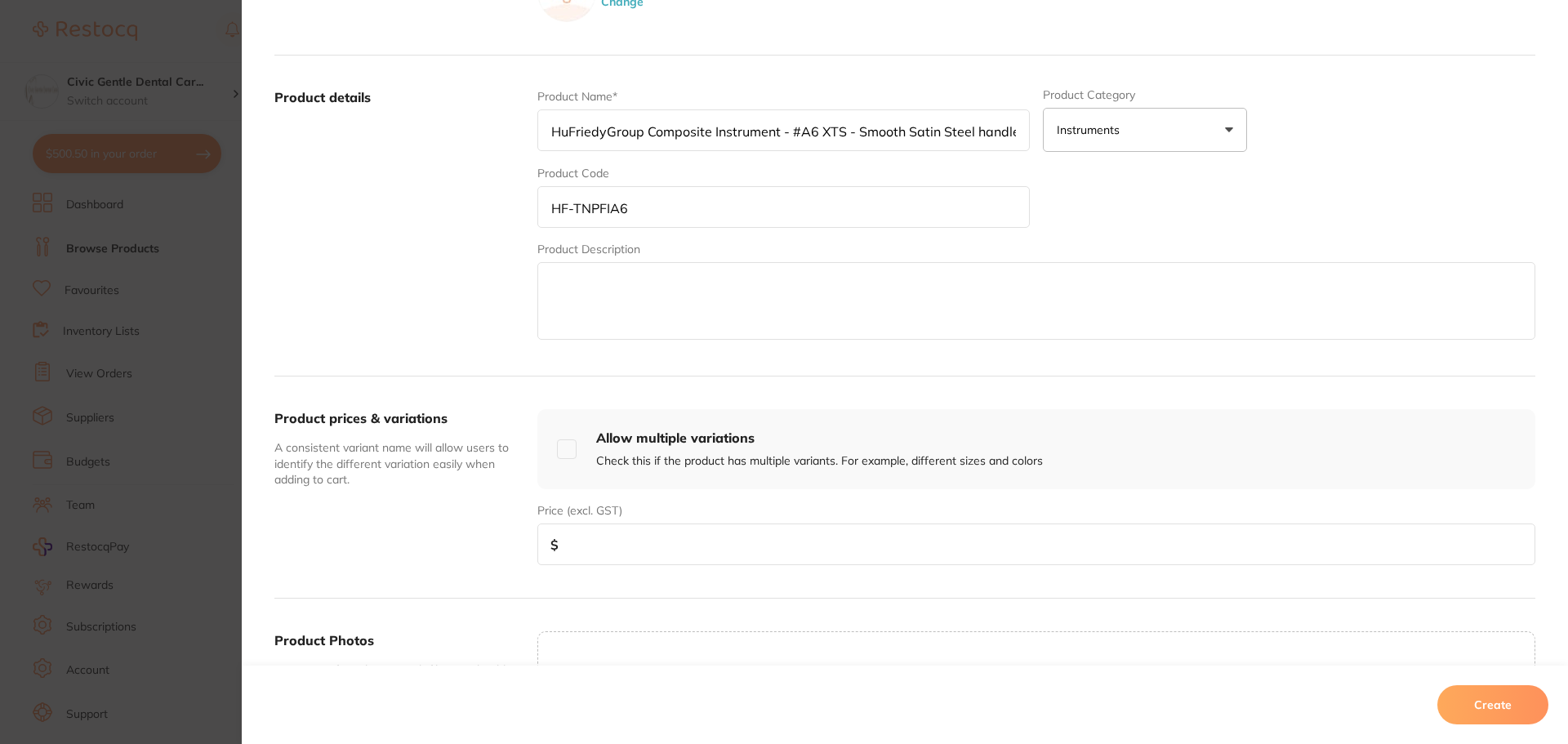
click at [611, 548] on input "number" at bounding box center [1036, 545] width 997 height 42
click at [600, 544] on input "number" at bounding box center [1036, 545] width 997 height 42
type input "92.72"
click at [594, 215] on input "HF-TNPFIA6" at bounding box center [783, 207] width 492 height 42
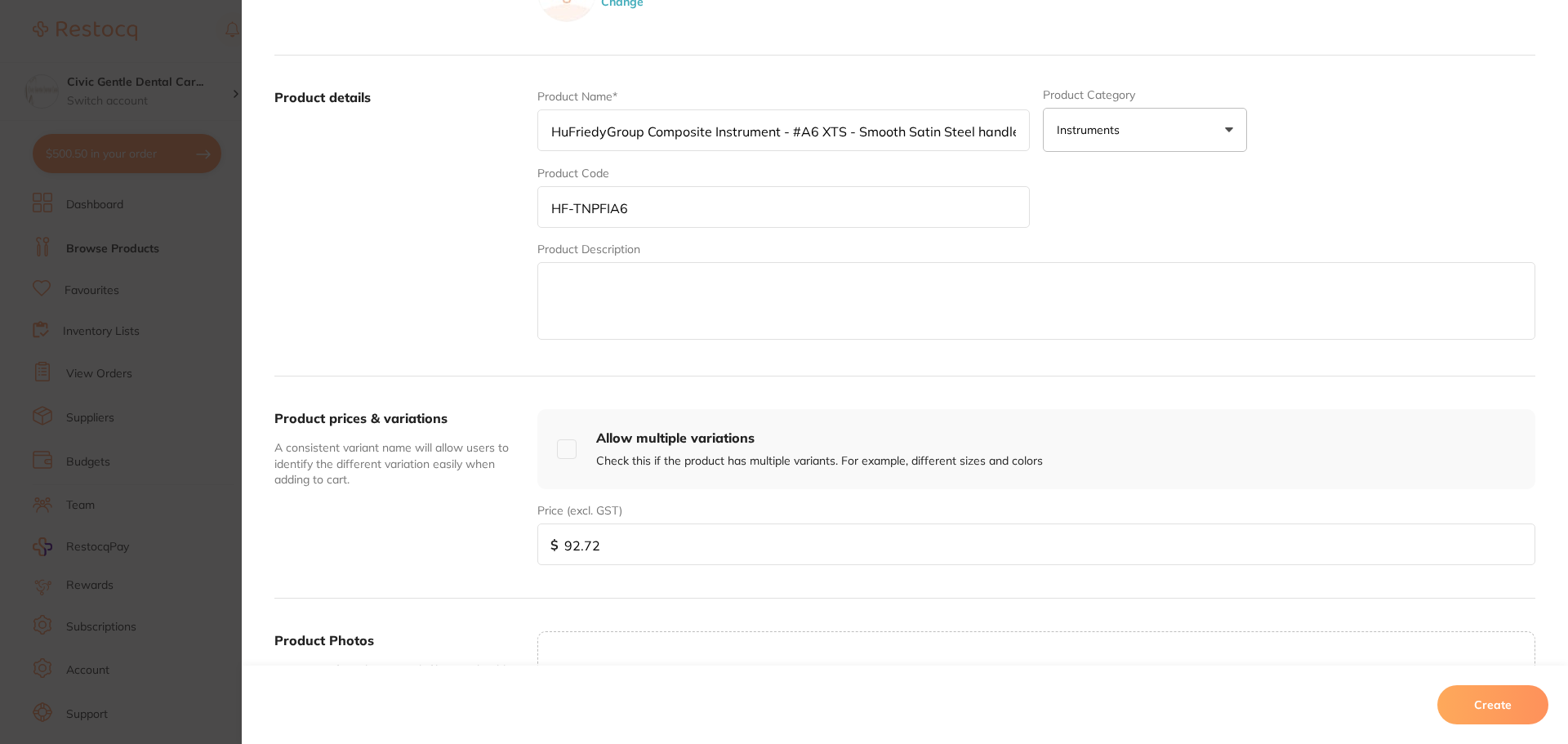
click at [594, 215] on input "HF-TNPFIA6" at bounding box center [783, 207] width 492 height 42
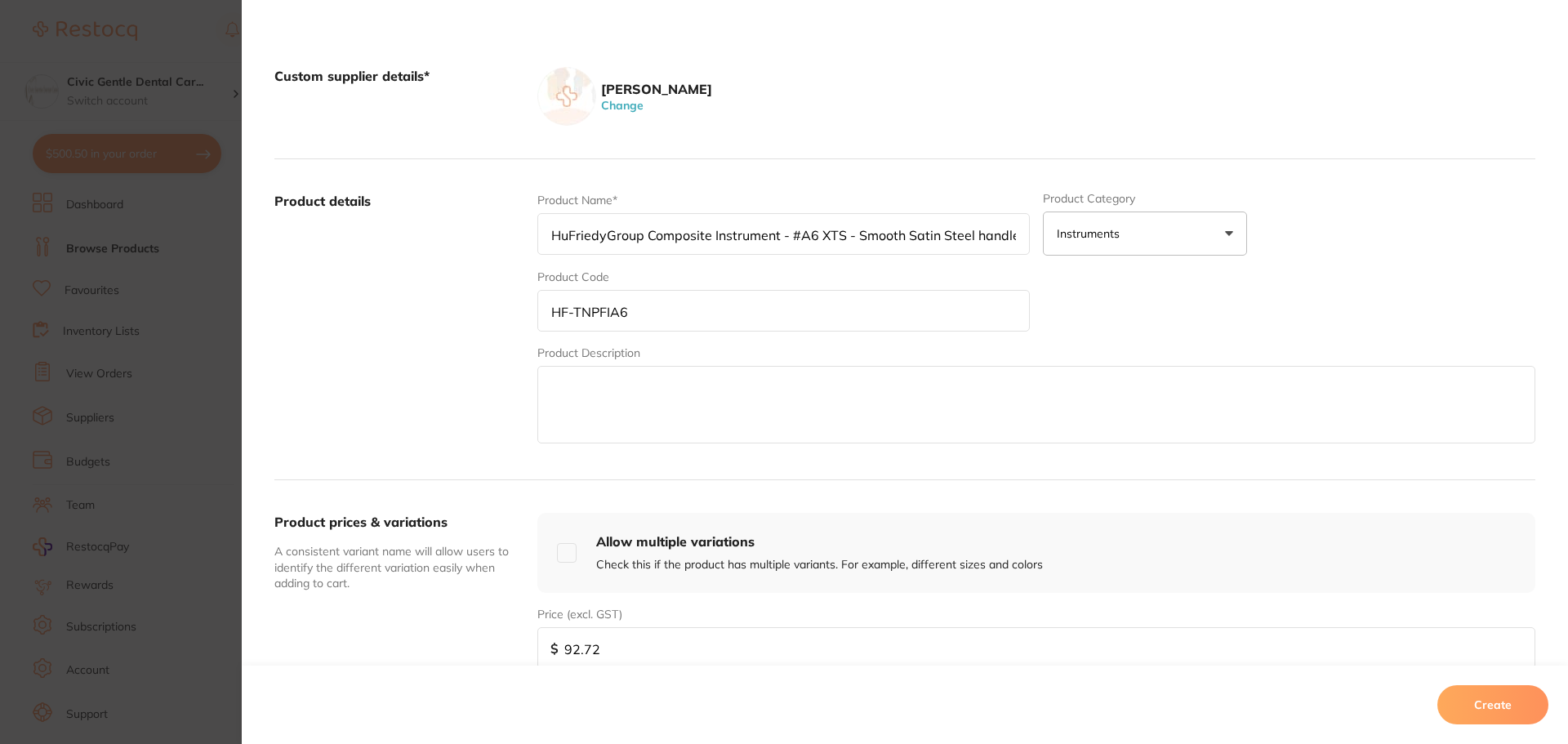
scroll to position [0, 0]
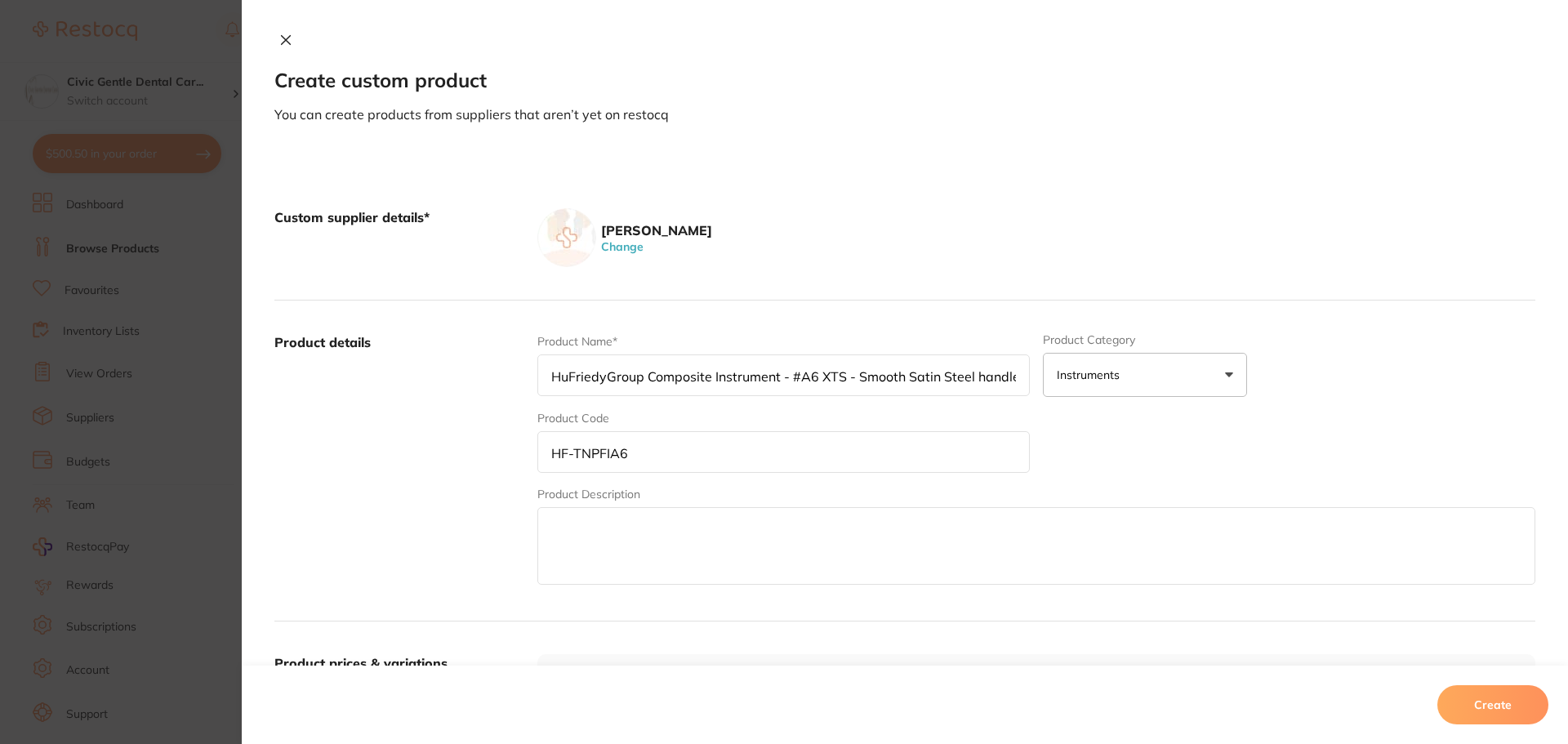
click at [1491, 704] on button "Create" at bounding box center [1492, 705] width 111 height 39
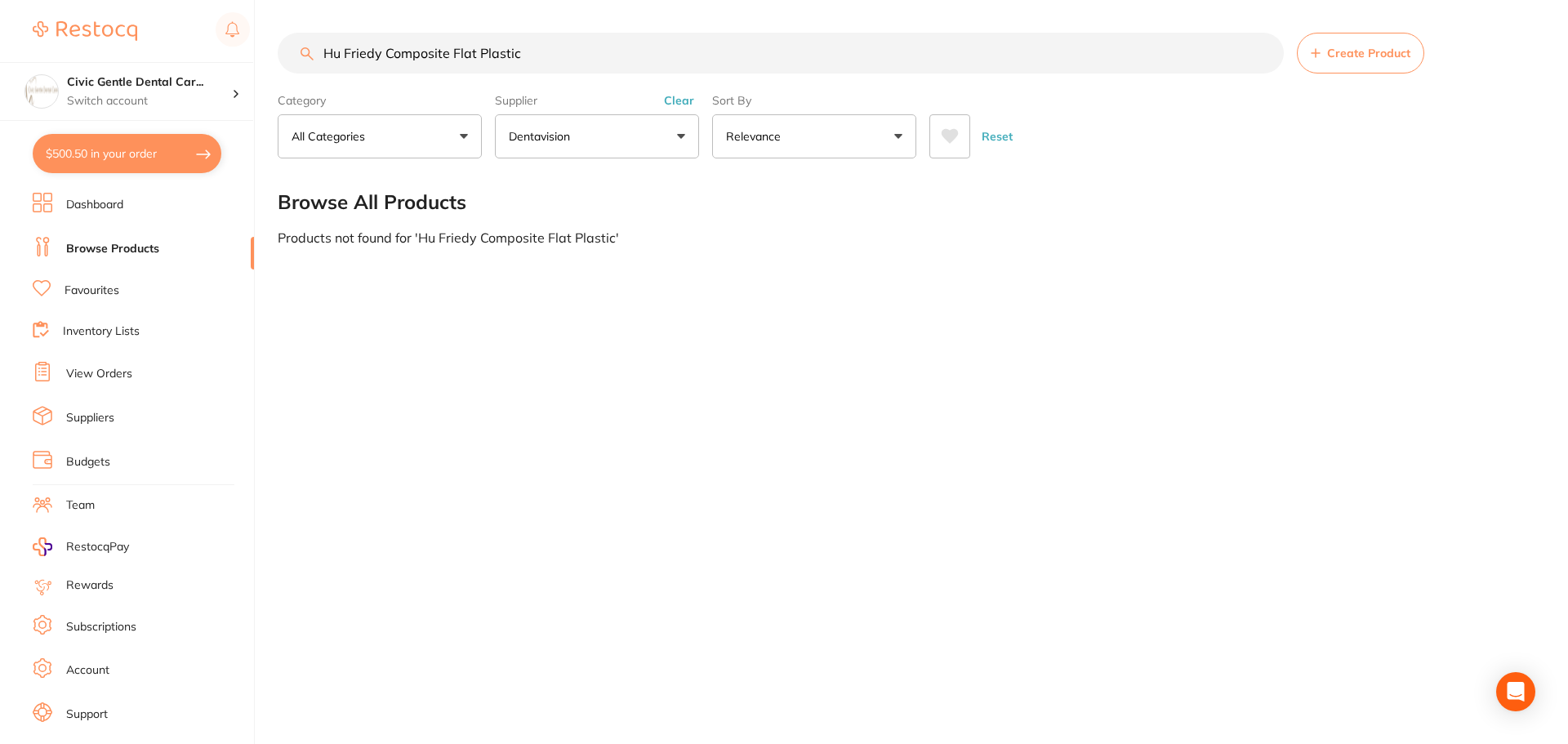
click at [380, 51] on input "Hu Friedy Composite Flat Plastic" at bounding box center [780, 53] width 1006 height 41
paste input "F-TNPFIA6"
type input "HF-TNPFIA6"
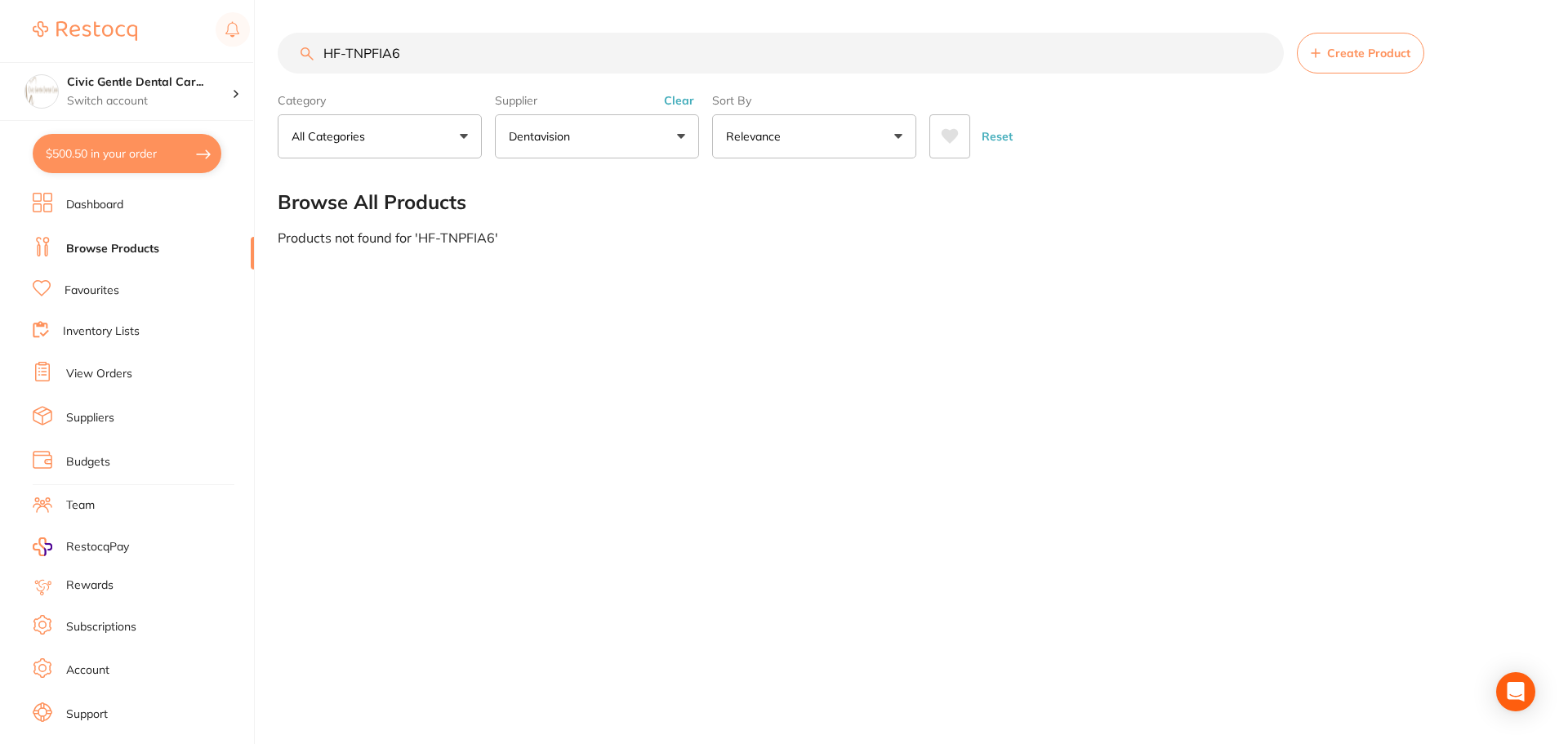
click at [589, 118] on button "Dentavision" at bounding box center [596, 136] width 204 height 44
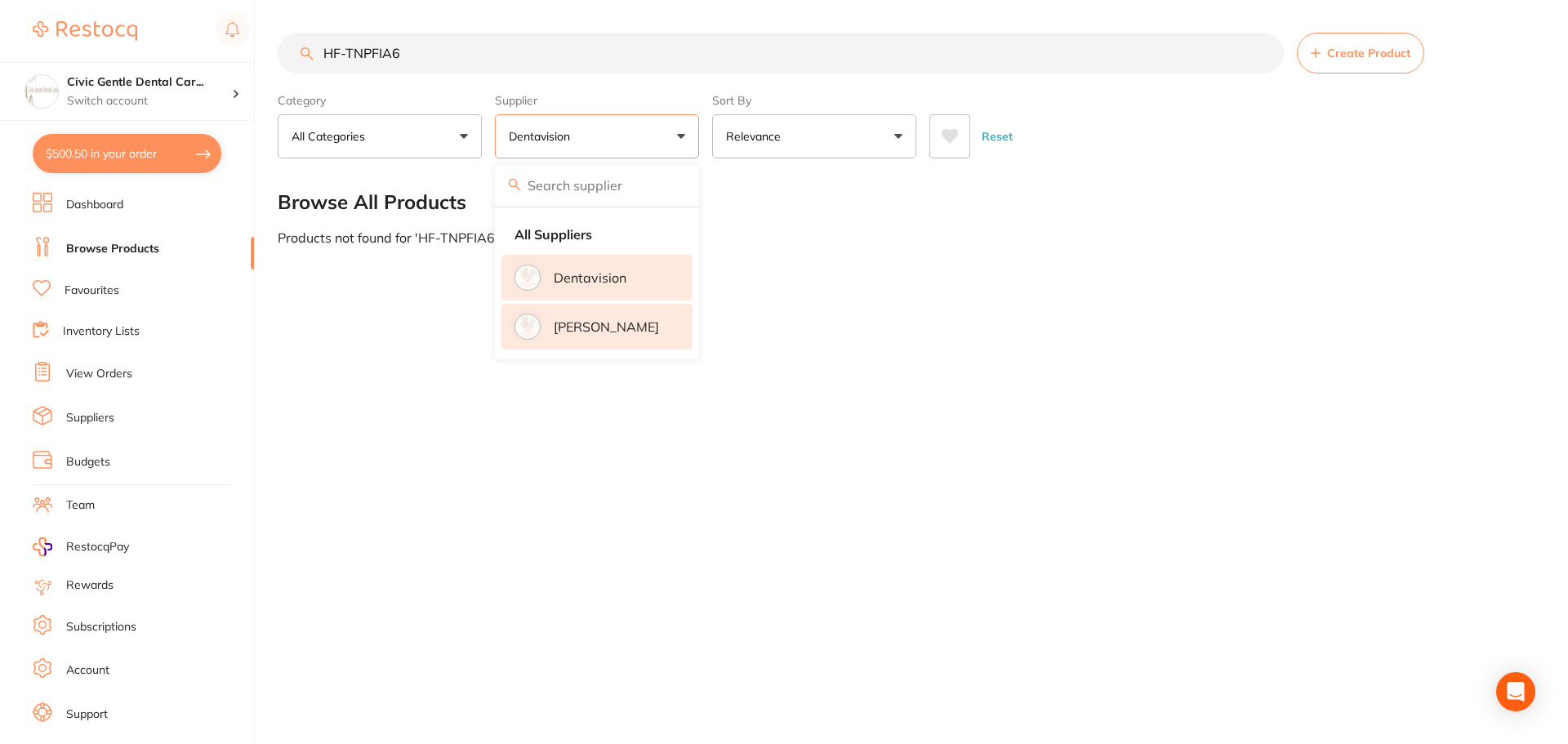
click at [592, 323] on p "[PERSON_NAME]" at bounding box center [606, 327] width 105 height 14
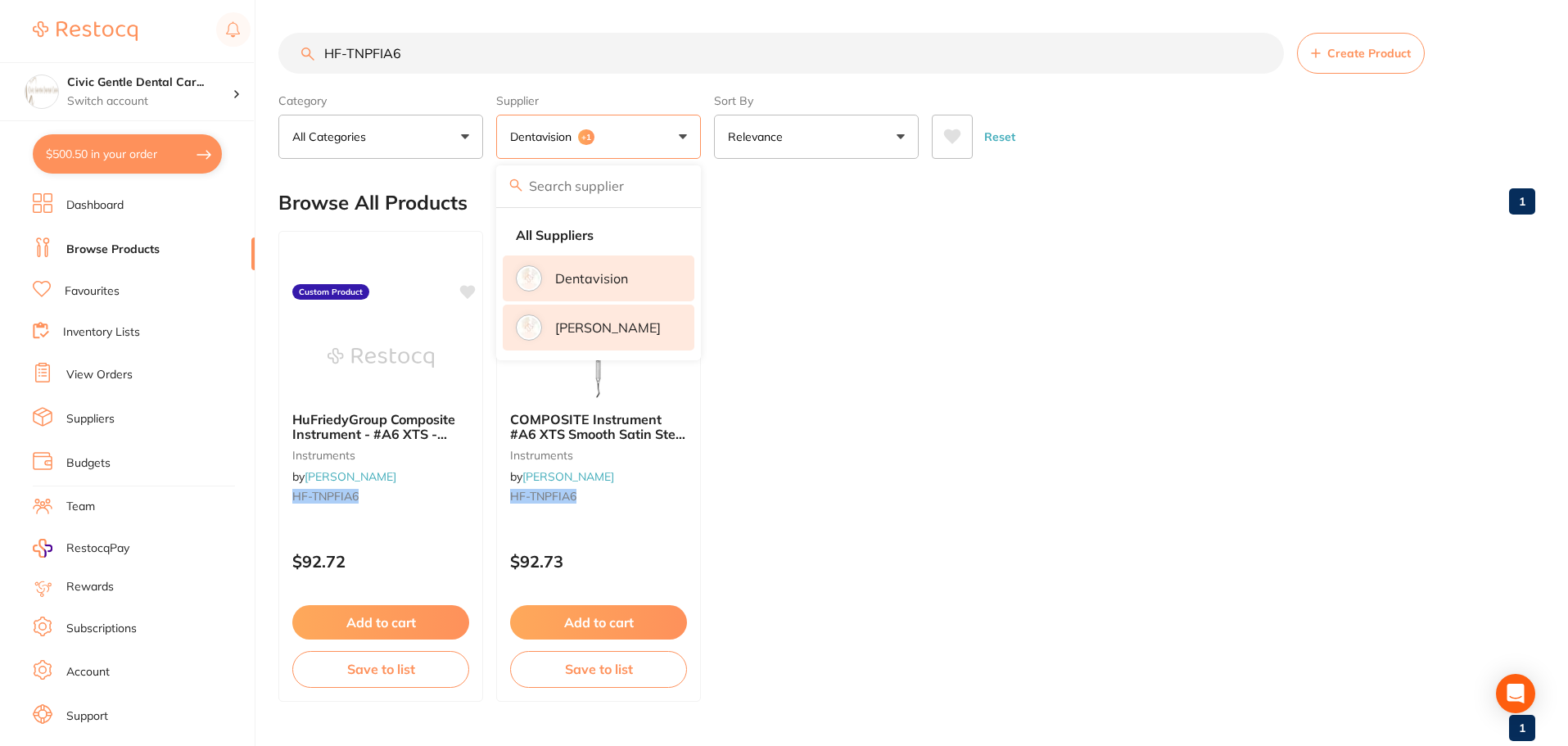
click at [796, 465] on ul "HuFriedyGroup Composite Instrument - #A6 XTS - Smooth Satin Steel handle instru…" at bounding box center [906, 467] width 1257 height 470
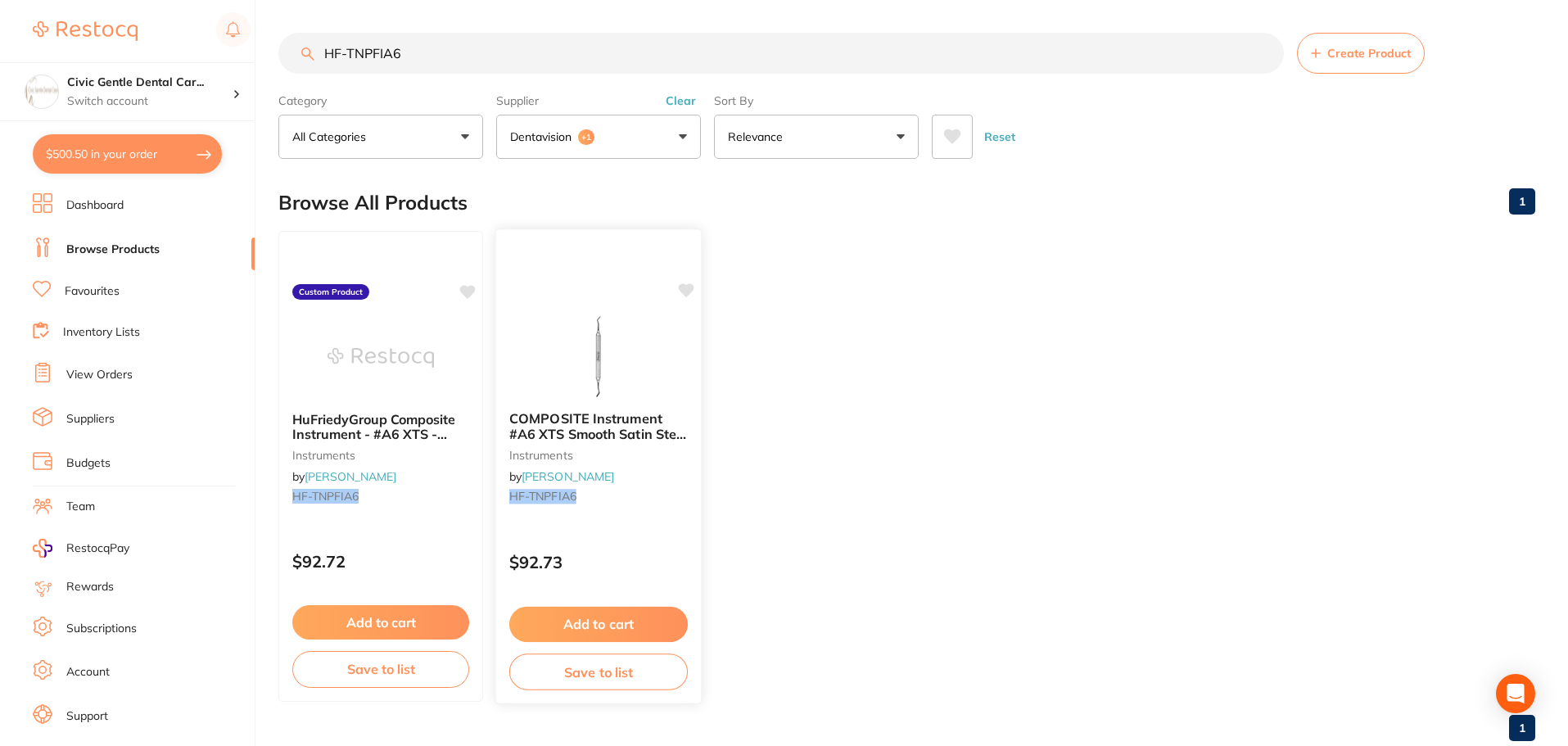
click at [614, 449] on small "instruments" at bounding box center [599, 455] width 179 height 13
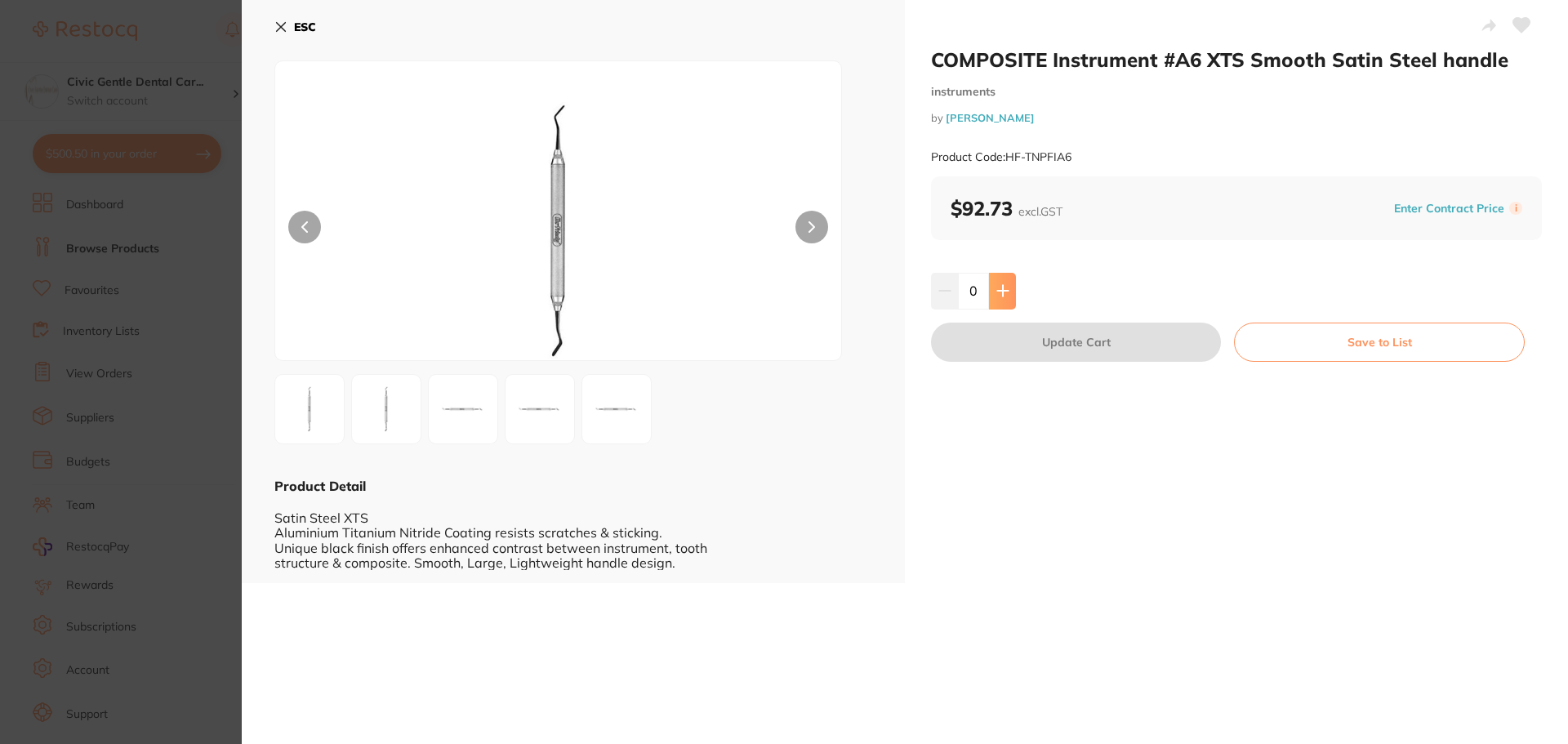
click at [1002, 283] on button at bounding box center [1002, 291] width 27 height 36
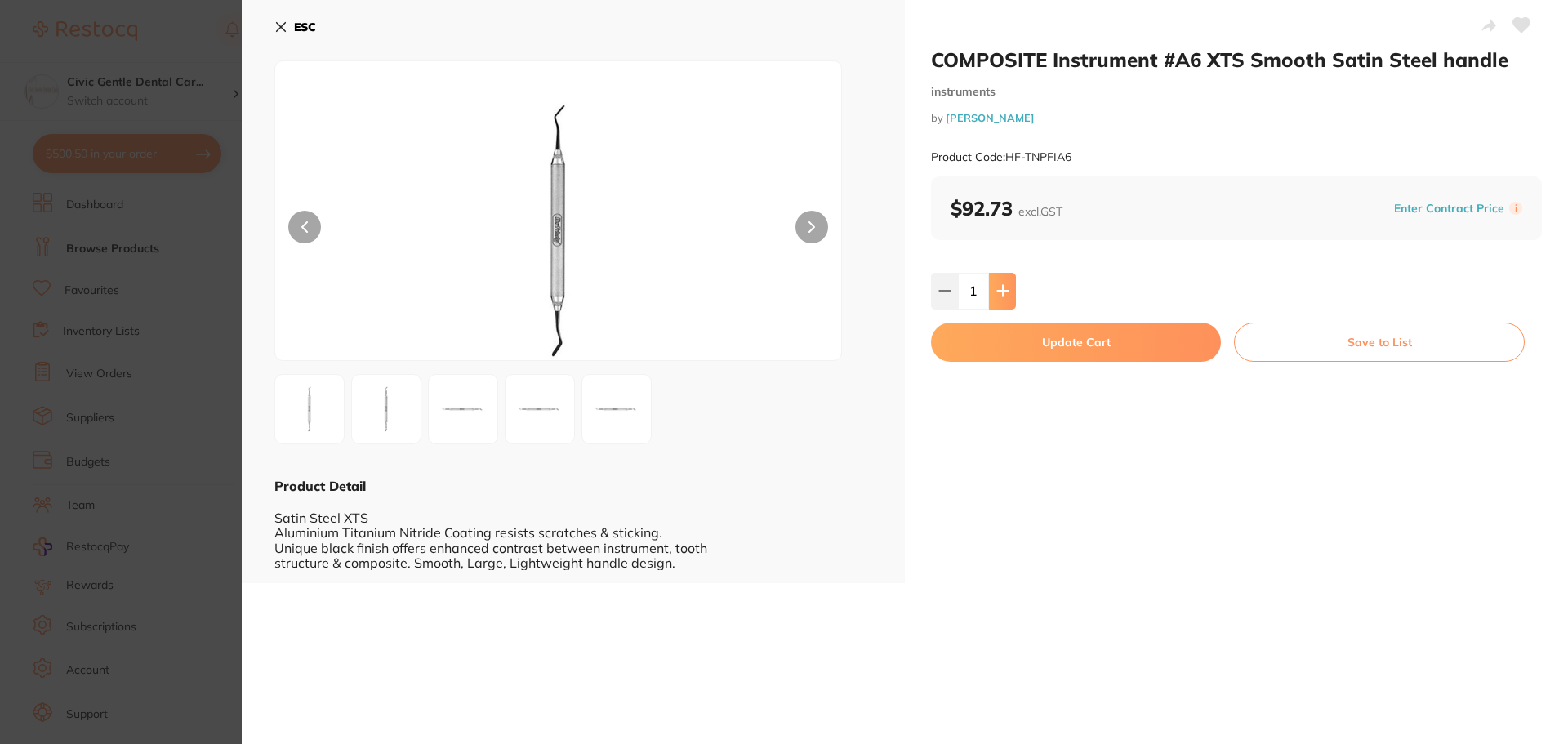
click at [1002, 284] on icon at bounding box center [1003, 291] width 13 height 13
type input "2"
click at [1035, 343] on button "Update Cart" at bounding box center [1075, 342] width 290 height 39
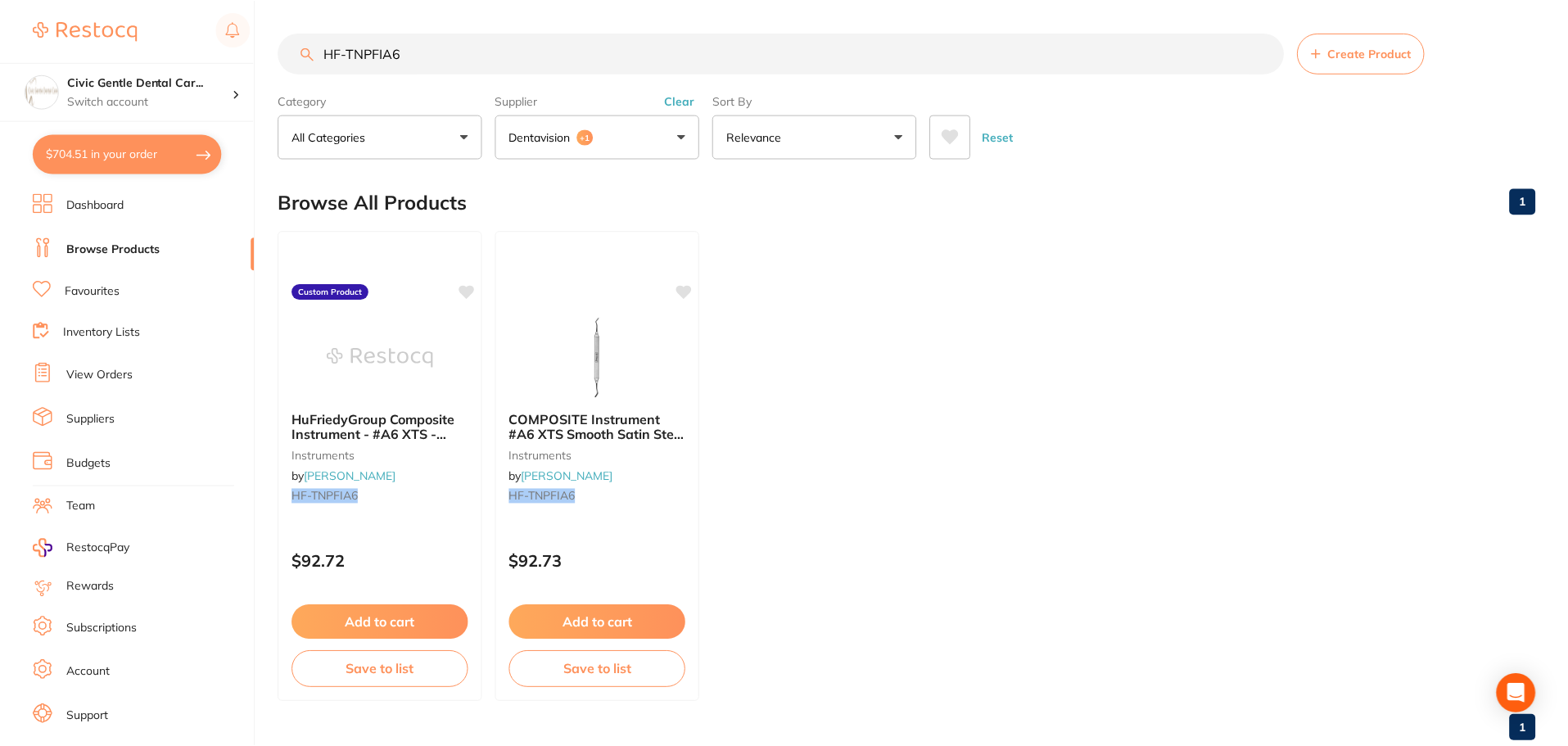
scroll to position [41, 0]
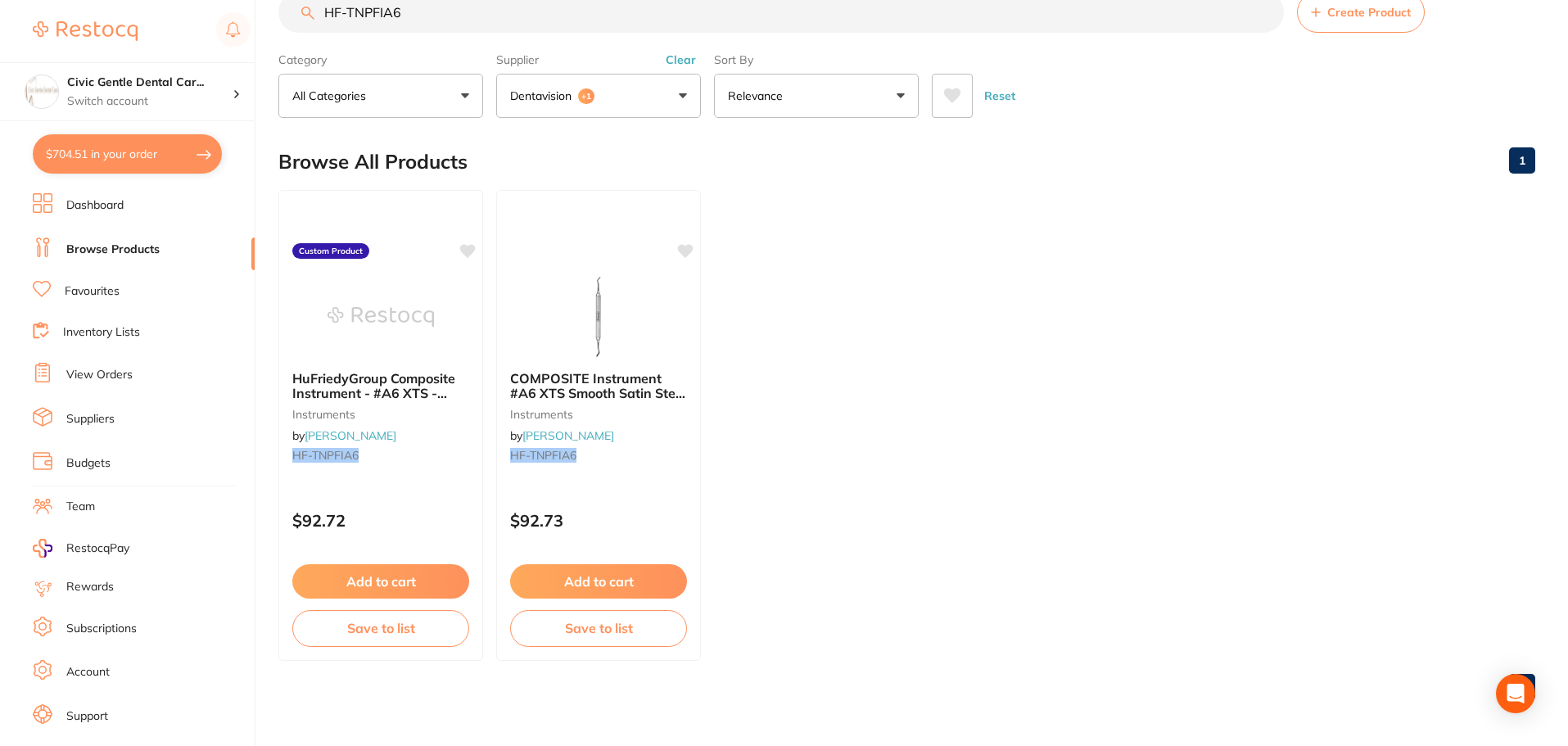
click at [1383, 30] on button "Create Product" at bounding box center [1361, 12] width 128 height 41
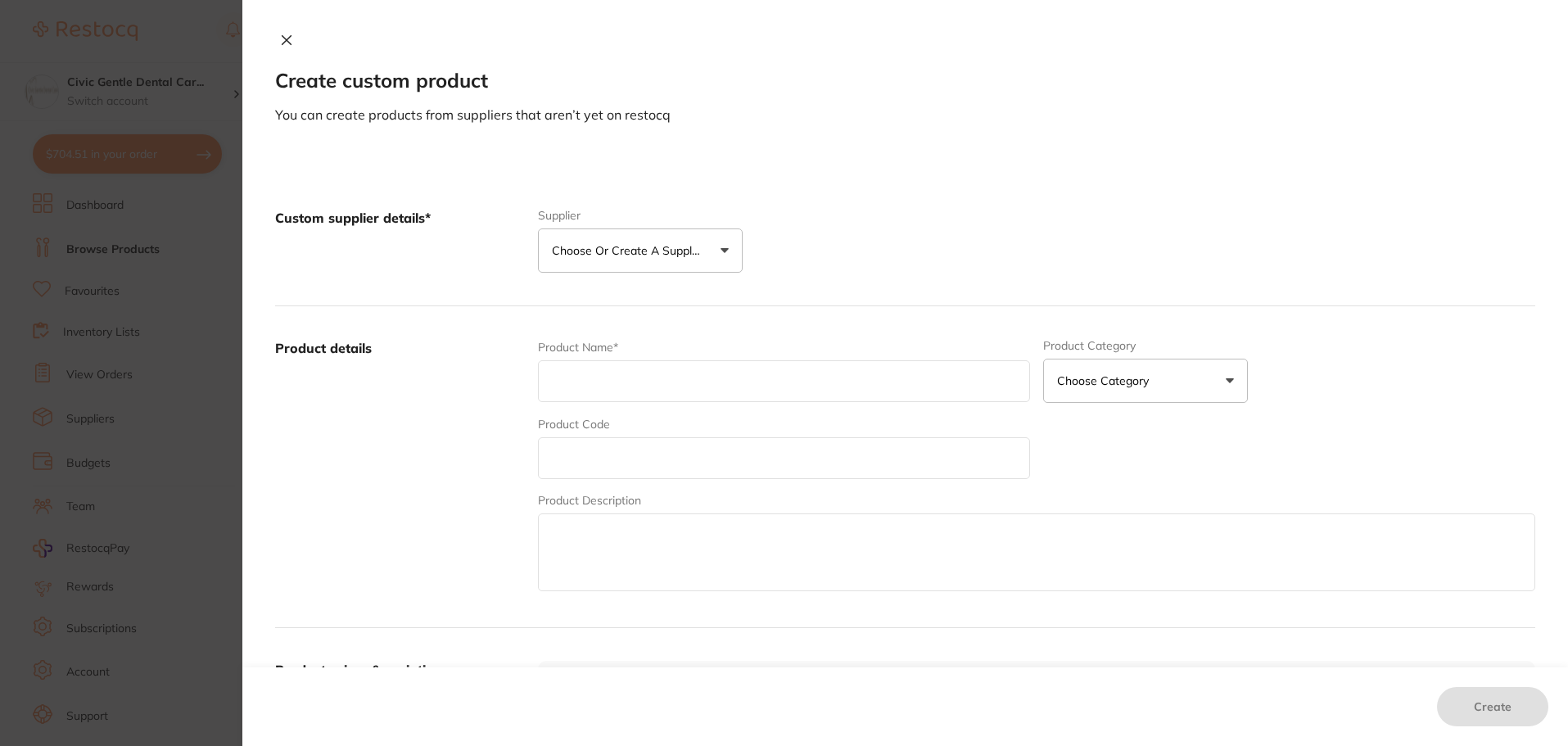
click at [280, 34] on icon at bounding box center [287, 40] width 13 height 13
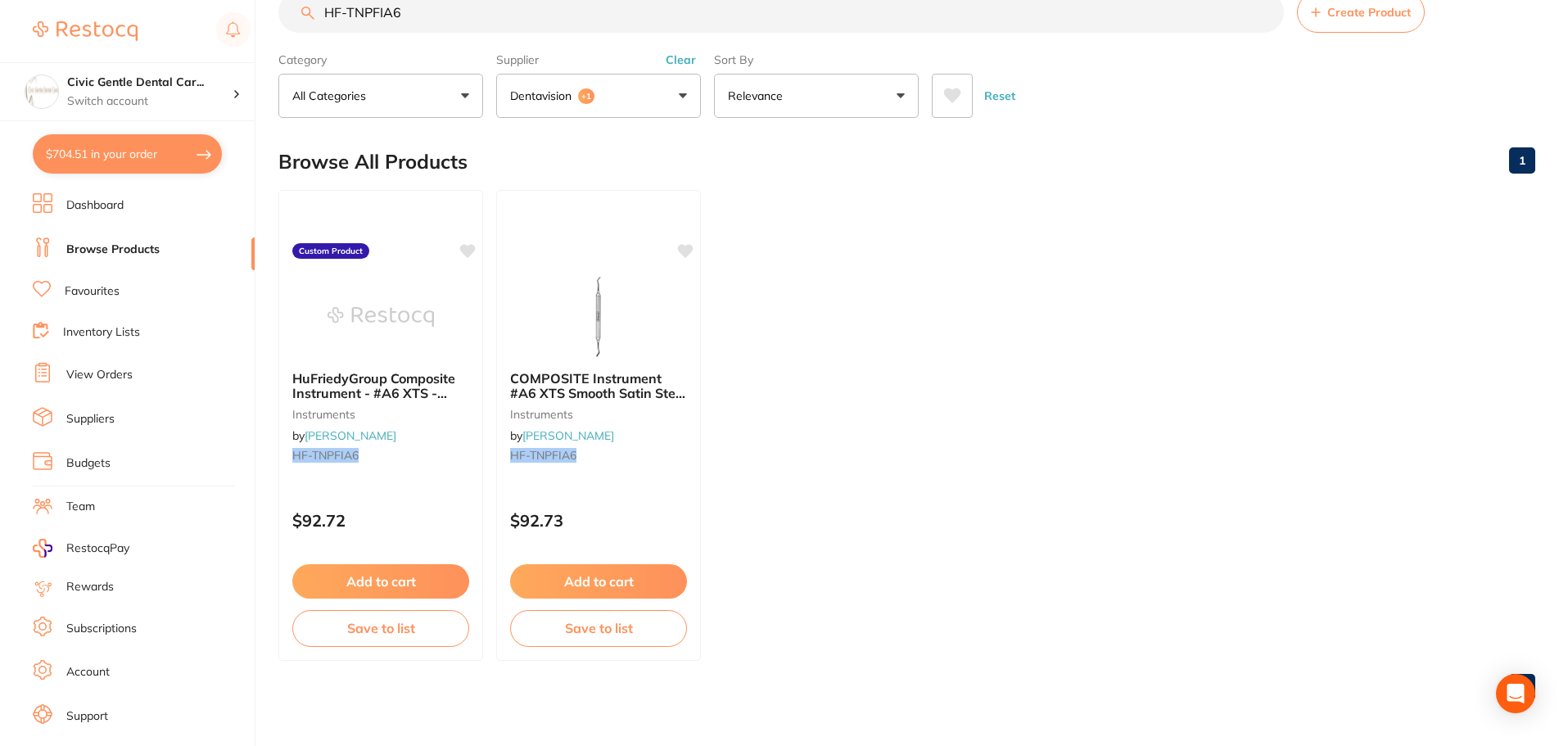
click at [154, 140] on button "$704.51 in your order" at bounding box center [127, 154] width 189 height 39
checkbox input "true"
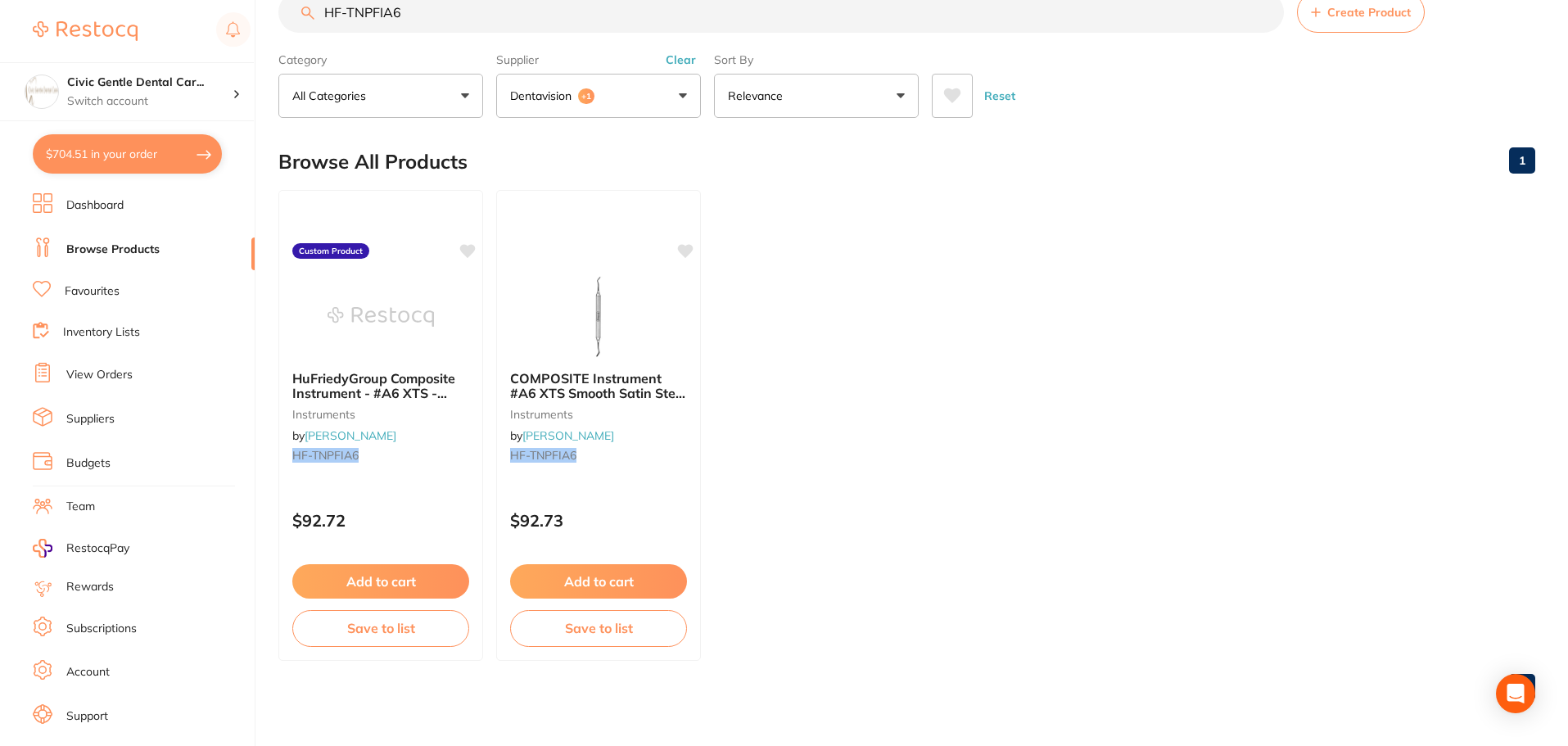
checkbox input "true"
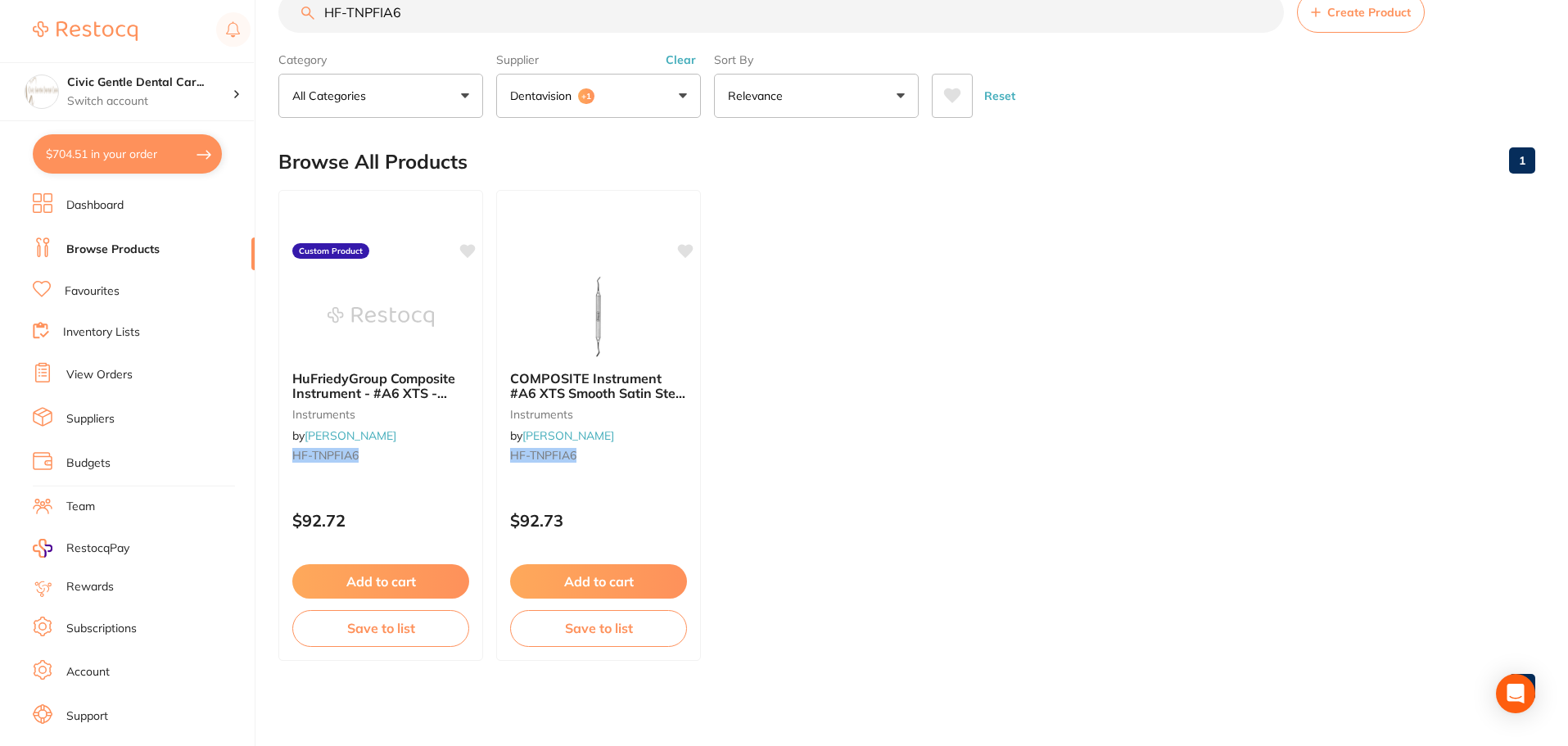
checkbox input "true"
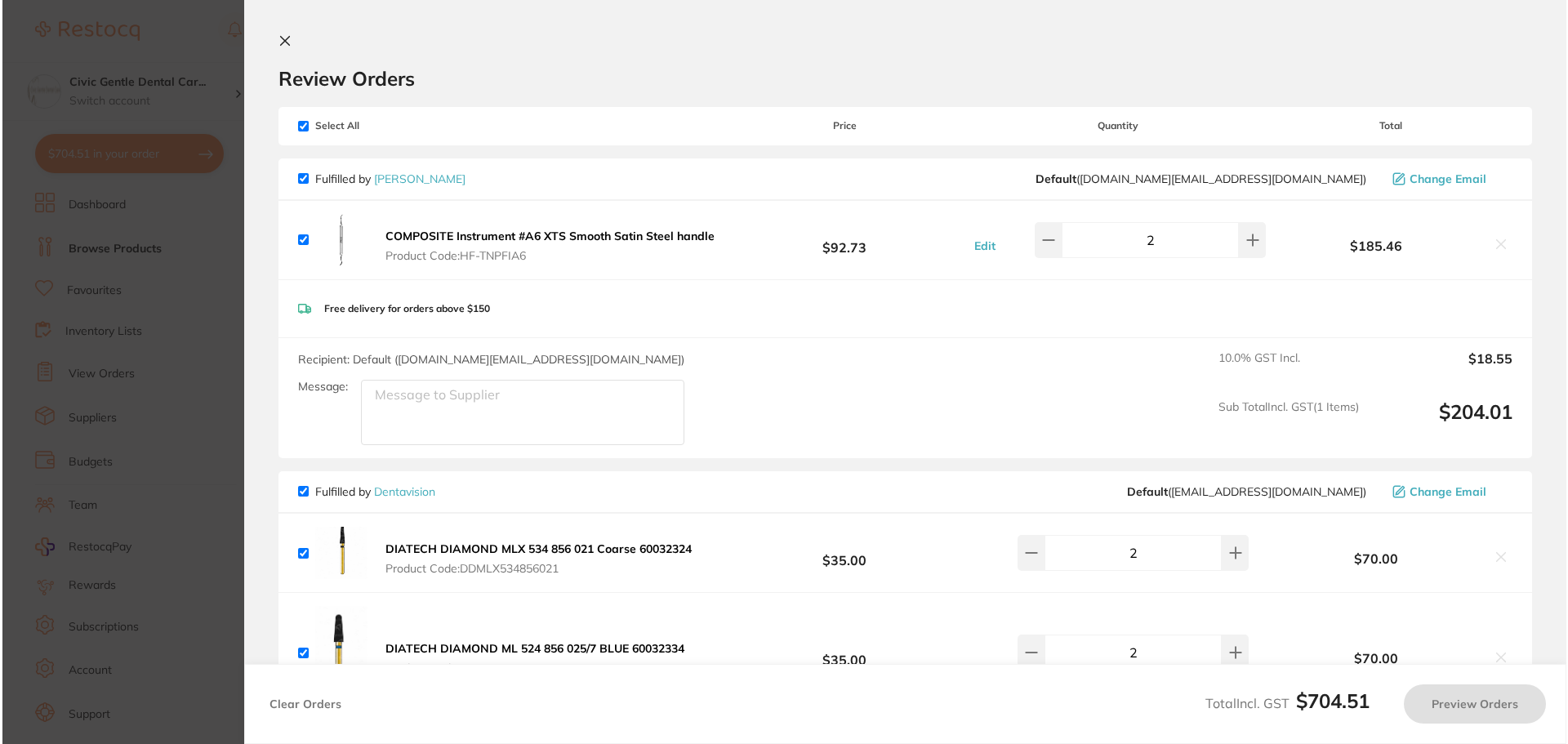
scroll to position [0, 0]
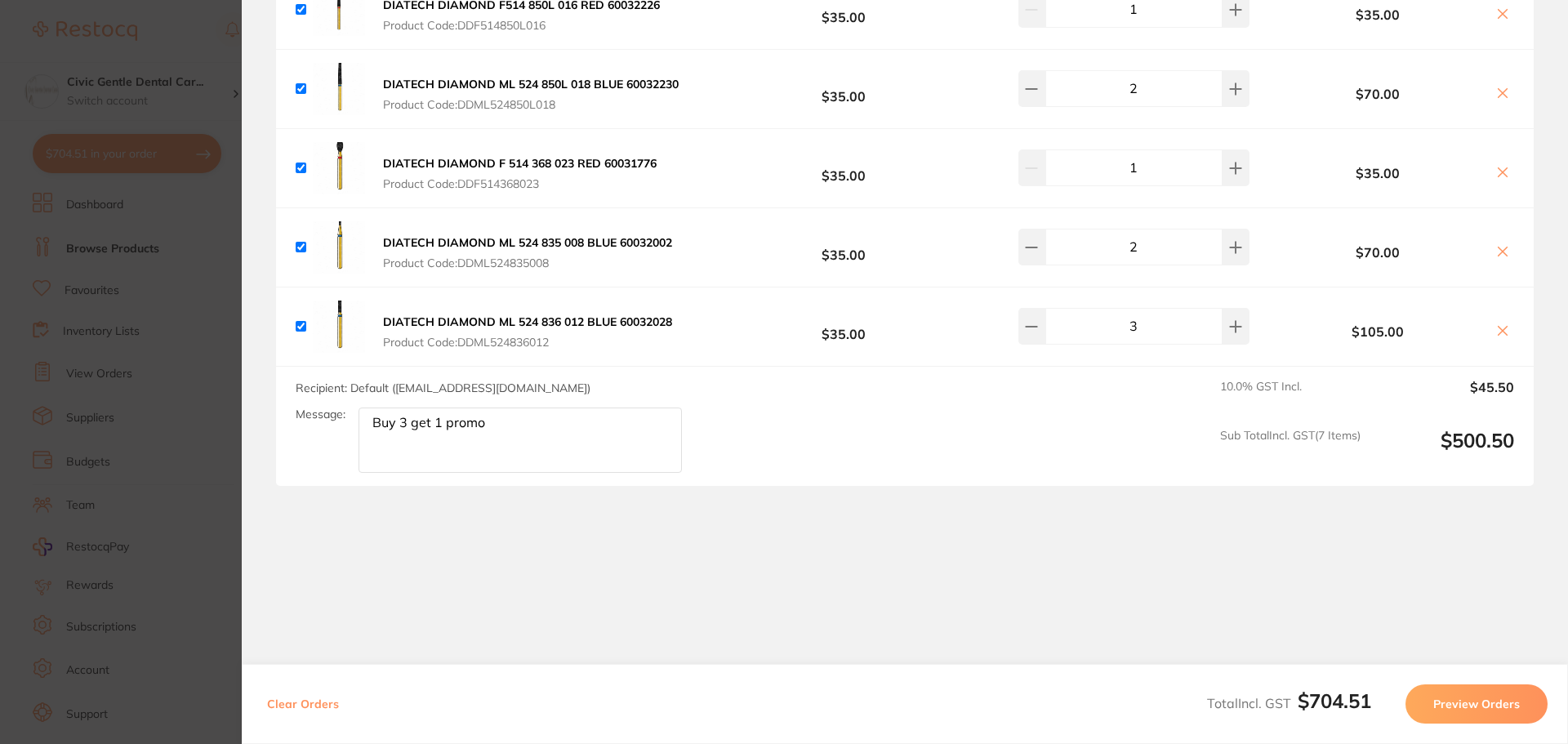
click at [1488, 711] on button "Preview Orders" at bounding box center [1476, 704] width 142 height 39
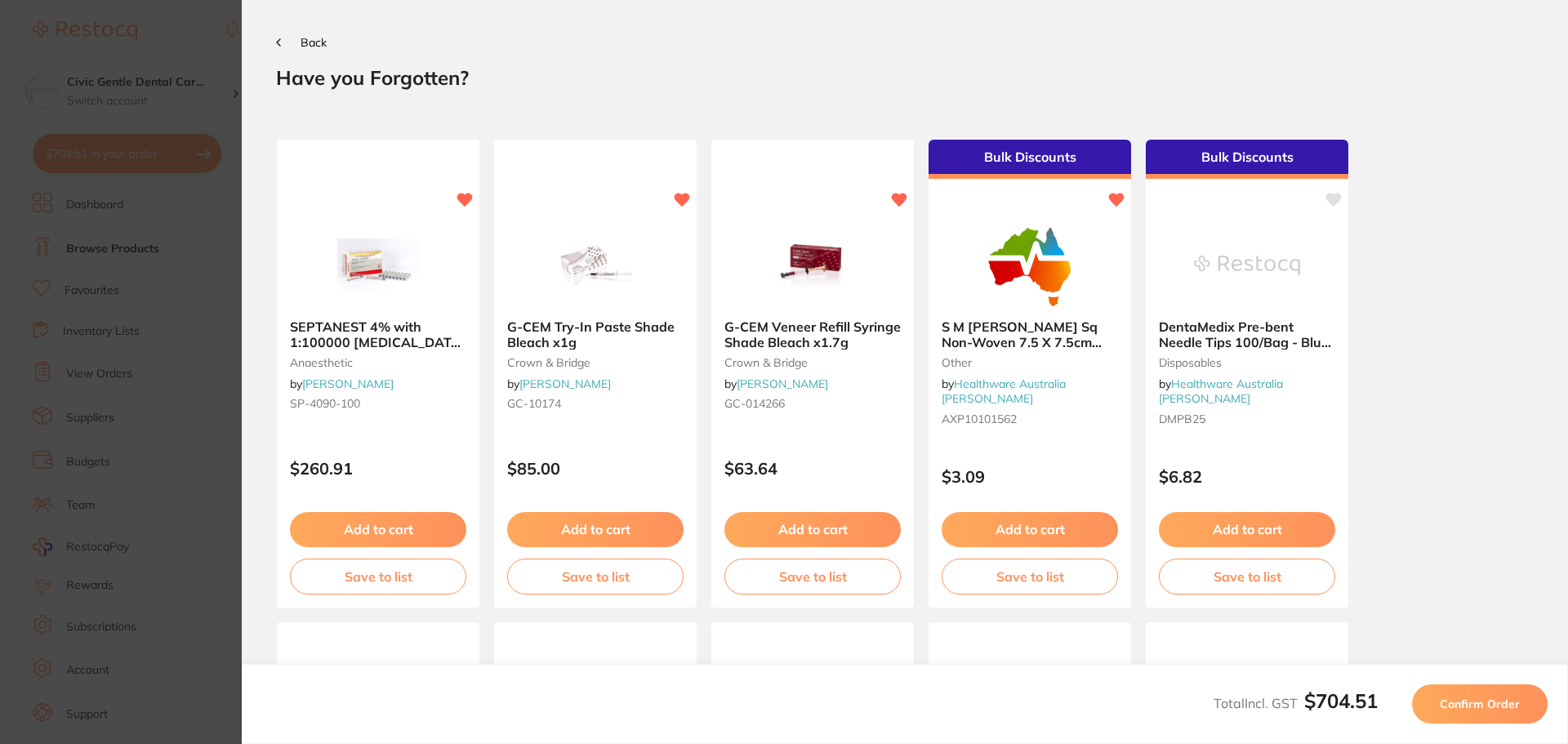
click at [1488, 700] on span "Confirm Order" at bounding box center [1480, 704] width 80 height 14
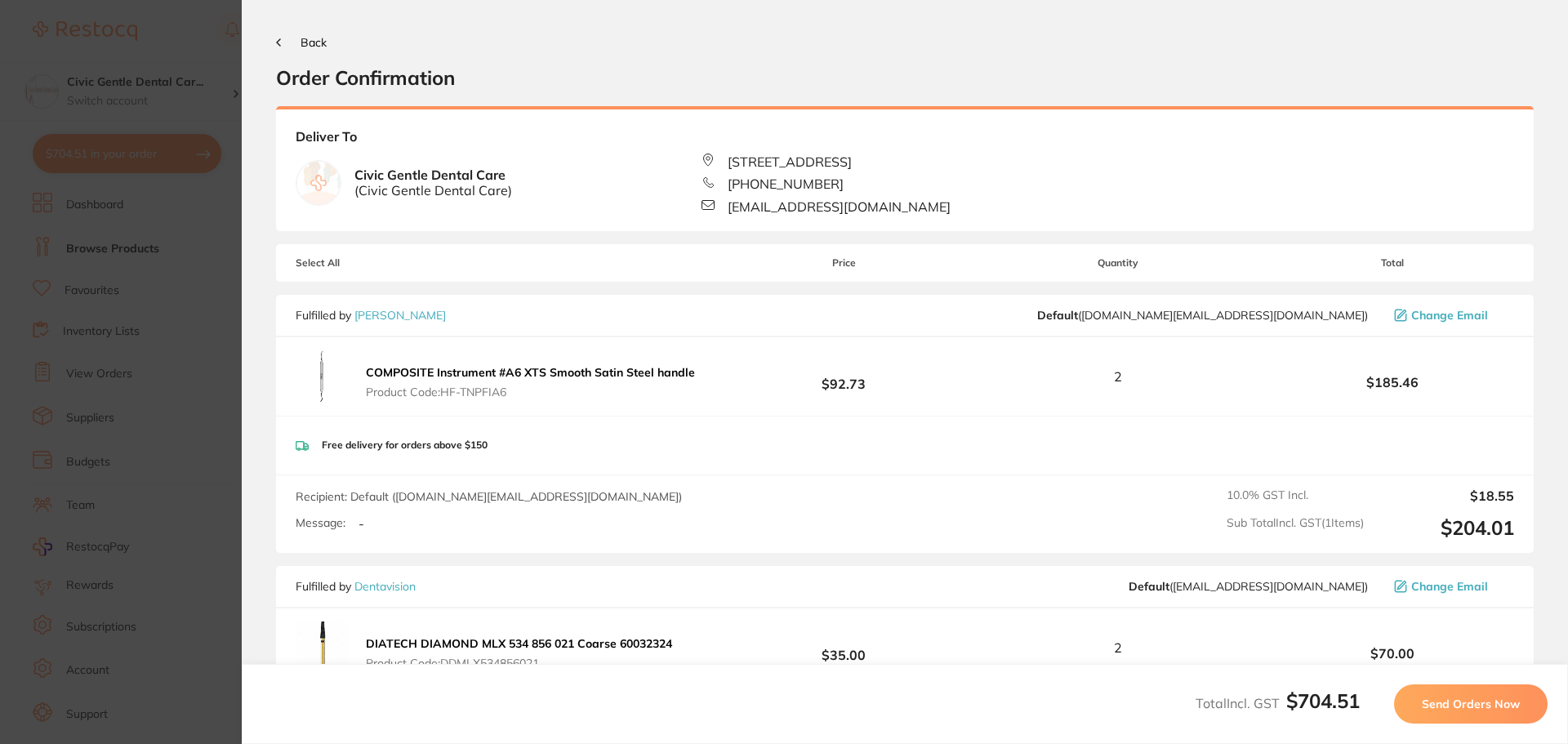
click at [1501, 712] on button "Send Orders Now" at bounding box center [1470, 704] width 153 height 39
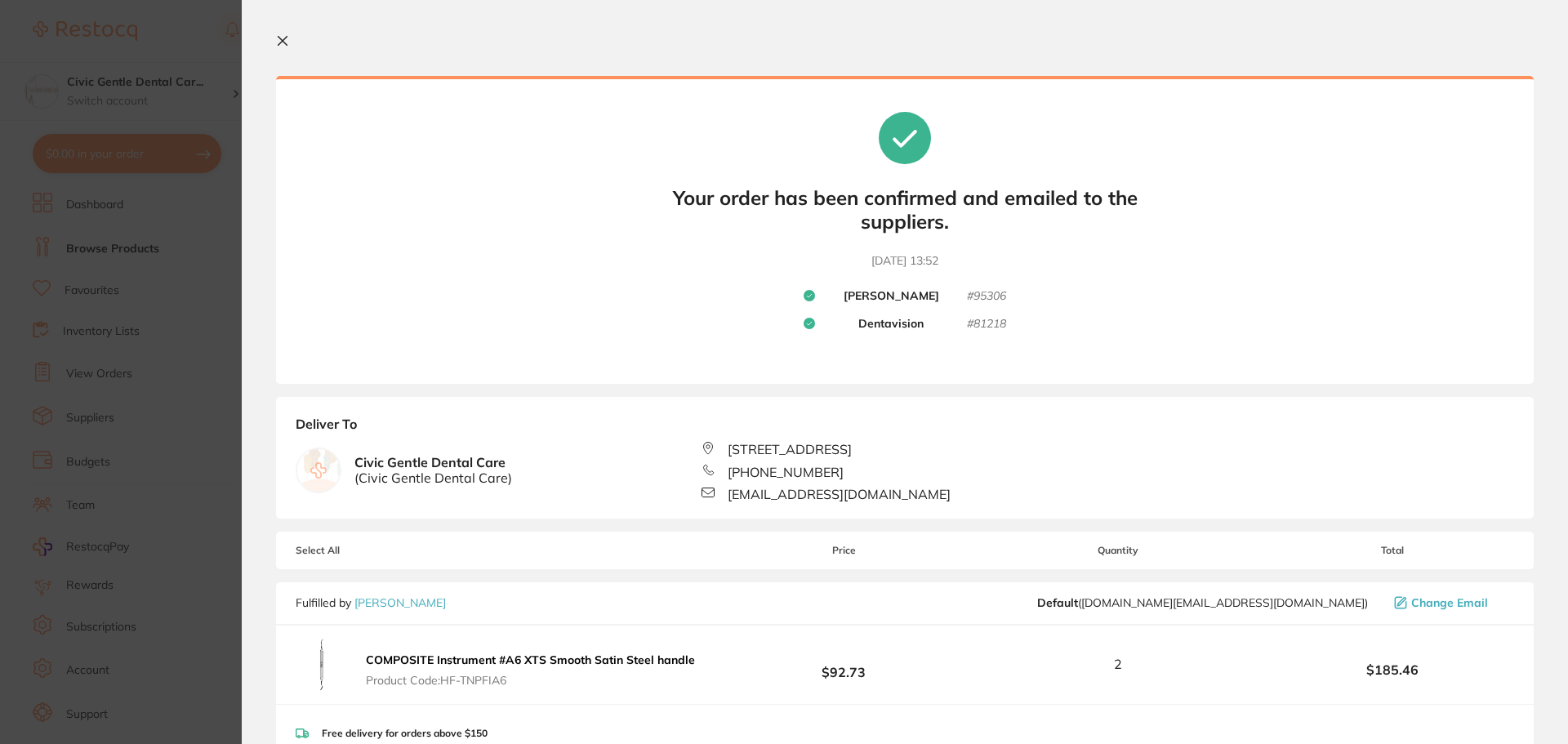
click at [282, 36] on icon at bounding box center [282, 41] width 13 height 13
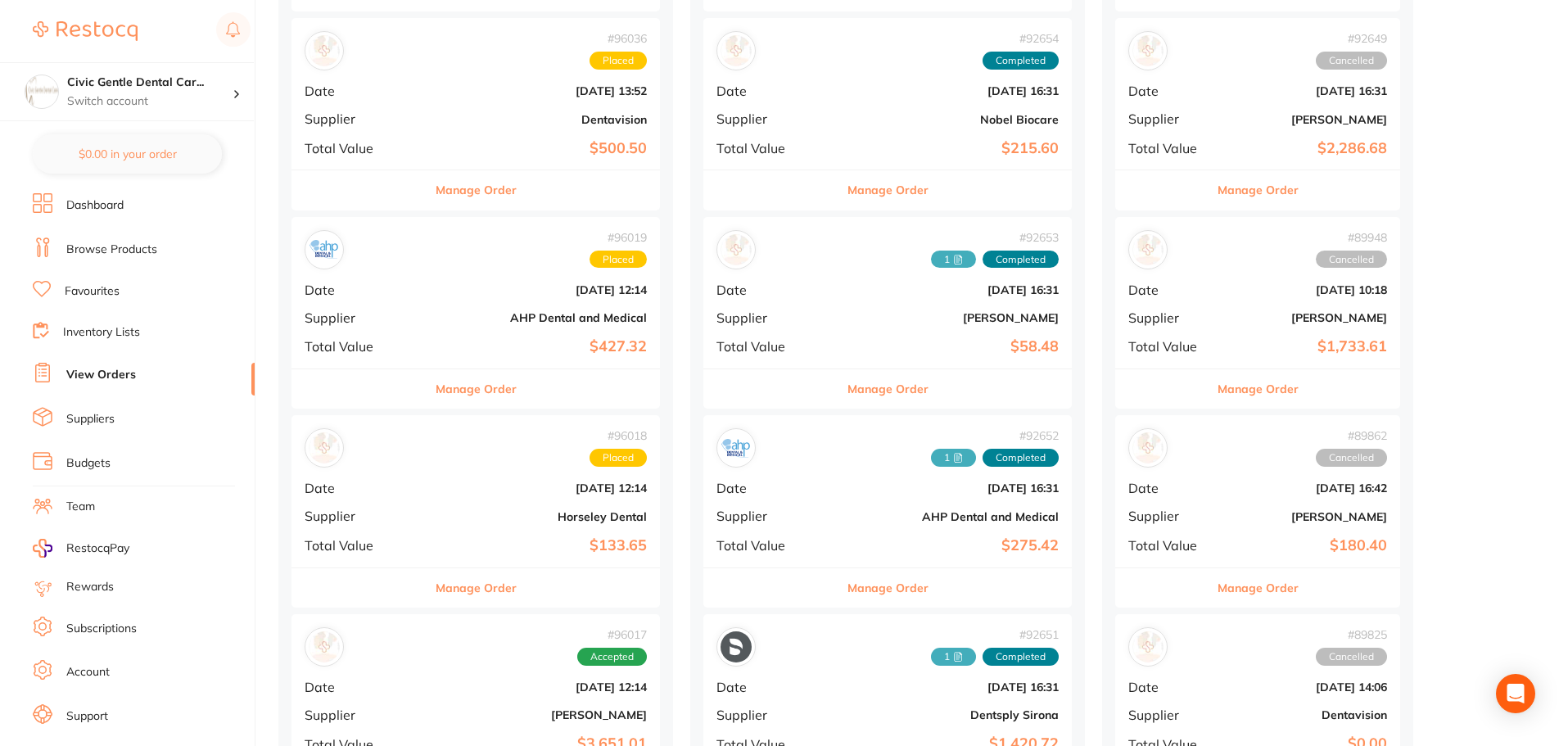
scroll to position [655, 0]
